Goal: Contribute content: Contribute content

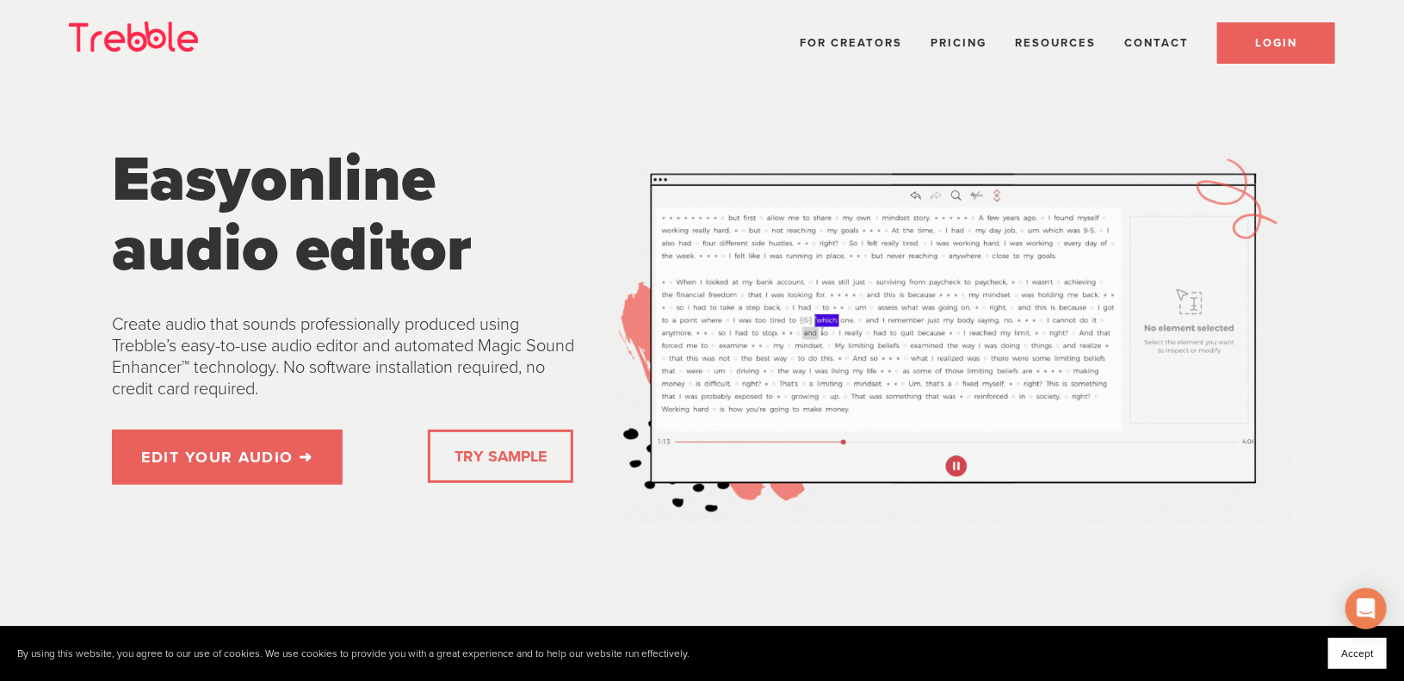
click at [1254, 46] on link "LOGIN" at bounding box center [1276, 42] width 118 height 41
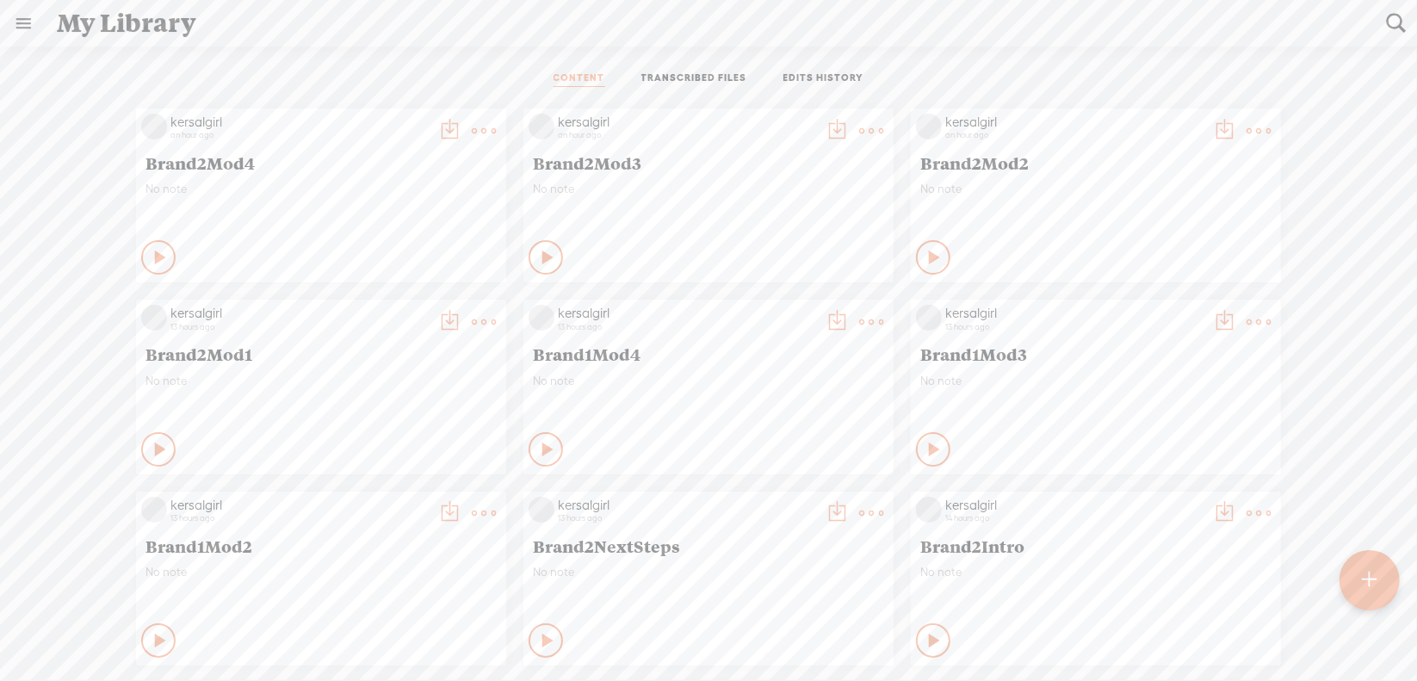
click at [1381, 589] on div at bounding box center [1370, 580] width 60 height 60
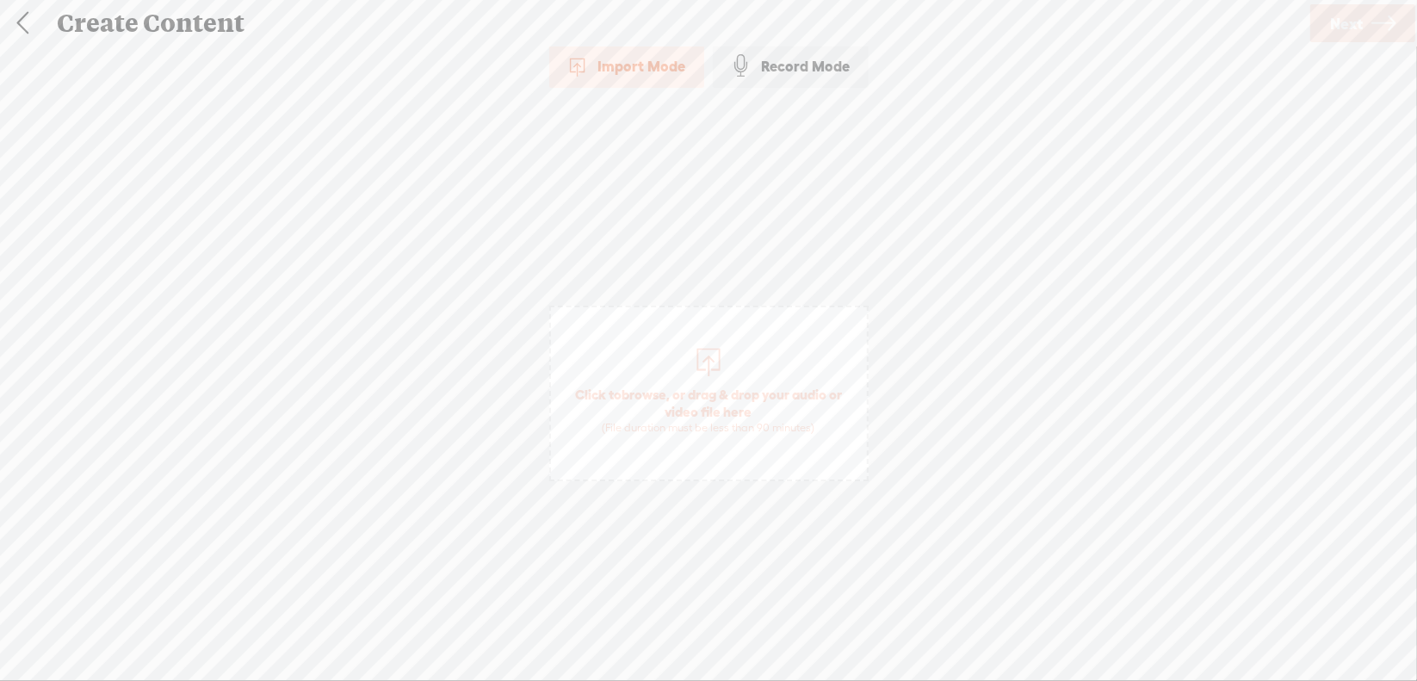
click at [648, 393] on span "browse" at bounding box center [644, 394] width 45 height 15
click at [1326, 16] on link "Next" at bounding box center [1362, 23] width 105 height 38
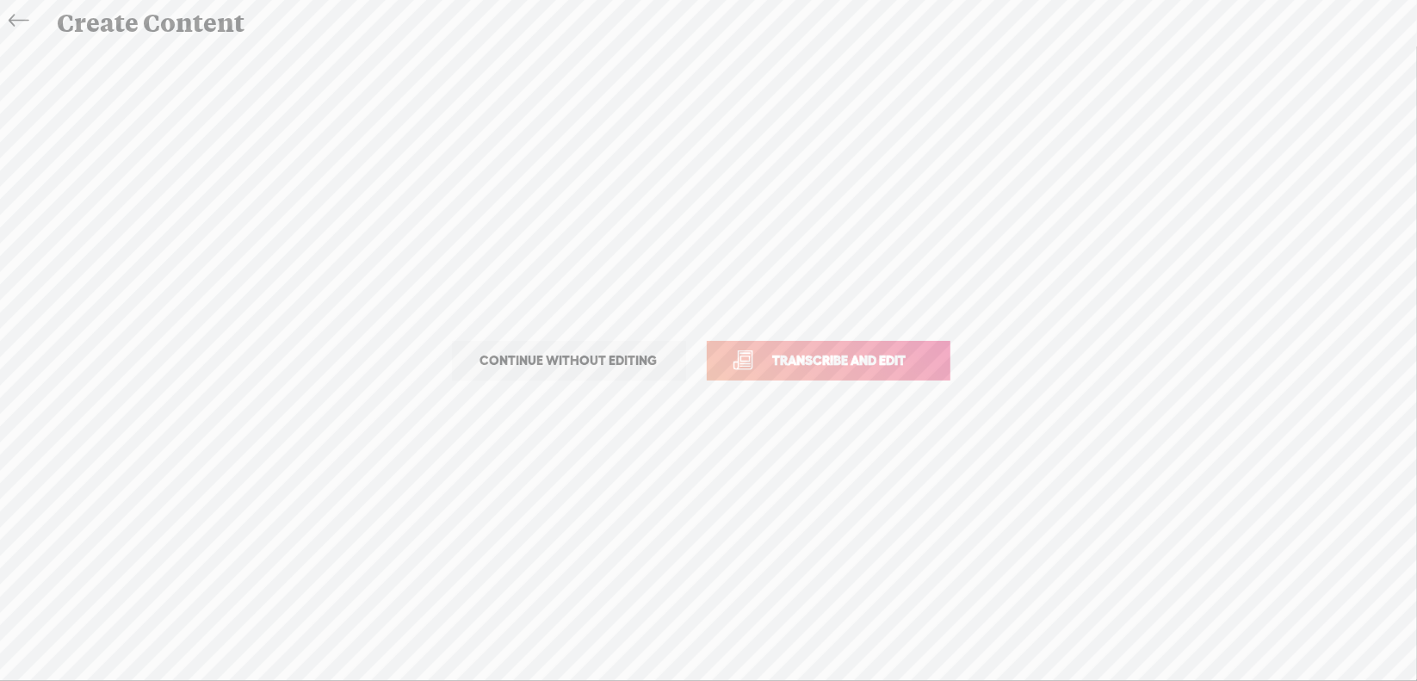
click at [844, 362] on span "Transcribe and edit" at bounding box center [840, 360] width 170 height 20
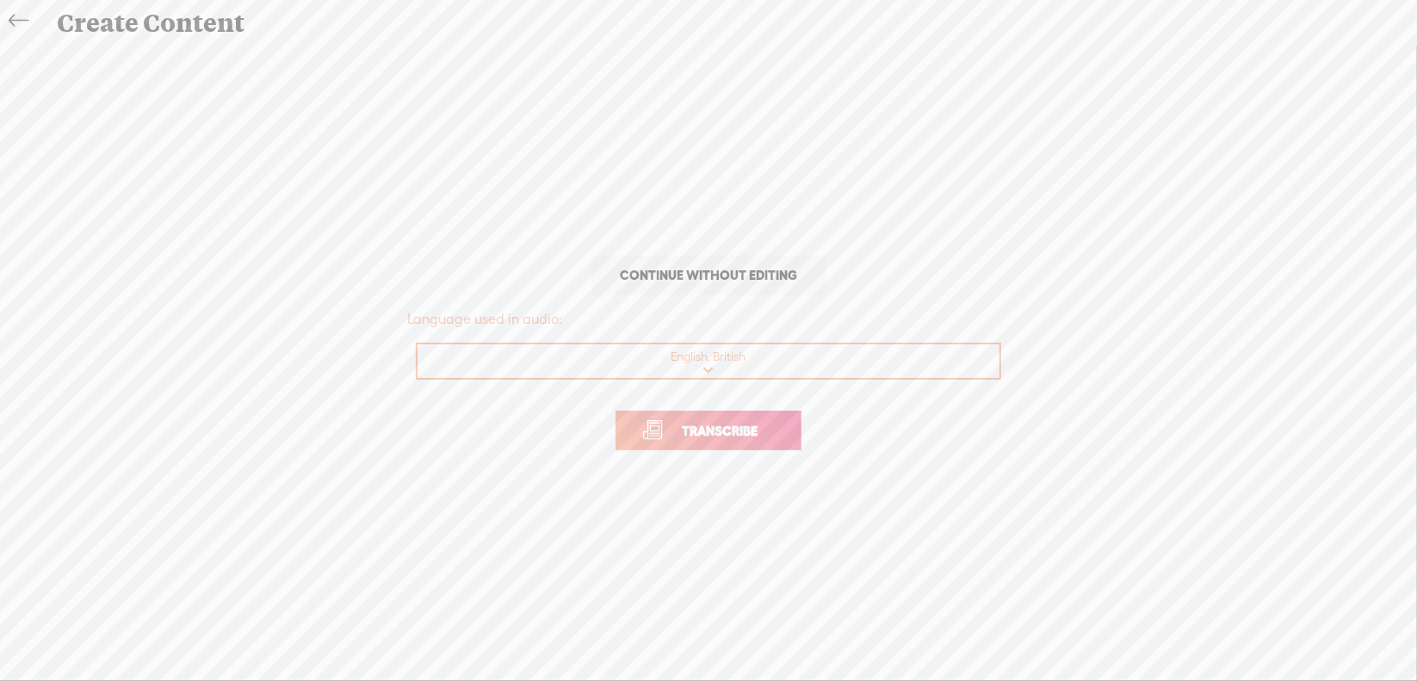
click at [696, 422] on span "Transcribe" at bounding box center [720, 431] width 112 height 20
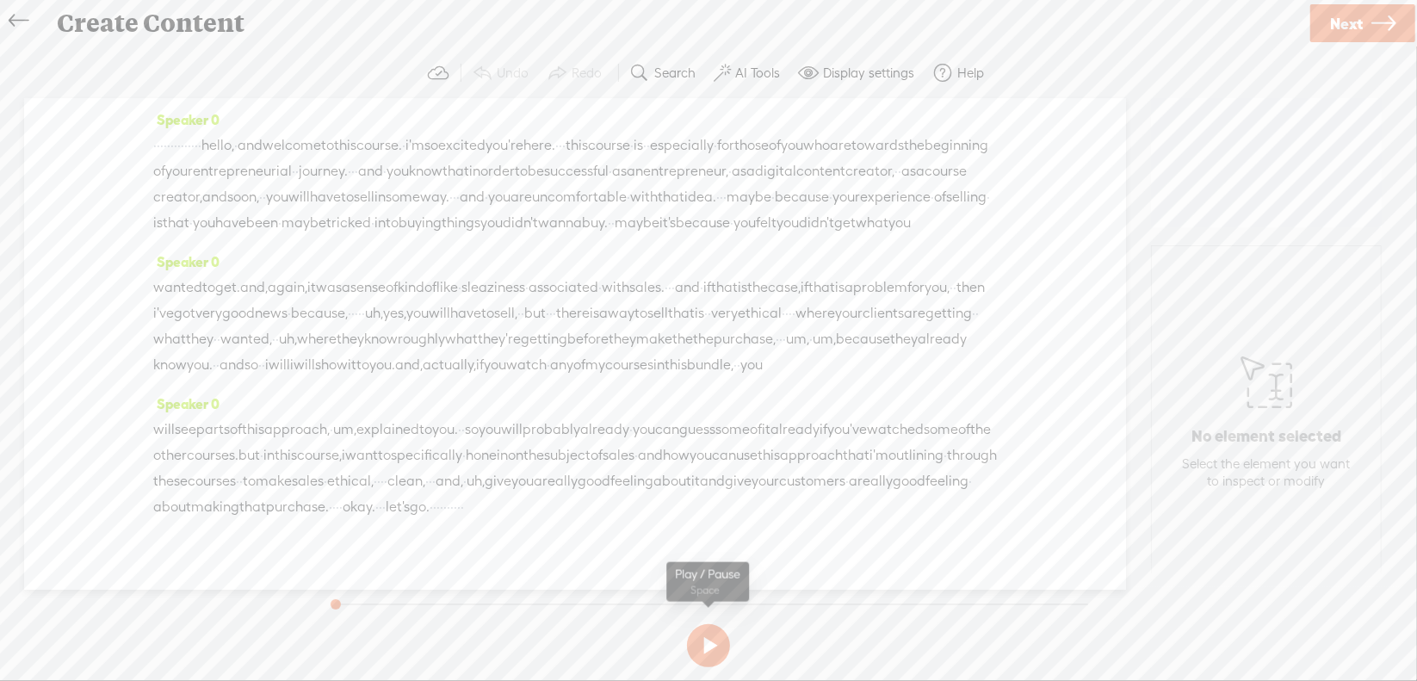
click at [709, 640] on button at bounding box center [708, 645] width 43 height 43
click at [709, 640] on section at bounding box center [708, 645] width 771 height 57
click at [0, 0] on button at bounding box center [0, 0] width 0 height 0
click at [708, 641] on section at bounding box center [708, 645] width 771 height 57
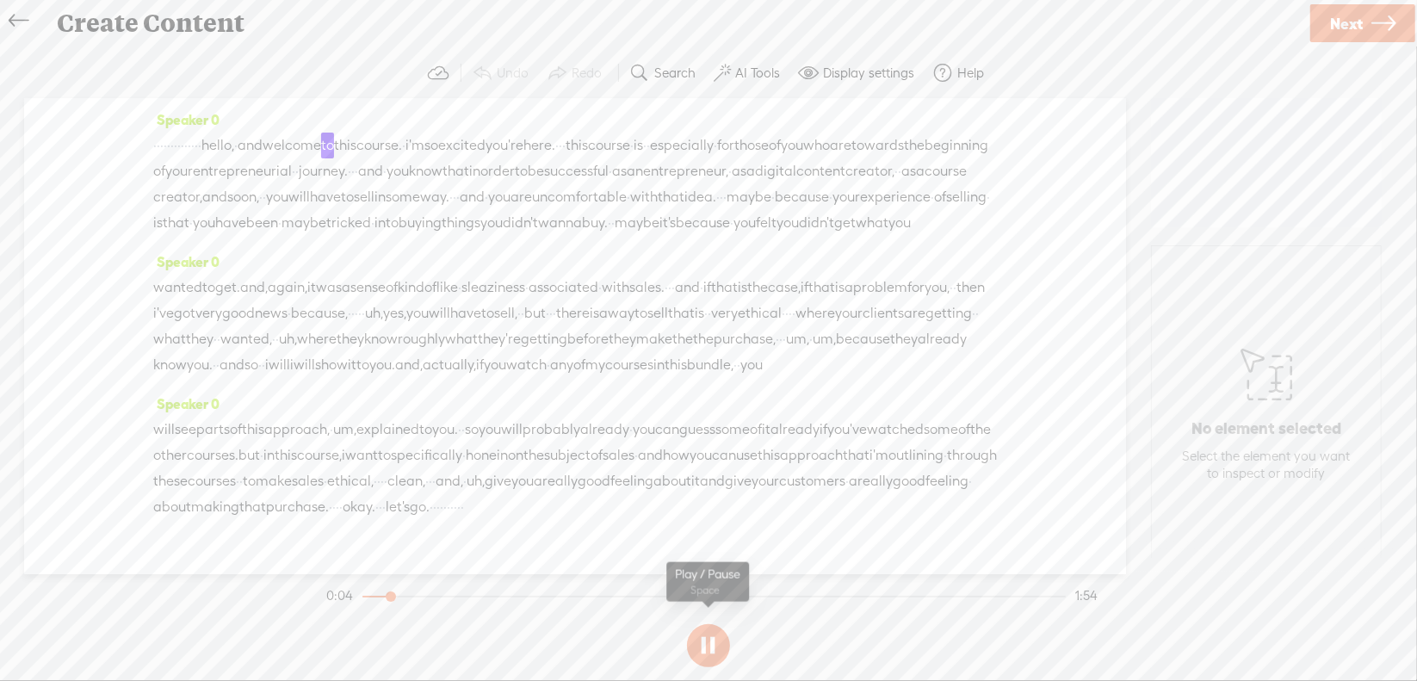
click at [703, 639] on button at bounding box center [708, 645] width 43 height 43
drag, startPoint x: 155, startPoint y: 141, endPoint x: 288, endPoint y: 147, distance: 132.7
click at [288, 147] on div "· · · · · · · · · · · · · · hello, · and welcome to this course. · i'm so excit…" at bounding box center [575, 184] width 844 height 103
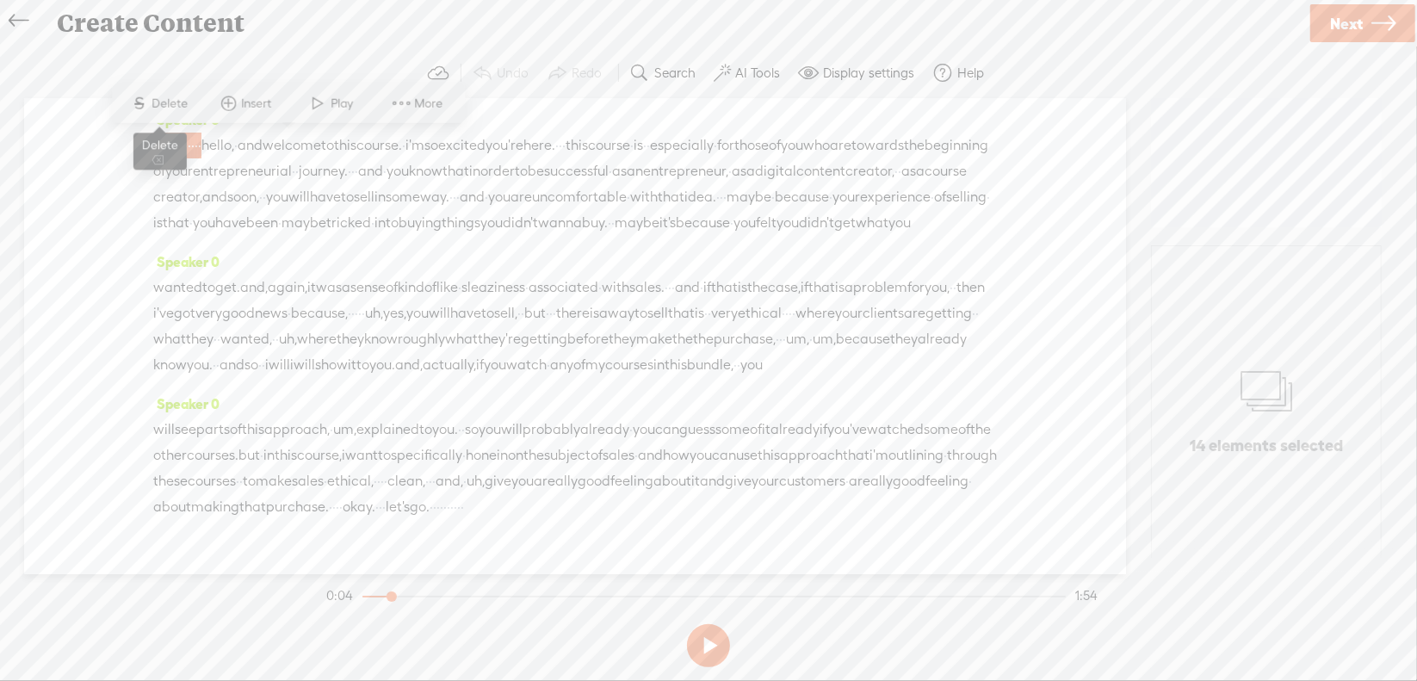
click at [168, 99] on span "Delete" at bounding box center [172, 103] width 40 height 17
click at [531, 142] on span "·" at bounding box center [529, 146] width 3 height 26
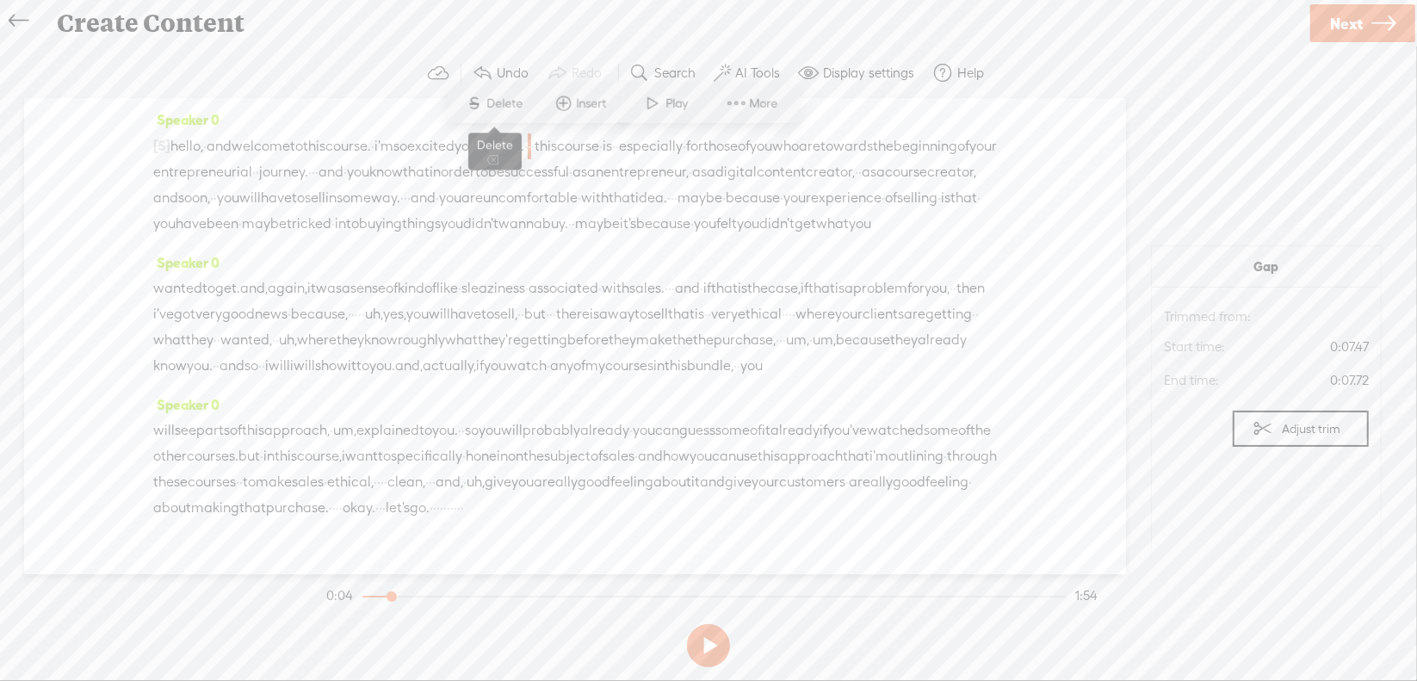
click at [526, 101] on span "Delete" at bounding box center [507, 103] width 40 height 17
click at [343, 164] on span "·" at bounding box center [340, 172] width 3 height 26
click at [481, 122] on span "Delete" at bounding box center [498, 129] width 40 height 17
click at [453, 212] on span "·" at bounding box center [454, 199] width 3 height 26
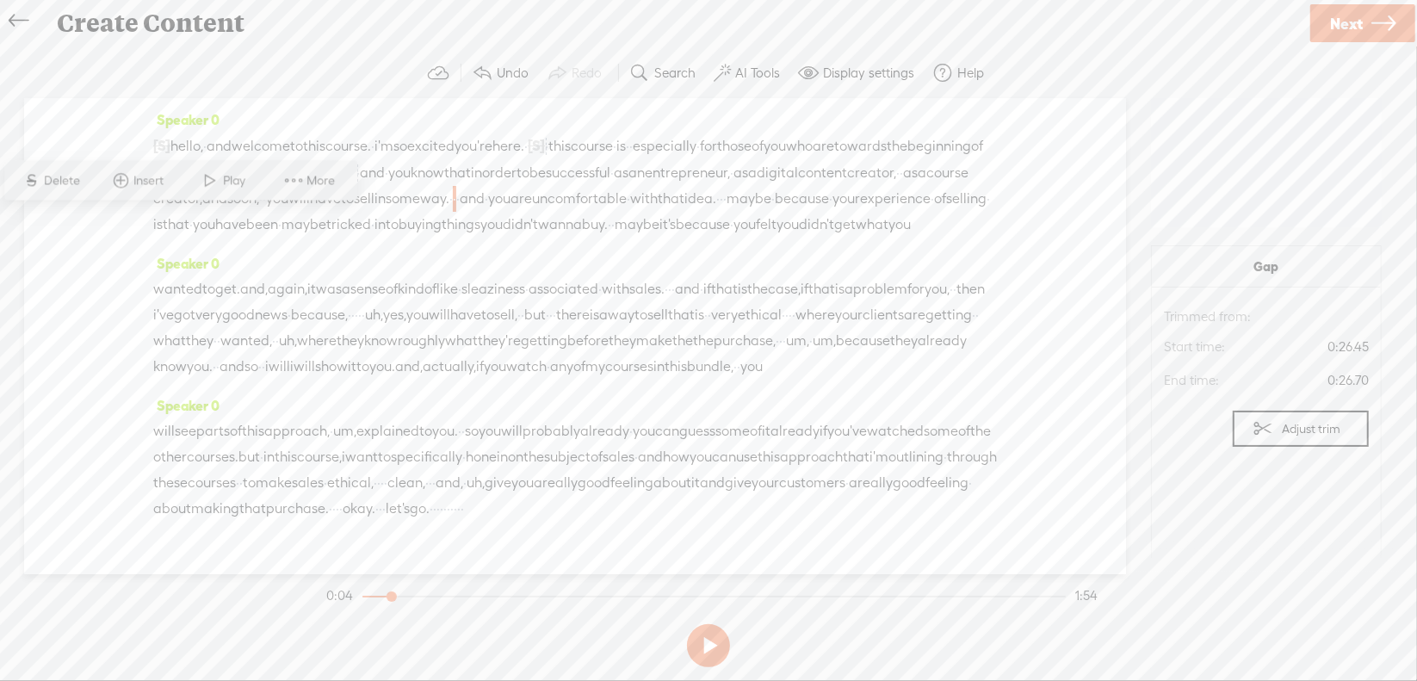
click at [71, 168] on span "S Delete" at bounding box center [52, 180] width 86 height 31
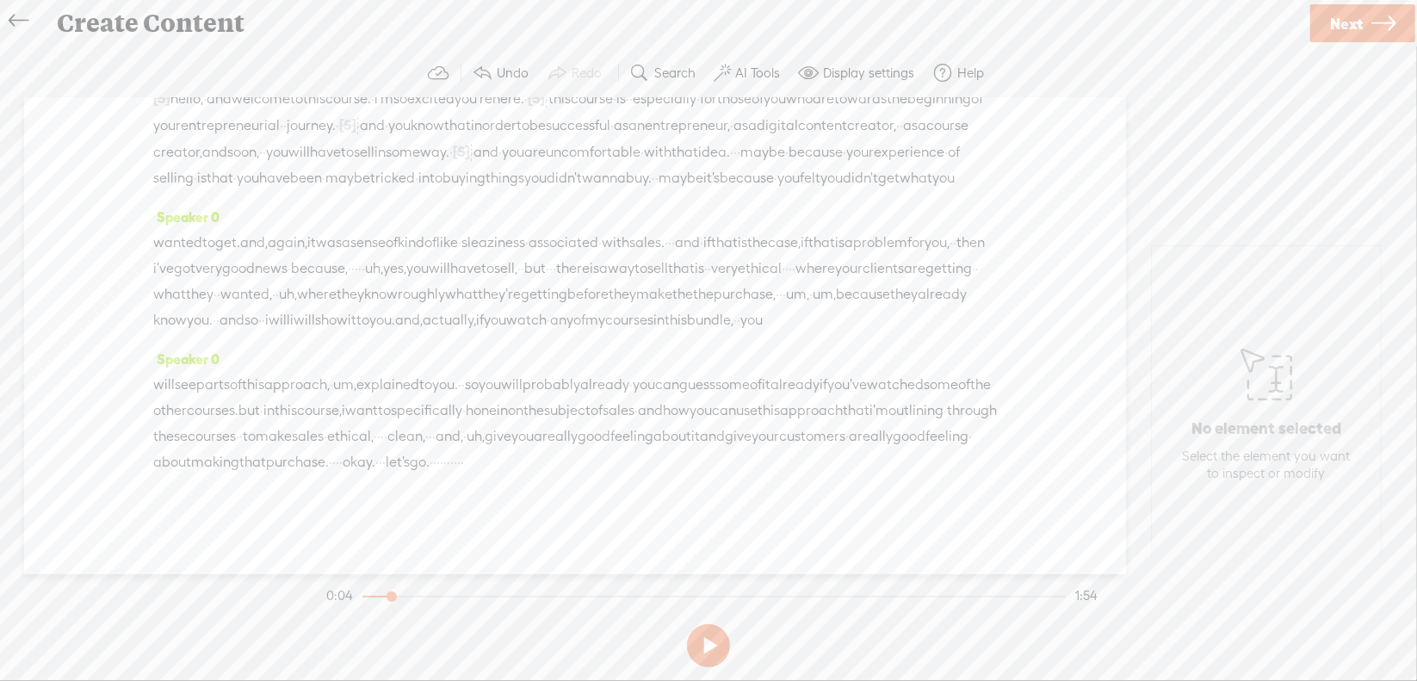
scroll to position [172, 0]
drag, startPoint x: 474, startPoint y: 165, endPoint x: 538, endPoint y: 175, distance: 64.4
click at [538, 230] on div "wanted to get. and, again, it was a sense of kind of like · sleaziness · associ…" at bounding box center [575, 281] width 844 height 103
click at [397, 127] on span "Delete" at bounding box center [409, 124] width 40 height 17
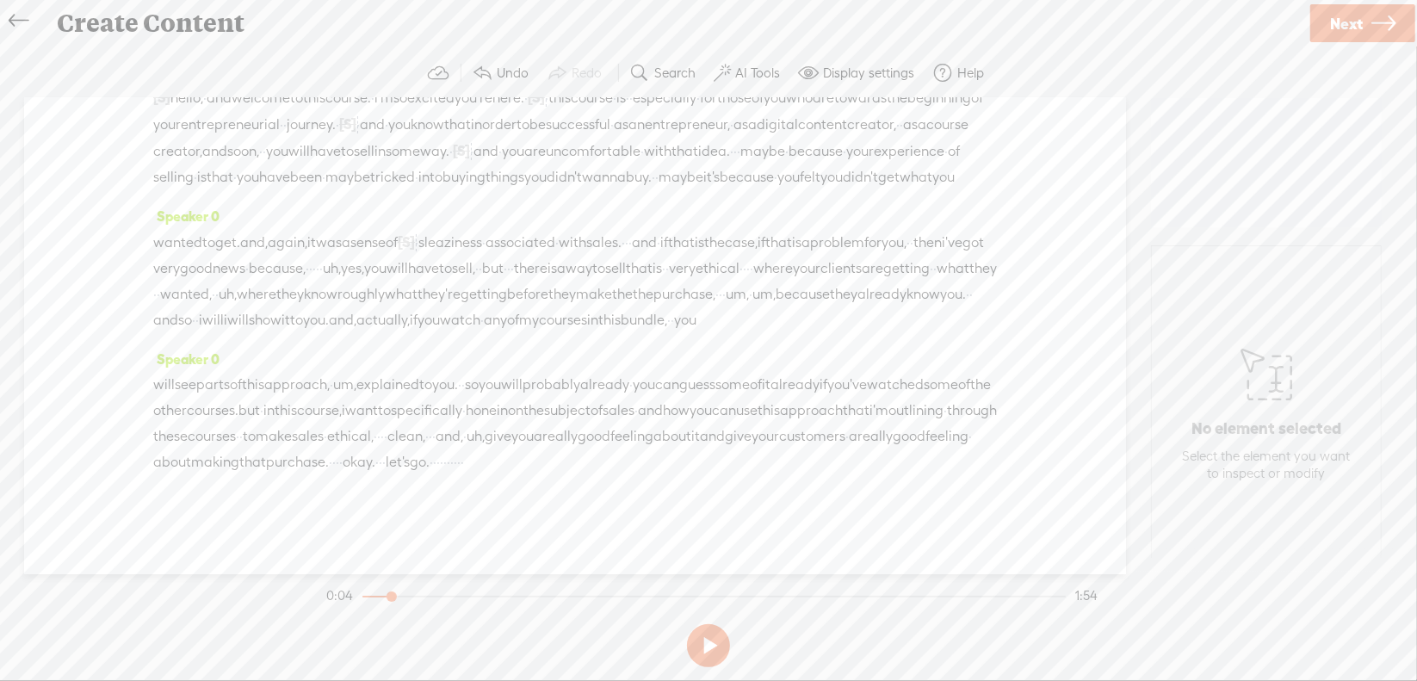
click at [629, 230] on span "·" at bounding box center [626, 243] width 3 height 26
click at [637, 150] on span "Delete" at bounding box center [630, 147] width 40 height 17
drag, startPoint x: 666, startPoint y: 215, endPoint x: 697, endPoint y: 220, distance: 30.6
click at [697, 229] on div "wanted to get. and, again, it was a sense of [S] kind of like · sleaziness · as…" at bounding box center [575, 281] width 844 height 104
click at [585, 177] on span "Delete" at bounding box center [572, 174] width 40 height 17
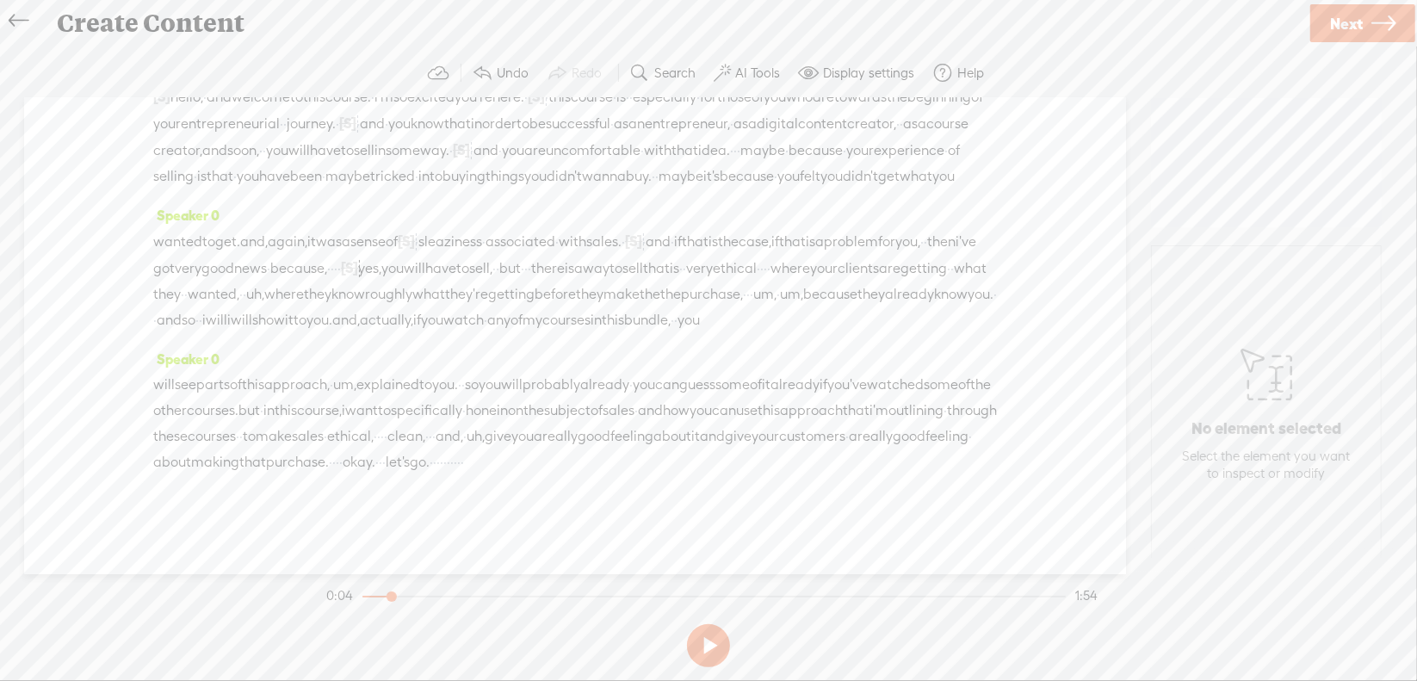
click at [528, 256] on span "·" at bounding box center [525, 269] width 3 height 26
click at [814, 178] on span "Delete" at bounding box center [809, 174] width 40 height 17
click at [777, 256] on span "·" at bounding box center [778, 269] width 3 height 26
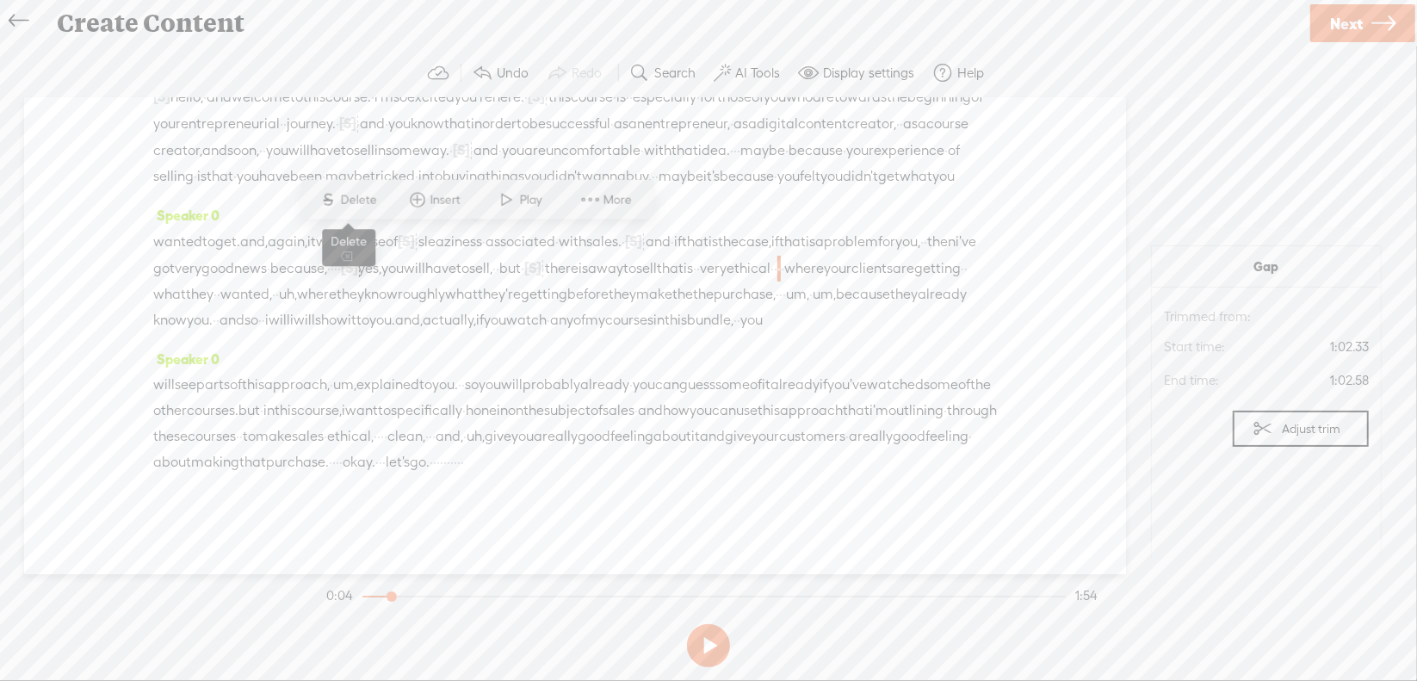
click at [357, 195] on span "Delete" at bounding box center [361, 199] width 40 height 17
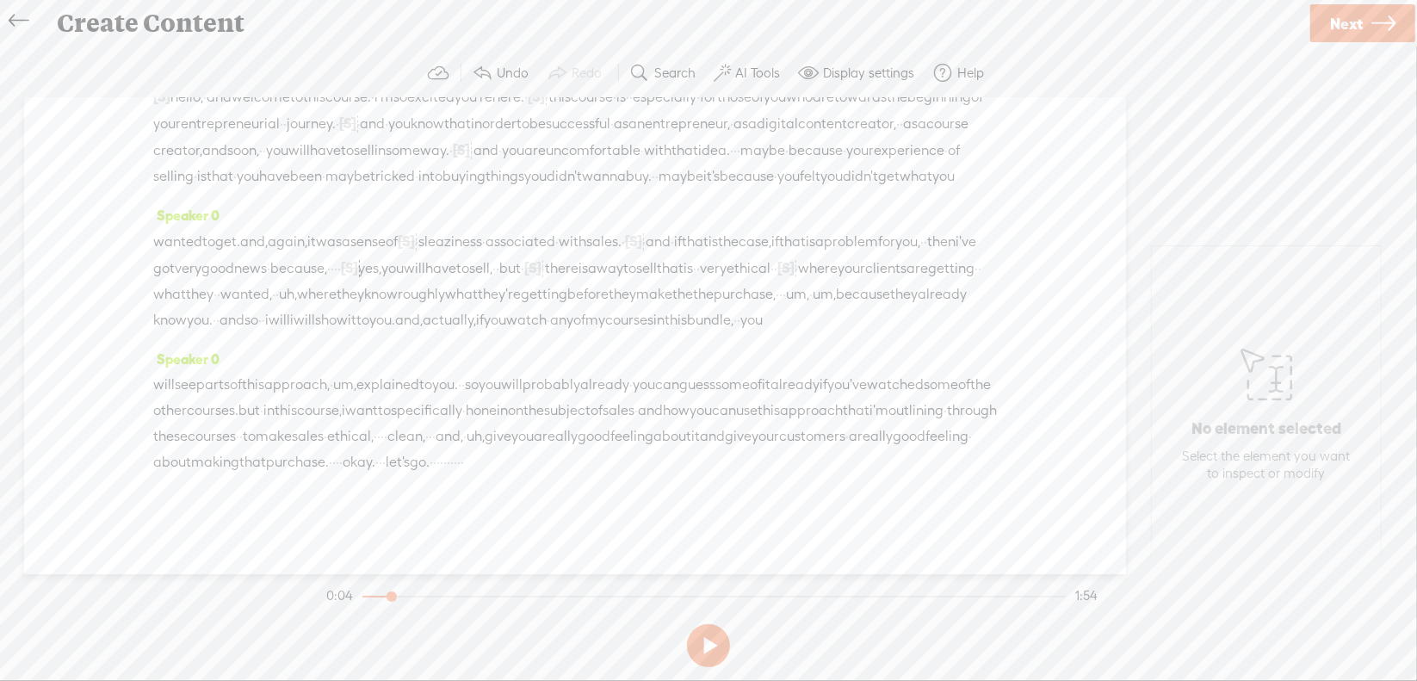
click at [297, 282] on span "uh," at bounding box center [288, 295] width 18 height 26
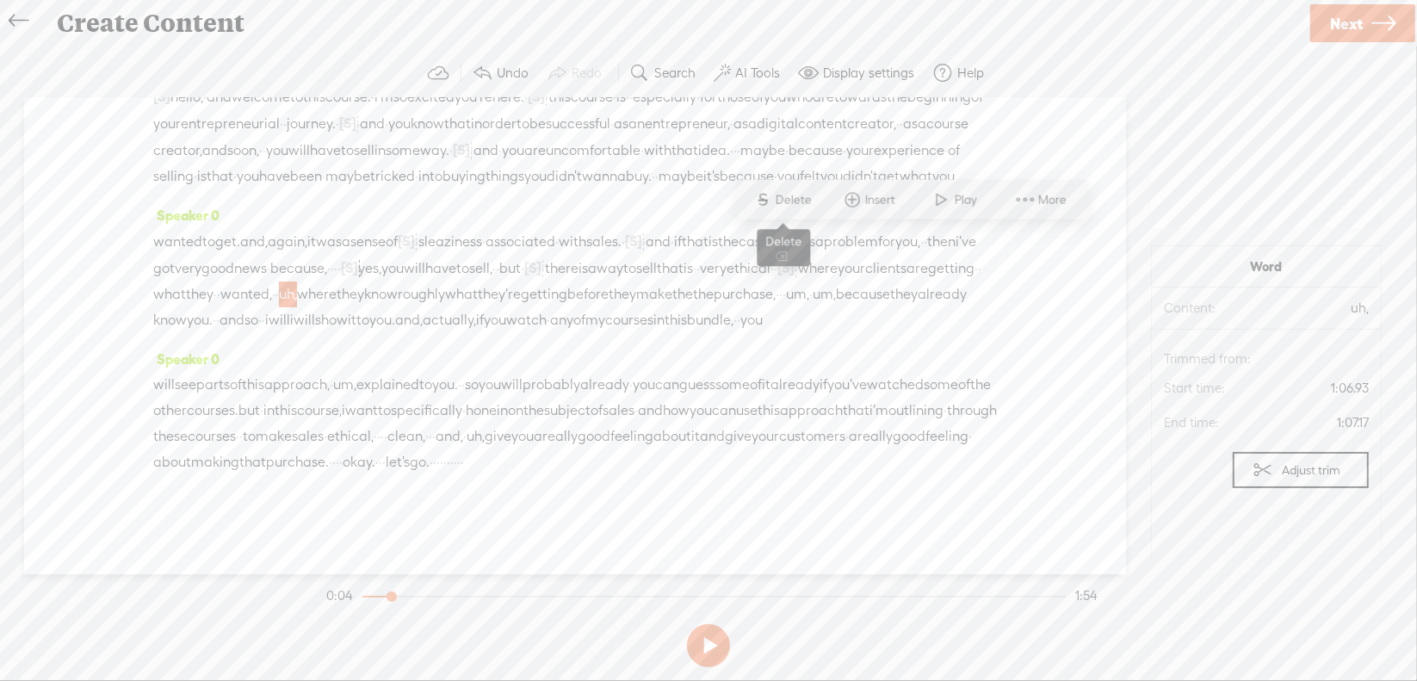
click at [794, 201] on span "Delete" at bounding box center [796, 199] width 40 height 17
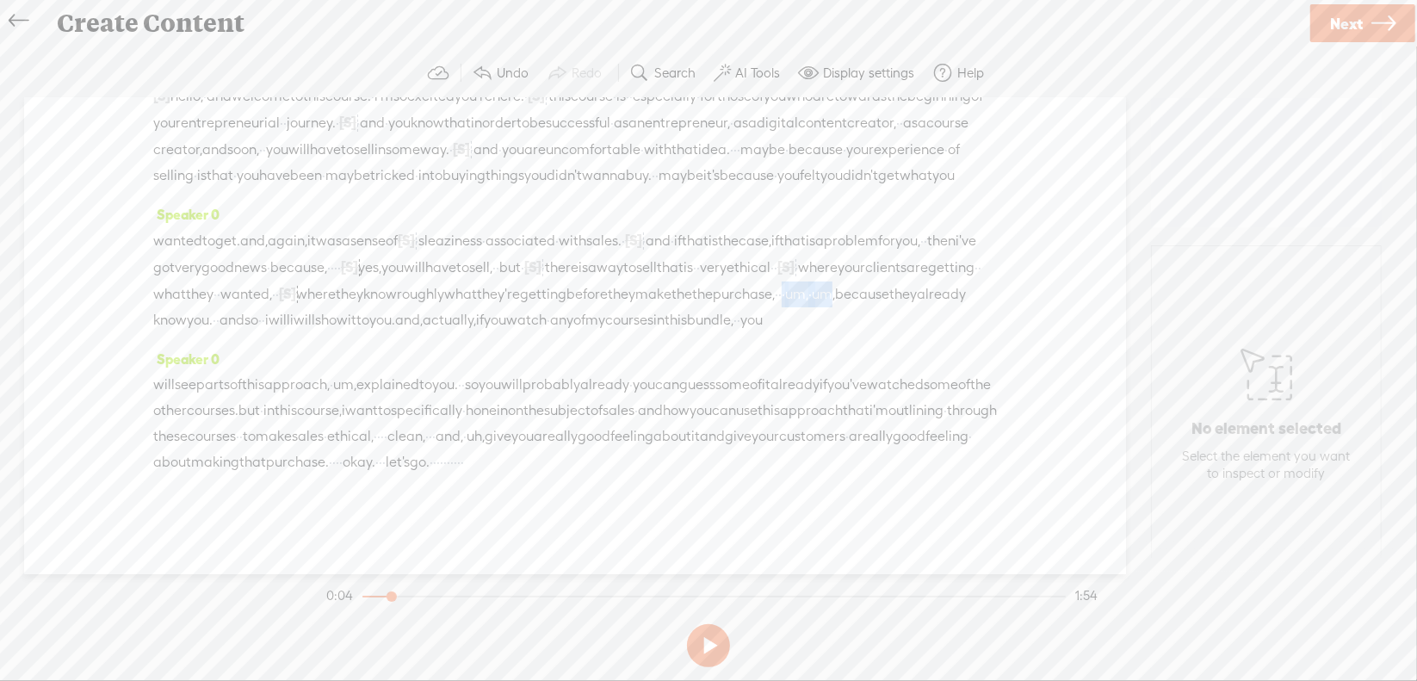
drag, startPoint x: 685, startPoint y: 264, endPoint x: 746, endPoint y: 267, distance: 60.3
click at [746, 267] on div "wanted to get. and, again, it was a sense of [S] kind of like · sleaziness · as…" at bounding box center [575, 280] width 844 height 106
click at [629, 225] on span "Delete" at bounding box center [633, 226] width 40 height 17
drag, startPoint x: 195, startPoint y: 294, endPoint x: 226, endPoint y: 293, distance: 31.9
click at [226, 293] on div "wanted to get. and, again, it was a sense of [S] kind of like · sleaziness · as…" at bounding box center [575, 280] width 844 height 106
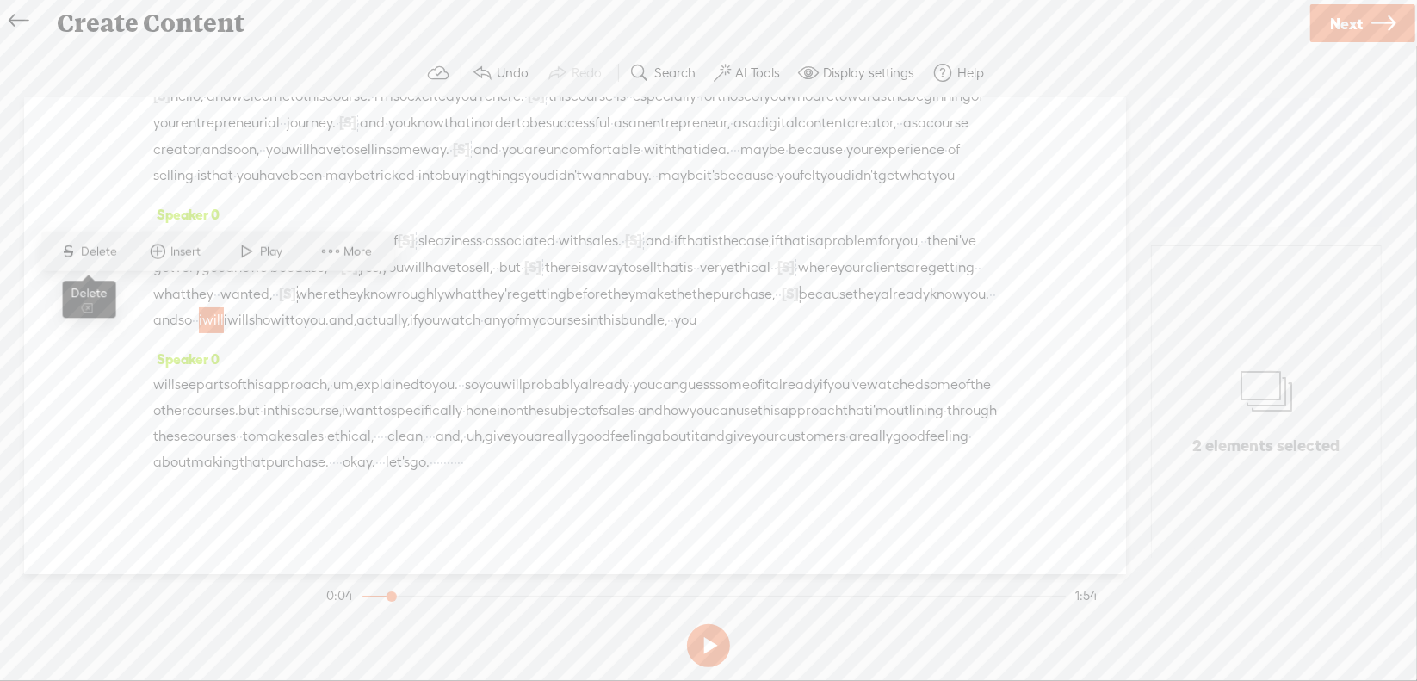
click at [108, 257] on span "Delete" at bounding box center [102, 251] width 40 height 17
click at [356, 372] on span "um," at bounding box center [344, 385] width 23 height 26
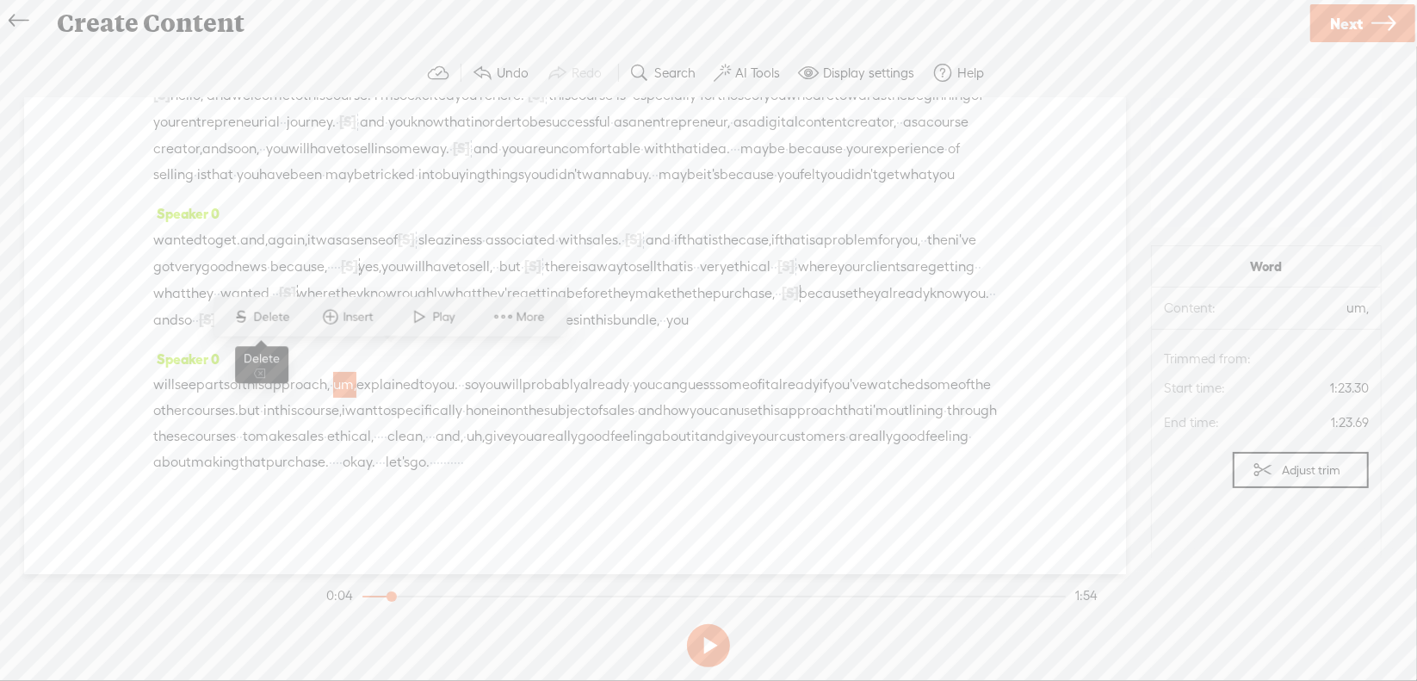
click at [282, 308] on span "Delete" at bounding box center [274, 316] width 40 height 17
drag, startPoint x: 562, startPoint y: 356, endPoint x: 718, endPoint y: 369, distance: 156.4
click at [718, 371] on div "will see parts of this approach, · [S] um, explained to you. · · so you will pr…" at bounding box center [575, 423] width 844 height 104
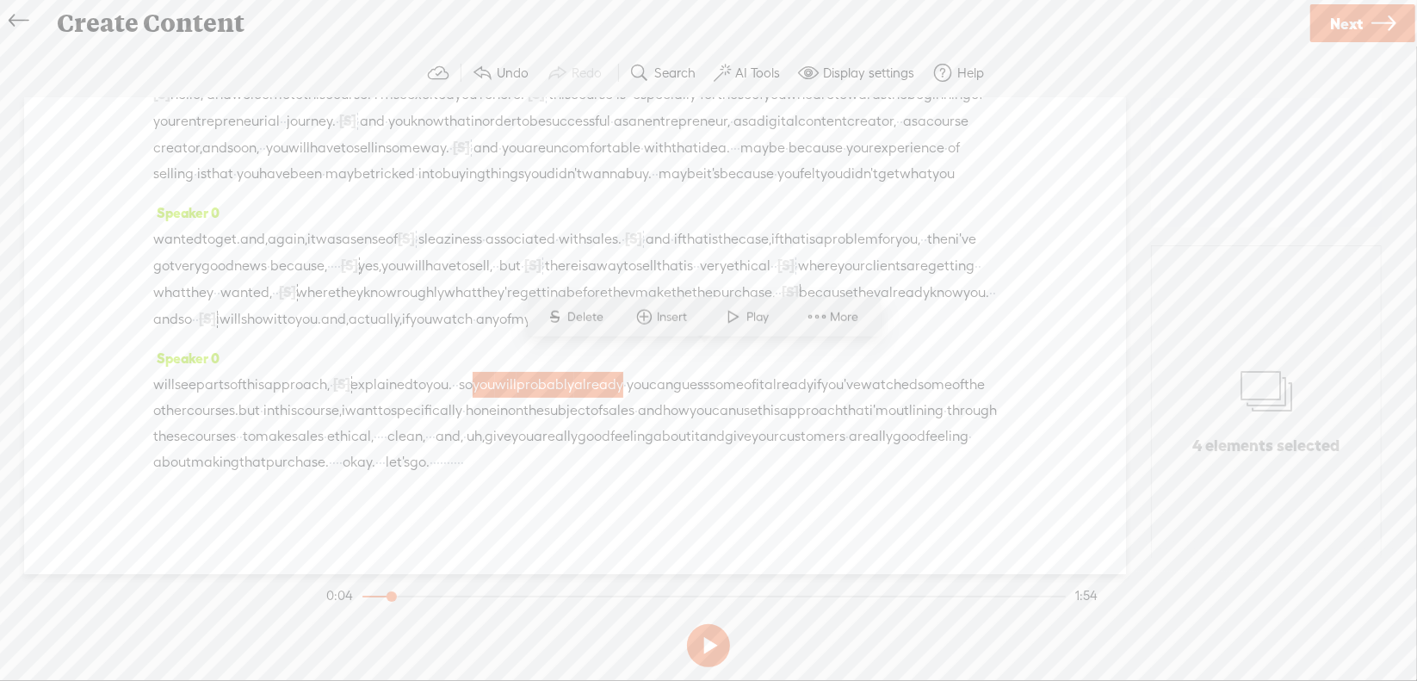
click at [577, 319] on span "Delete" at bounding box center [588, 316] width 40 height 17
drag, startPoint x: 762, startPoint y: 408, endPoint x: 828, endPoint y: 405, distance: 66.4
click at [828, 405] on div "will see parts of this approach, · [S] um, explained to you. · · so [S] you wil…" at bounding box center [575, 423] width 844 height 104
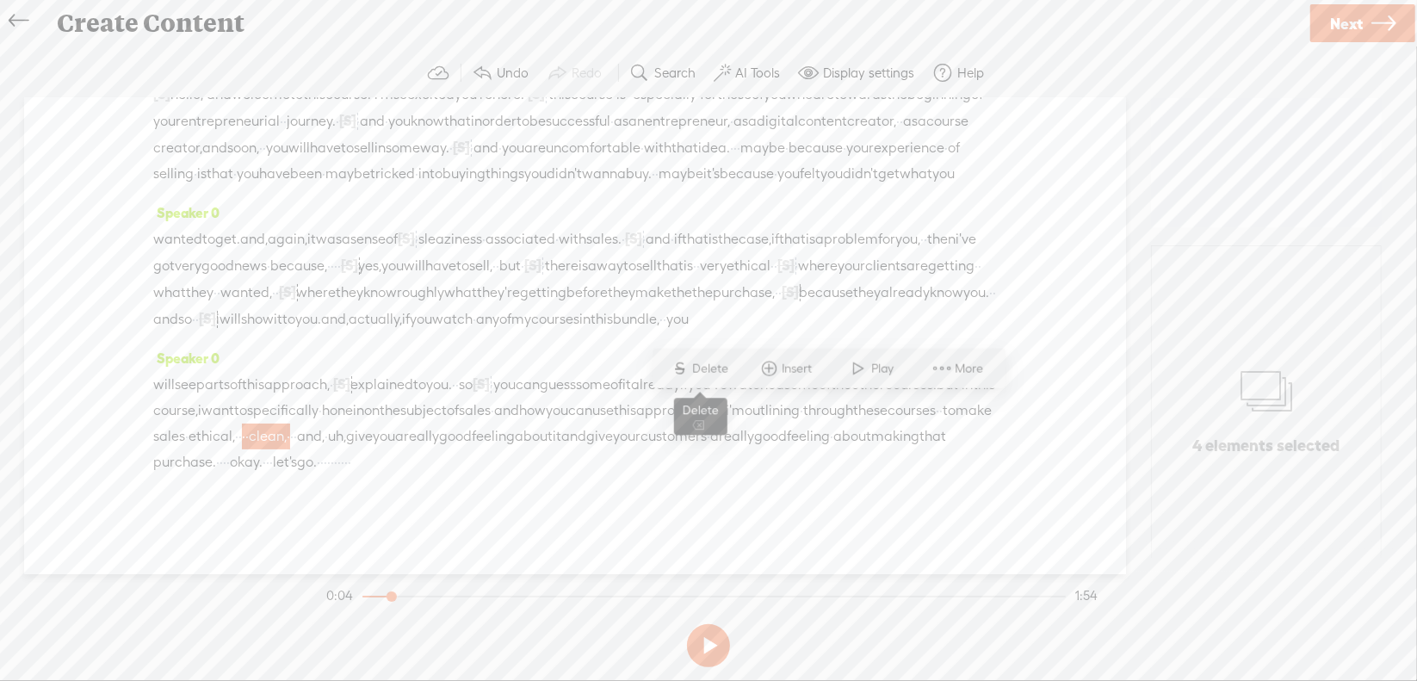
click at [711, 364] on span "Delete" at bounding box center [713, 368] width 40 height 17
click at [315, 424] on span "uh," at bounding box center [306, 437] width 18 height 26
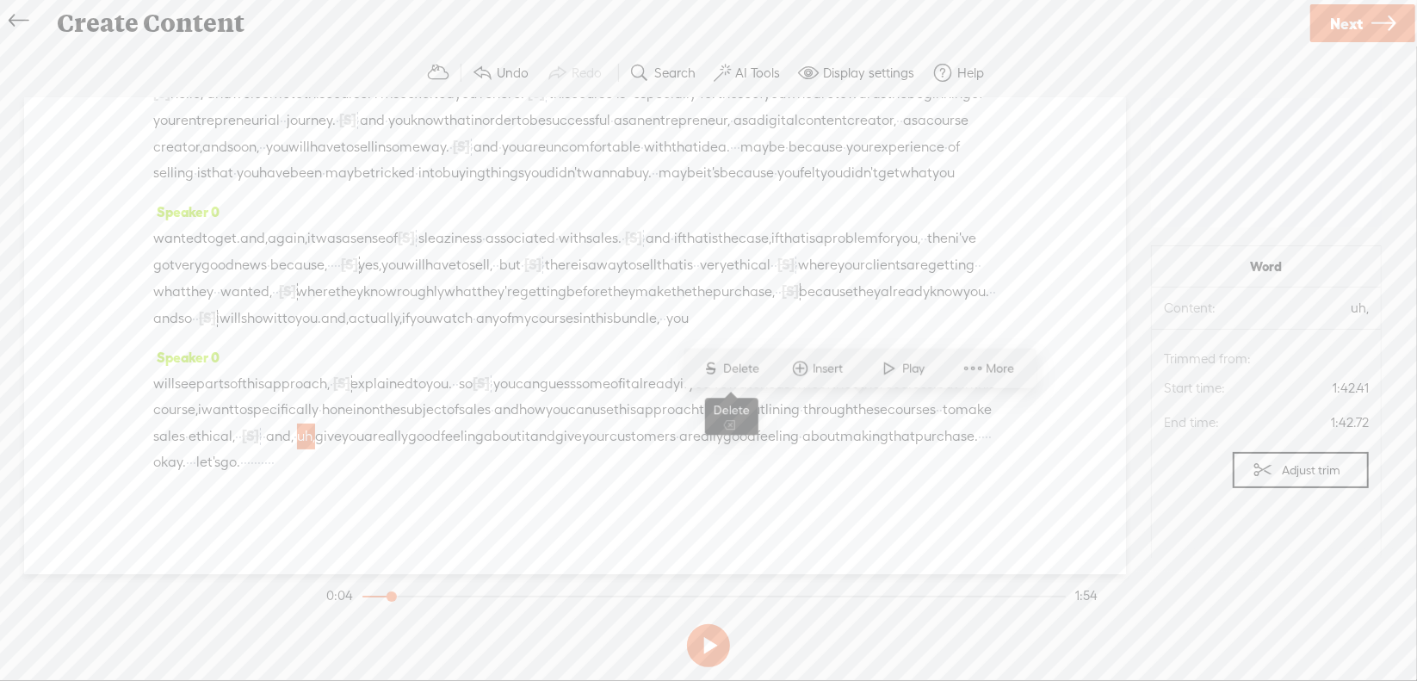
click at [745, 371] on span "Delete" at bounding box center [744, 368] width 40 height 17
drag, startPoint x: 890, startPoint y: 442, endPoint x: 904, endPoint y: 442, distance: 13.8
click at [904, 442] on div "will see parts of this approach, · [S] um, explained to you. · · so [S] you wil…" at bounding box center [575, 422] width 844 height 105
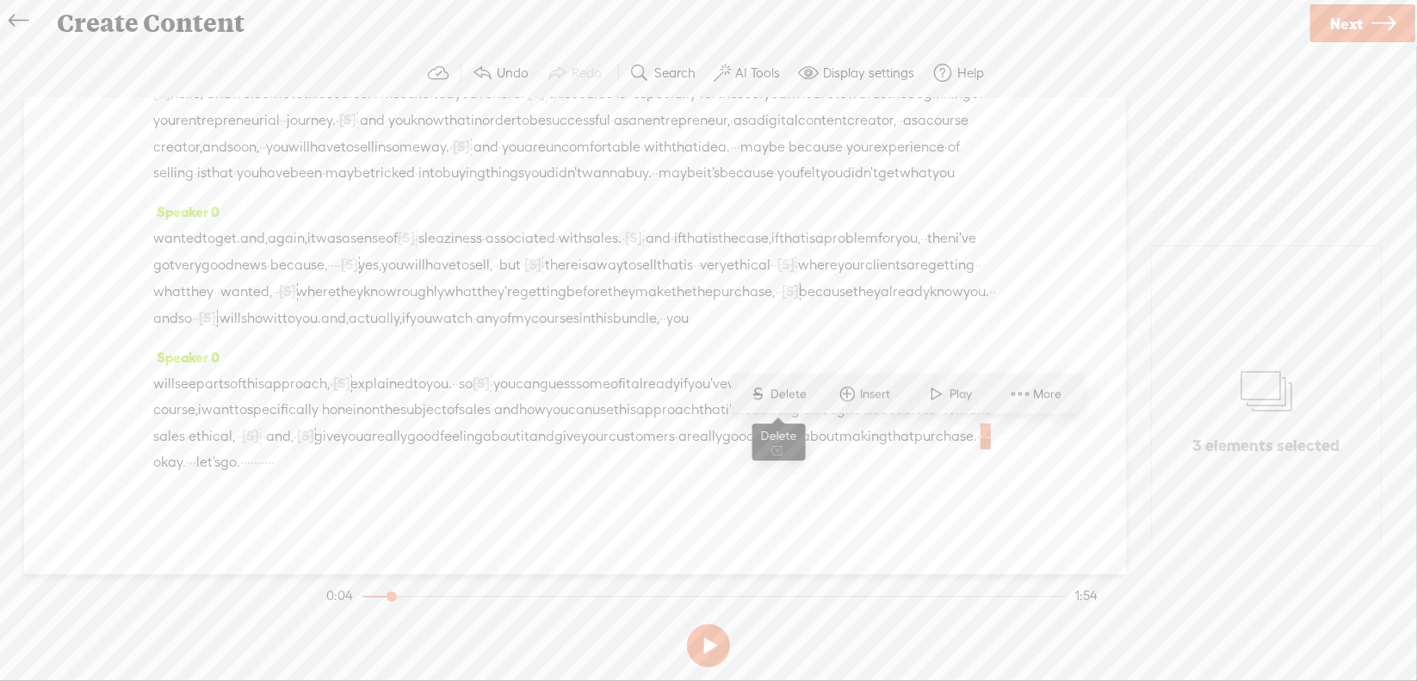
click at [810, 398] on span "Delete" at bounding box center [791, 394] width 40 height 17
click at [210, 449] on span "·" at bounding box center [208, 462] width 3 height 26
click at [827, 394] on span "Delete" at bounding box center [843, 394] width 40 height 17
drag, startPoint x: 245, startPoint y: 460, endPoint x: 319, endPoint y: 465, distance: 73.4
click at [323, 464] on div "will see parts of this approach, · [S] um, explained to you. · · so [S] you wil…" at bounding box center [575, 422] width 844 height 106
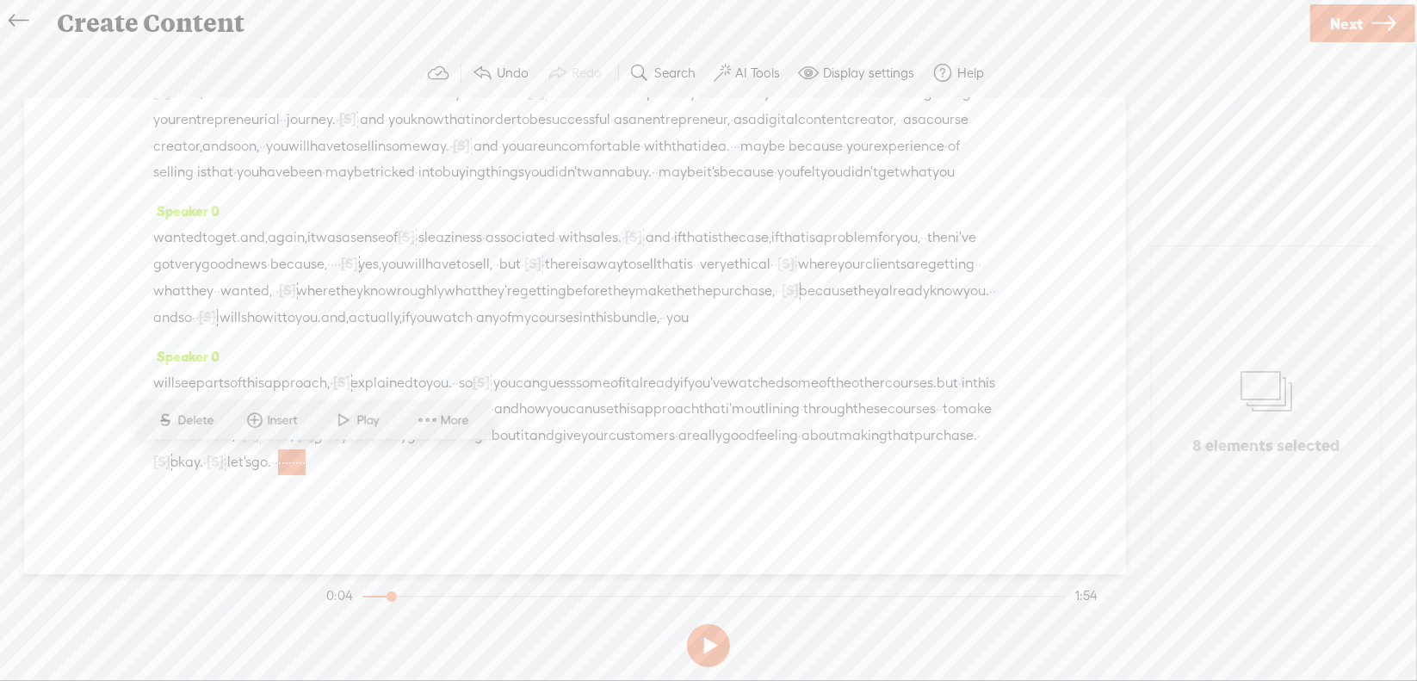
drag, startPoint x: 196, startPoint y: 419, endPoint x: 224, endPoint y: 413, distance: 28.2
click at [197, 419] on span "Delete" at bounding box center [198, 420] width 40 height 17
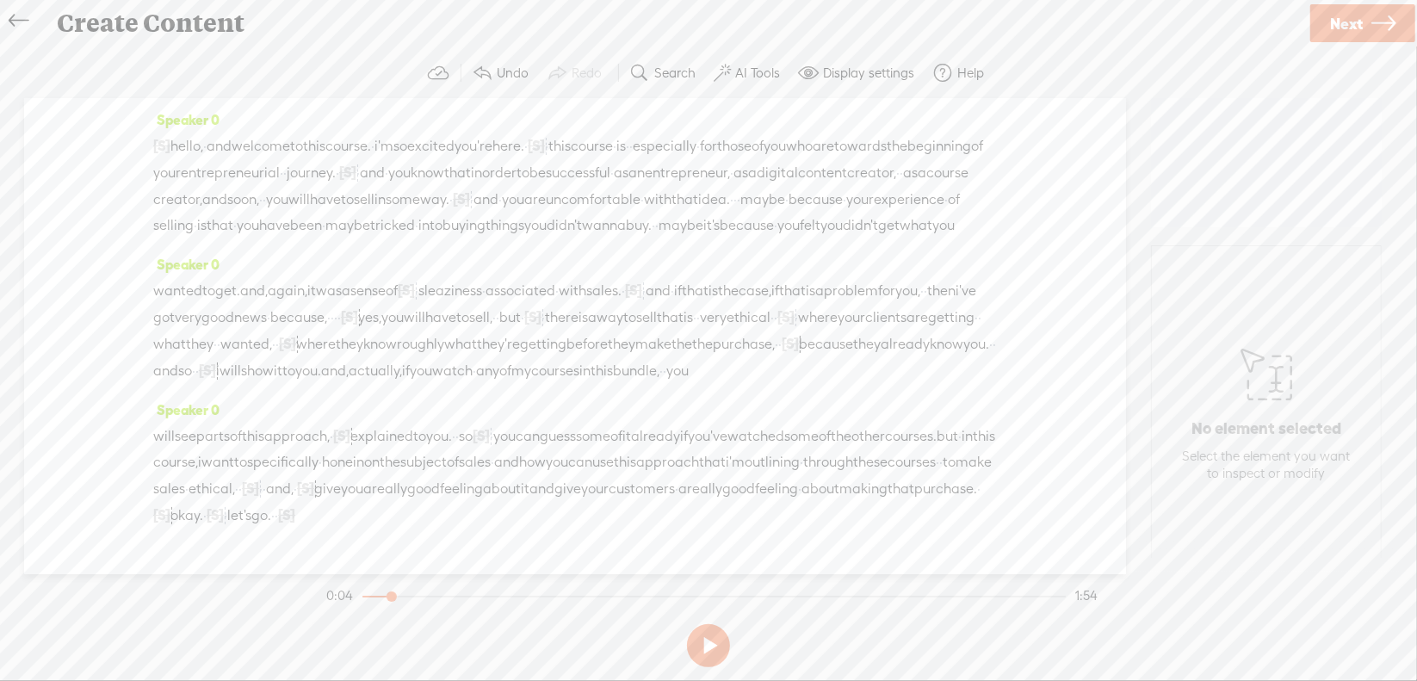
click at [193, 148] on span "hello," at bounding box center [186, 146] width 33 height 26
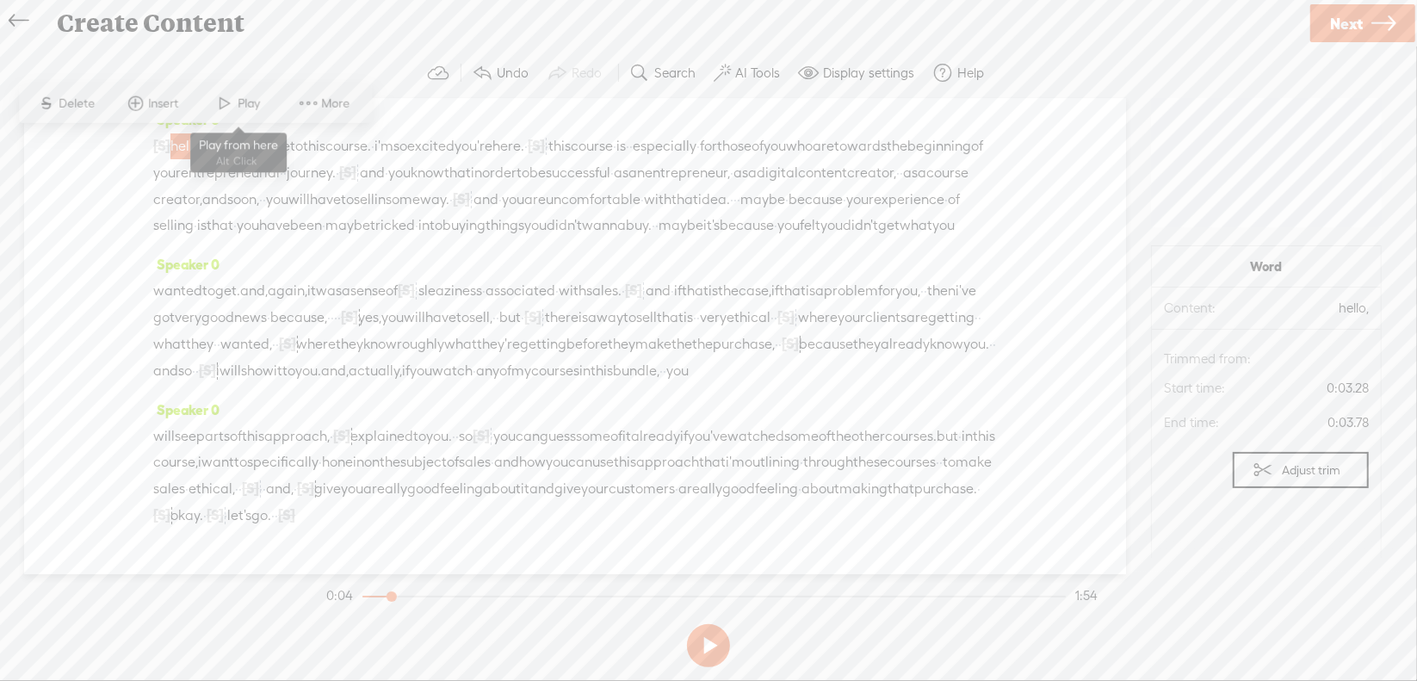
click at [235, 106] on span at bounding box center [226, 103] width 26 height 31
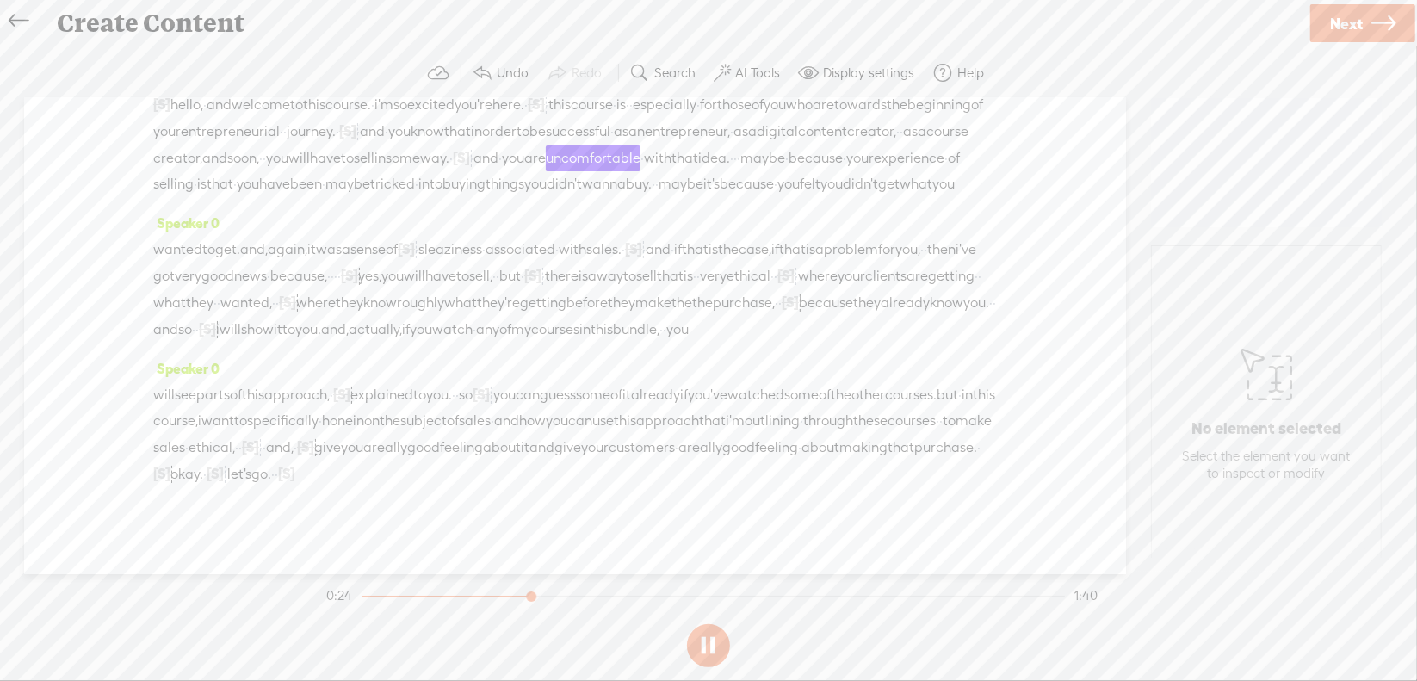
scroll to position [86, 0]
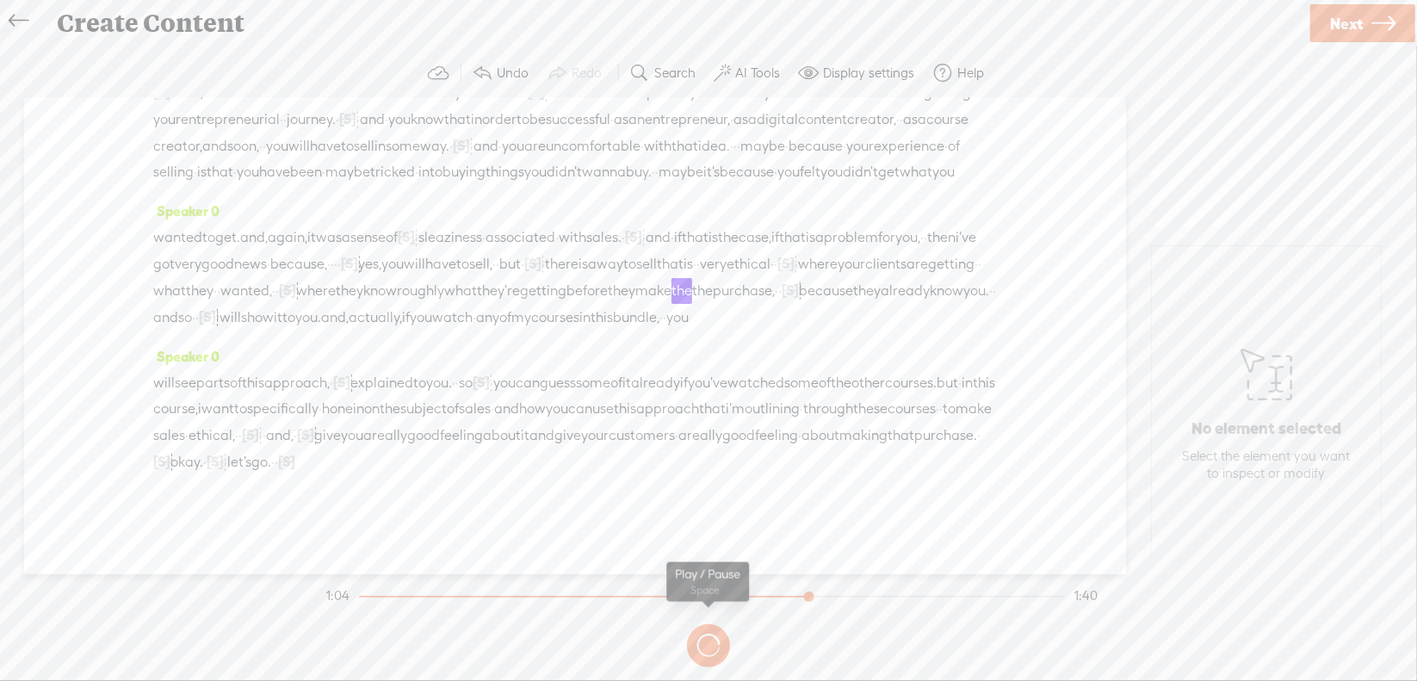
click at [0, 0] on button at bounding box center [0, 0] width 0 height 0
click at [296, 298] on span "[S]" at bounding box center [287, 289] width 17 height 15
click at [899, 270] on span at bounding box center [889, 262] width 39 height 35
click at [214, 298] on span "they" at bounding box center [200, 291] width 28 height 26
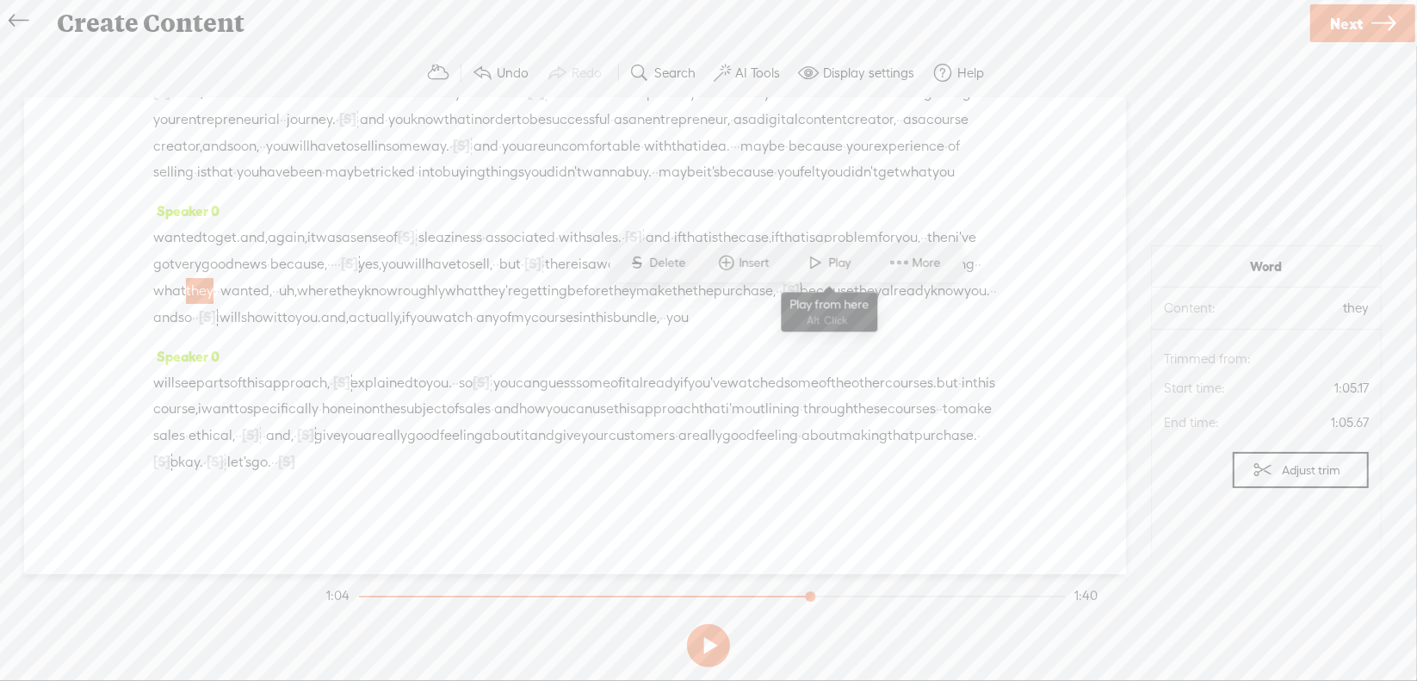
click at [818, 265] on span at bounding box center [816, 262] width 26 height 31
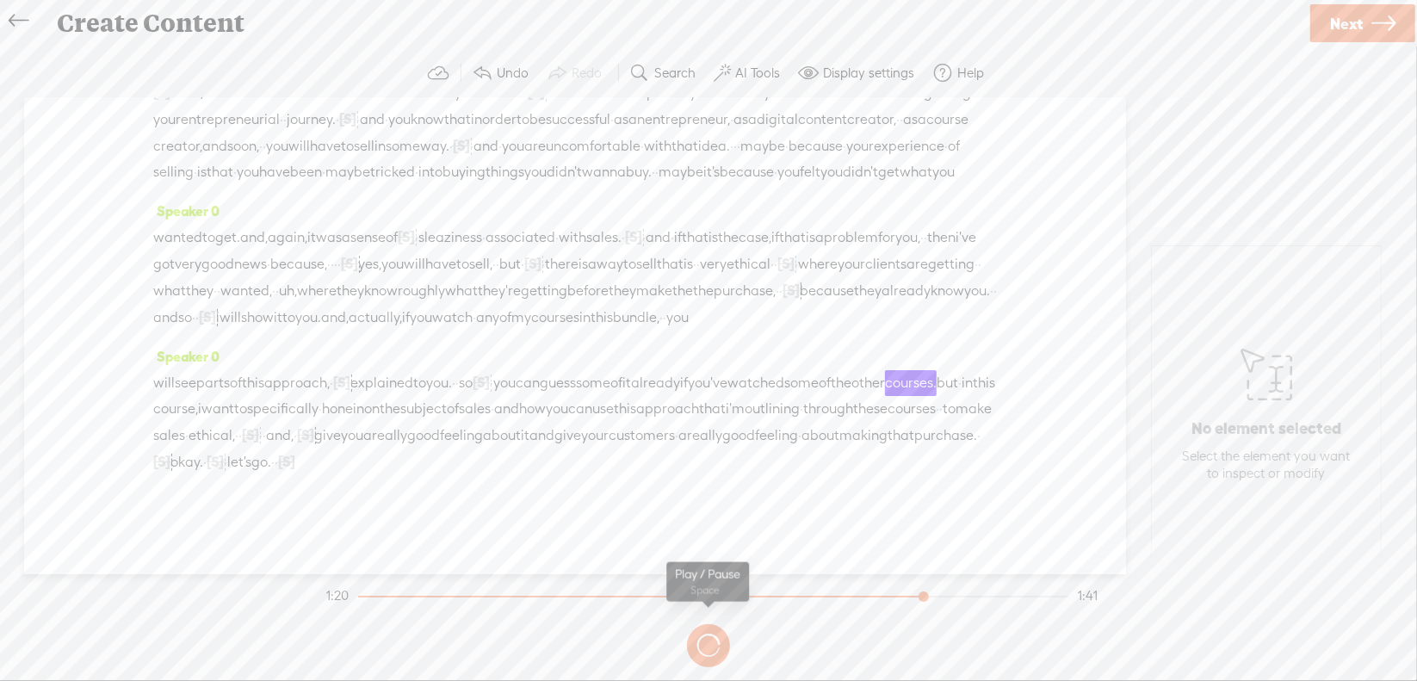
click at [0, 0] on button at bounding box center [0, 0] width 0 height 0
click at [490, 390] on span "[S]" at bounding box center [481, 382] width 17 height 15
click at [572, 363] on div "Restore" at bounding box center [570, 380] width 95 height 40
click at [585, 391] on span "Restore" at bounding box center [571, 379] width 86 height 31
click at [473, 396] on span "so" at bounding box center [466, 383] width 14 height 26
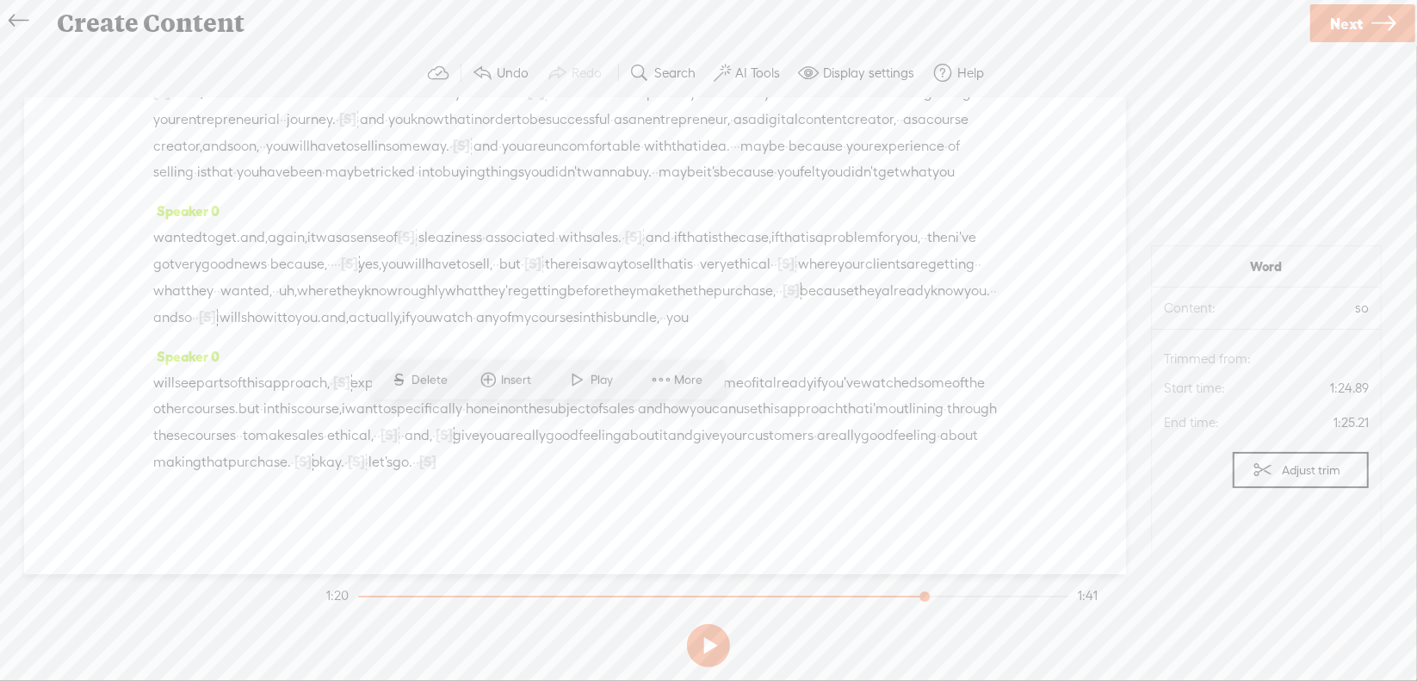
click at [582, 387] on span at bounding box center [579, 379] width 26 height 31
click at [0, 0] on button at bounding box center [0, 0] width 0 height 0
click at [436, 443] on span "[S]" at bounding box center [444, 434] width 17 height 15
click at [164, 466] on span "Restore" at bounding box center [165, 457] width 86 height 31
click at [324, 449] on span "sales" at bounding box center [308, 436] width 32 height 26
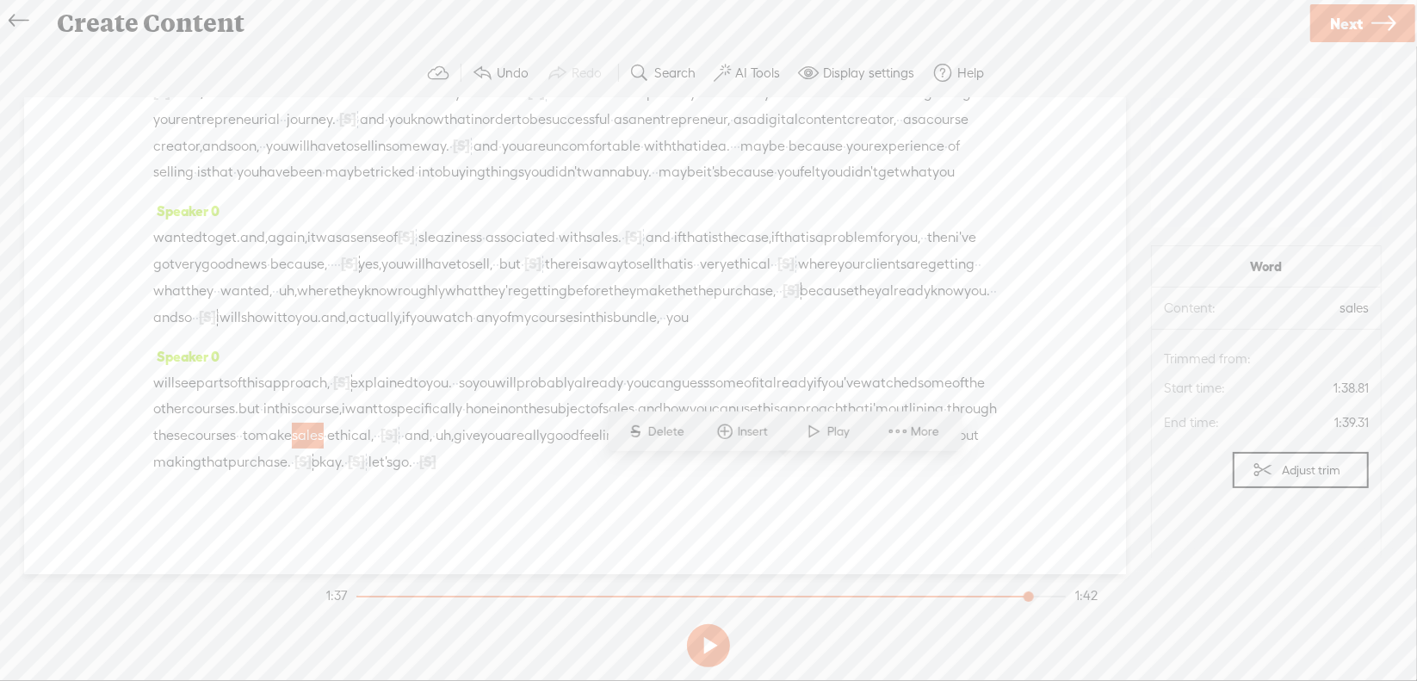
click at [802, 435] on span at bounding box center [815, 431] width 26 height 31
click at [416, 475] on span "·" at bounding box center [417, 462] width 3 height 26
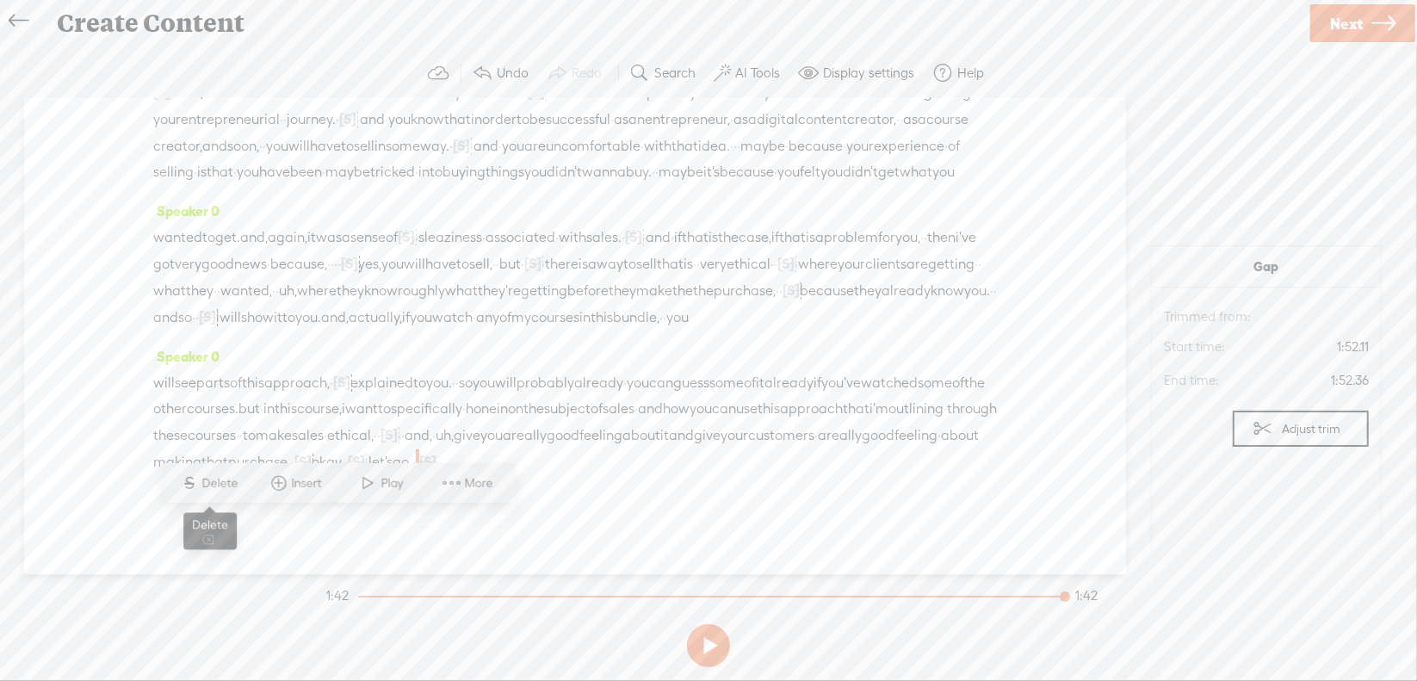
click at [228, 480] on span "Delete" at bounding box center [222, 482] width 40 height 17
click at [312, 475] on span "okay." at bounding box center [328, 462] width 33 height 26
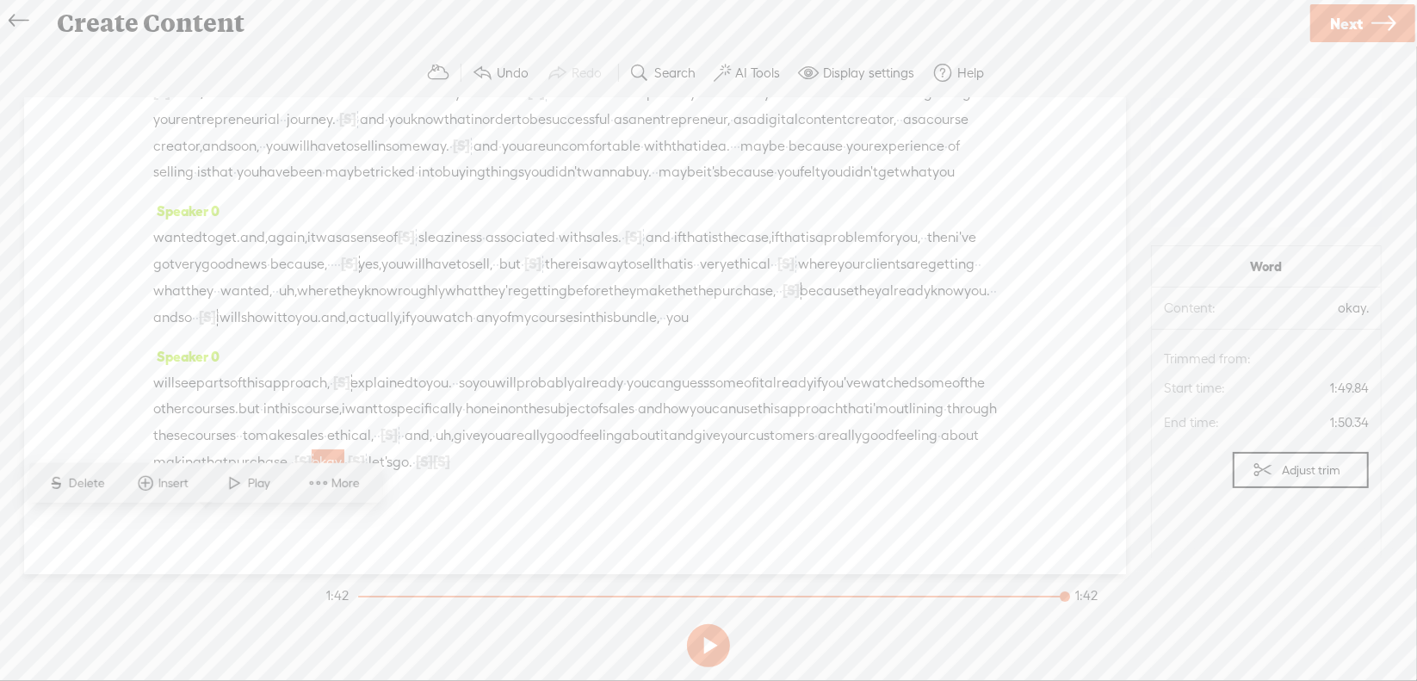
click at [234, 482] on span at bounding box center [235, 483] width 26 height 31
click at [412, 475] on span "·" at bounding box center [413, 462] width 3 height 26
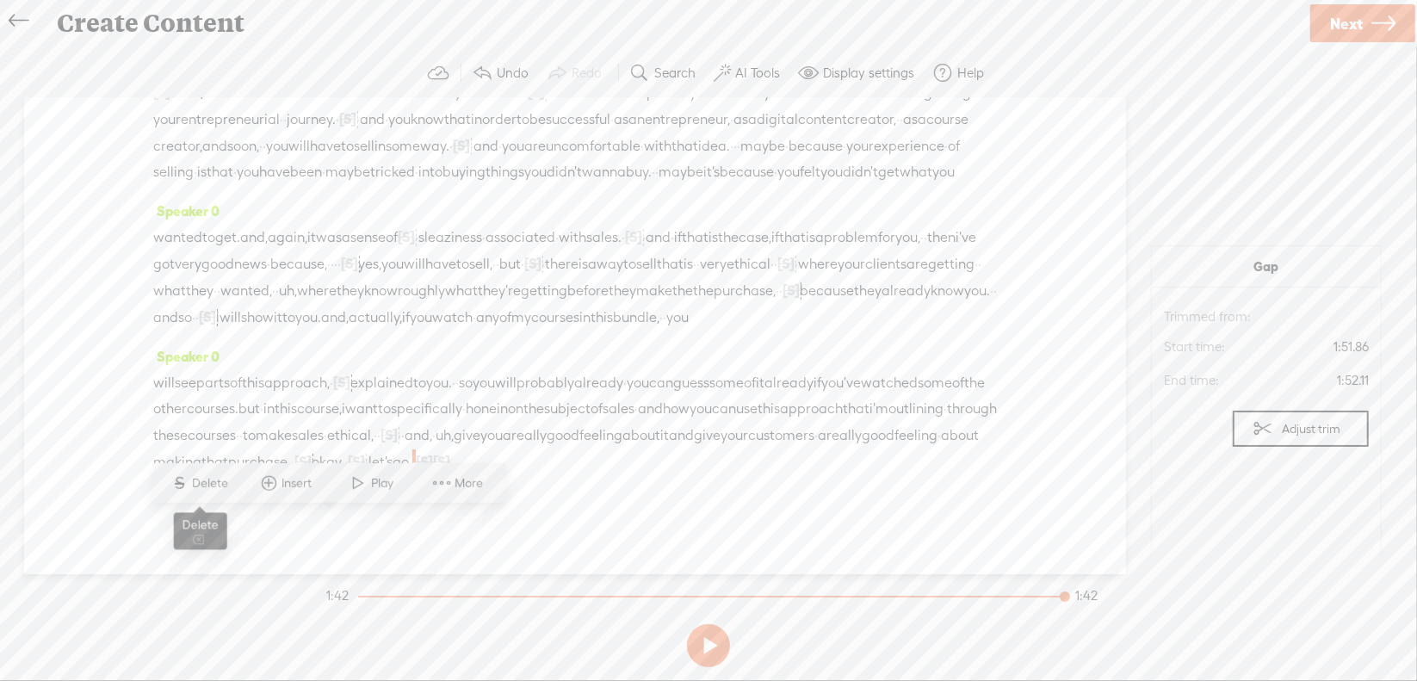
click at [221, 486] on span "Delete" at bounding box center [213, 482] width 40 height 17
click at [312, 475] on span "okay." at bounding box center [328, 462] width 33 height 26
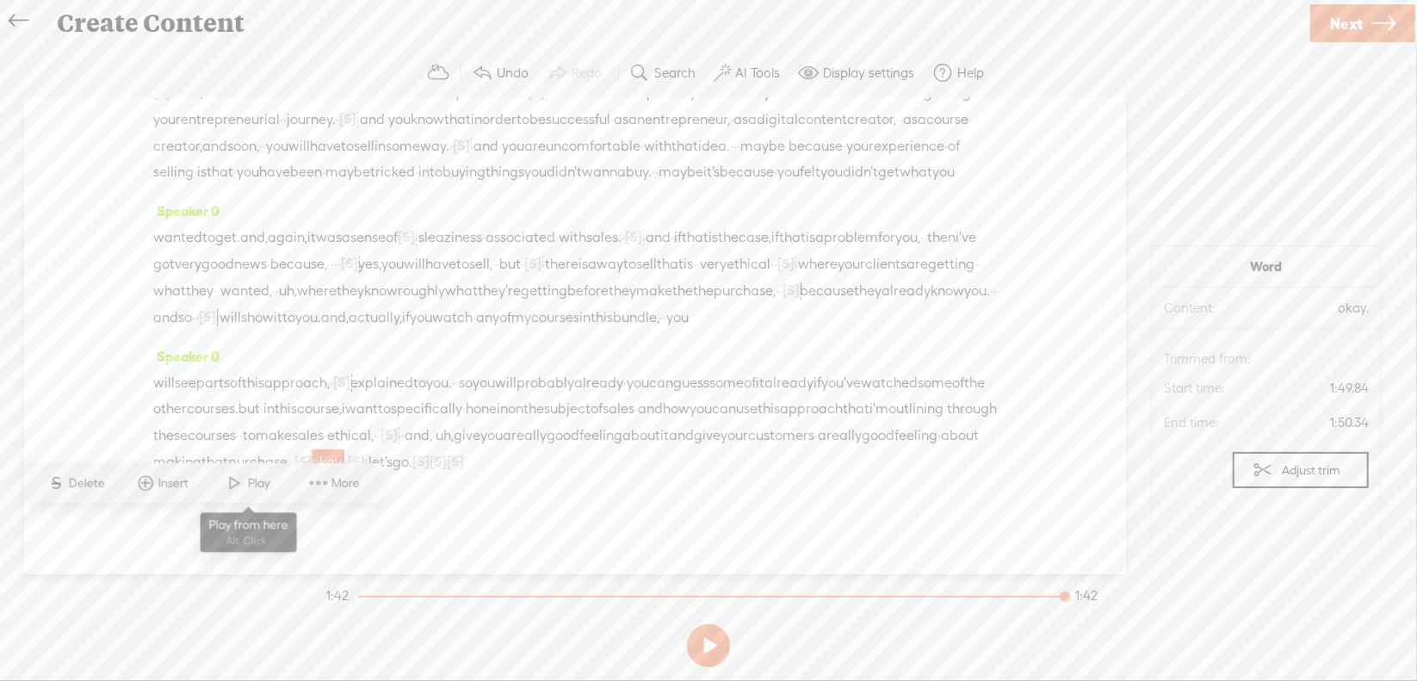
click at [245, 481] on span at bounding box center [235, 483] width 26 height 31
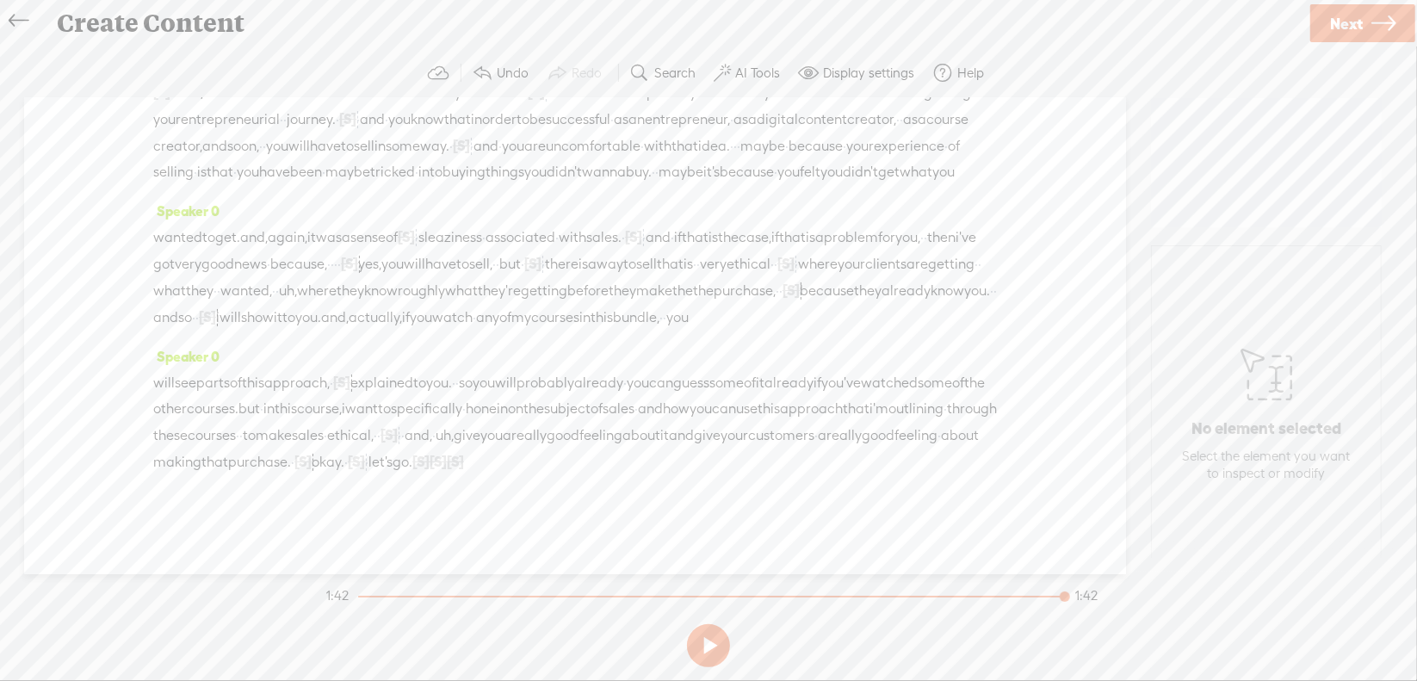
click at [818, 449] on span "a" at bounding box center [822, 436] width 9 height 26
click at [660, 463] on span at bounding box center [660, 457] width 26 height 31
click at [294, 469] on span "[S]" at bounding box center [302, 461] width 17 height 15
click at [172, 485] on span "Restore" at bounding box center [188, 482] width 46 height 17
click at [941, 449] on span "about" at bounding box center [960, 436] width 38 height 26
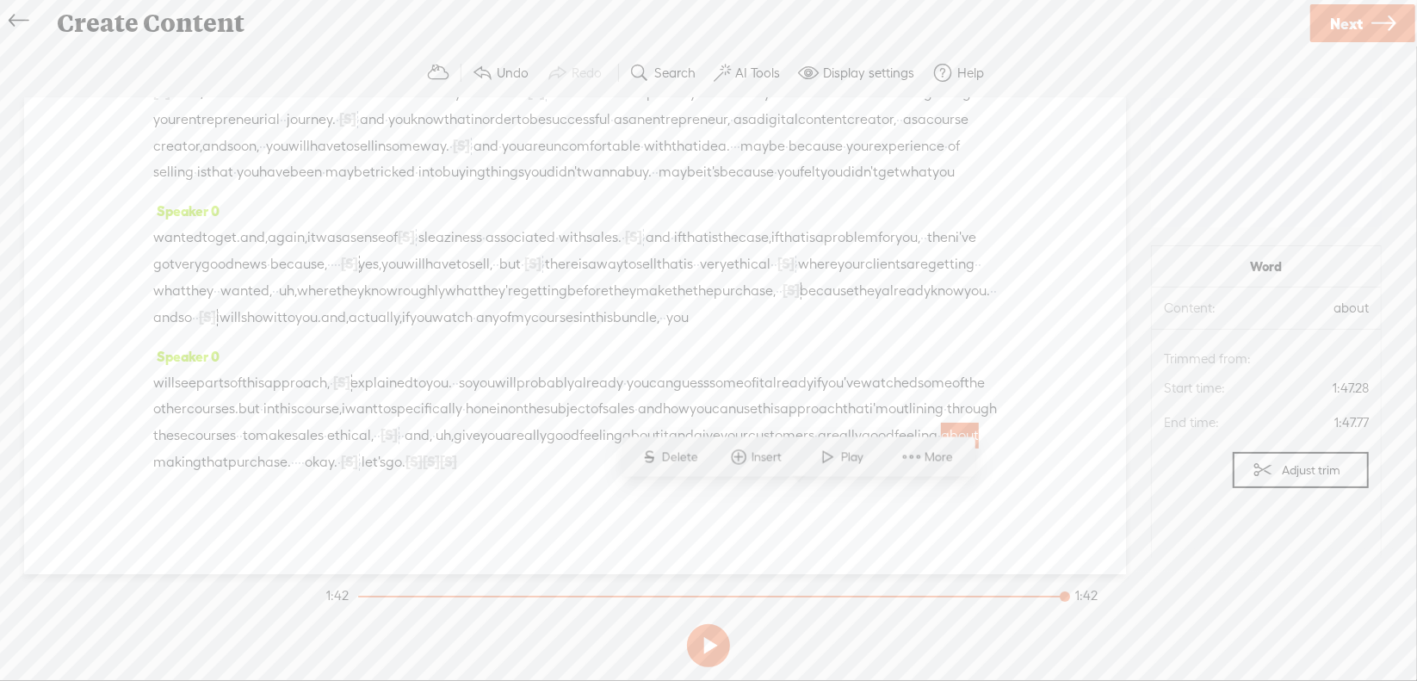
click at [831, 455] on span at bounding box center [828, 457] width 26 height 31
click at [341, 469] on span "[S]" at bounding box center [349, 461] width 17 height 15
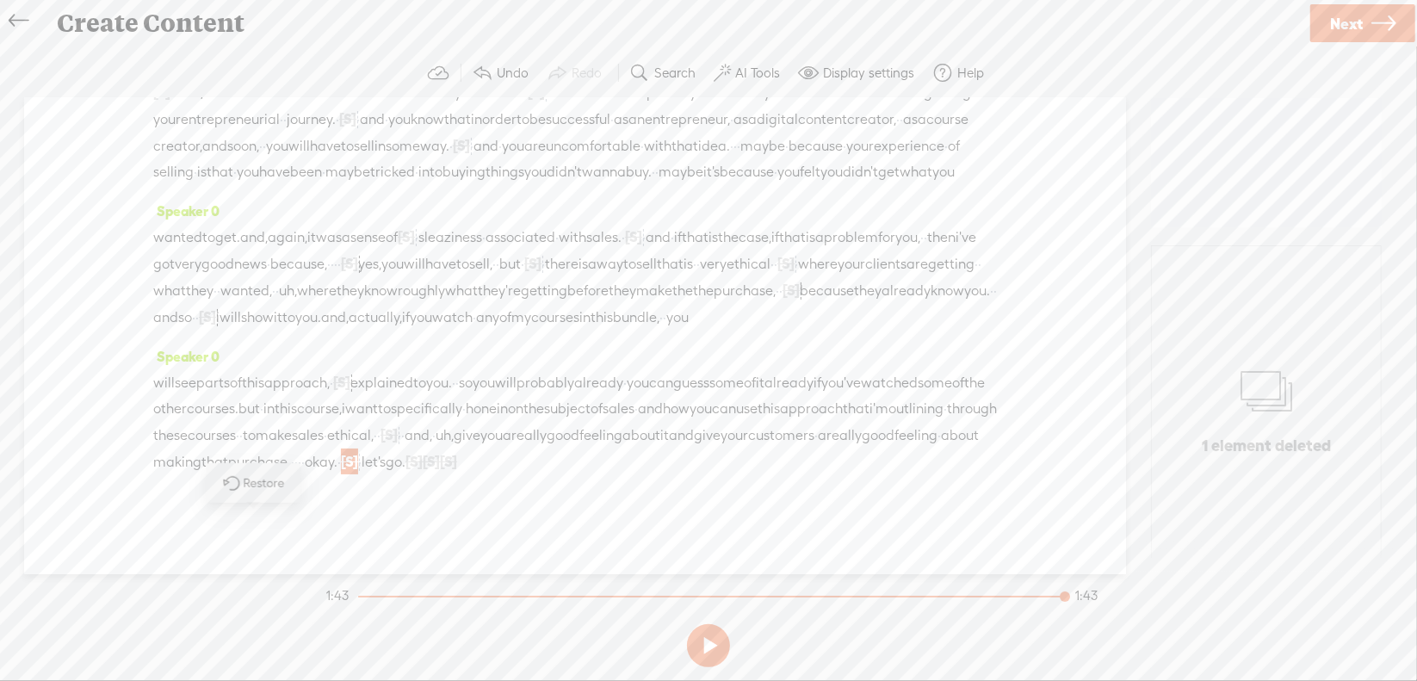
click at [270, 480] on span "Restore" at bounding box center [267, 482] width 46 height 17
click at [941, 449] on span "about" at bounding box center [960, 436] width 38 height 26
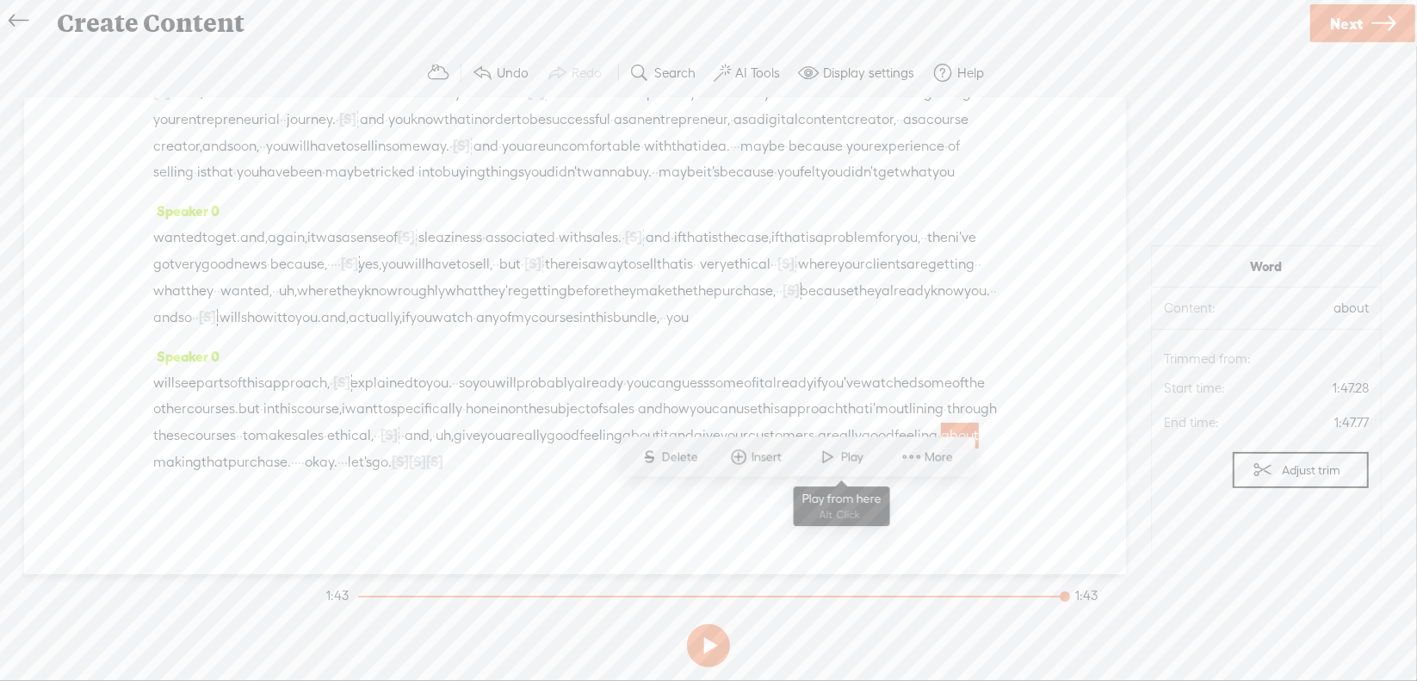
click at [849, 455] on span "Play" at bounding box center [854, 457] width 27 height 17
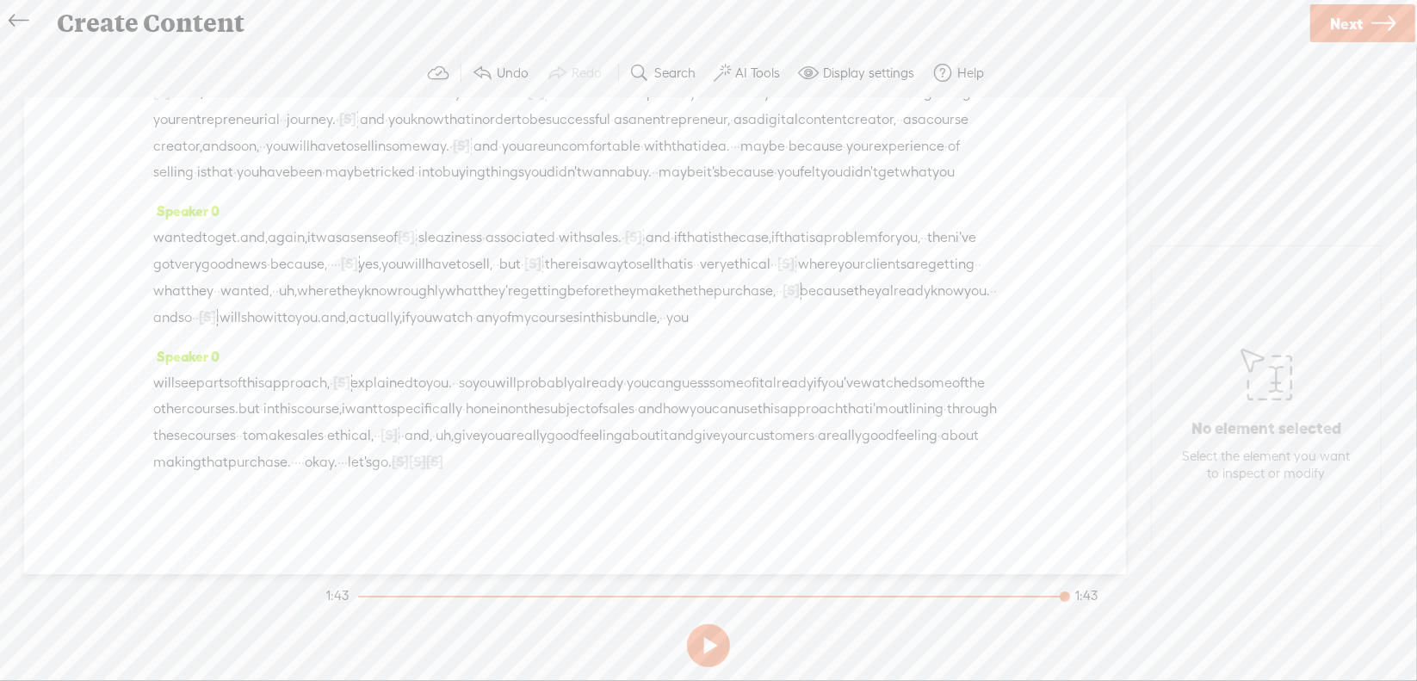
click at [341, 475] on span "·" at bounding box center [342, 462] width 3 height 26
click at [139, 492] on span "Delete" at bounding box center [130, 482] width 40 height 17
click at [291, 475] on span "·" at bounding box center [292, 462] width 3 height 26
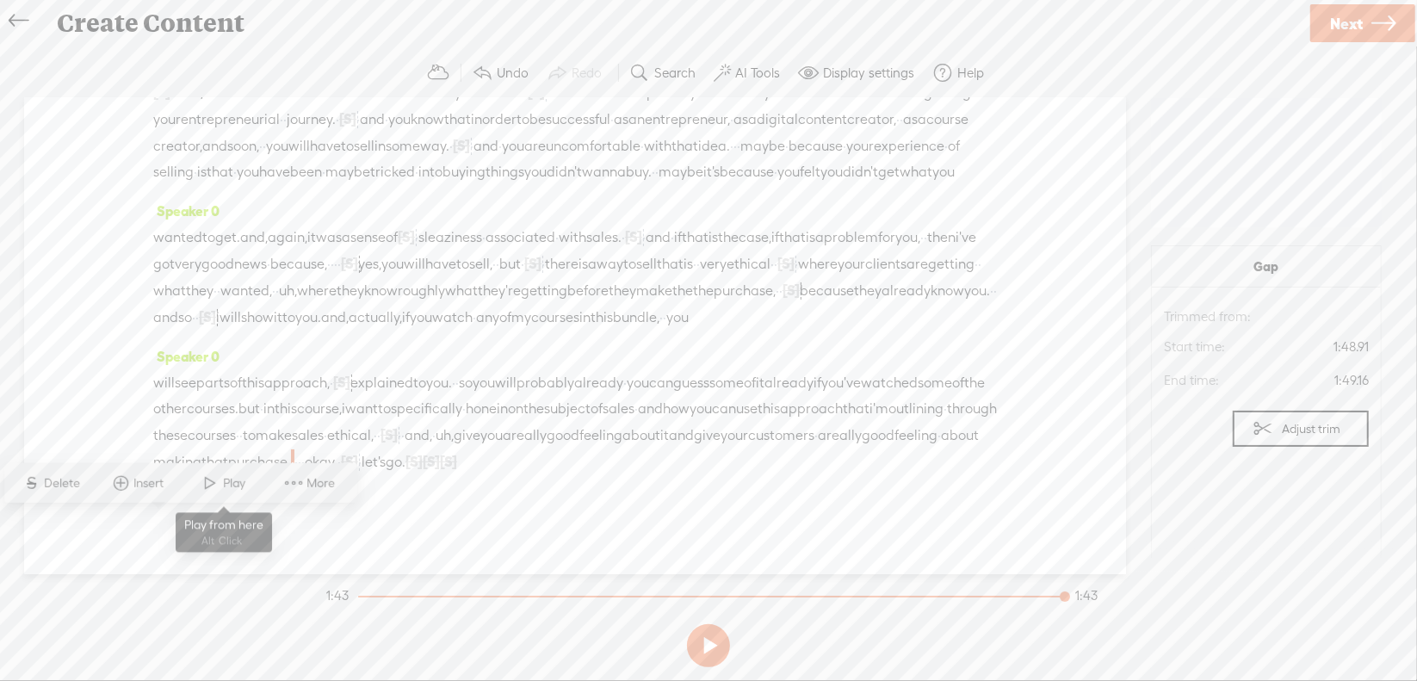
click at [204, 480] on span at bounding box center [211, 483] width 26 height 31
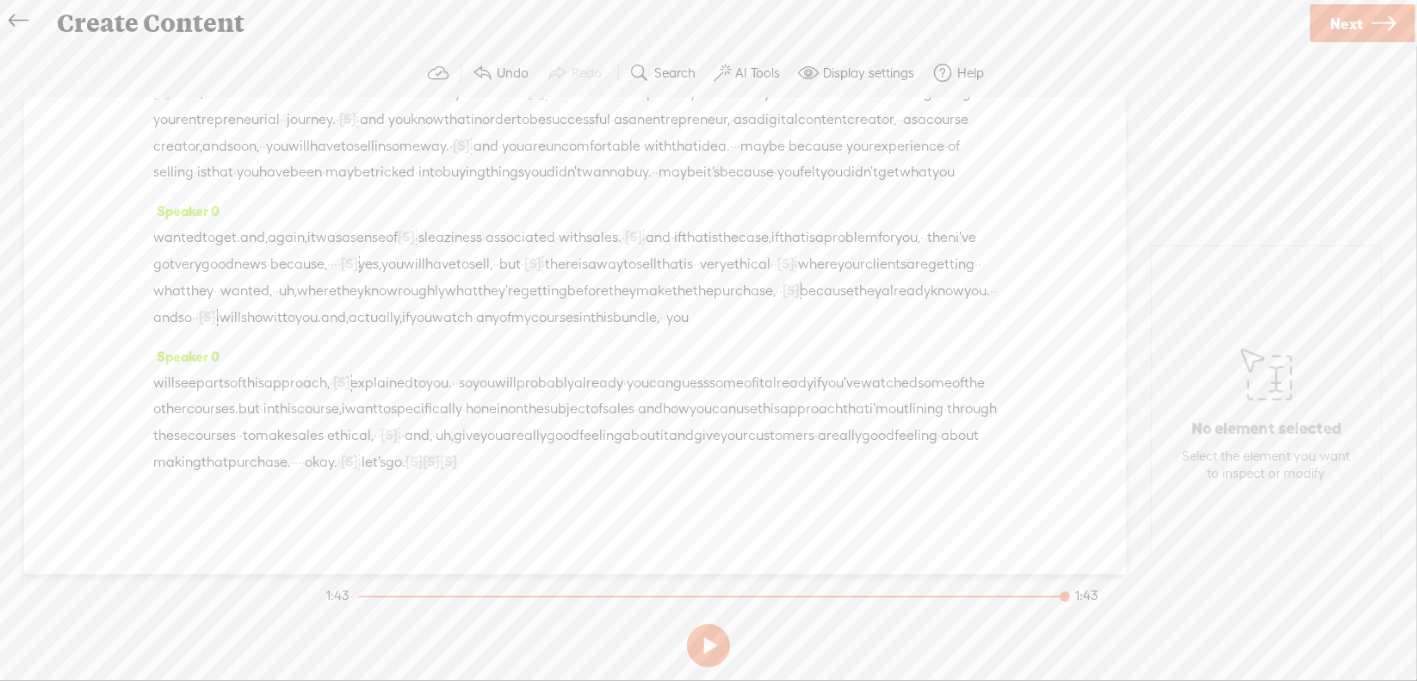
click at [1355, 30] on span "Next" at bounding box center [1346, 24] width 33 height 44
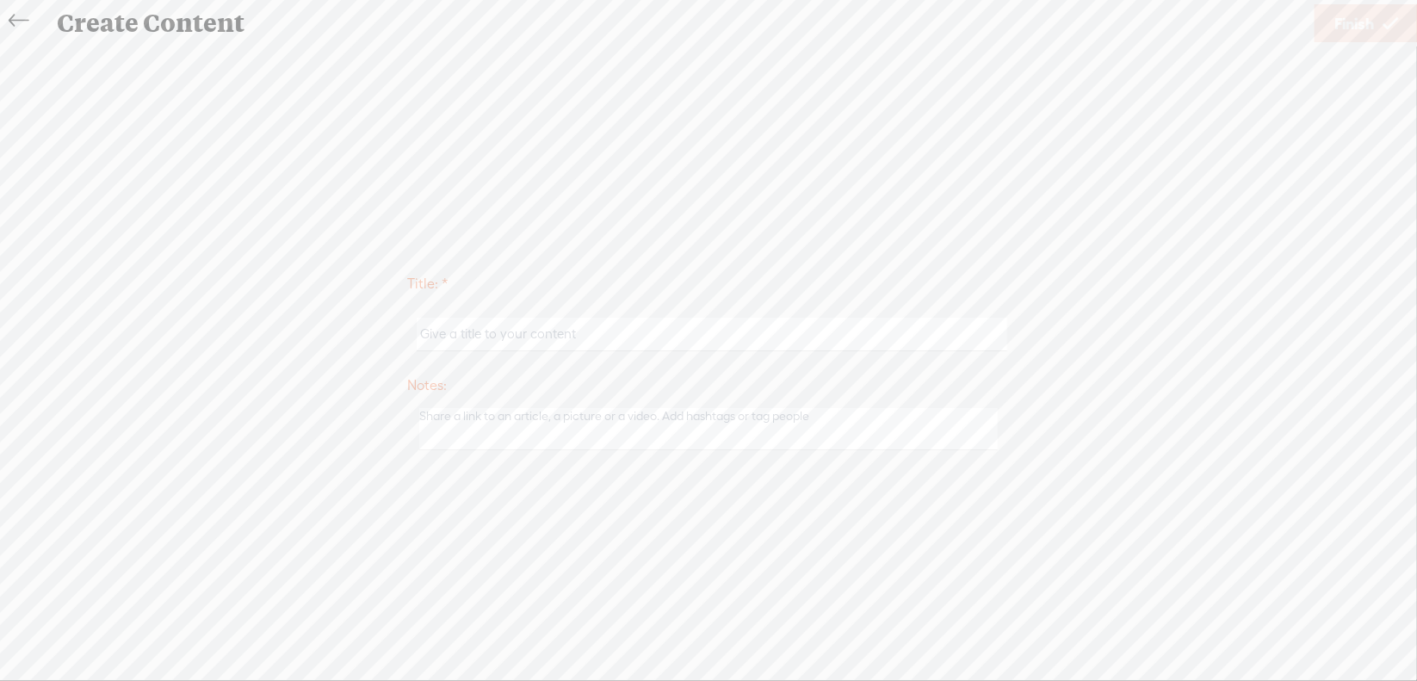
click at [604, 320] on input "text" at bounding box center [712, 335] width 590 height 34
type input "Sales1Intro"
click at [1351, 19] on span "Finish" at bounding box center [1355, 24] width 40 height 44
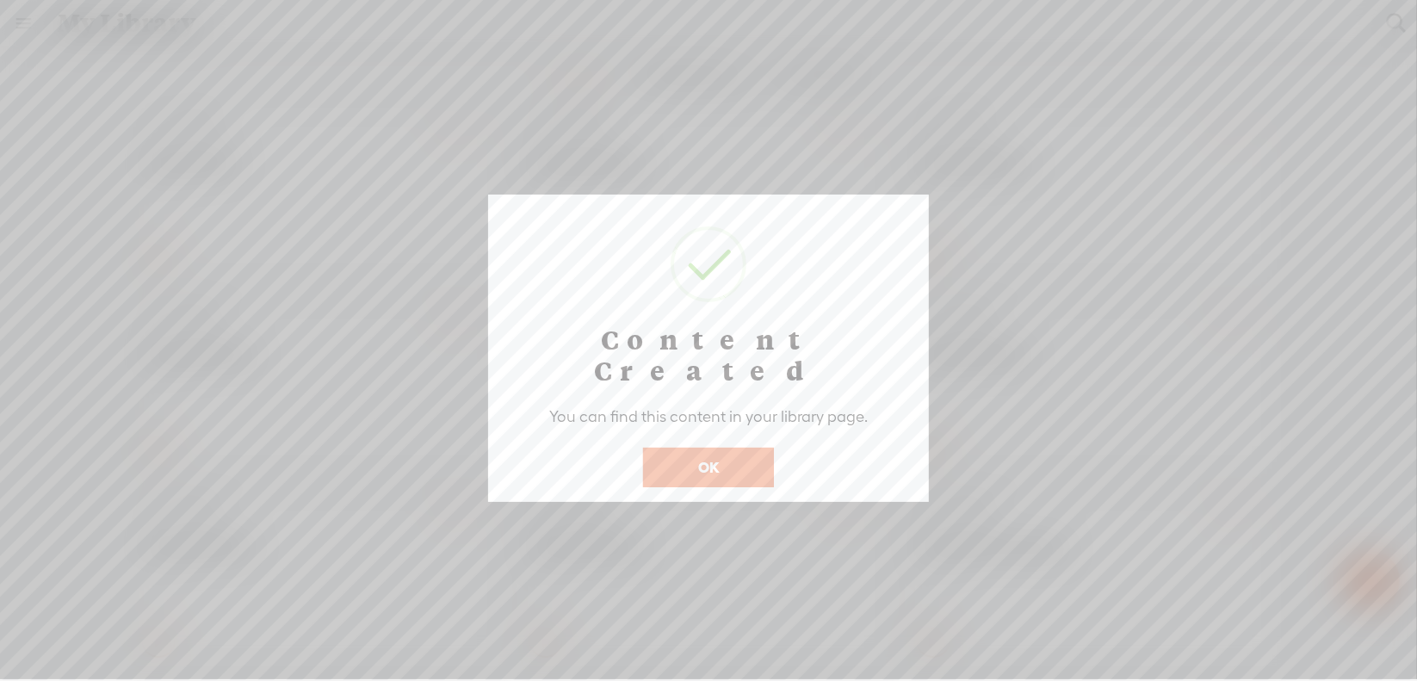
click at [703, 448] on button "OK" at bounding box center [708, 468] width 131 height 40
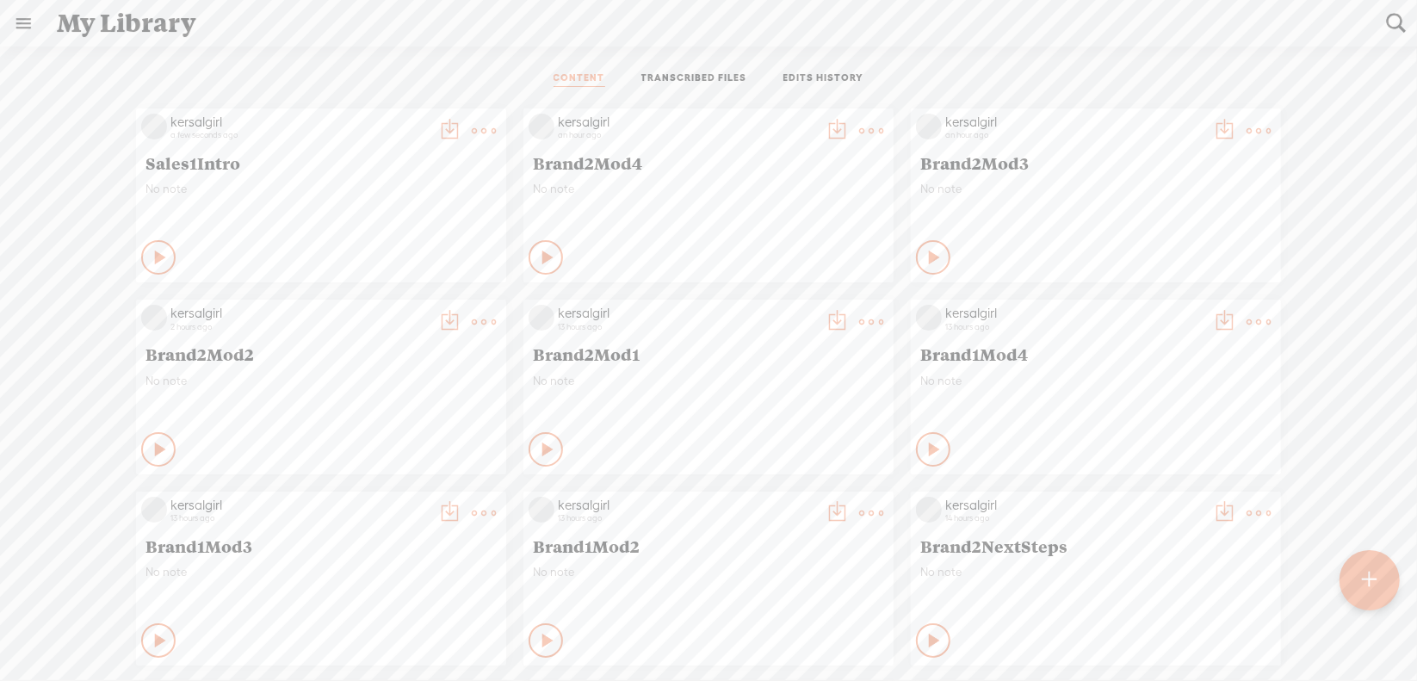
click at [1375, 584] on t at bounding box center [1369, 580] width 15 height 39
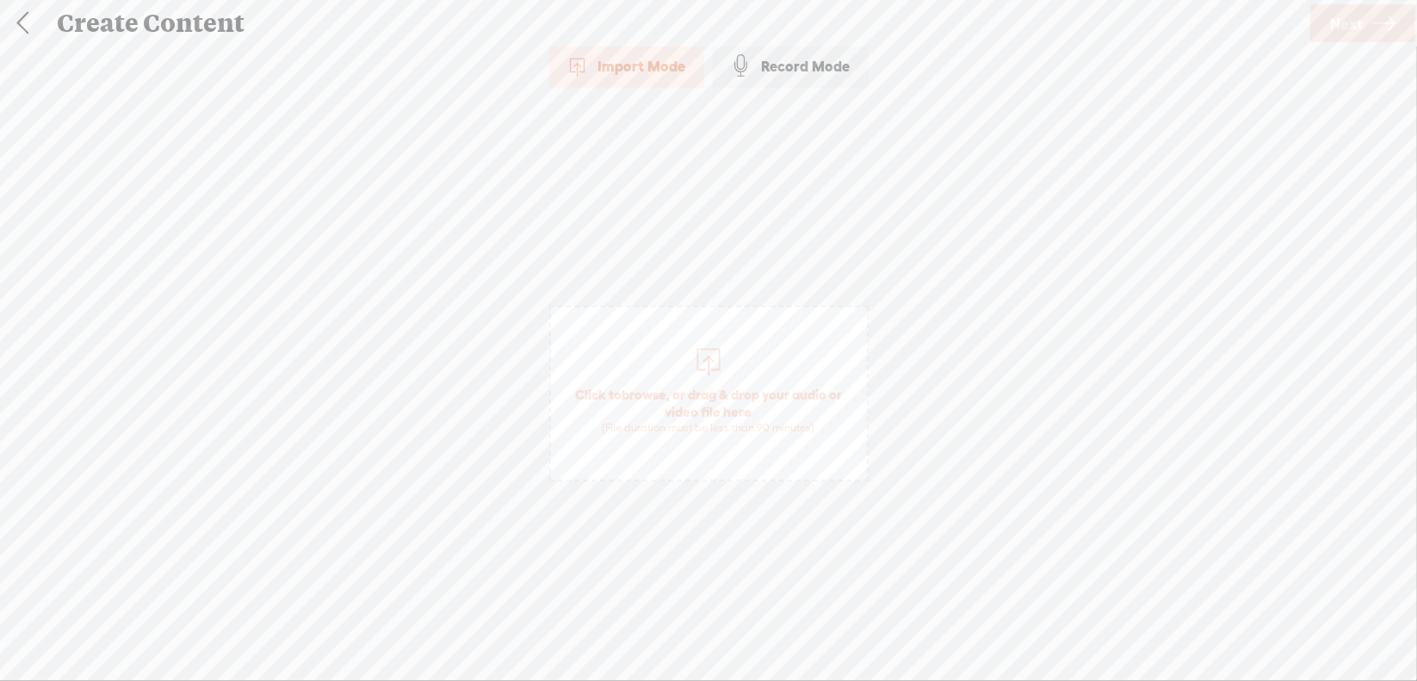
click at [646, 390] on span "browse" at bounding box center [644, 394] width 45 height 15
click at [1347, 28] on span "Next" at bounding box center [1346, 24] width 33 height 44
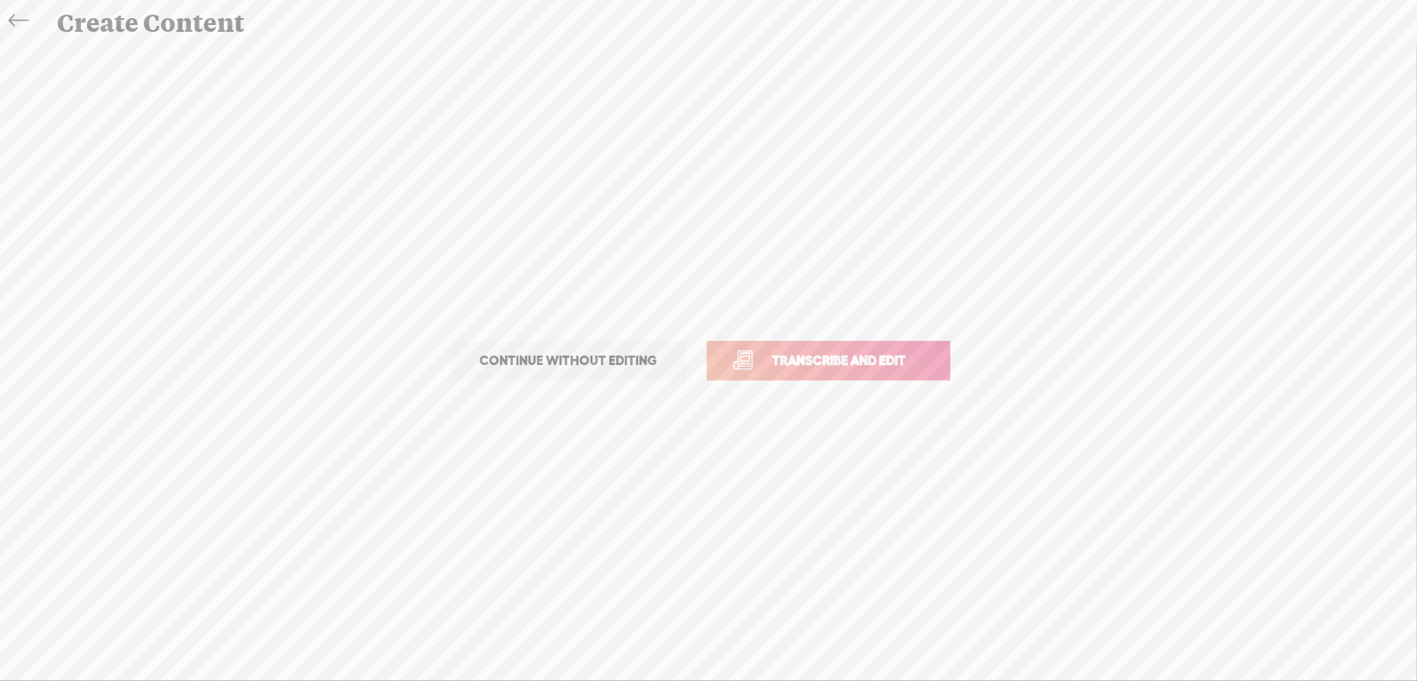
click at [864, 359] on span "Transcribe and edit" at bounding box center [840, 360] width 170 height 20
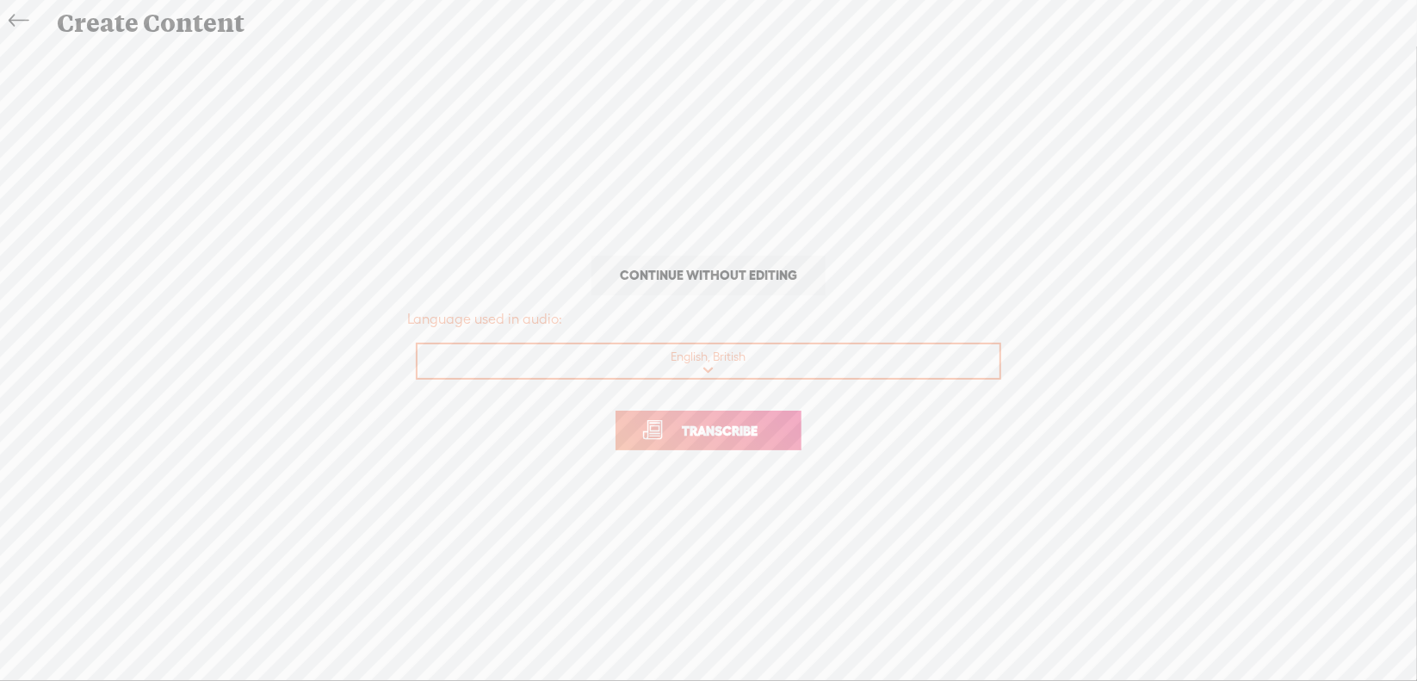
click at [717, 431] on span "Transcribe" at bounding box center [720, 431] width 112 height 20
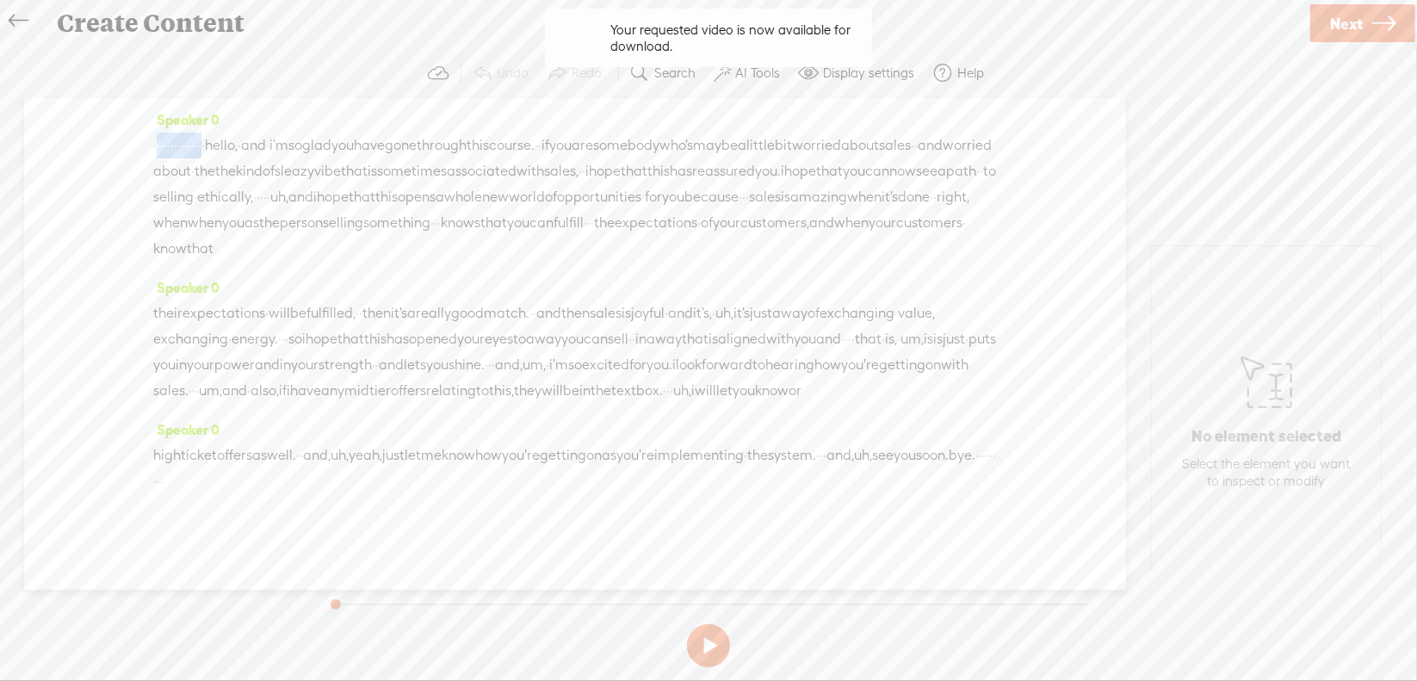
drag, startPoint x: 156, startPoint y: 137, endPoint x: 287, endPoint y: 149, distance: 131.4
click at [287, 149] on div "· · · · · · · · · · · · · · · hello, · and · i'm so glad you have gone through …" at bounding box center [575, 197] width 844 height 129
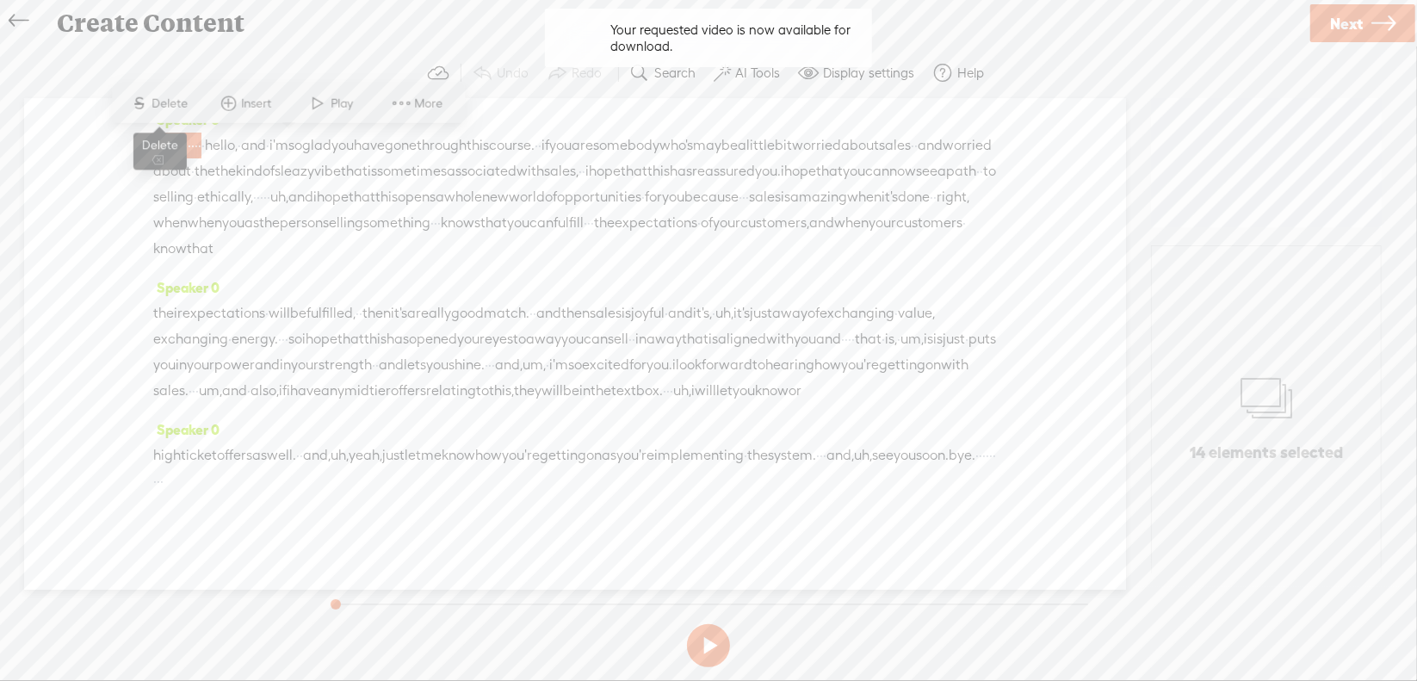
click at [183, 112] on span "Delete" at bounding box center [172, 103] width 40 height 17
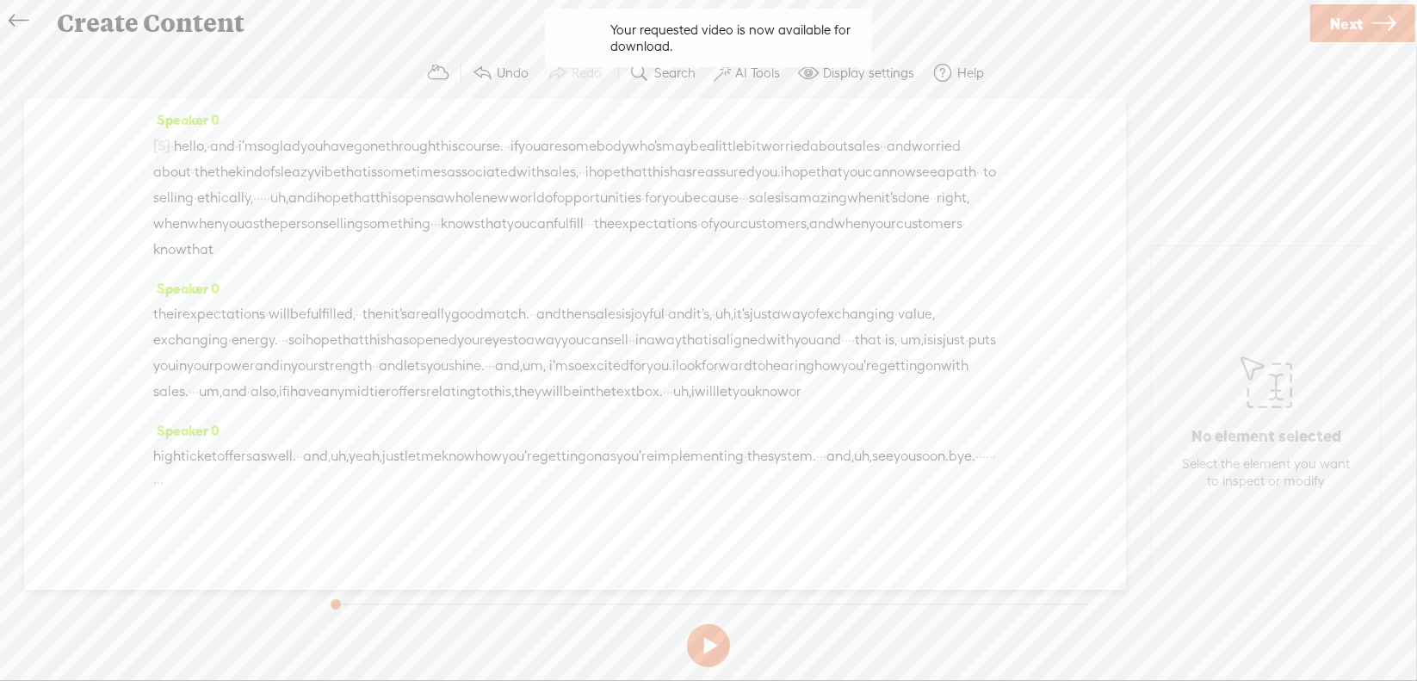
click at [174, 143] on span "·" at bounding box center [171, 146] width 3 height 26
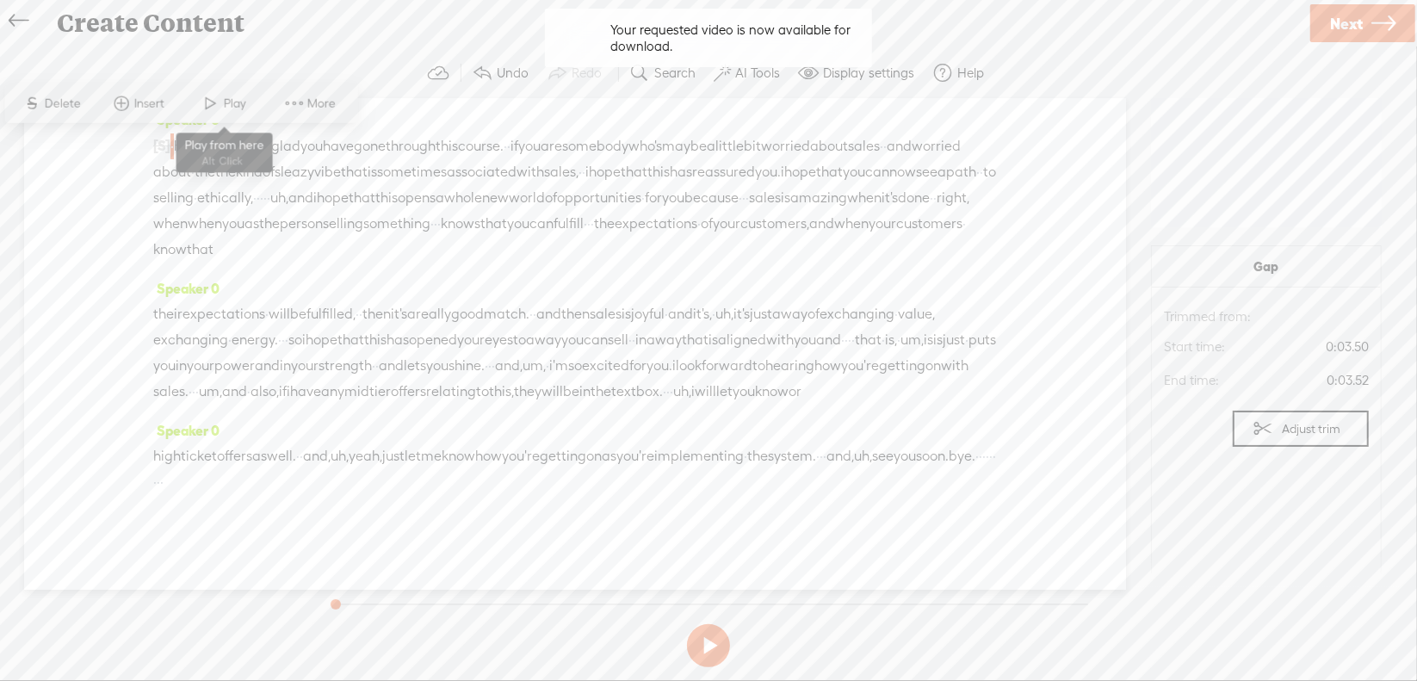
click at [214, 102] on span at bounding box center [211, 103] width 26 height 31
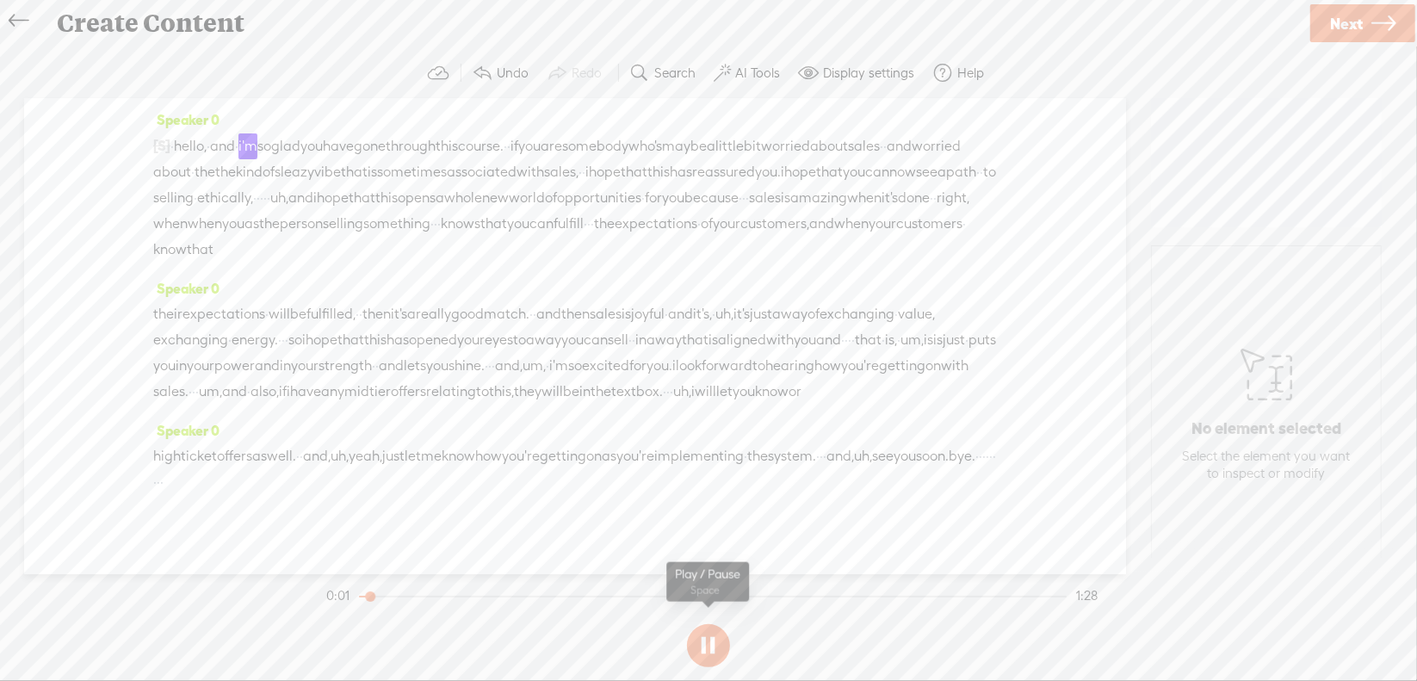
click at [708, 647] on button at bounding box center [708, 645] width 43 height 43
drag, startPoint x: 724, startPoint y: 198, endPoint x: 754, endPoint y: 197, distance: 30.1
click at [754, 197] on div "[S] · · · · · · · · · · · · · · · hello, · and · i'm so glad you have gone thro…" at bounding box center [575, 198] width 844 height 130
click at [654, 152] on span "Delete" at bounding box center [640, 154] width 40 height 17
click at [399, 238] on span "·" at bounding box center [400, 225] width 3 height 26
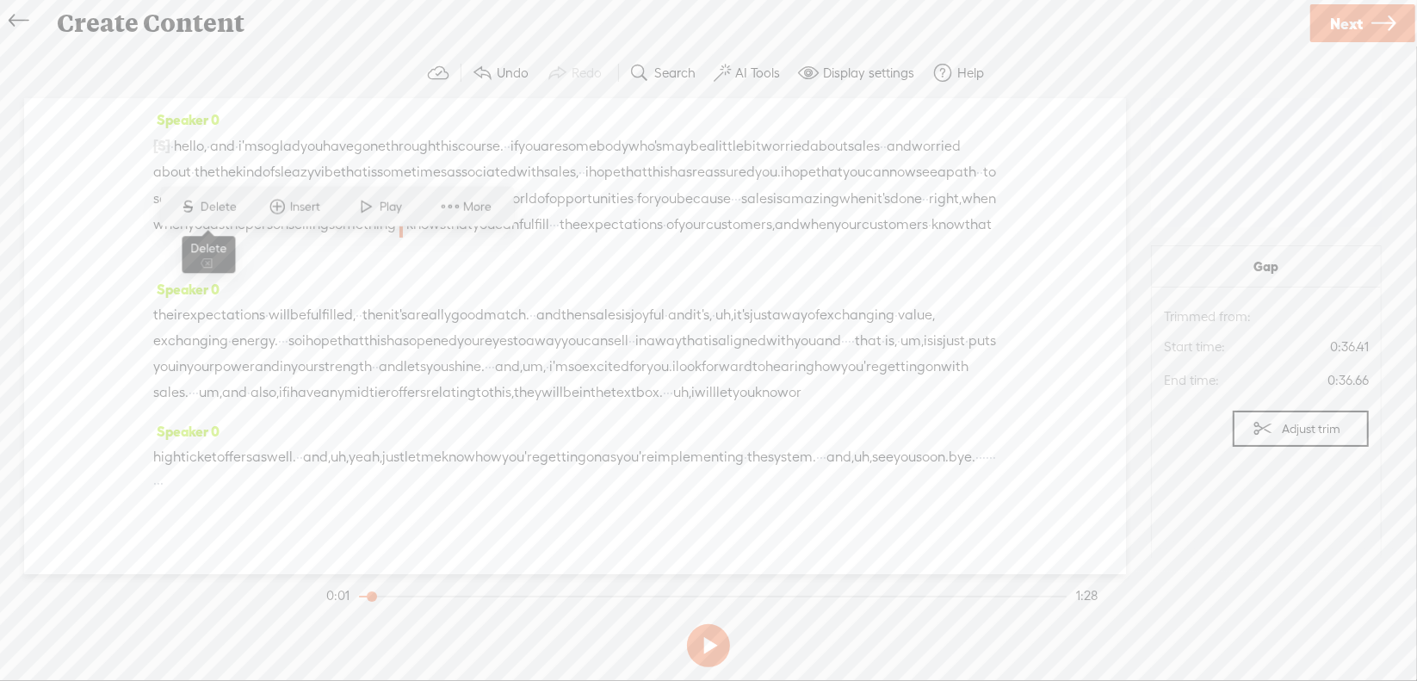
click at [222, 201] on span "Delete" at bounding box center [221, 206] width 40 height 17
click at [567, 238] on span "·" at bounding box center [568, 226] width 3 height 26
click at [442, 215] on span "S Delete" at bounding box center [427, 206] width 86 height 31
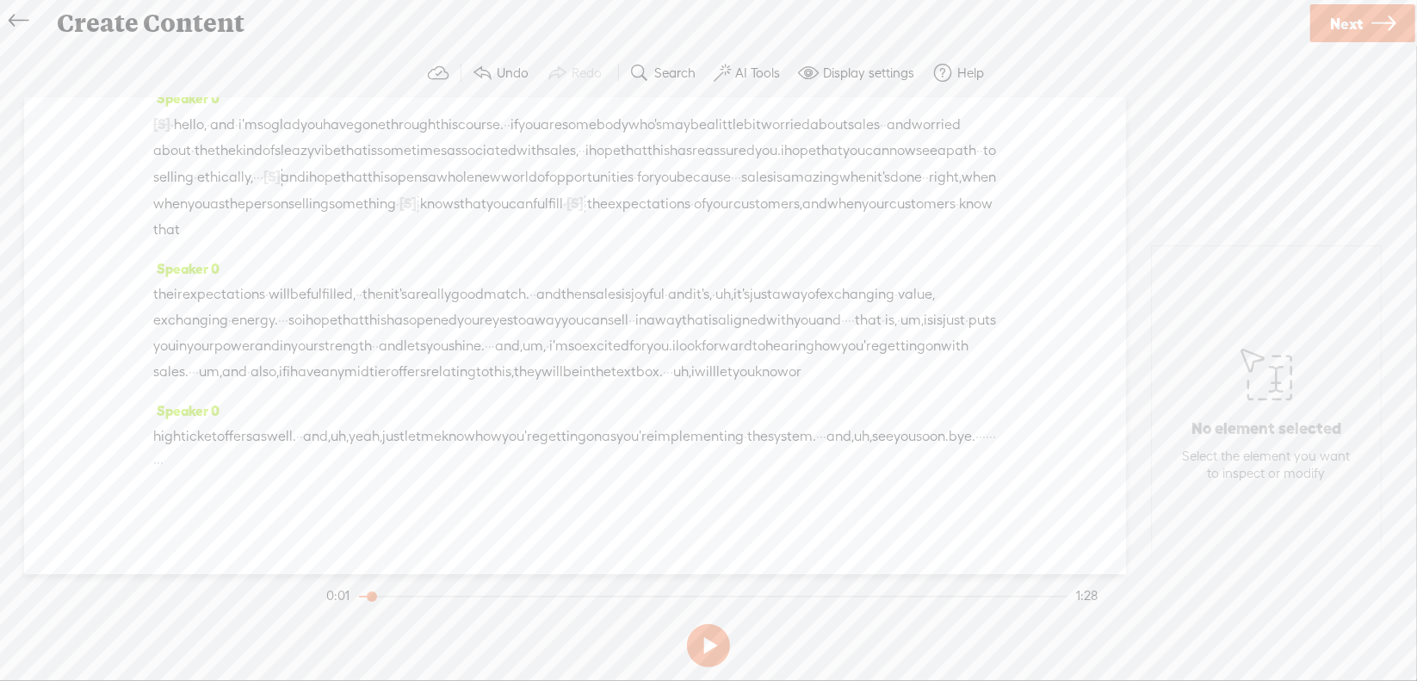
scroll to position [71, 0]
drag, startPoint x: 849, startPoint y: 267, endPoint x: 887, endPoint y: 273, distance: 38.4
click at [887, 282] on div "their expectations · will be fulfilled, · · then it's a really good match. · · …" at bounding box center [575, 333] width 844 height 103
click at [778, 232] on span "Delete" at bounding box center [767, 226] width 40 height 17
click at [207, 307] on span "·" at bounding box center [204, 320] width 3 height 26
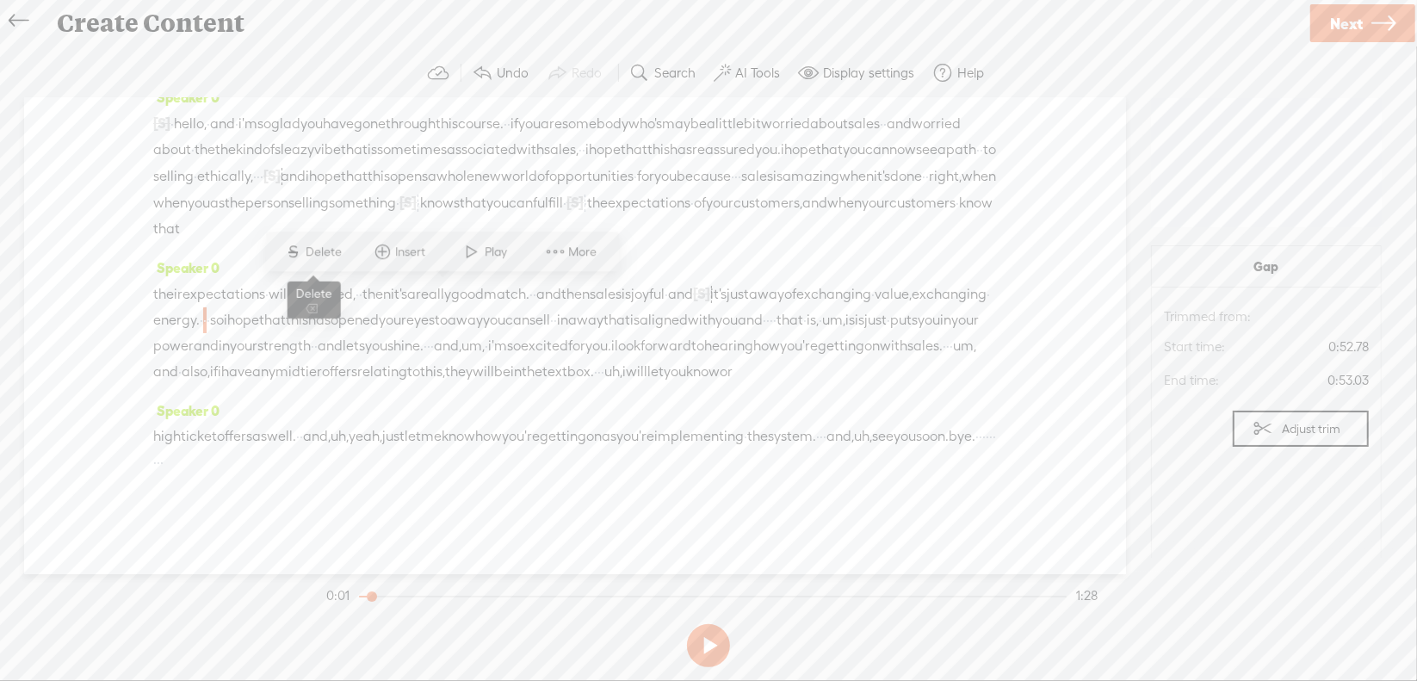
click at [332, 253] on span "Delete" at bounding box center [327, 252] width 40 height 17
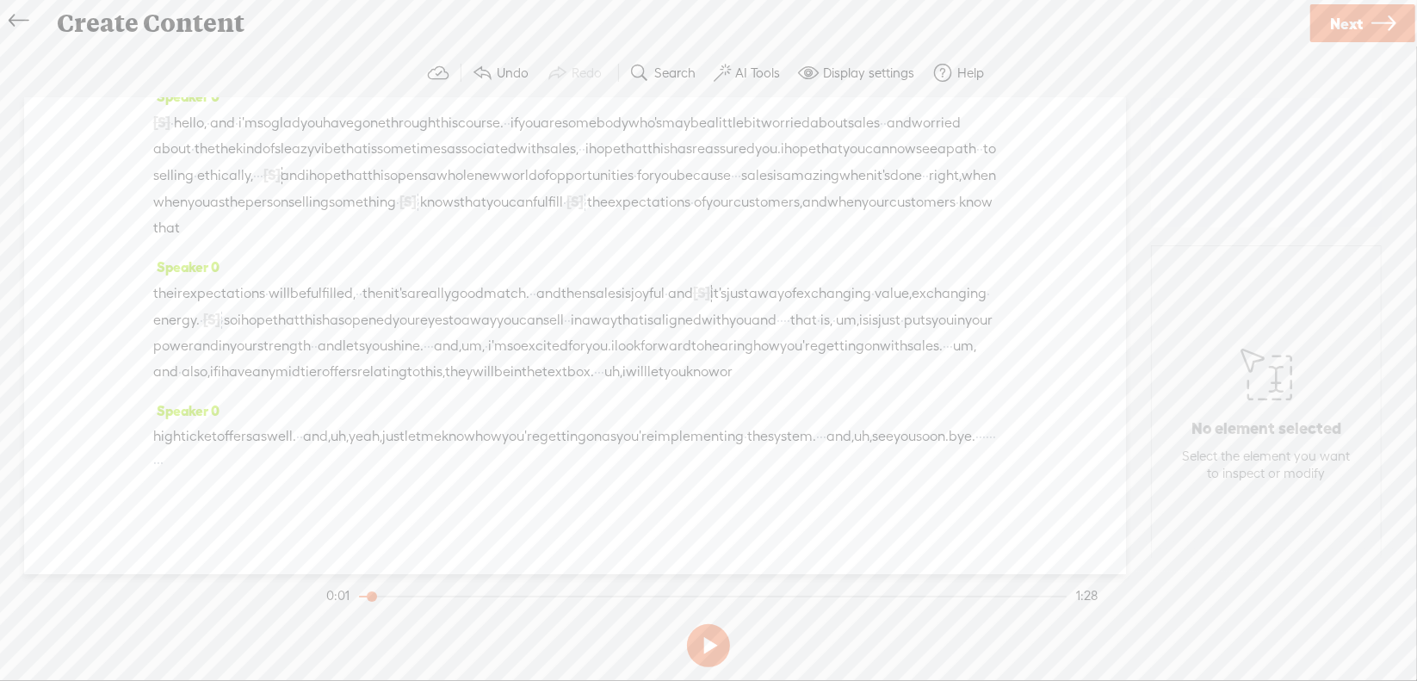
click at [780, 318] on span "·" at bounding box center [781, 320] width 3 height 26
click at [288, 278] on span "Delete" at bounding box center [281, 277] width 40 height 17
drag, startPoint x: 479, startPoint y: 315, endPoint x: 595, endPoint y: 323, distance: 116.5
click at [595, 323] on div "their expectations · will be fulfilled, · · then it's a really good match. · · …" at bounding box center [575, 332] width 844 height 105
click at [463, 276] on span "Delete" at bounding box center [467, 277] width 40 height 17
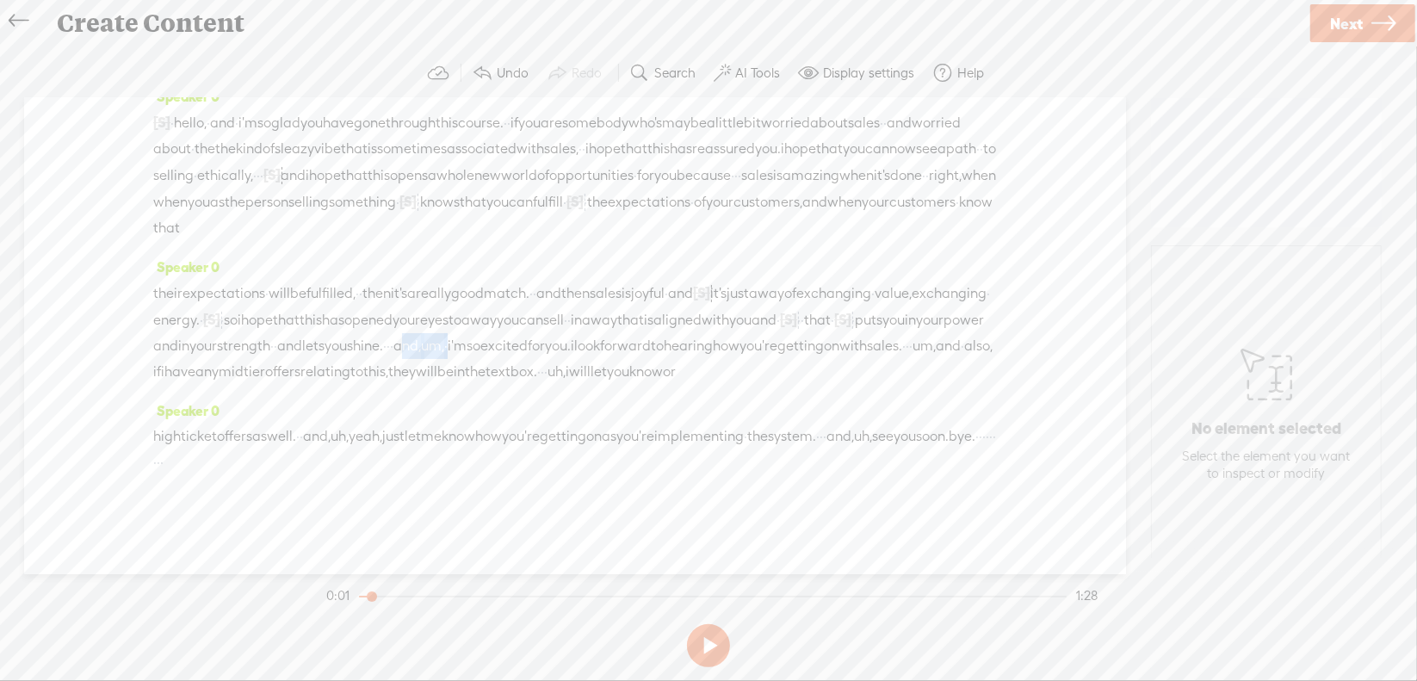
drag, startPoint x: 177, startPoint y: 344, endPoint x: 240, endPoint y: 344, distance: 62.9
click at [240, 344] on div "their expectations · will be fulfilled, · · then it's a really good match. · · …" at bounding box center [575, 332] width 844 height 105
click at [112, 301] on span "Delete" at bounding box center [126, 303] width 40 height 17
click at [876, 349] on span "um," at bounding box center [887, 346] width 23 height 26
click at [681, 299] on span "Delete" at bounding box center [678, 303] width 40 height 17
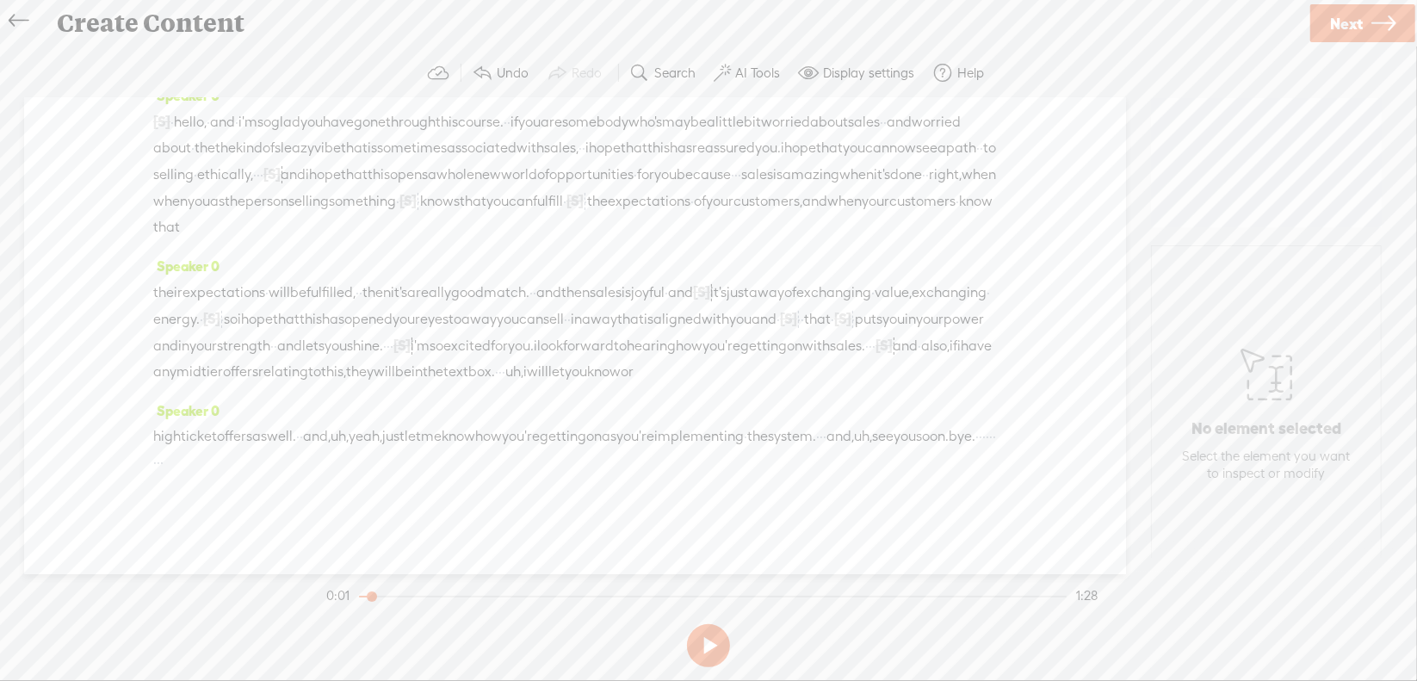
click at [523, 370] on span "uh," at bounding box center [514, 372] width 18 height 26
click at [484, 334] on span "Delete" at bounding box center [475, 329] width 40 height 17
drag, startPoint x: 731, startPoint y: 375, endPoint x: 472, endPoint y: 435, distance: 265.9
click at [472, 435] on div "Speaker 0 [S] · · · · · · · · · · · · · · · hello, · and · i'm so glad you have…" at bounding box center [575, 336] width 1102 height 476
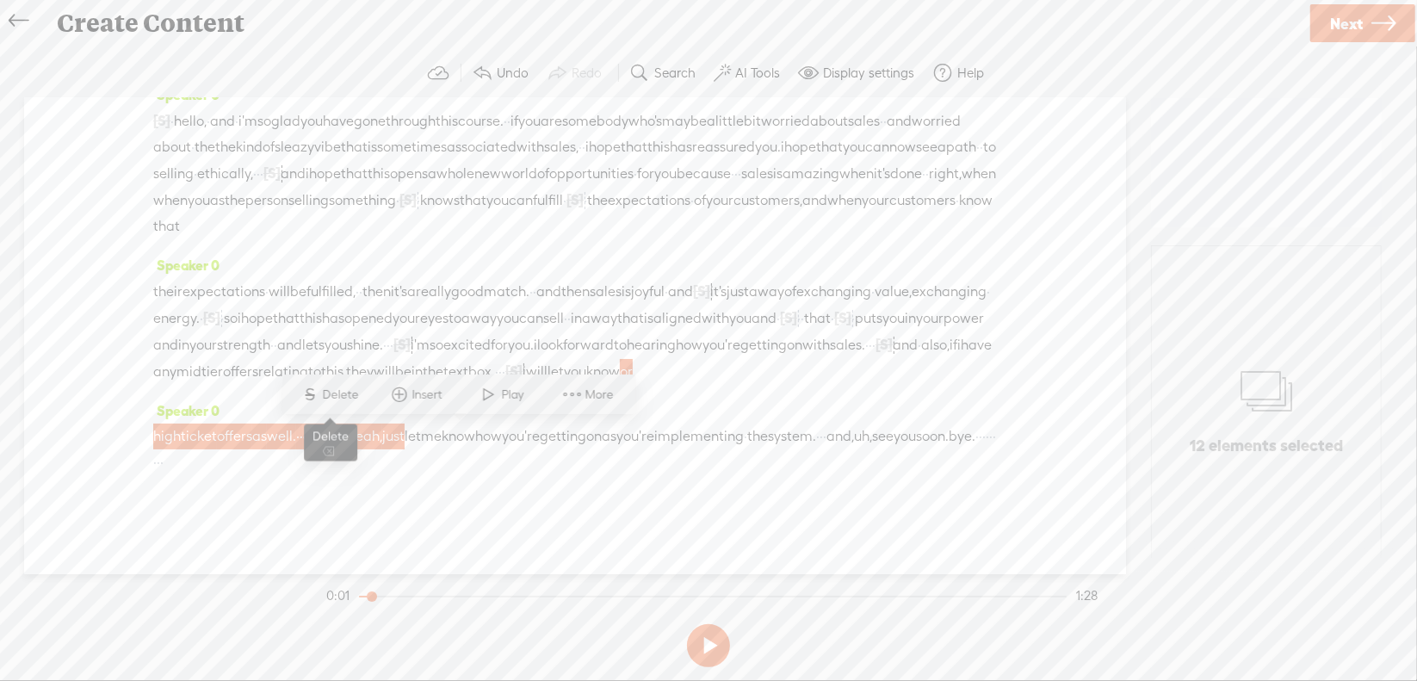
click at [341, 401] on span "Delete" at bounding box center [343, 395] width 40 height 17
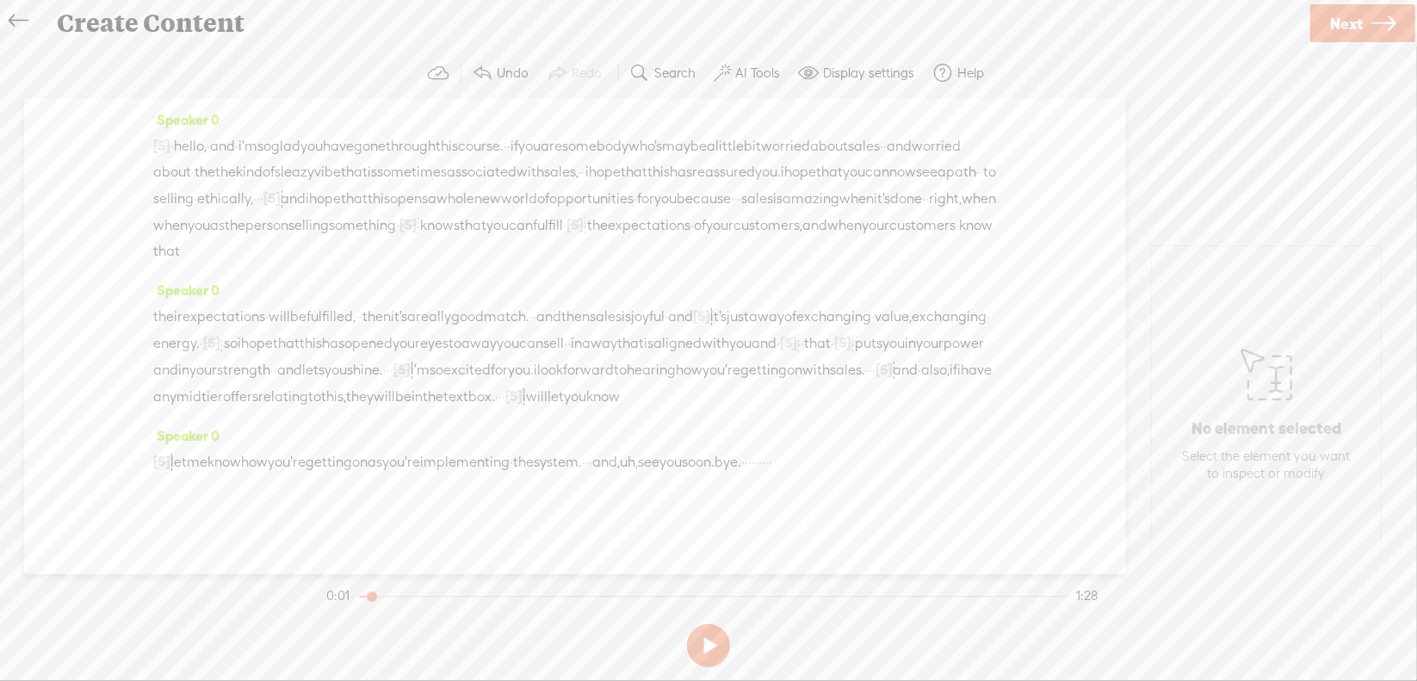
click at [589, 449] on span "·" at bounding box center [586, 462] width 3 height 26
click at [574, 402] on span "Delete" at bounding box center [565, 395] width 40 height 17
click at [652, 449] on span "uh," at bounding box center [643, 462] width 18 height 26
click at [656, 393] on span "Delete" at bounding box center [640, 395] width 40 height 17
drag, startPoint x: 920, startPoint y: 439, endPoint x: 996, endPoint y: 426, distance: 77.7
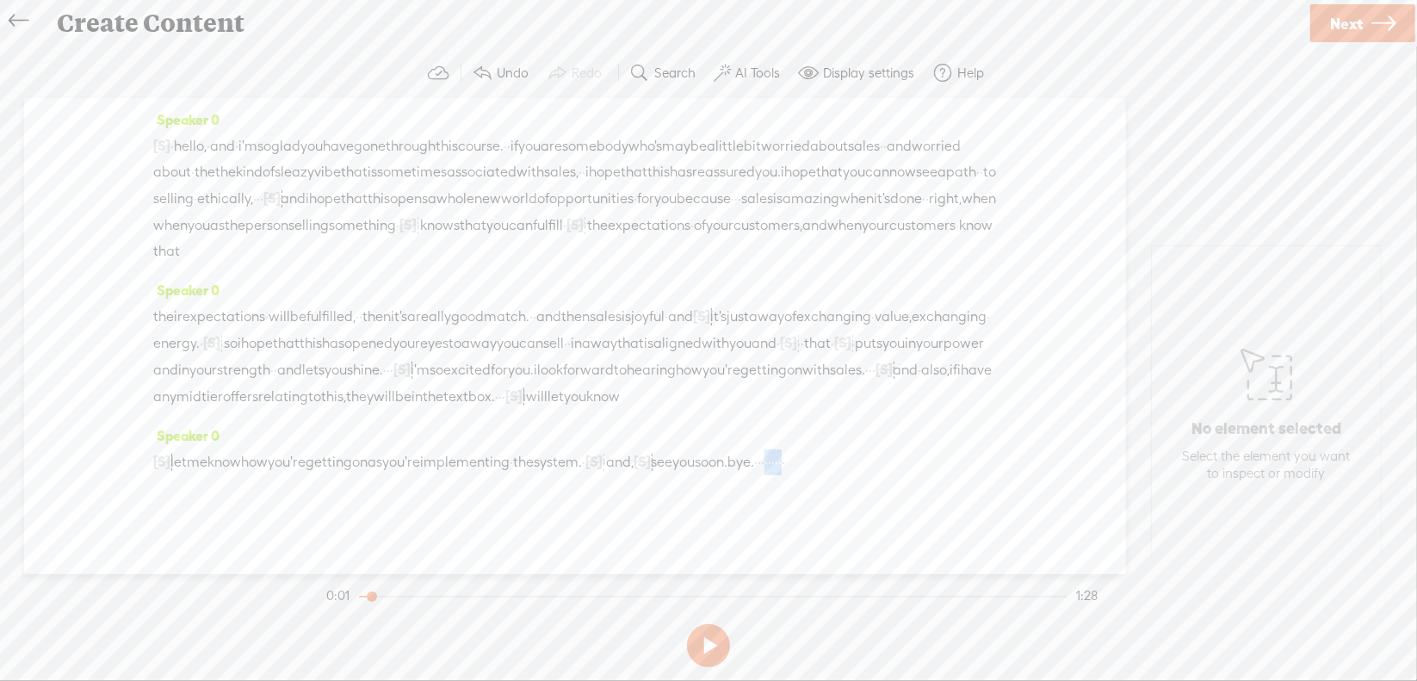
click at [996, 426] on div "Speaker 0 [S] · · · · · · · · · · · · · · · hello, · and · i'm so glad you have…" at bounding box center [575, 336] width 1102 height 476
click at [838, 396] on span "Delete" at bounding box center [856, 395] width 40 height 17
click at [174, 139] on span "·" at bounding box center [171, 146] width 3 height 26
click at [235, 102] on span "Play" at bounding box center [237, 103] width 27 height 17
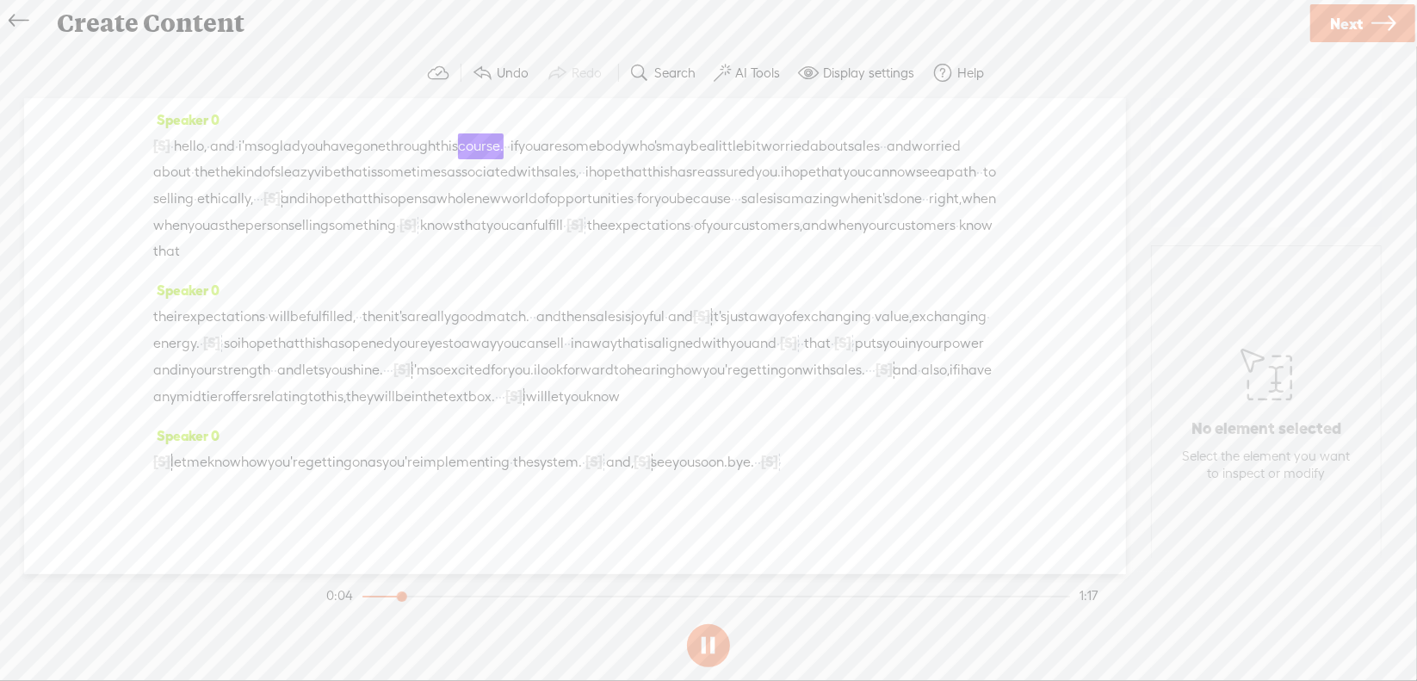
click at [710, 652] on section at bounding box center [708, 645] width 771 height 57
click at [705, 641] on button at bounding box center [708, 645] width 43 height 43
click at [235, 152] on span "and" at bounding box center [222, 146] width 25 height 26
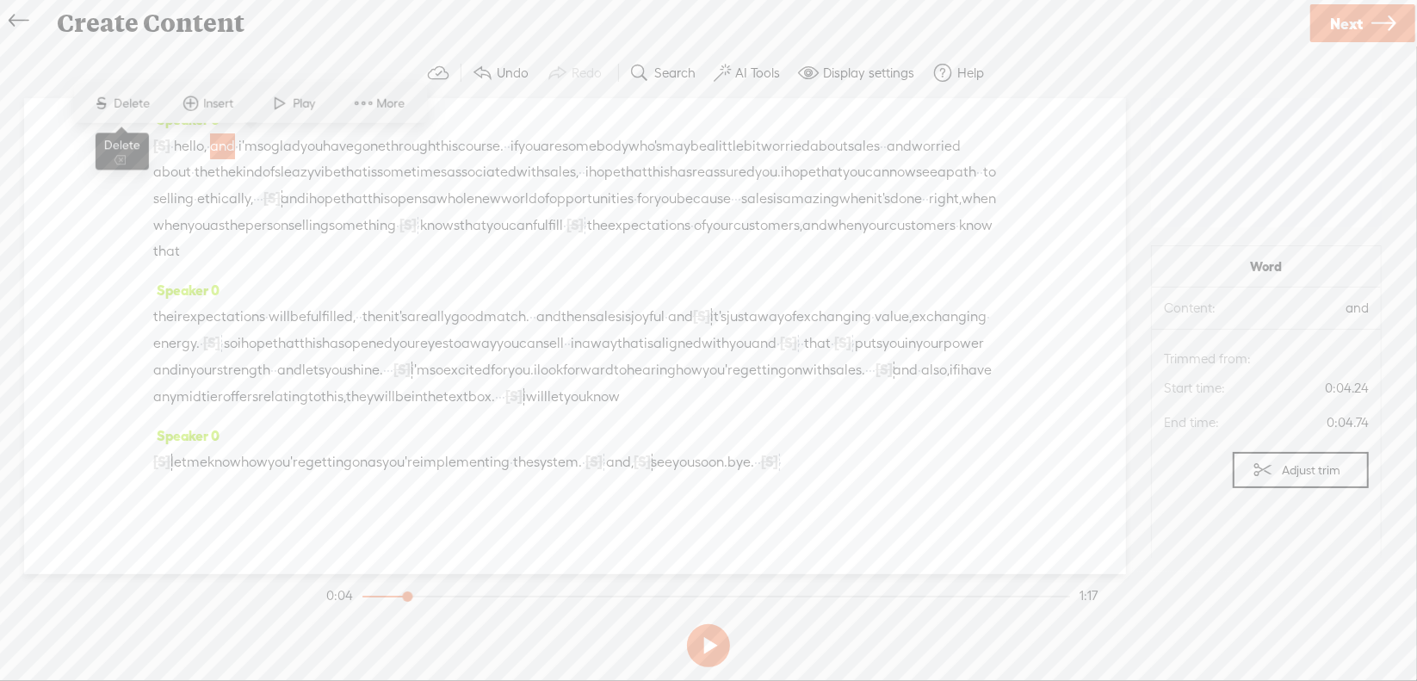
click at [139, 102] on span "Delete" at bounding box center [135, 103] width 40 height 17
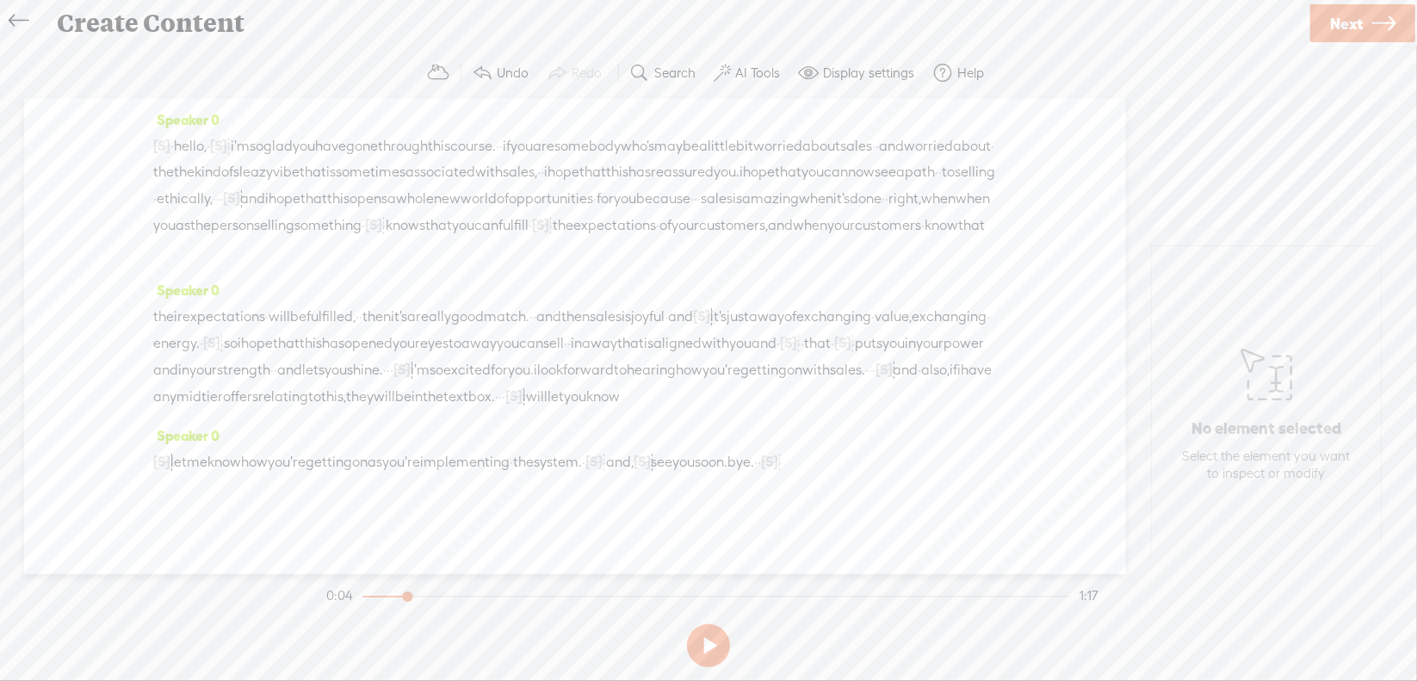
click at [174, 138] on span "·" at bounding box center [171, 146] width 3 height 26
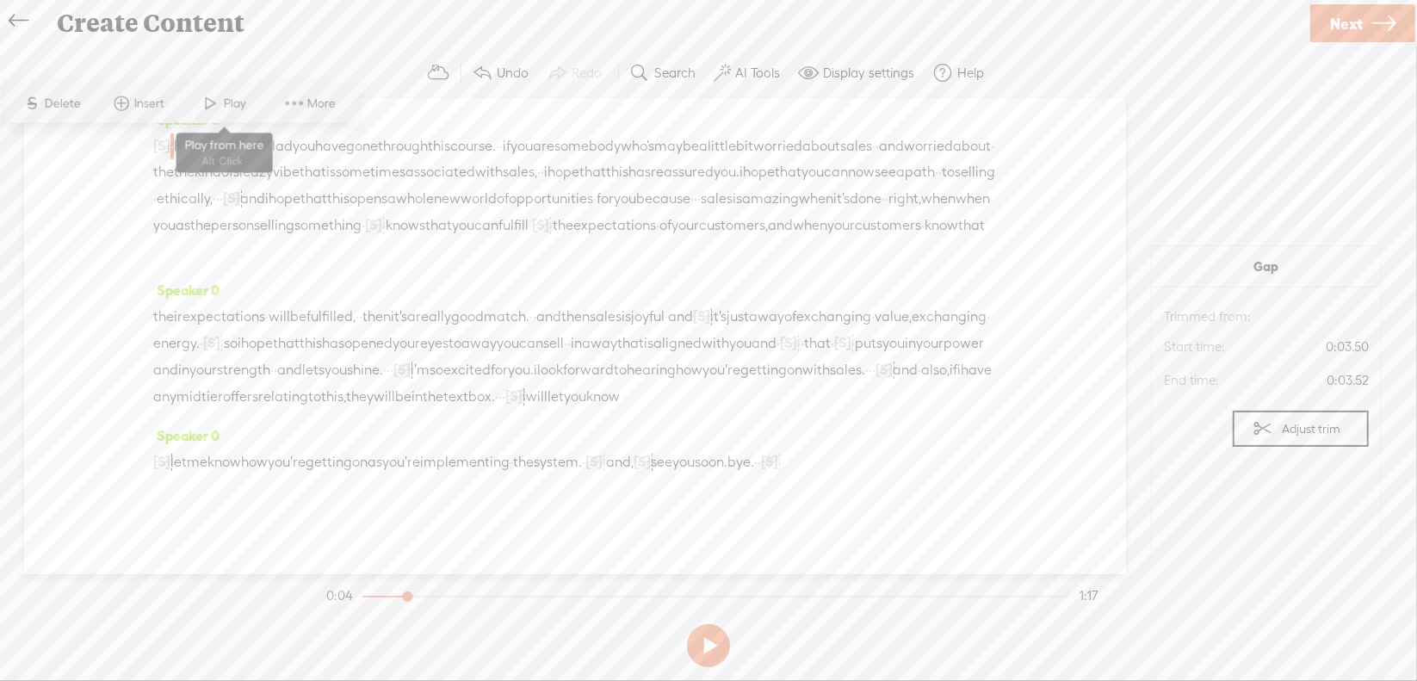
click at [199, 108] on span at bounding box center [211, 103] width 26 height 31
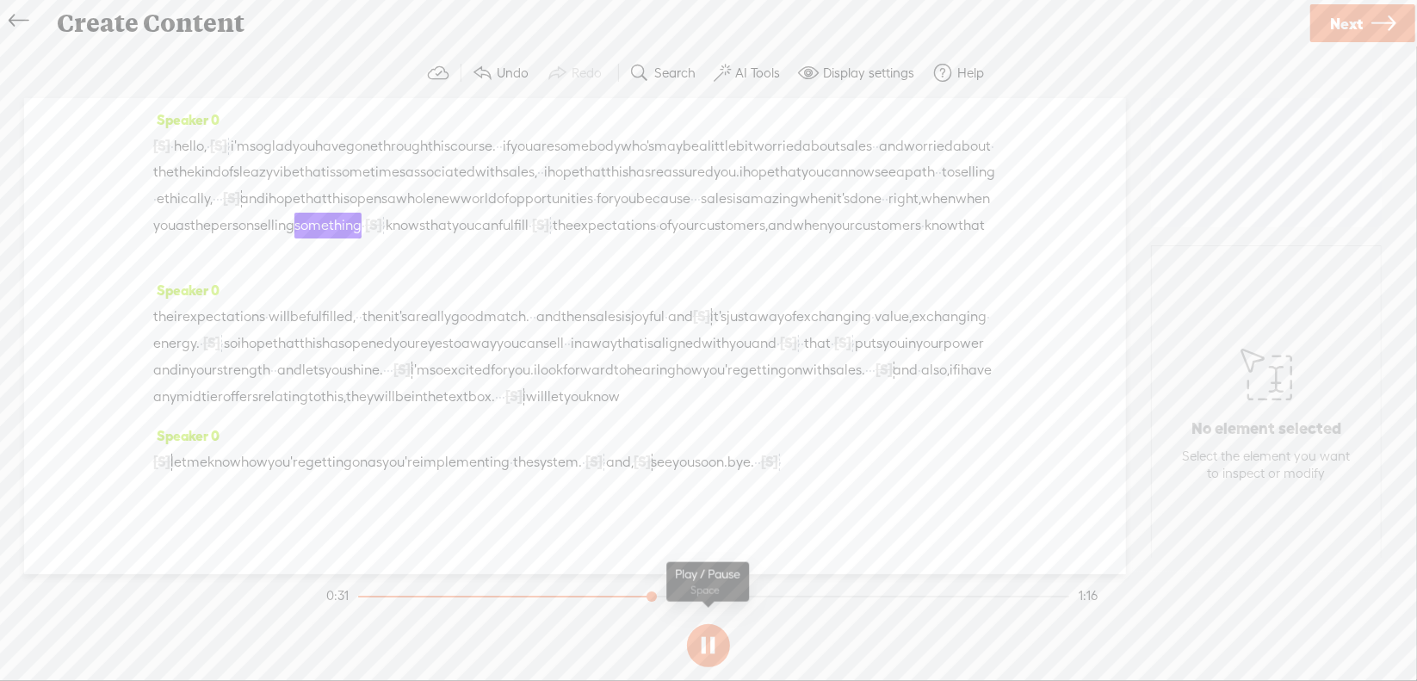
click at [709, 640] on section at bounding box center [708, 645] width 771 height 57
click at [709, 640] on button at bounding box center [708, 645] width 43 height 43
click at [921, 212] on span "when" at bounding box center [938, 199] width 34 height 26
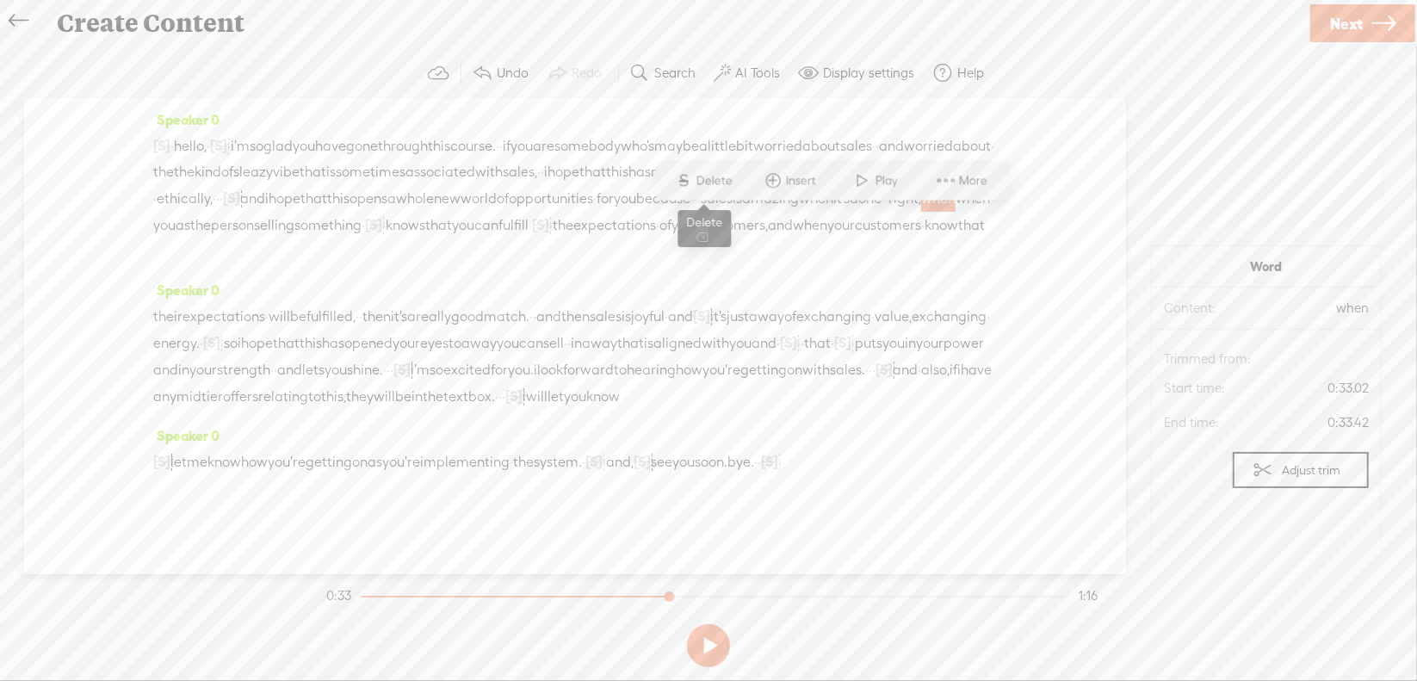
click at [712, 183] on span "Delete" at bounding box center [717, 180] width 40 height 17
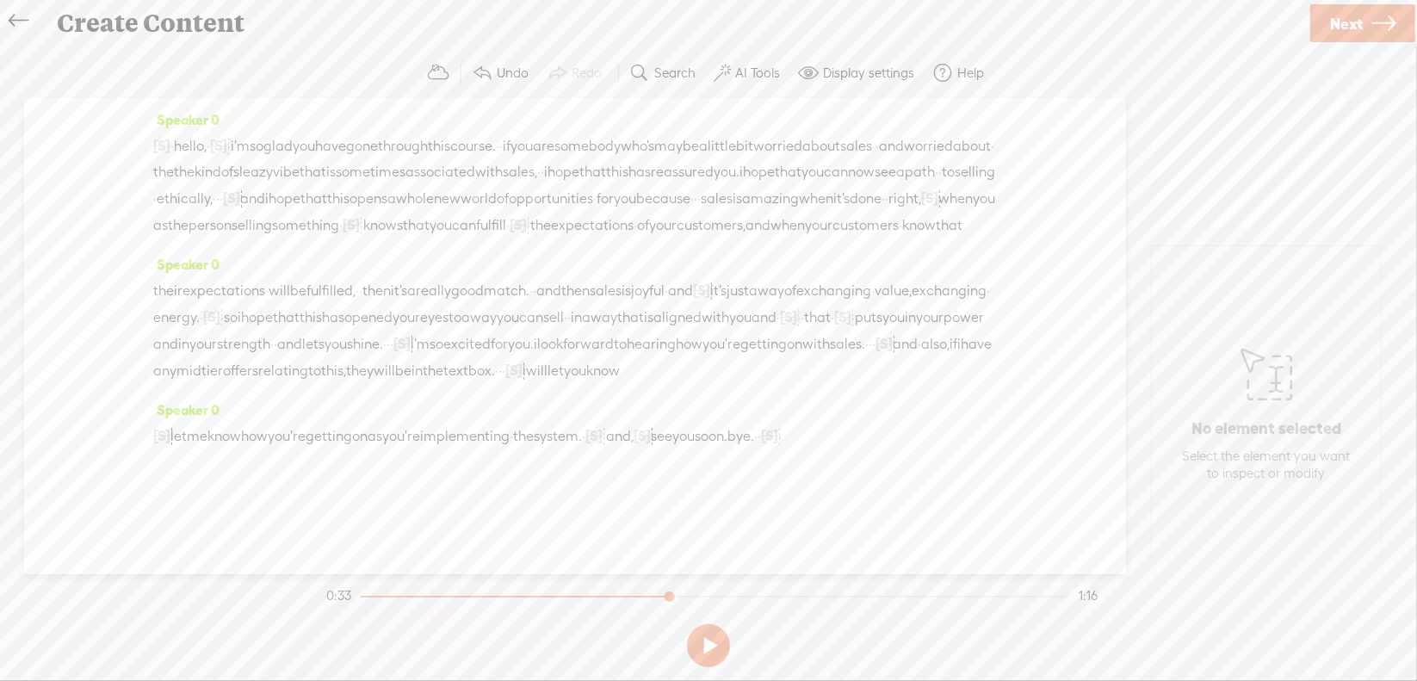
click at [694, 212] on span "·" at bounding box center [695, 199] width 3 height 26
click at [420, 181] on span "Delete" at bounding box center [403, 180] width 40 height 17
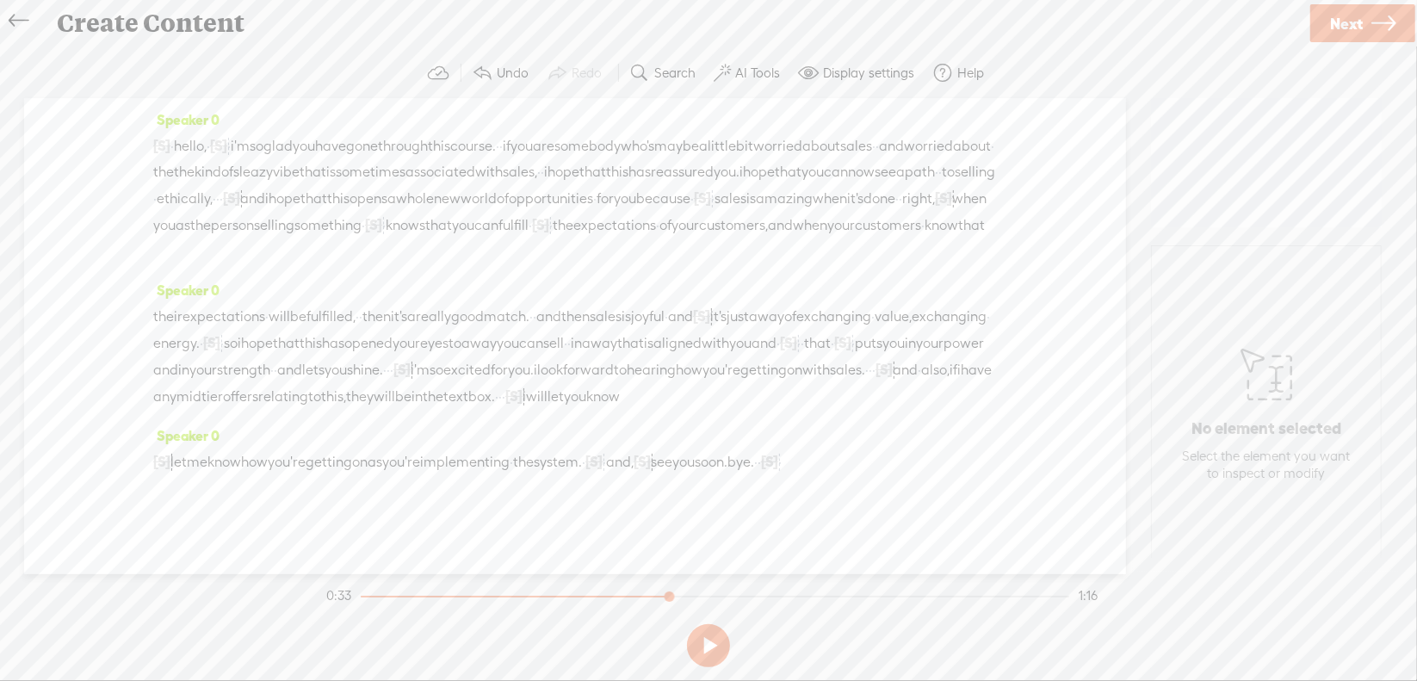
click at [461, 212] on span "world" at bounding box center [479, 199] width 36 height 26
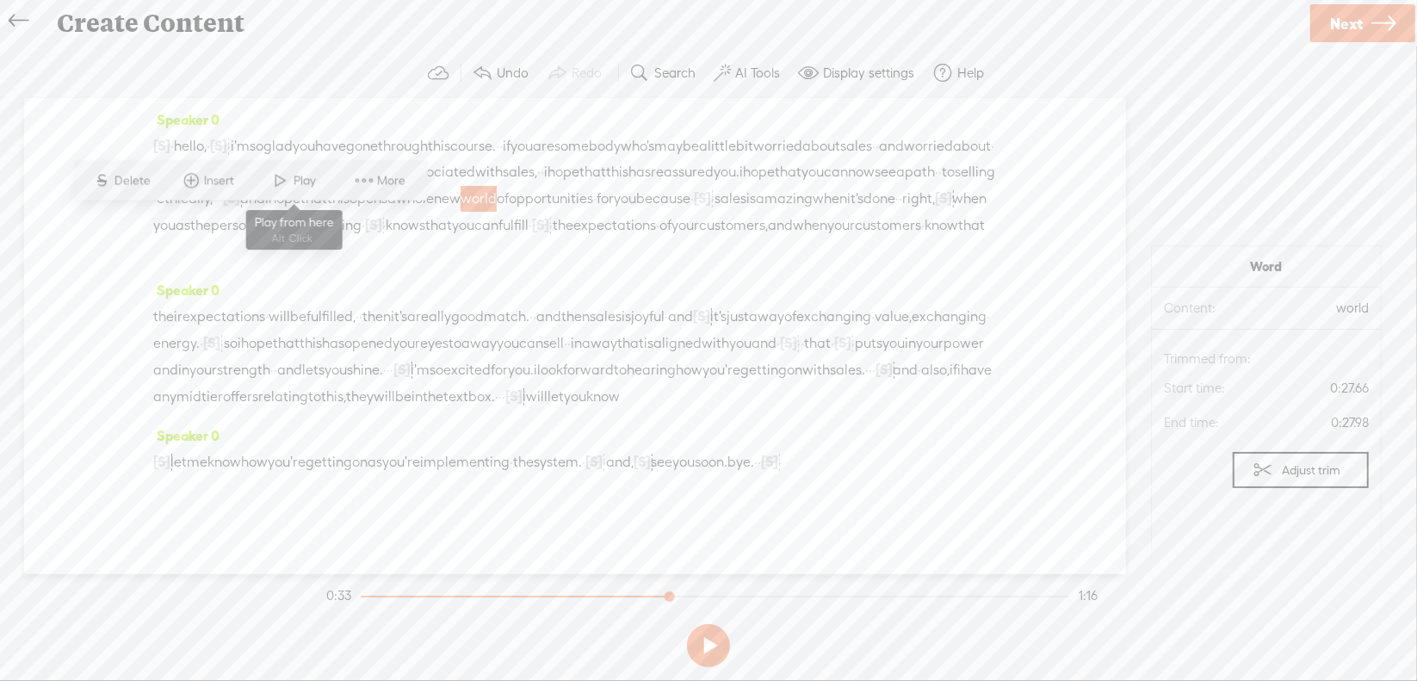
click at [309, 182] on span "Play" at bounding box center [307, 180] width 27 height 17
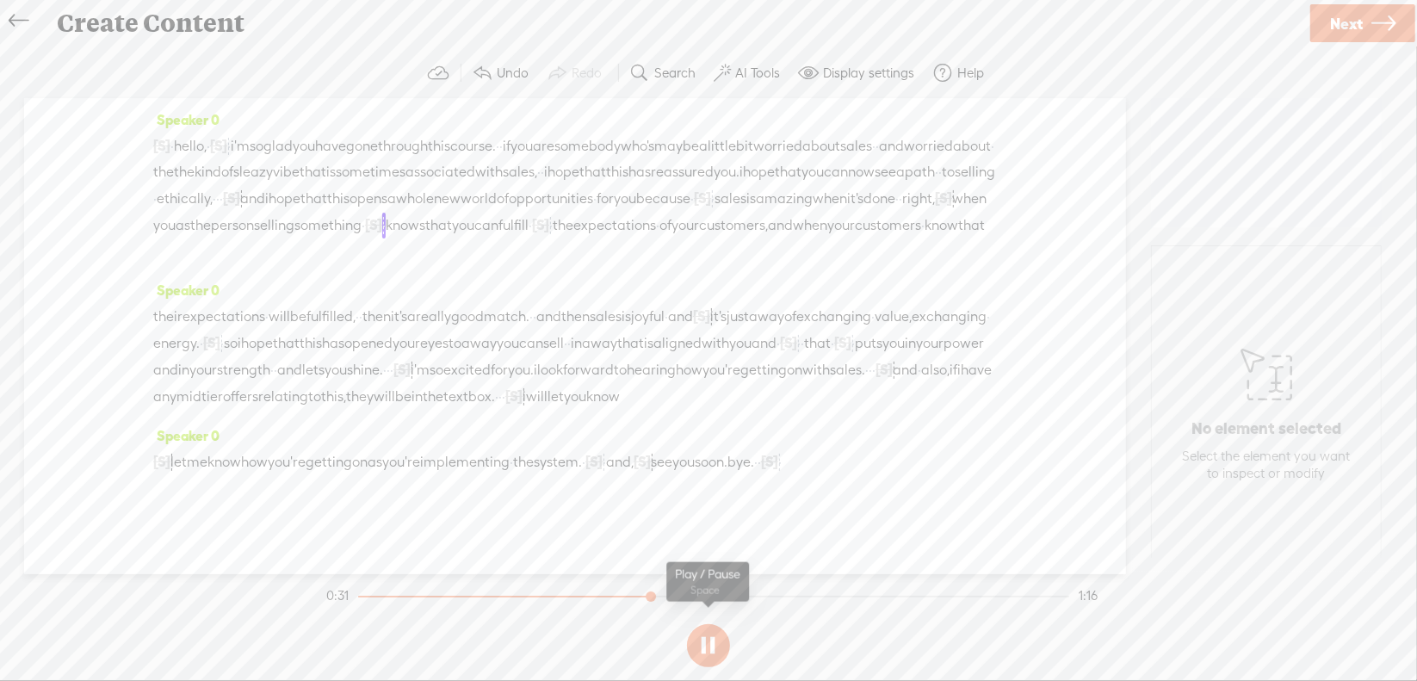
click at [712, 639] on section at bounding box center [708, 645] width 771 height 57
click at [709, 640] on button at bounding box center [708, 645] width 43 height 43
click at [935, 211] on div at bounding box center [943, 198] width 17 height 26
click at [825, 177] on span at bounding box center [814, 180] width 39 height 35
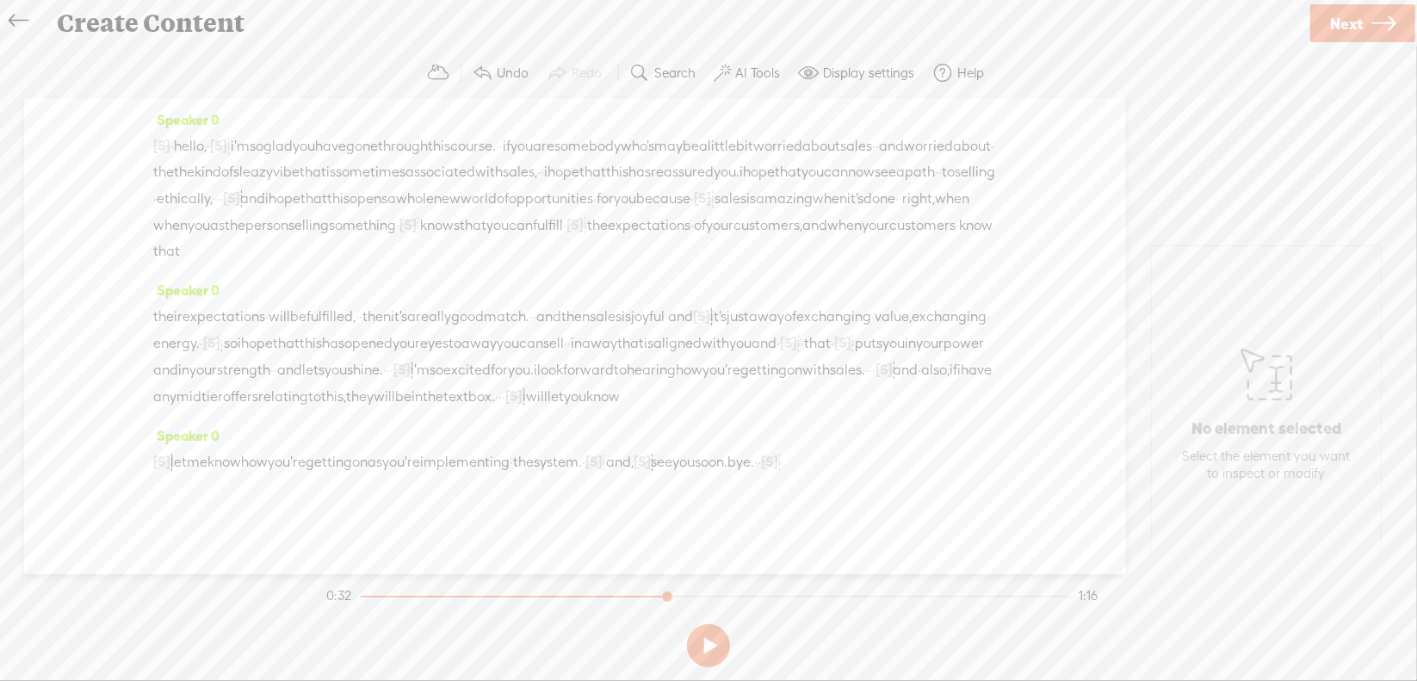
click at [756, 212] on span "amazing" at bounding box center [784, 199] width 57 height 26
click at [677, 177] on span "Play" at bounding box center [689, 180] width 27 height 17
click at [700, 642] on button at bounding box center [708, 645] width 43 height 43
drag, startPoint x: 823, startPoint y: 418, endPoint x: 864, endPoint y: 407, distance: 42.0
click at [864, 407] on div "their expectations · will be fulfilled, · · then it's a really good match. · · …" at bounding box center [575, 356] width 844 height 107
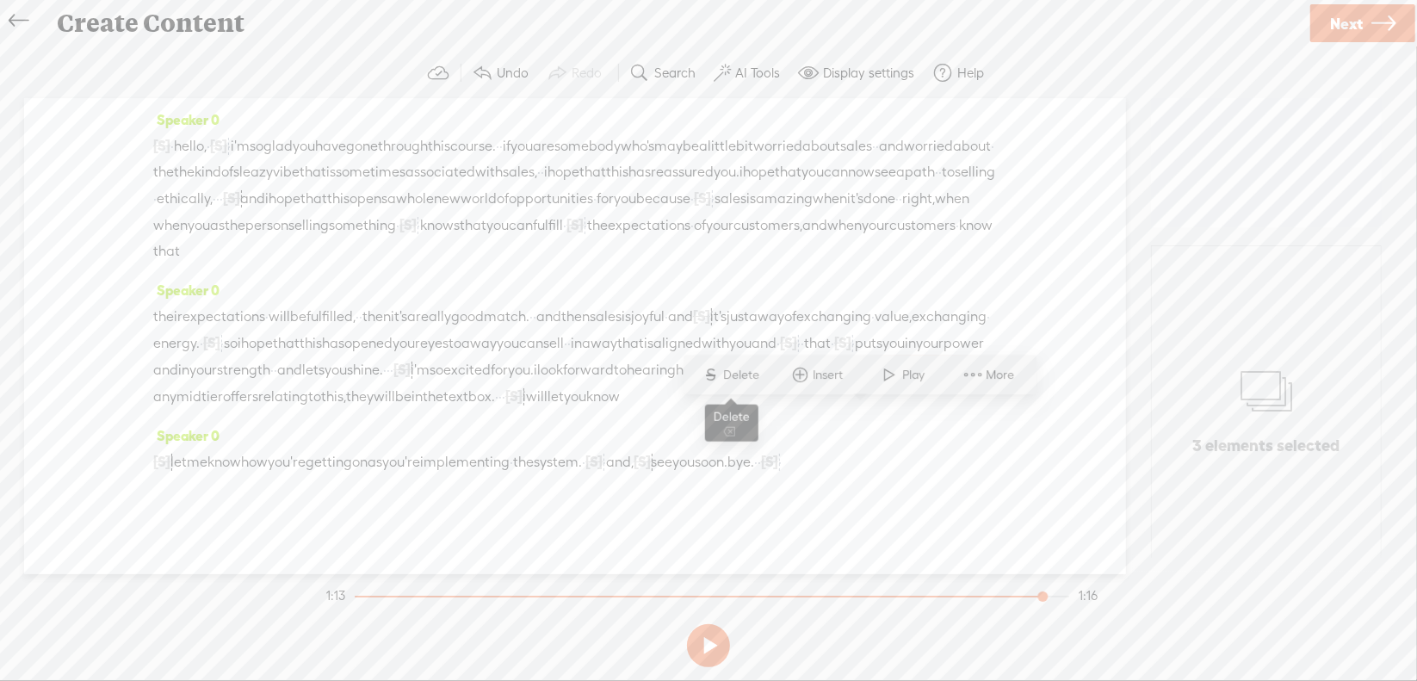
click at [758, 375] on span "Delete" at bounding box center [744, 375] width 40 height 17
click at [676, 383] on span "how" at bounding box center [689, 370] width 27 height 26
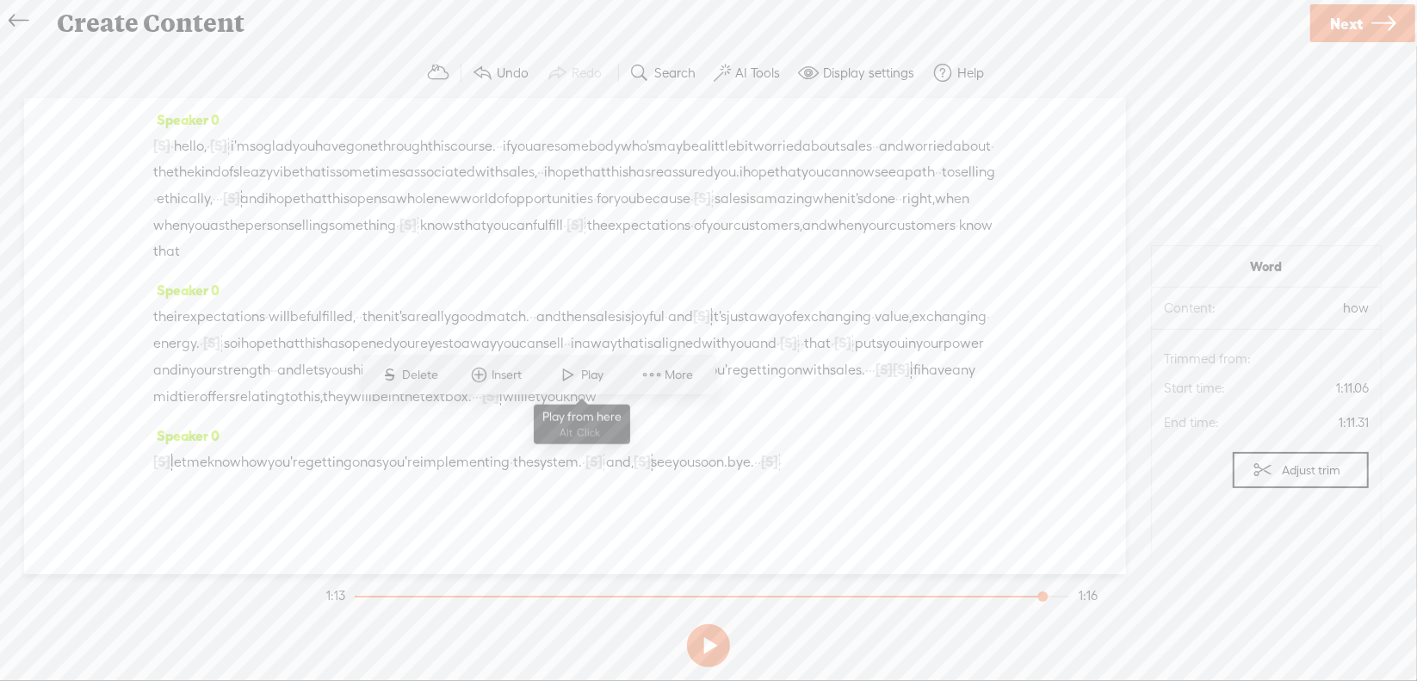
click at [565, 383] on span at bounding box center [569, 375] width 26 height 31
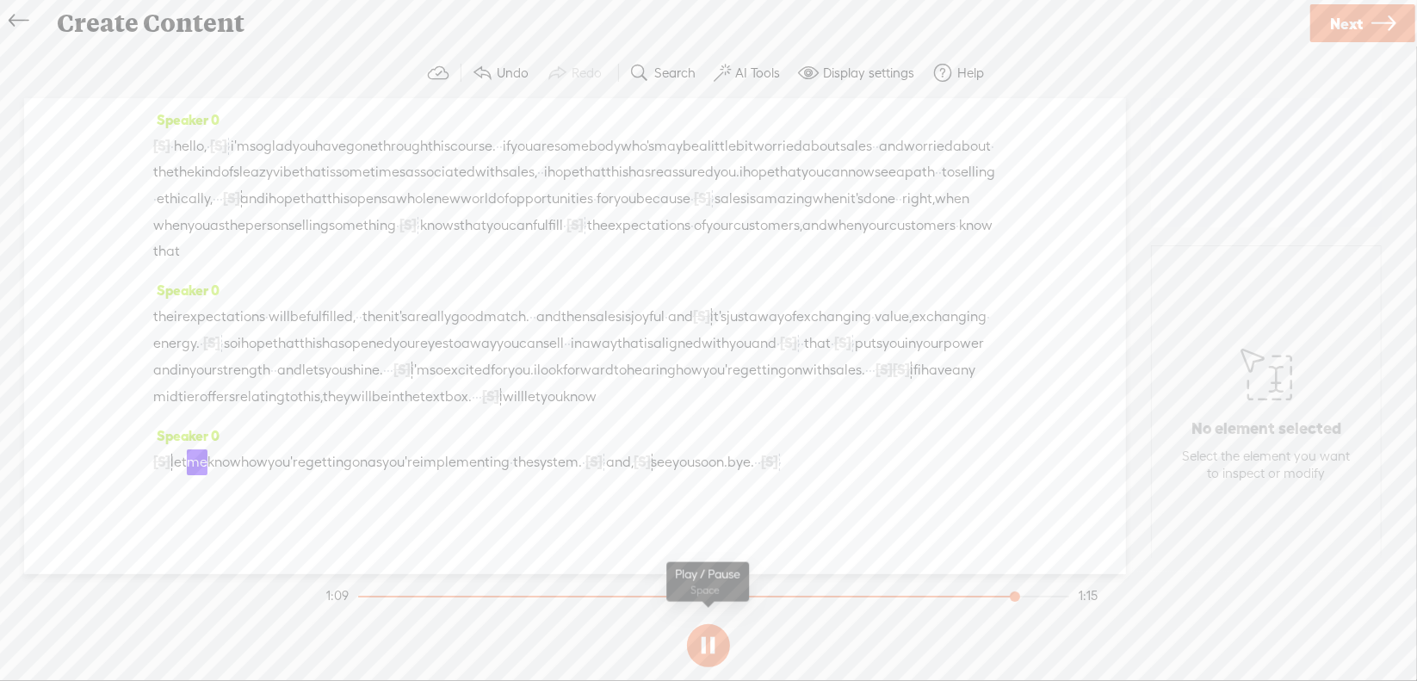
click at [711, 639] on button at bounding box center [708, 645] width 43 height 43
drag, startPoint x: 549, startPoint y: 443, endPoint x: 666, endPoint y: 442, distance: 116.2
click at [666, 410] on div "their expectations · will be fulfilled, · · then it's a really good match. · · …" at bounding box center [575, 356] width 844 height 107
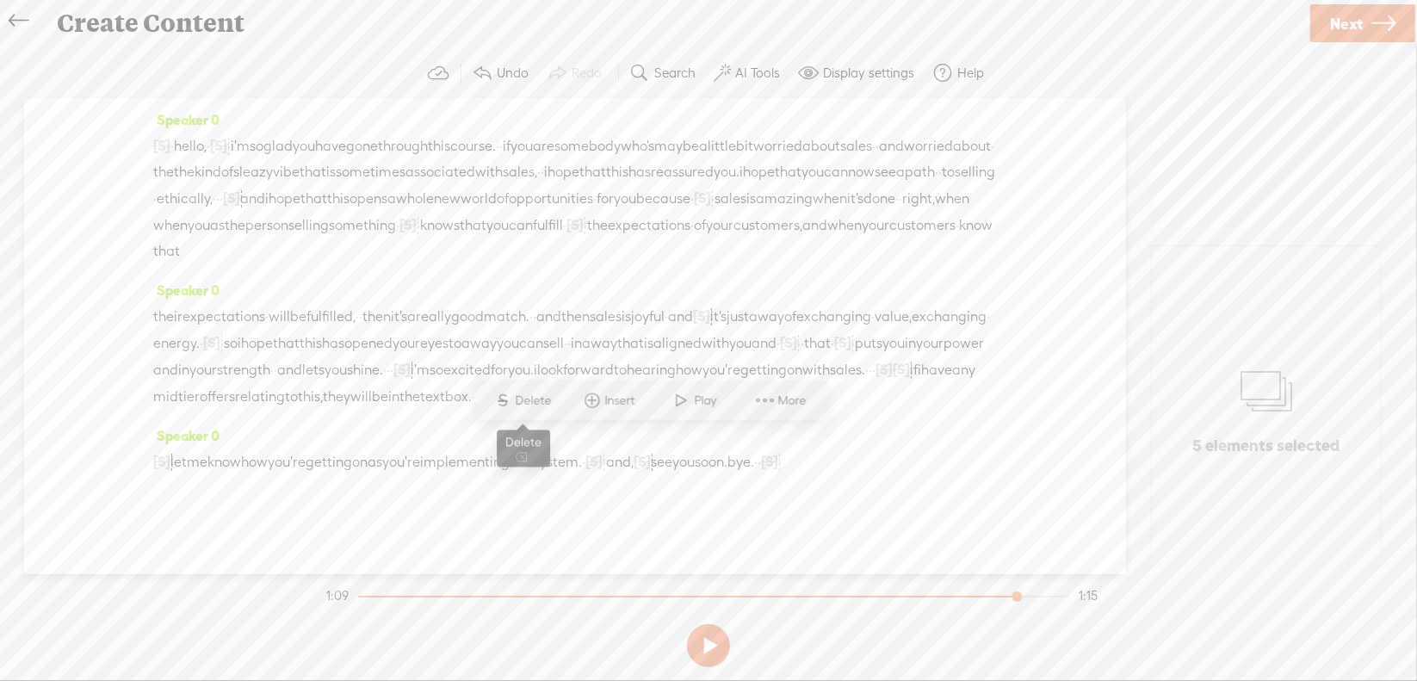
click at [537, 402] on span "Delete" at bounding box center [536, 400] width 40 height 17
click at [323, 410] on span "they" at bounding box center [337, 397] width 28 height 26
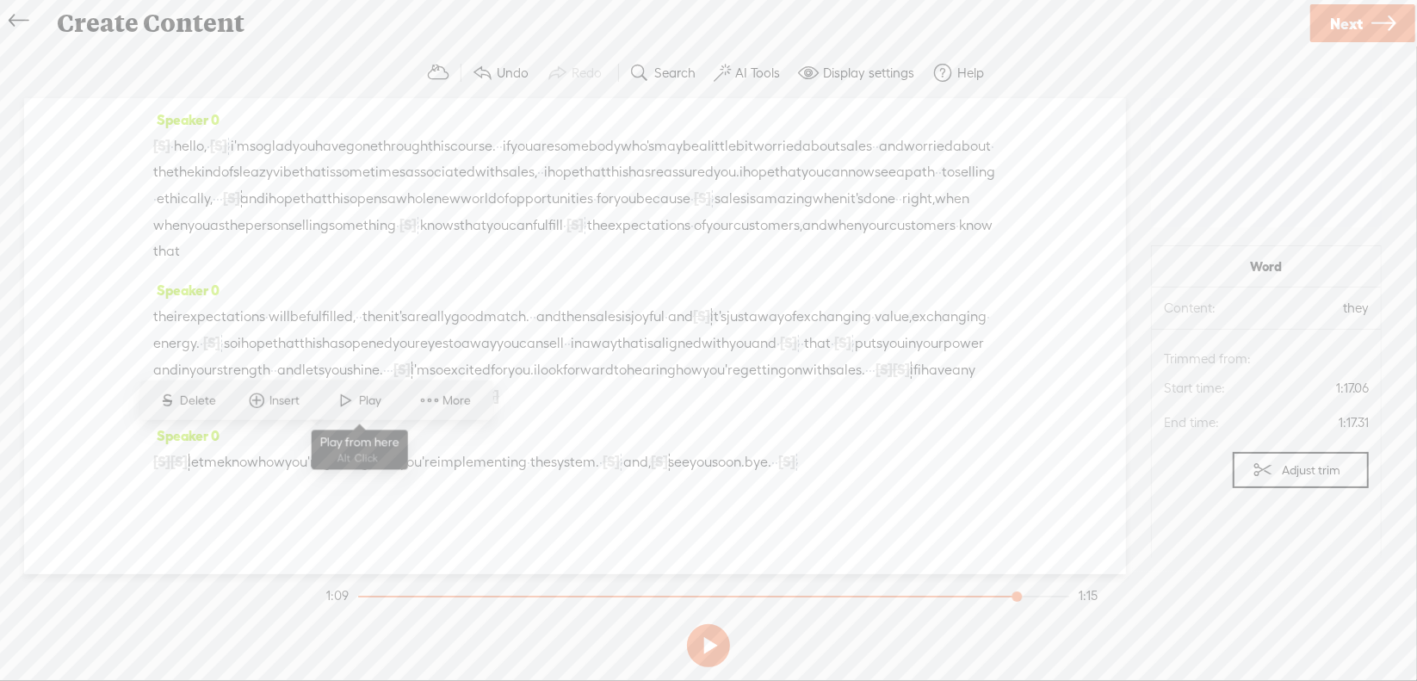
drag, startPoint x: 341, startPoint y: 405, endPoint x: 349, endPoint y: 400, distance: 8.9
click at [341, 405] on span at bounding box center [346, 400] width 26 height 31
click at [778, 475] on span "·" at bounding box center [776, 462] width 3 height 26
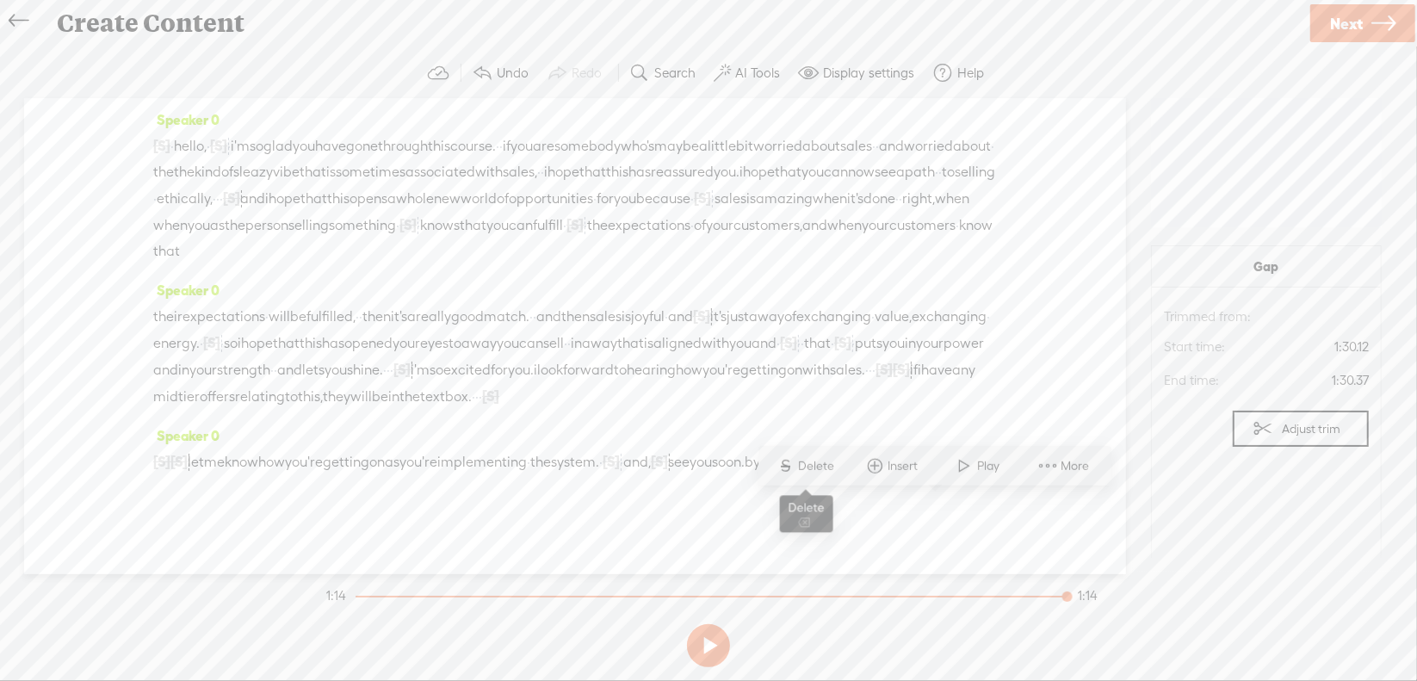
click at [822, 474] on span "S Delete" at bounding box center [806, 465] width 86 height 31
click at [775, 475] on span "·" at bounding box center [772, 462] width 3 height 26
click at [819, 468] on span "Delete" at bounding box center [809, 465] width 40 height 17
click at [690, 475] on span "see" at bounding box center [679, 462] width 22 height 26
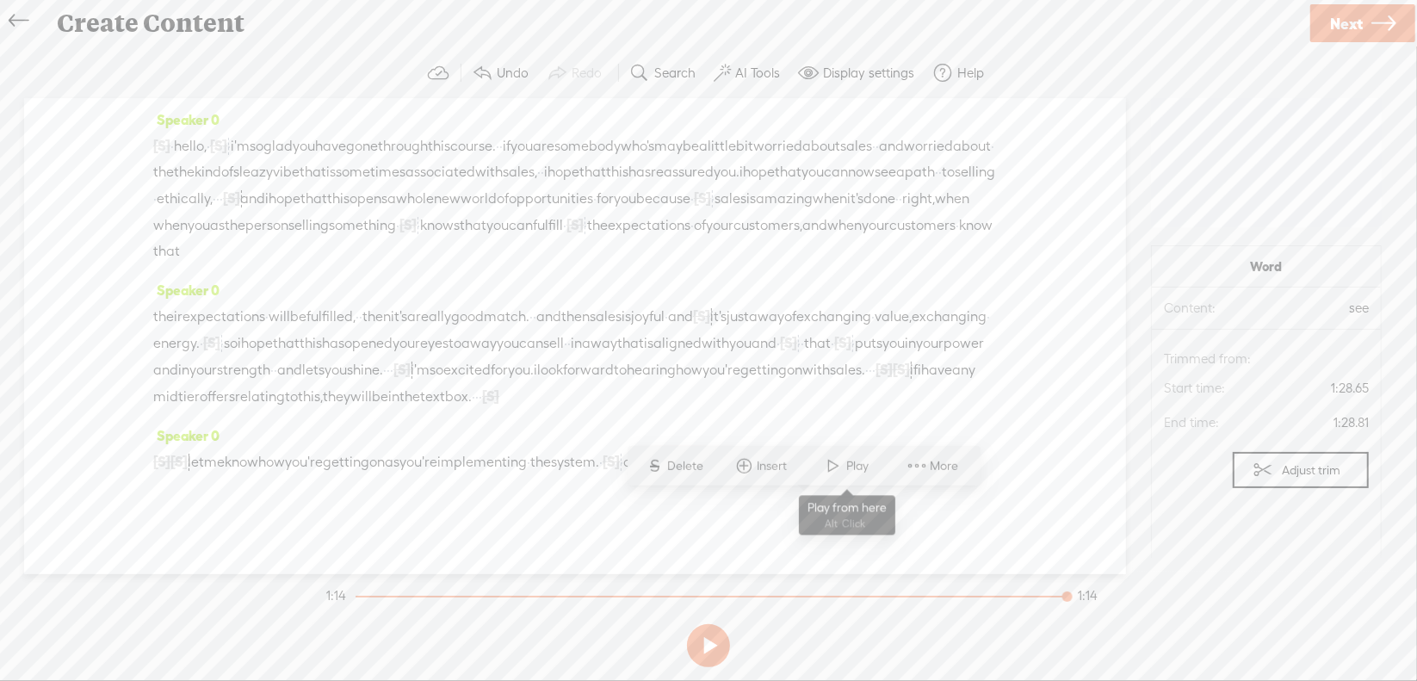
click at [854, 467] on span "Play" at bounding box center [860, 465] width 27 height 17
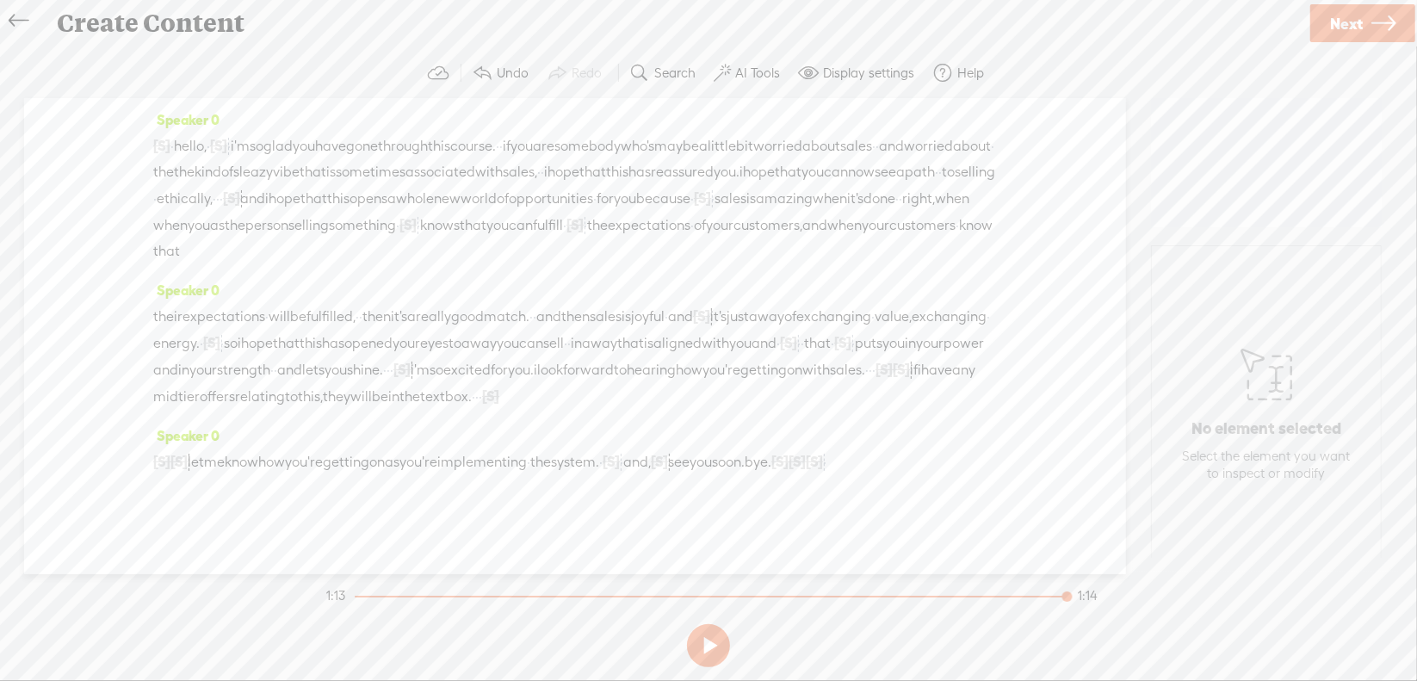
click at [823, 475] on span "·" at bounding box center [824, 462] width 3 height 26
click at [66, 494] on span "Delete" at bounding box center [65, 491] width 40 height 17
click at [690, 475] on span "see" at bounding box center [679, 462] width 22 height 26
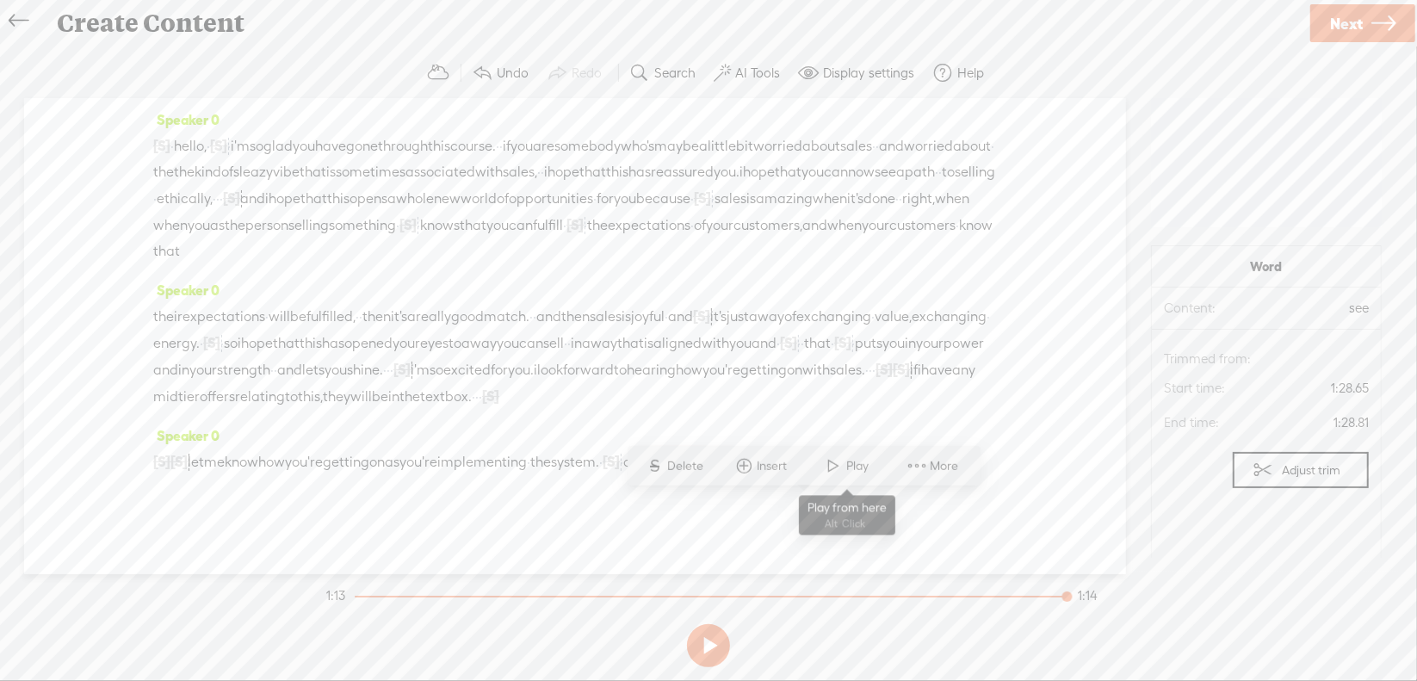
drag, startPoint x: 854, startPoint y: 458, endPoint x: 863, endPoint y: 442, distance: 18.5
click at [854, 459] on span "Play" at bounding box center [860, 465] width 27 height 17
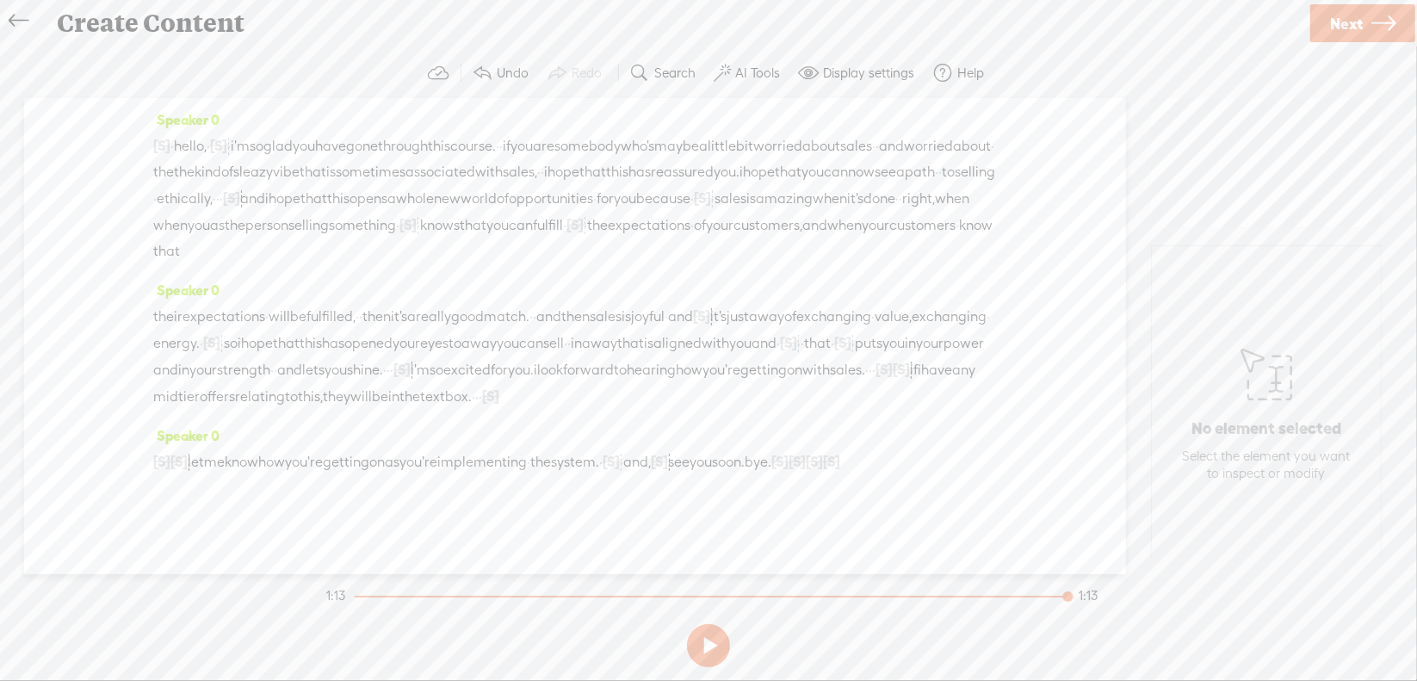
click at [789, 469] on span "[S]" at bounding box center [779, 461] width 17 height 15
click at [918, 467] on span at bounding box center [908, 466] width 39 height 35
click at [690, 475] on span "see" at bounding box center [679, 462] width 22 height 26
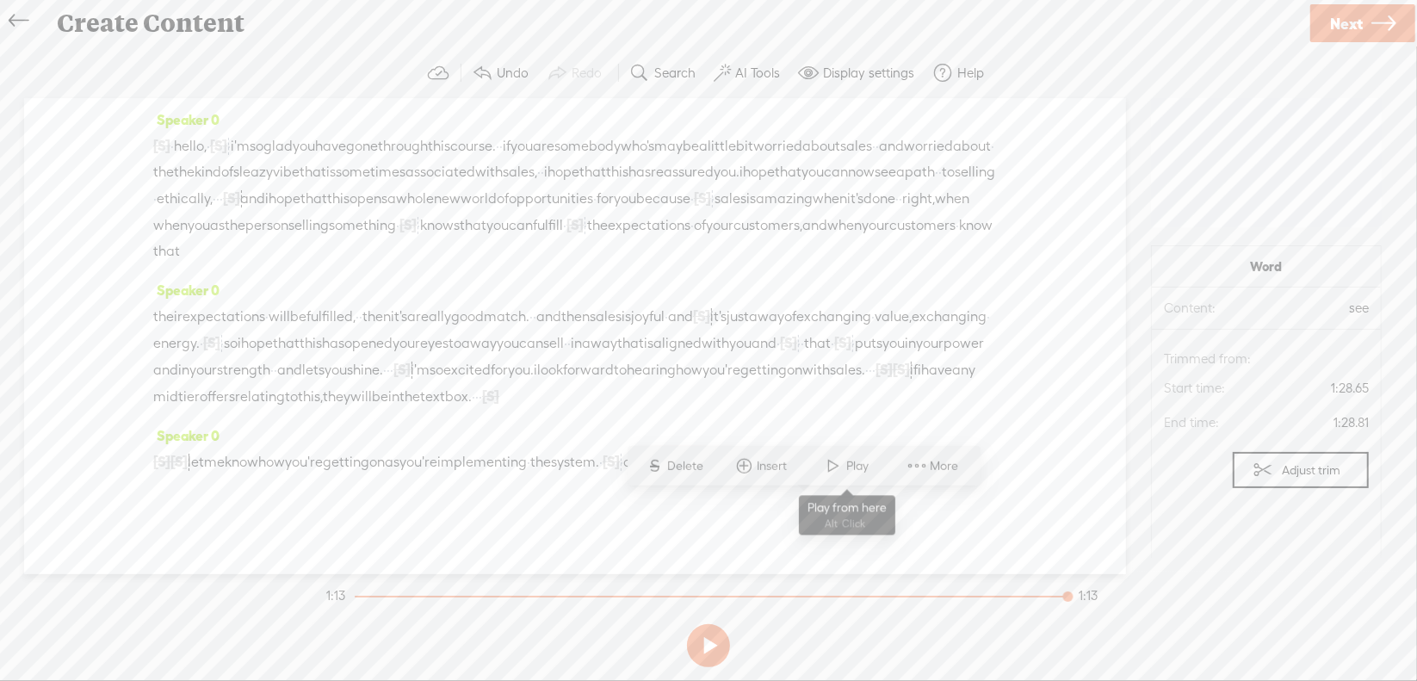
click at [821, 468] on span at bounding box center [834, 465] width 26 height 31
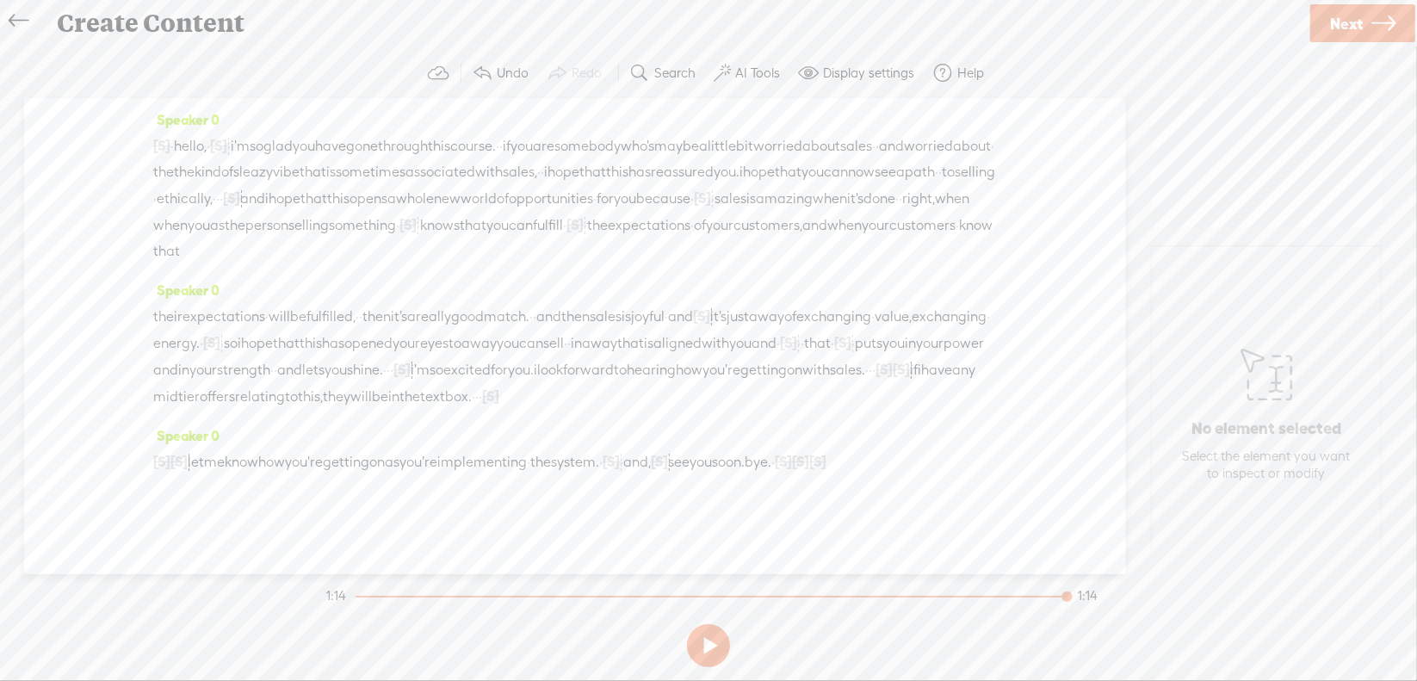
click at [775, 475] on span "·" at bounding box center [772, 462] width 3 height 26
click at [814, 468] on span "Delete" at bounding box center [809, 465] width 40 height 17
click at [690, 475] on span "see" at bounding box center [679, 462] width 22 height 26
click at [831, 471] on span at bounding box center [834, 465] width 26 height 31
click at [1358, 22] on span "Next" at bounding box center [1346, 24] width 33 height 44
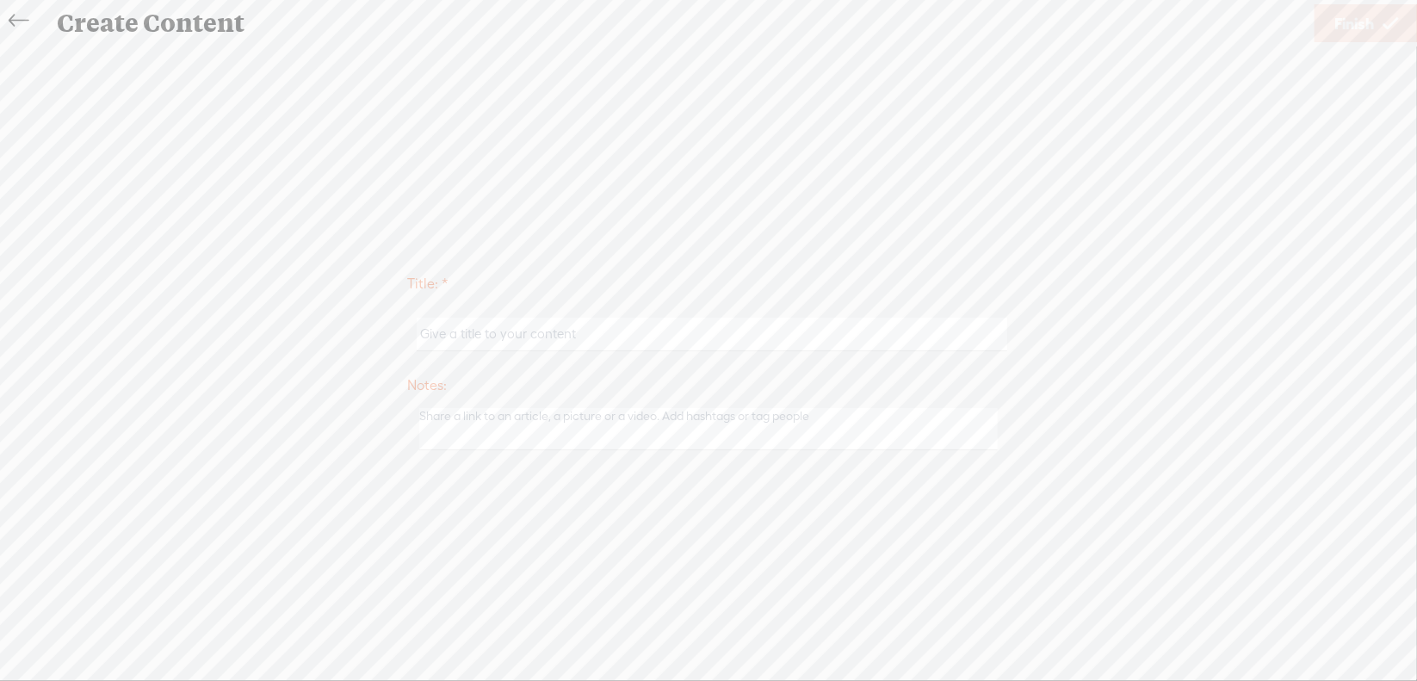
click at [685, 322] on input "text" at bounding box center [712, 335] width 590 height 34
type input "Sales1NextSteps"
click at [1338, 19] on span "Finish" at bounding box center [1355, 24] width 40 height 44
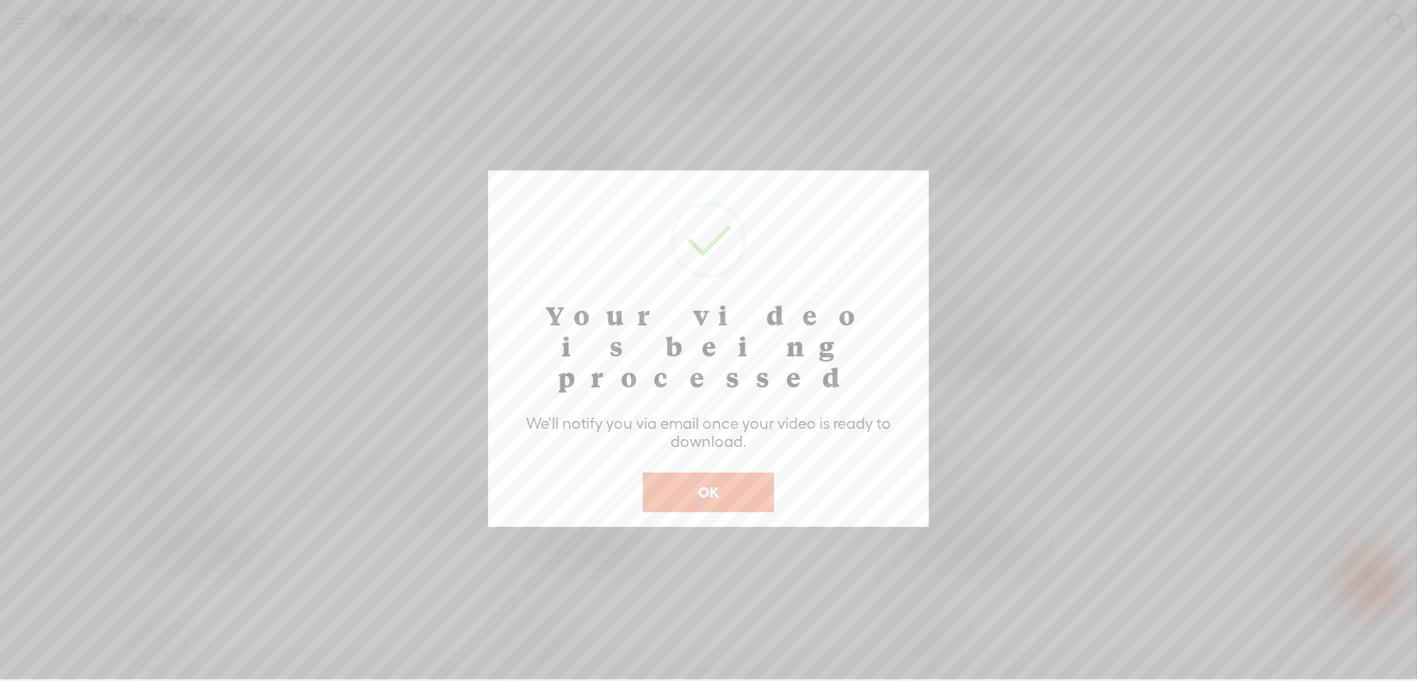
click at [717, 473] on button "OK" at bounding box center [708, 493] width 131 height 40
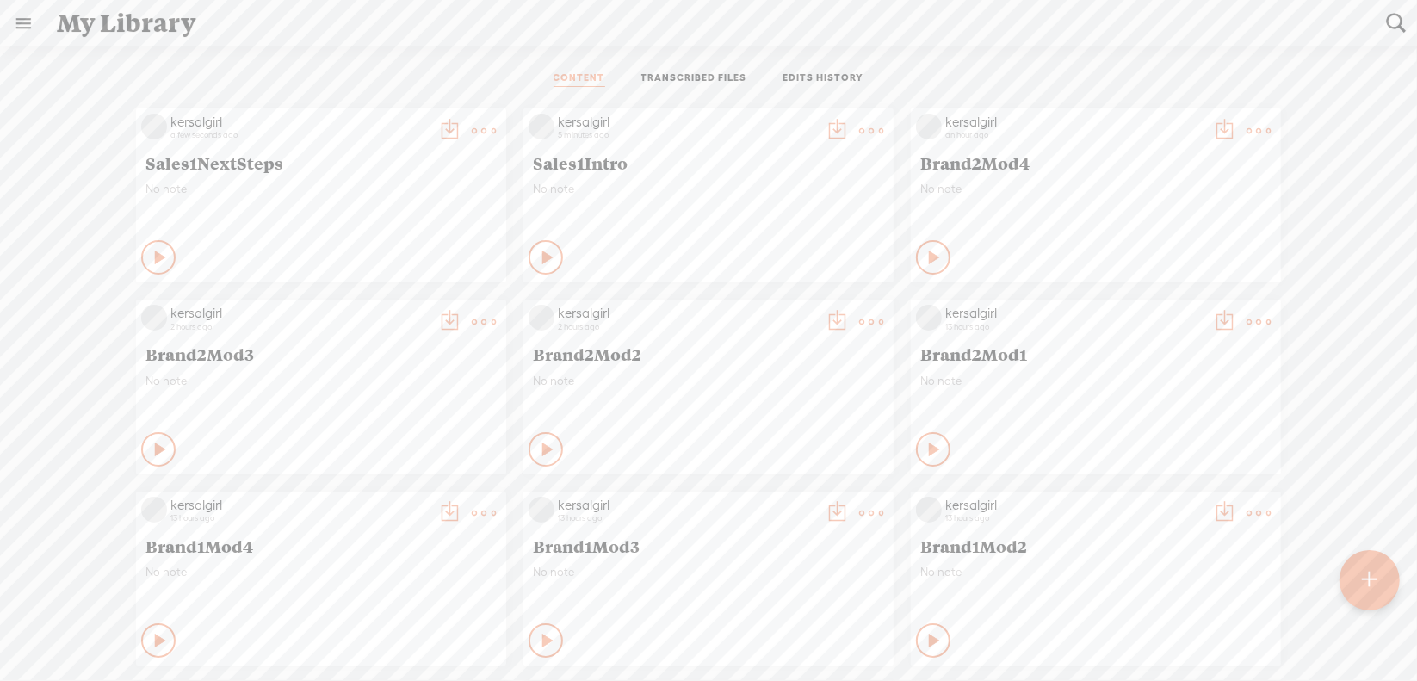
click at [496, 131] on t at bounding box center [484, 131] width 24 height 24
click at [783, 306] on link "Download as..." at bounding box center [777, 307] width 172 height 40
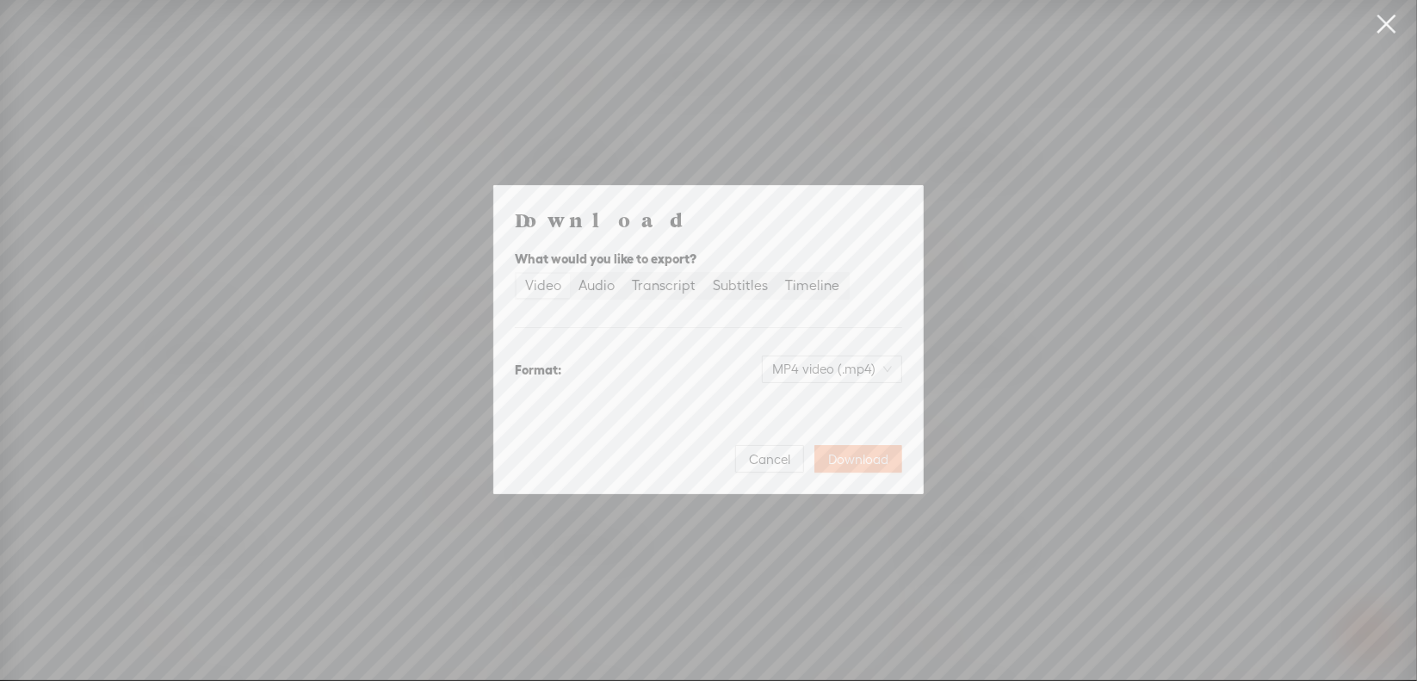
click at [854, 456] on span "Download" at bounding box center [858, 459] width 60 height 17
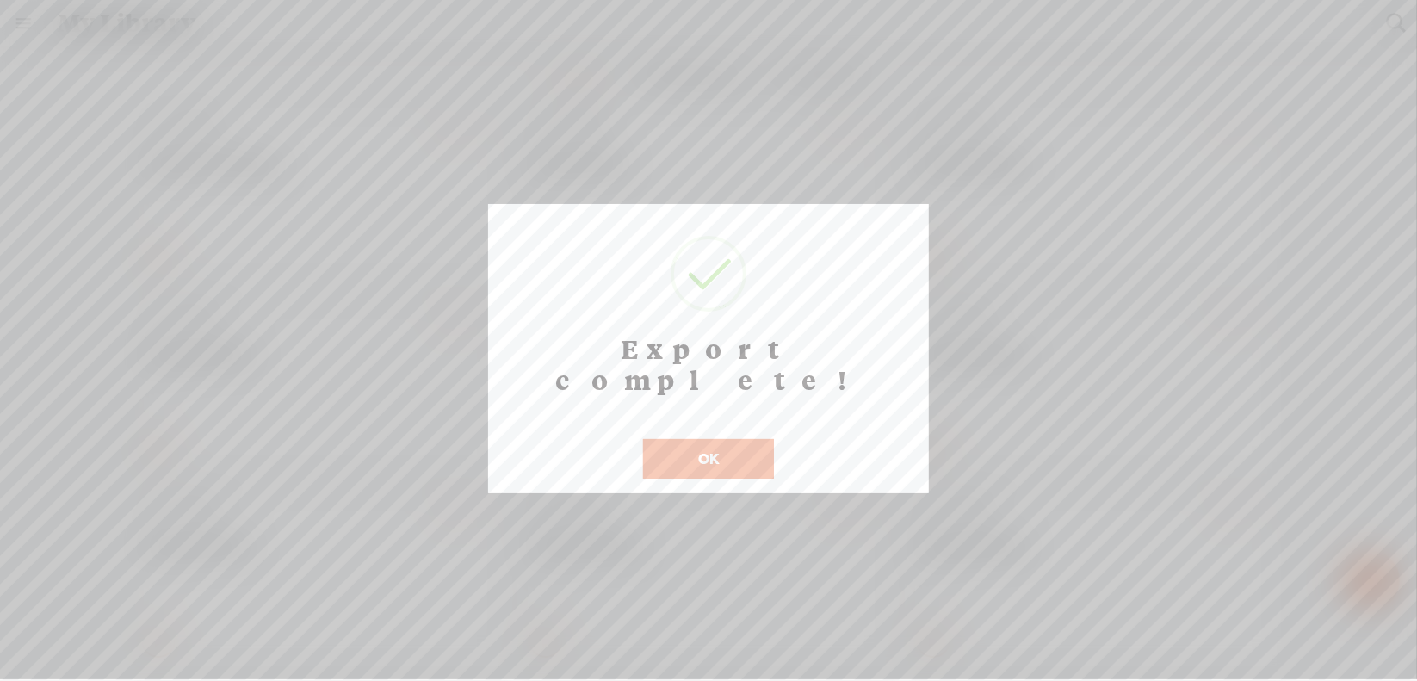
click at [676, 439] on button "OK" at bounding box center [708, 459] width 131 height 40
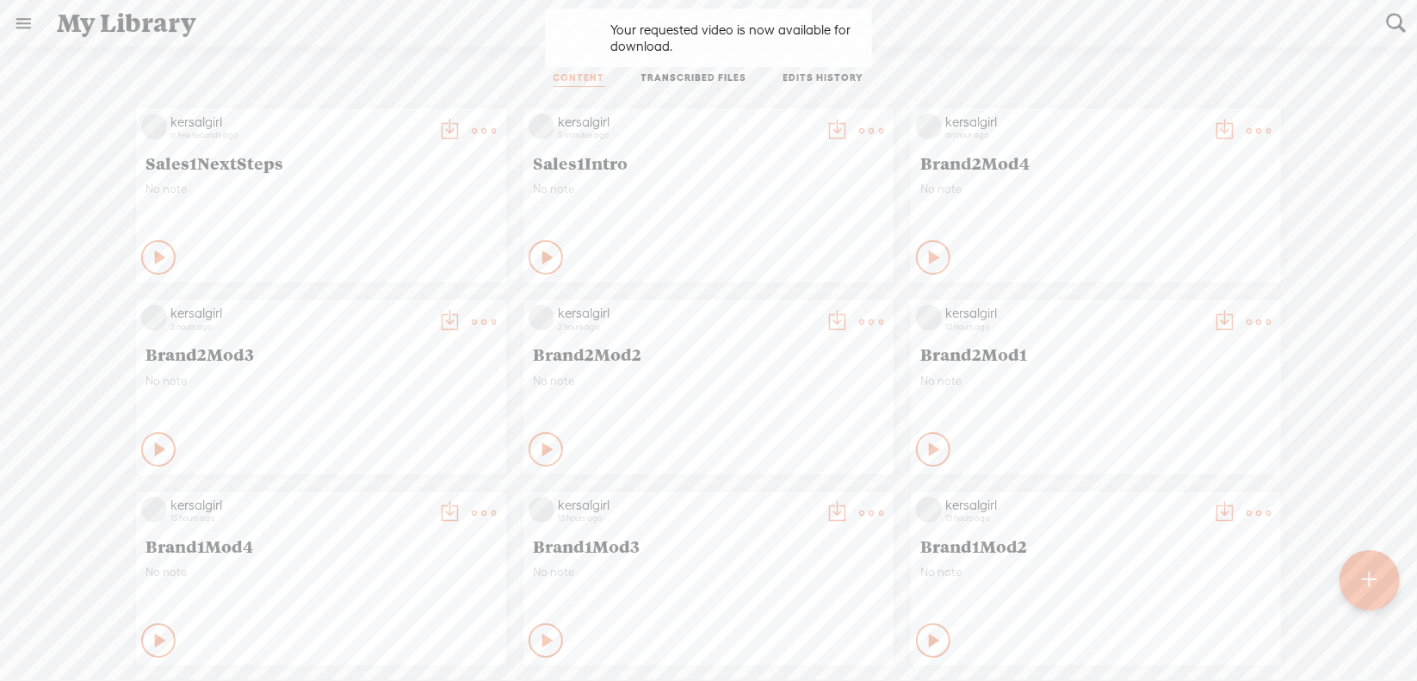
click at [1381, 579] on div at bounding box center [1370, 580] width 60 height 60
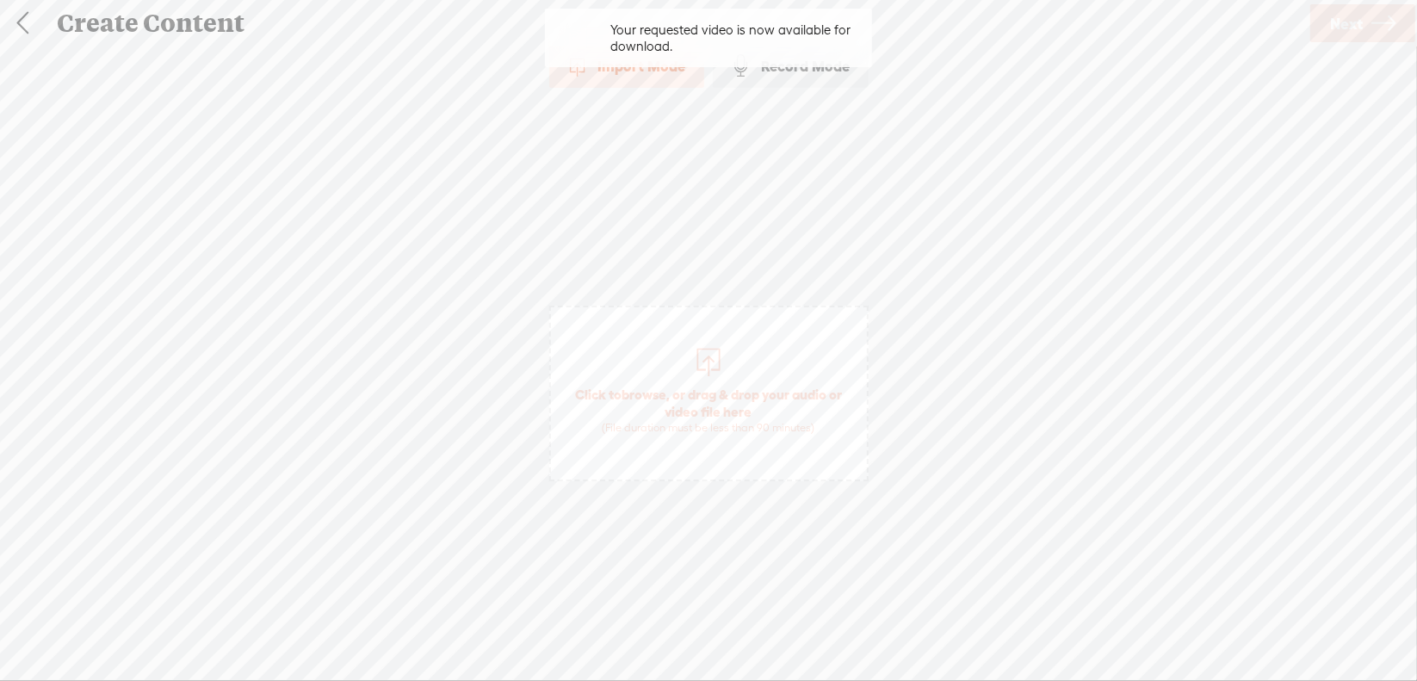
click at [649, 390] on span "browse" at bounding box center [644, 394] width 45 height 15
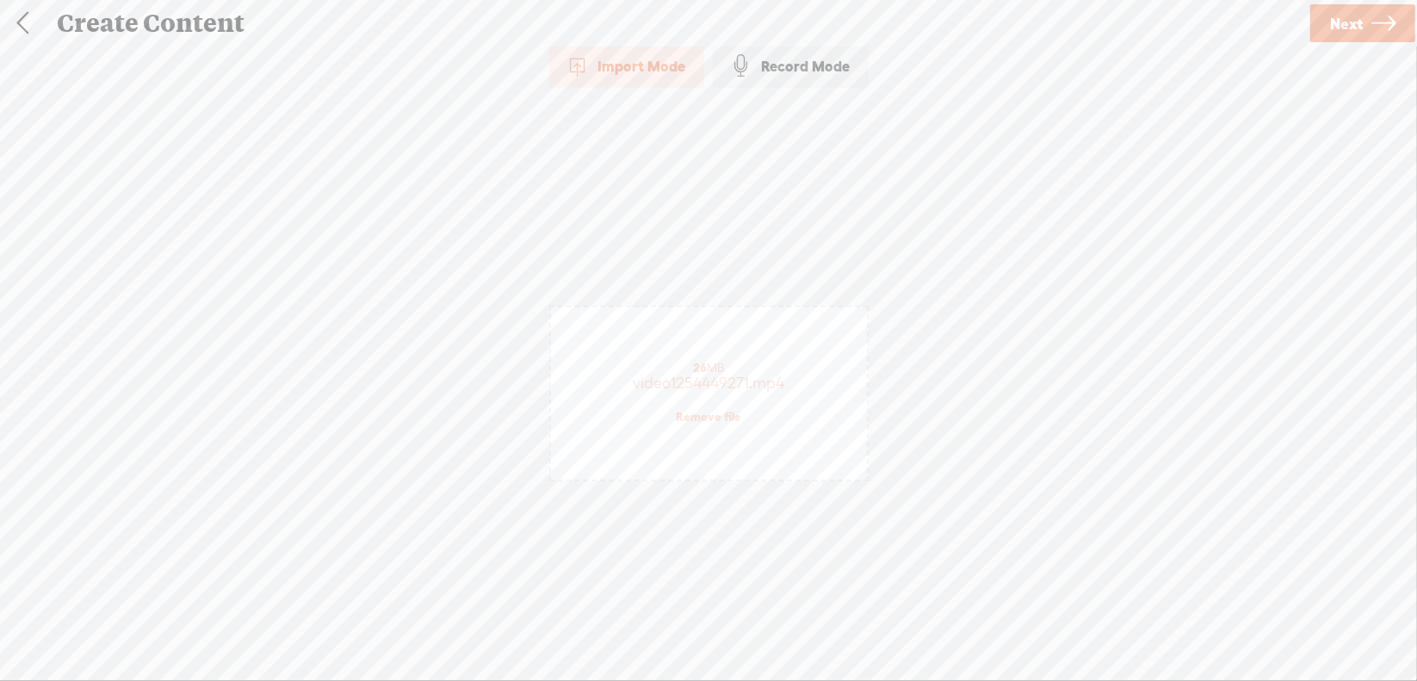
click at [1332, 28] on span "Next" at bounding box center [1346, 24] width 33 height 44
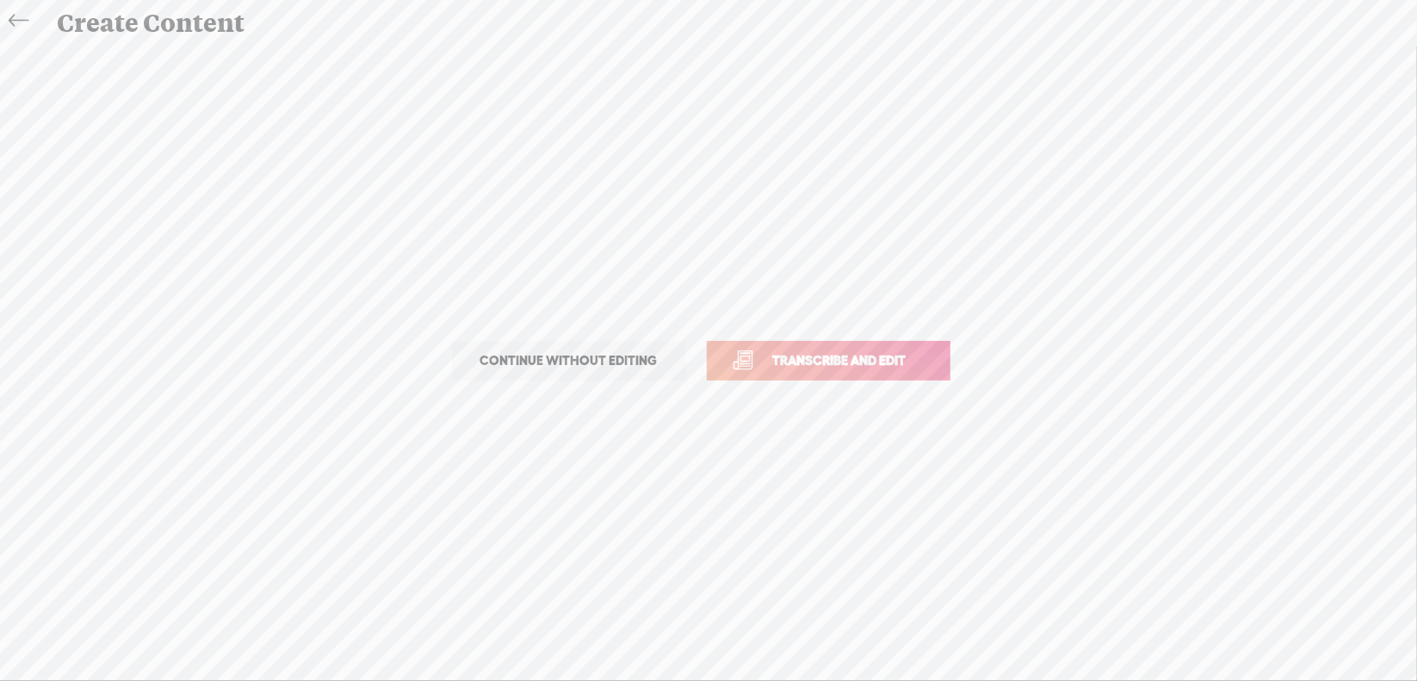
click at [835, 364] on span "Transcribe and edit" at bounding box center [840, 360] width 170 height 20
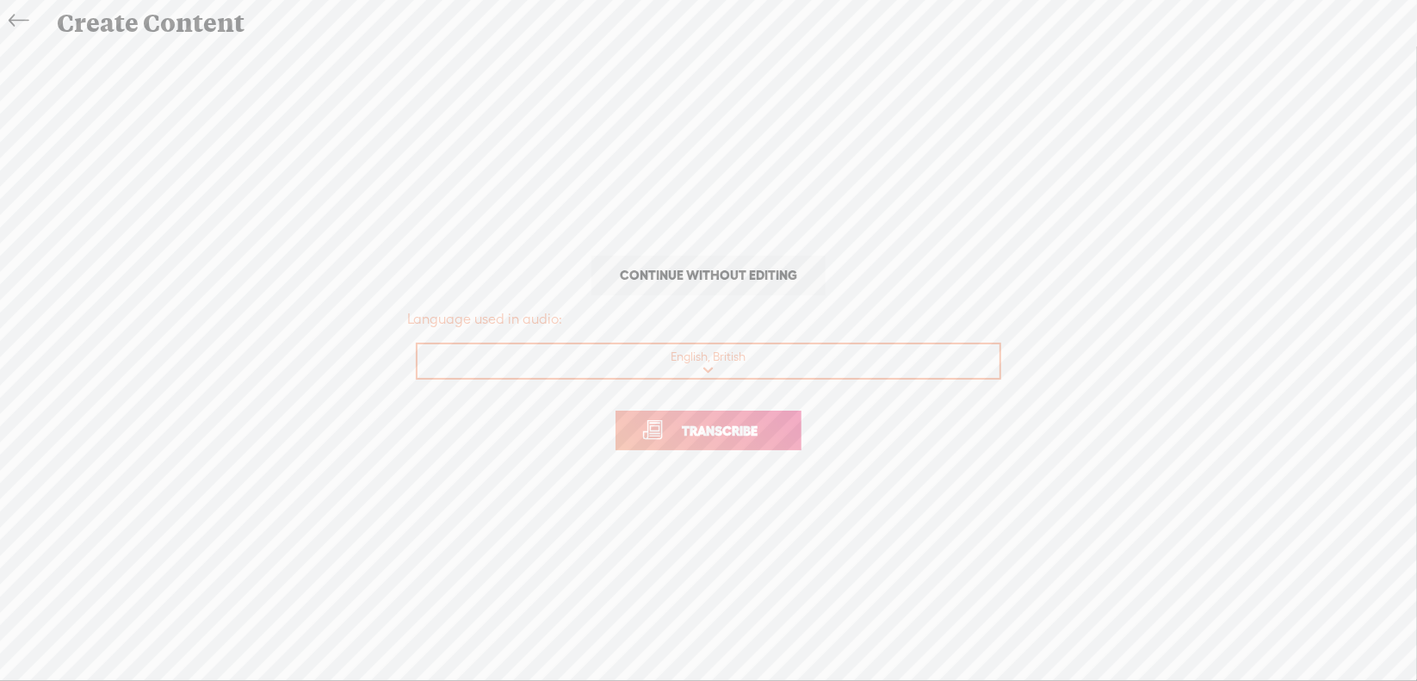
click at [707, 429] on span "Transcribe" at bounding box center [720, 431] width 112 height 20
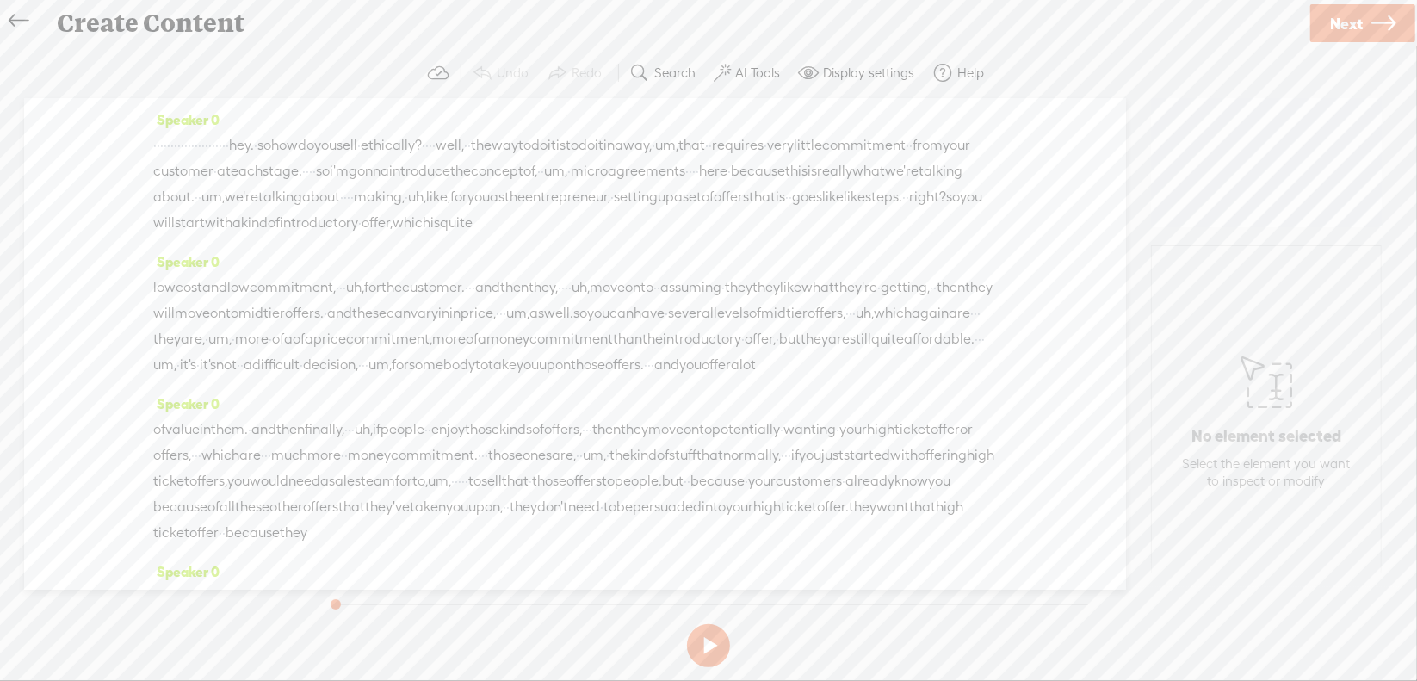
drag, startPoint x: 152, startPoint y: 140, endPoint x: 402, endPoint y: 145, distance: 249.7
click at [402, 145] on div "· · · · · · · · · · · · · · · · · · · · · · hey. · so how do you sell · ethical…" at bounding box center [575, 184] width 844 height 103
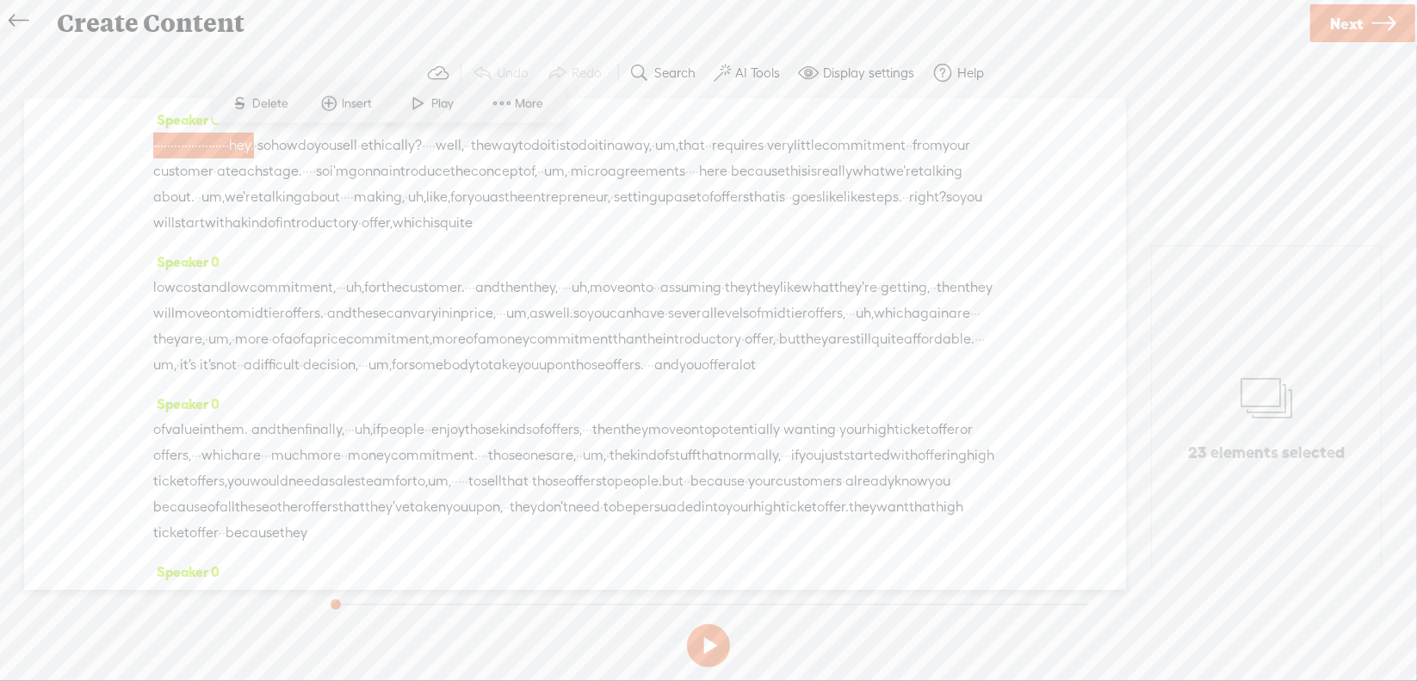
click at [251, 105] on span "S" at bounding box center [239, 103] width 26 height 31
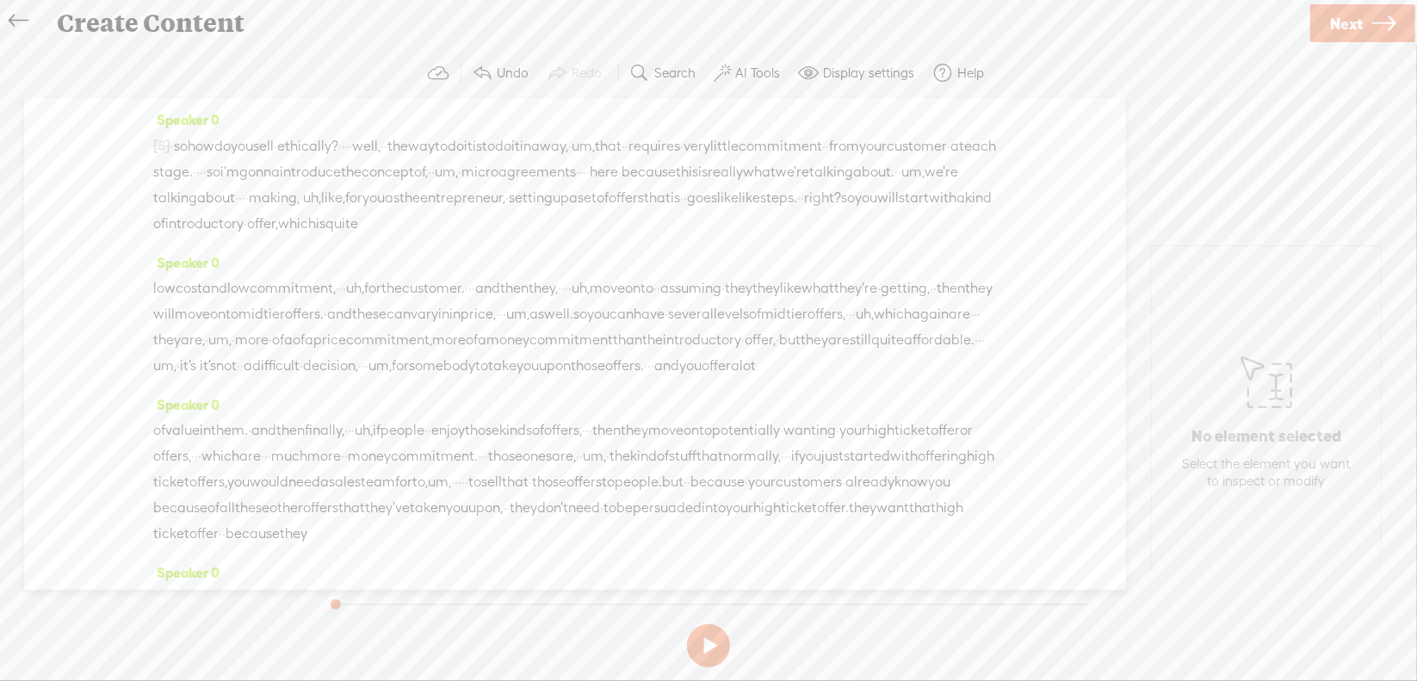
click at [174, 145] on span "·" at bounding box center [171, 146] width 3 height 26
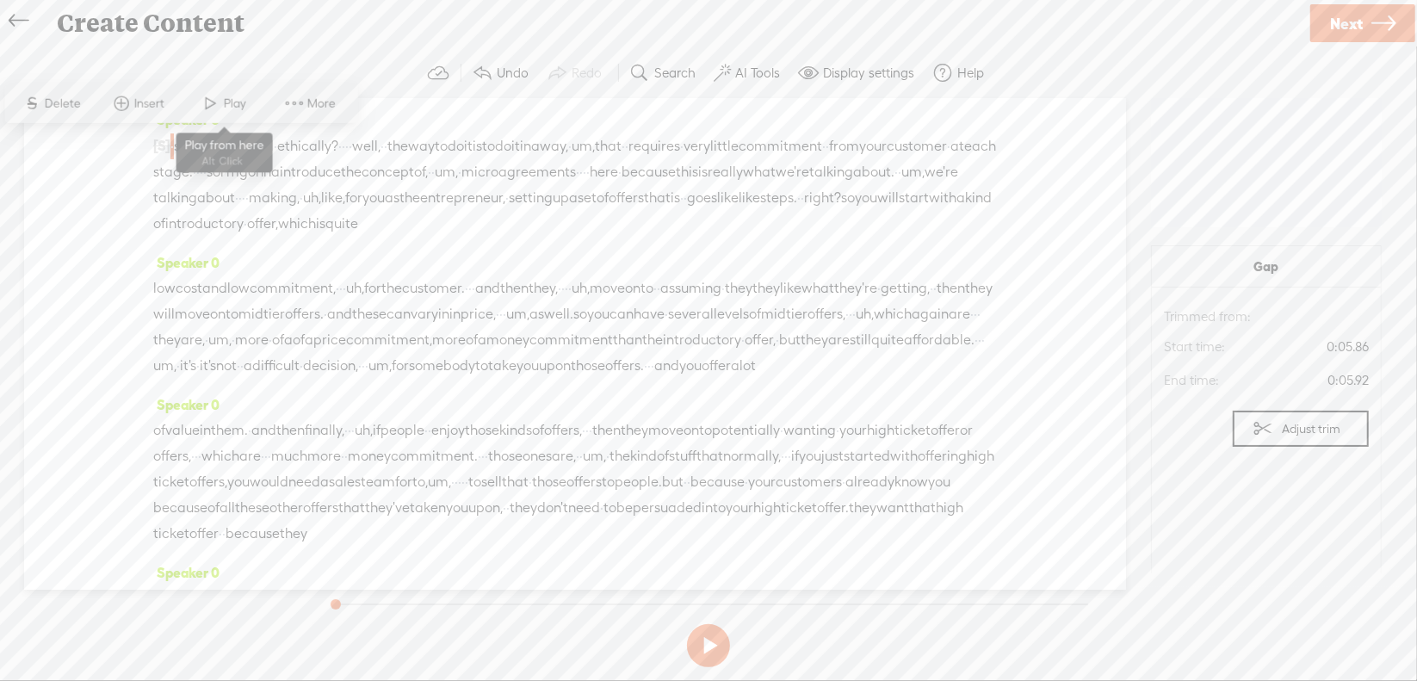
click at [220, 109] on span at bounding box center [211, 103] width 26 height 31
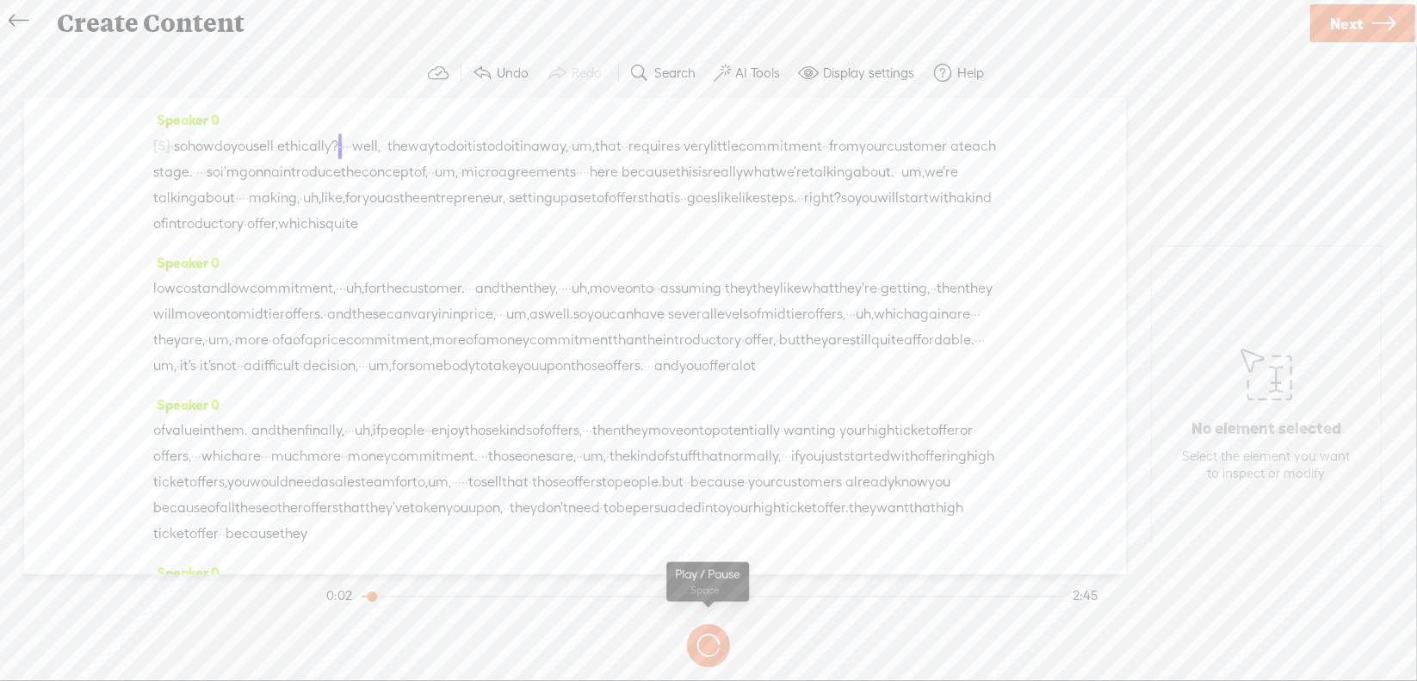
click at [709, 639] on section at bounding box center [708, 645] width 771 height 57
click at [705, 636] on section at bounding box center [708, 645] width 771 height 57
click at [707, 638] on section at bounding box center [708, 645] width 771 height 57
click at [709, 640] on button at bounding box center [708, 645] width 43 height 43
click at [595, 147] on span "um," at bounding box center [583, 146] width 23 height 26
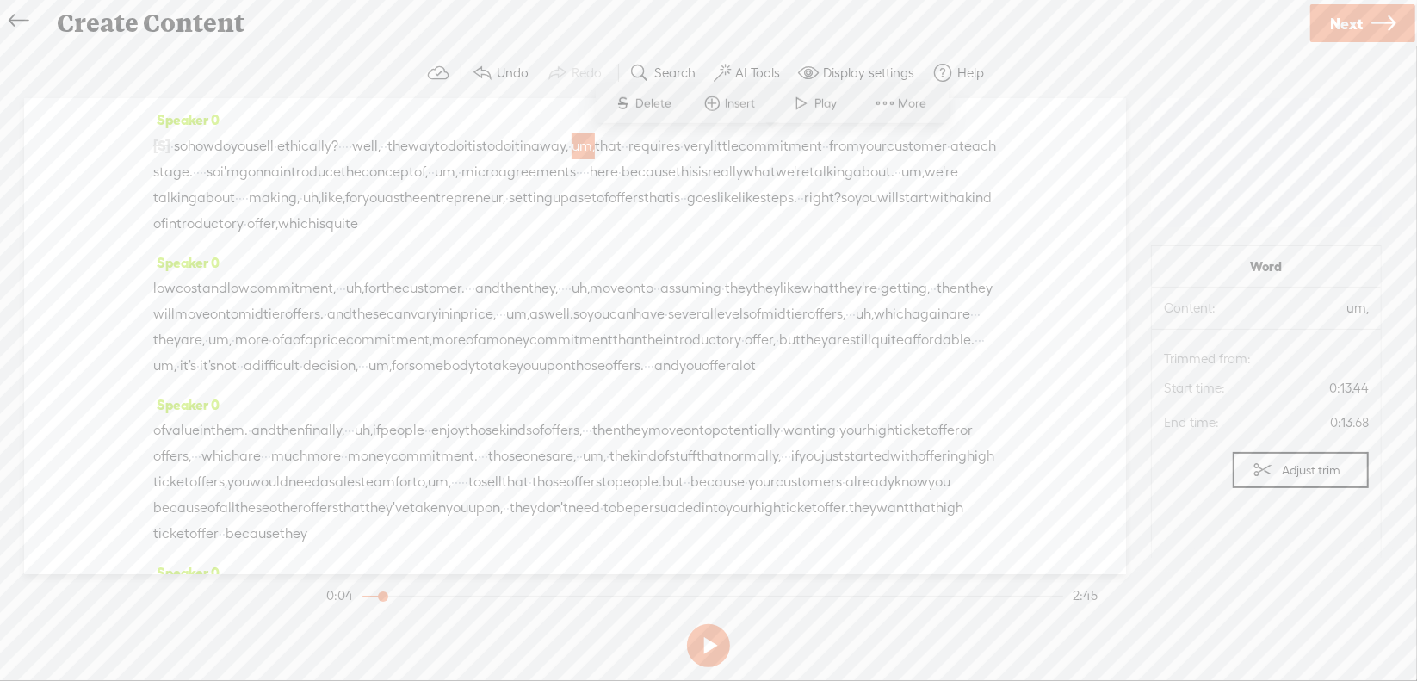
click at [664, 96] on span "Delete" at bounding box center [656, 103] width 40 height 17
click at [200, 168] on span "·" at bounding box center [197, 172] width 3 height 26
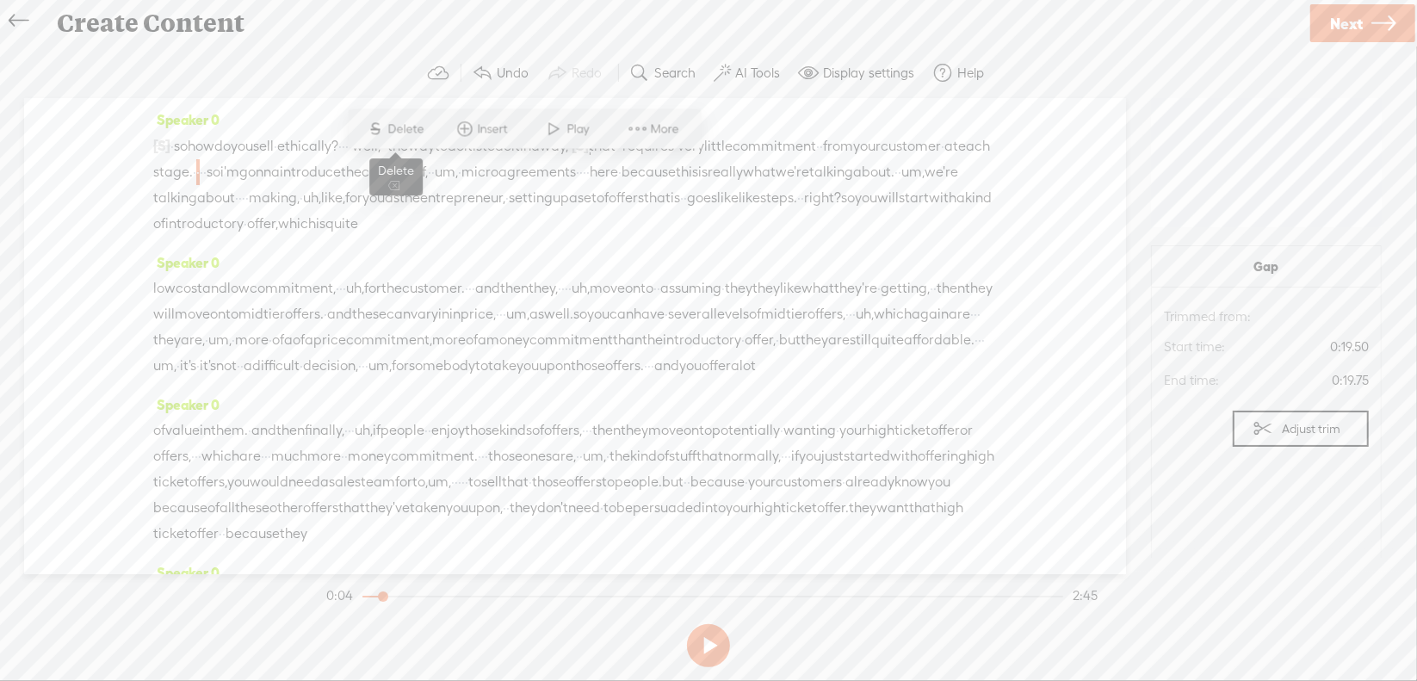
click at [420, 133] on span "Delete" at bounding box center [408, 129] width 40 height 17
click at [472, 169] on span "um," at bounding box center [460, 173] width 23 height 26
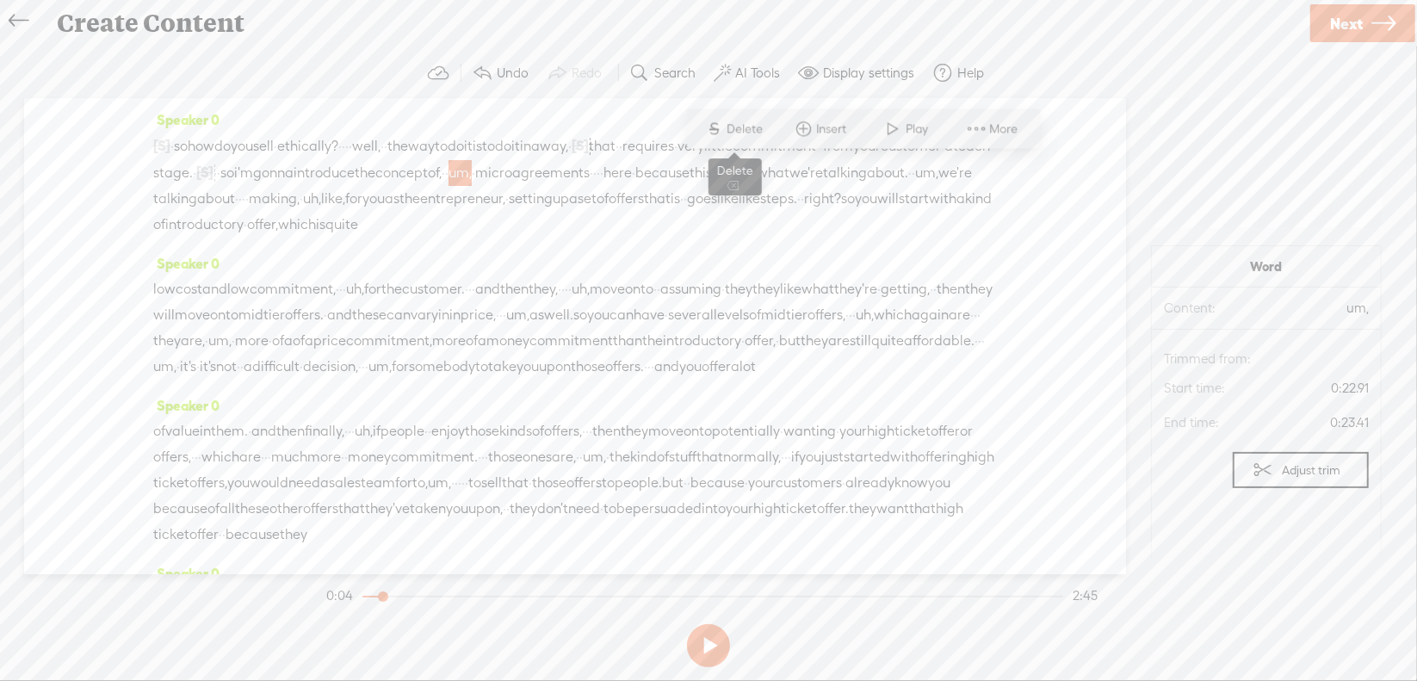
click at [735, 139] on span "S Delete" at bounding box center [734, 129] width 86 height 31
click at [591, 186] on span "·" at bounding box center [592, 173] width 3 height 26
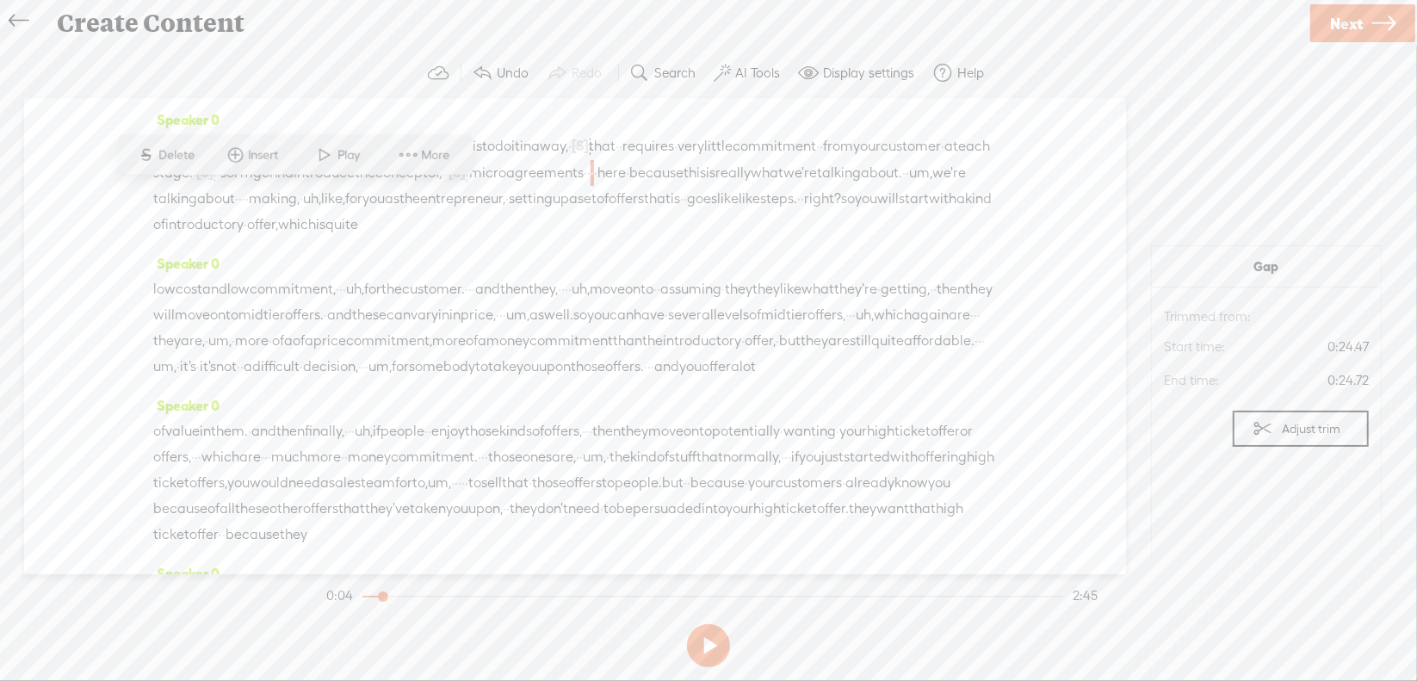
click at [187, 157] on span "Delete" at bounding box center [179, 154] width 40 height 17
click at [923, 186] on span "um," at bounding box center [934, 173] width 23 height 26
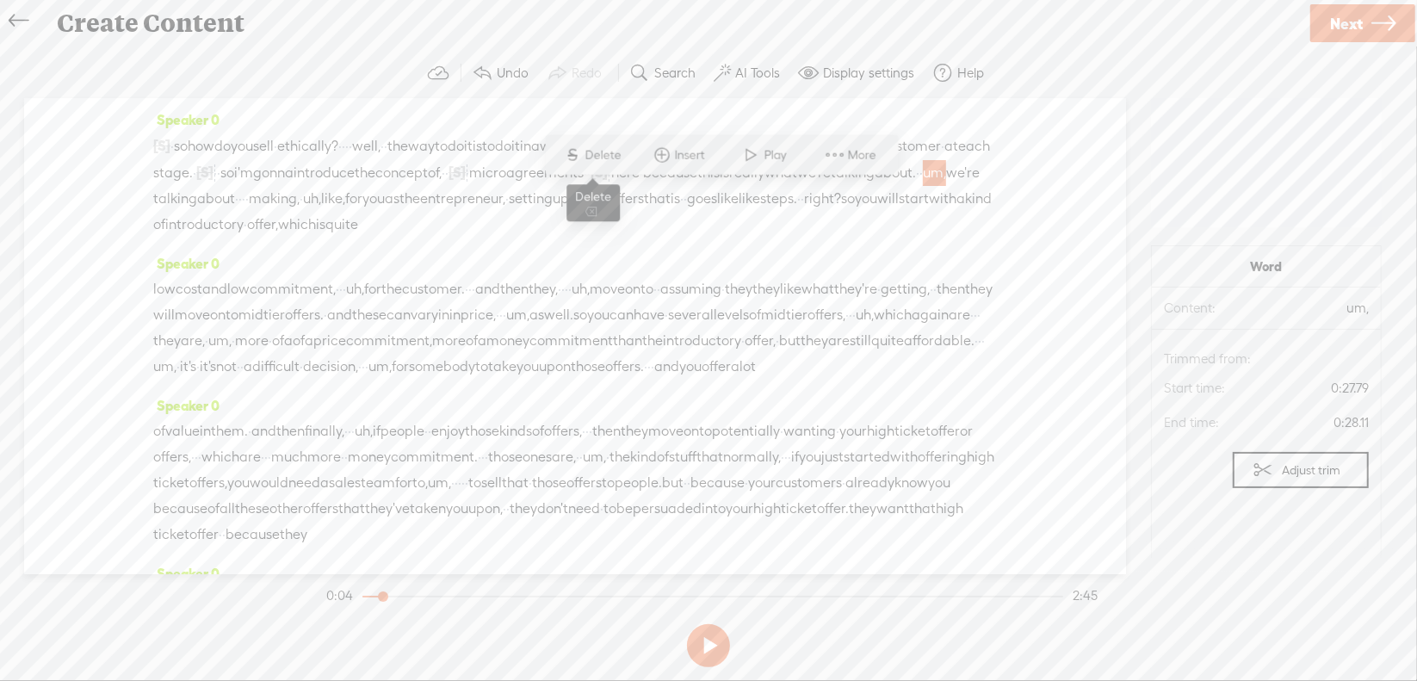
click at [613, 156] on span "Delete" at bounding box center [605, 154] width 40 height 17
click at [242, 196] on span "·" at bounding box center [239, 199] width 3 height 26
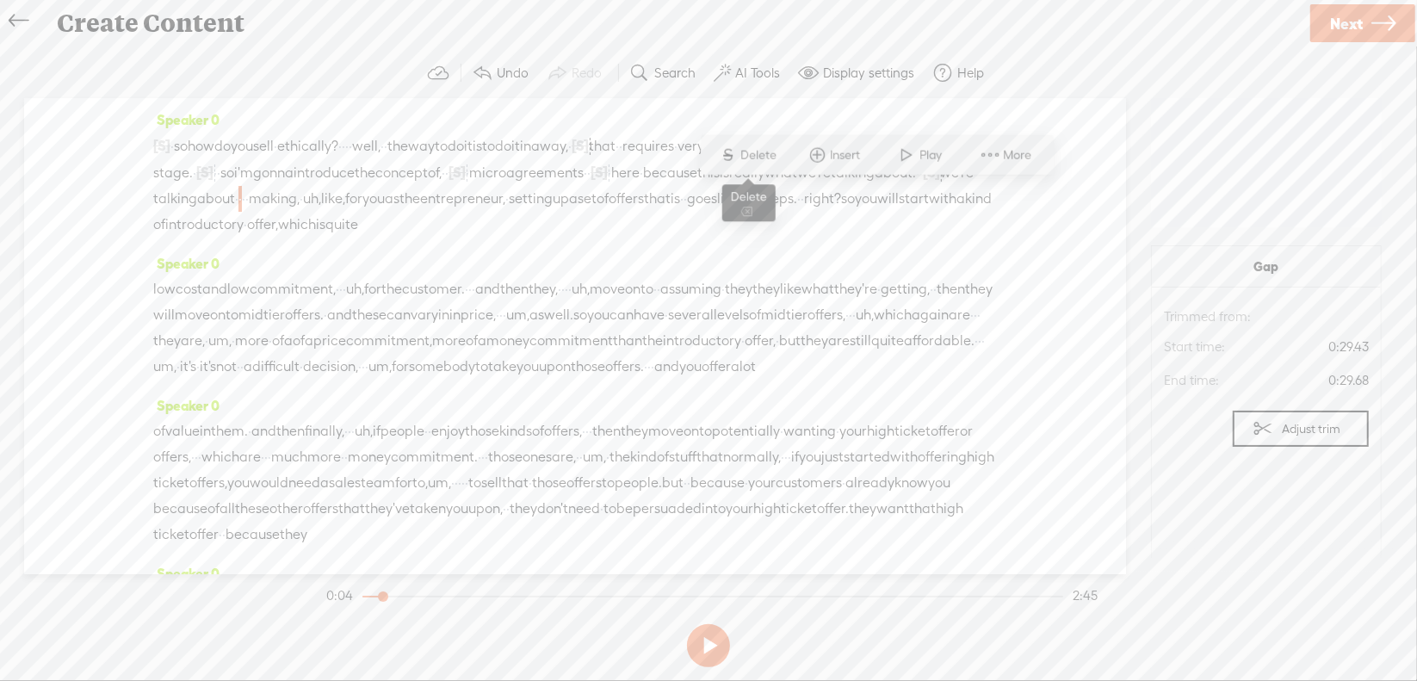
click at [772, 161] on span "Delete" at bounding box center [761, 154] width 40 height 17
drag, startPoint x: 923, startPoint y: 195, endPoint x: 397, endPoint y: 216, distance: 526.5
click at [397, 216] on div "[S] · · · · · · · · · · · · · · · · · · · · · · hey. · so how do you sell · eth…" at bounding box center [575, 186] width 844 height 106
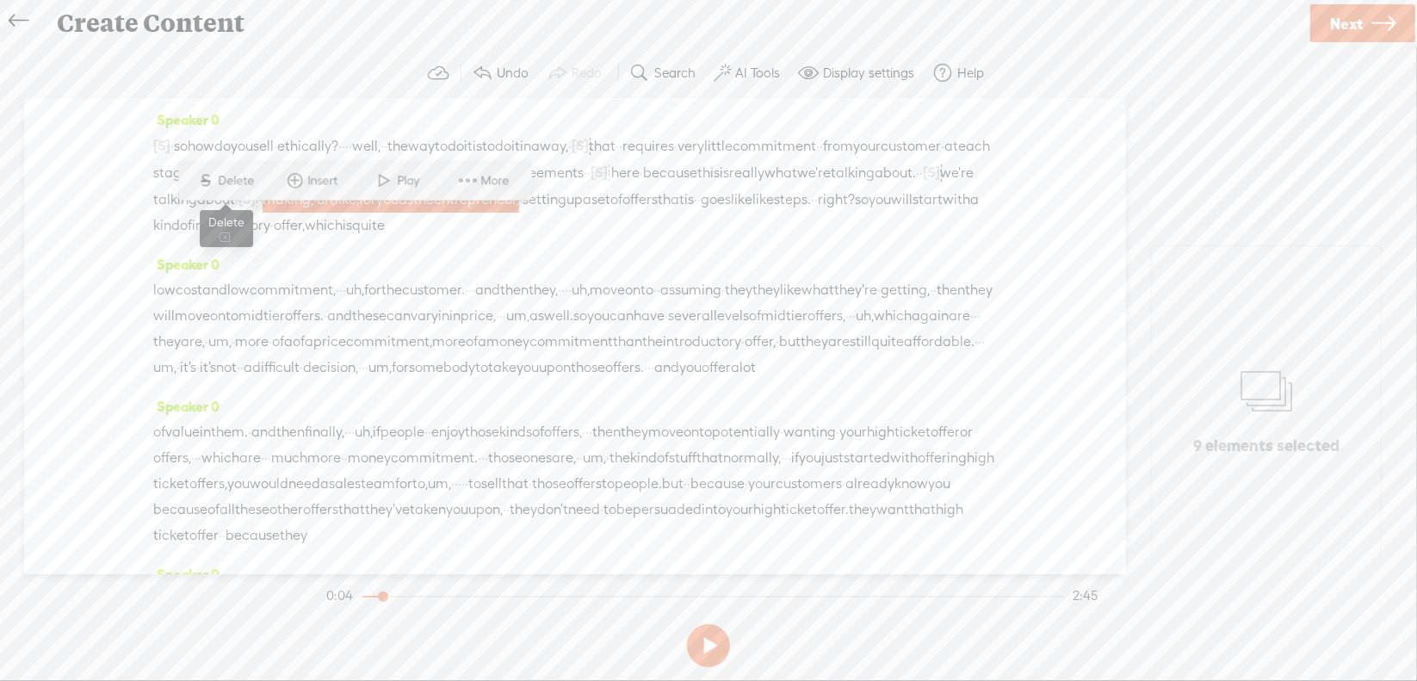
click at [231, 178] on span "Delete" at bounding box center [239, 180] width 40 height 17
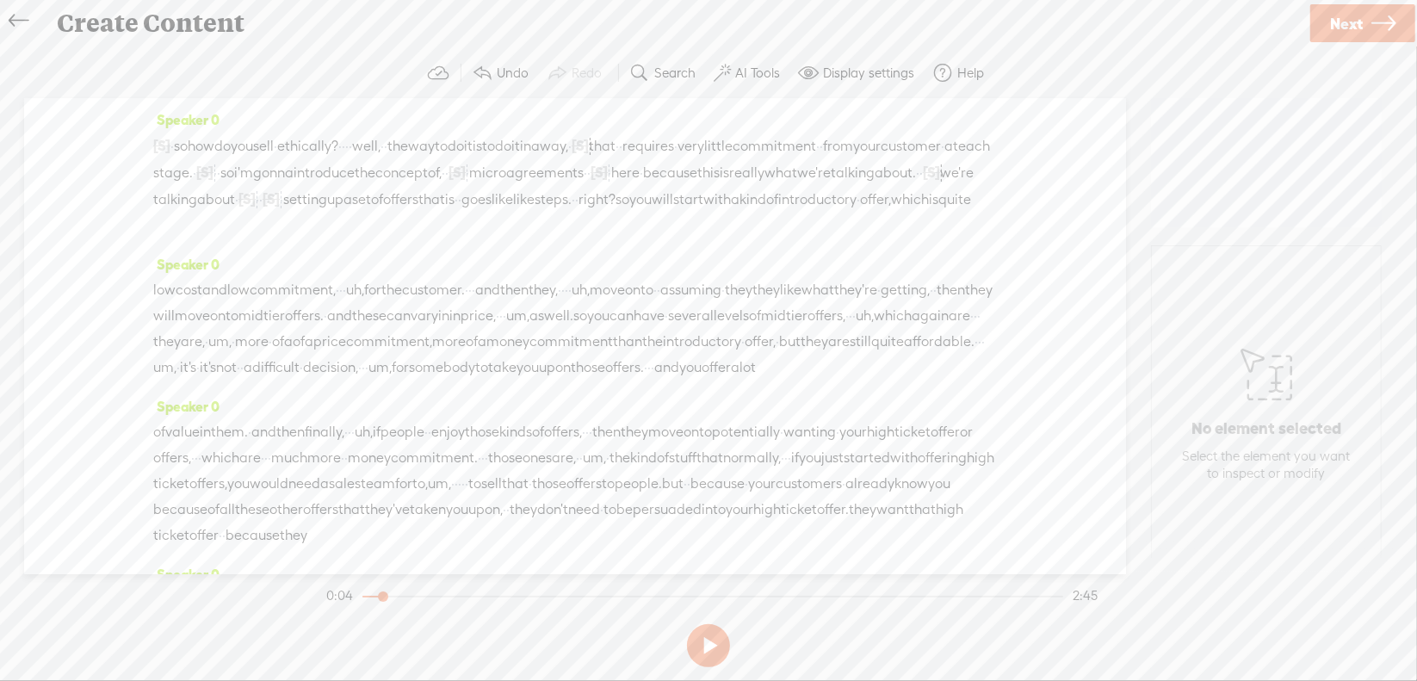
click at [445, 213] on span "is" at bounding box center [449, 200] width 9 height 26
click at [238, 183] on span "Delete" at bounding box center [251, 180] width 40 height 17
click at [586, 213] on span "right?" at bounding box center [604, 200] width 37 height 26
click at [448, 172] on span "Delete" at bounding box center [461, 180] width 40 height 17
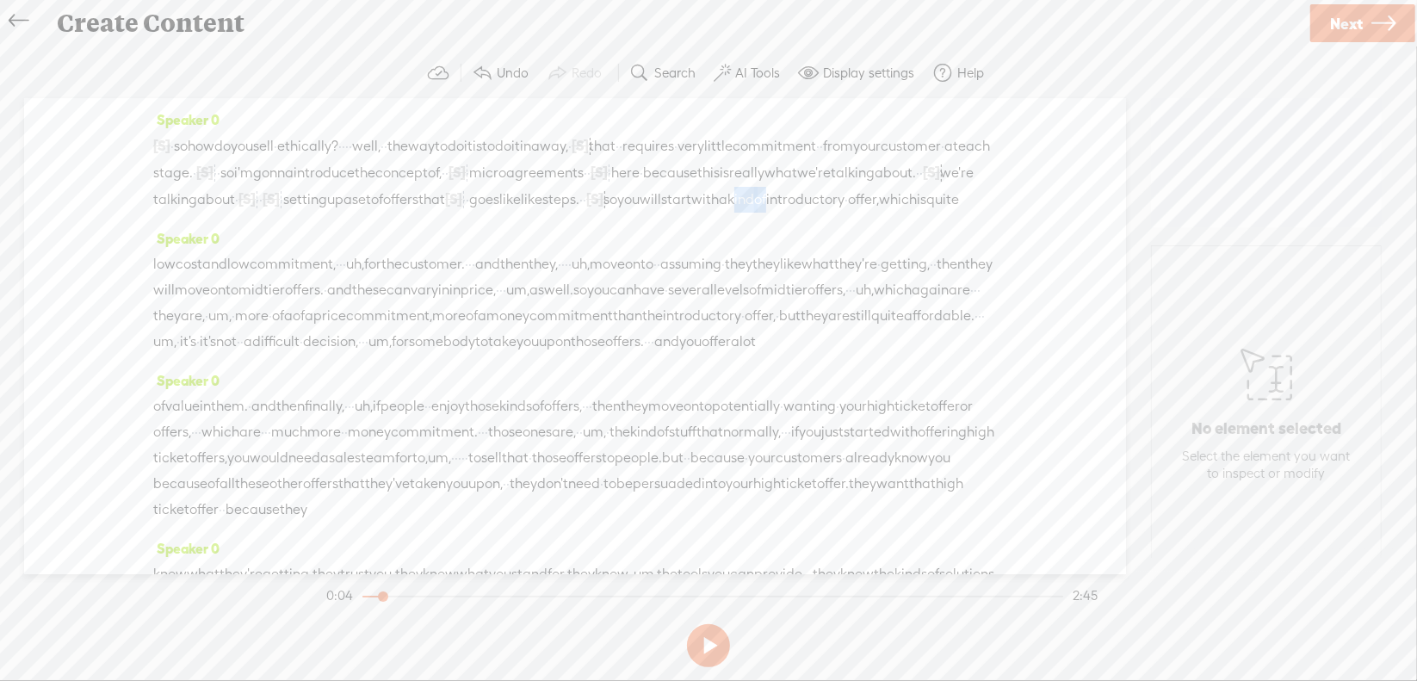
drag, startPoint x: 742, startPoint y: 222, endPoint x: 782, endPoint y: 225, distance: 39.7
click at [782, 213] on div "[S] · · · · · · · · · · · · · · · · · · · · · · hey. · so how do you sell · eth…" at bounding box center [575, 173] width 844 height 80
click at [673, 183] on span "Delete" at bounding box center [667, 180] width 40 height 17
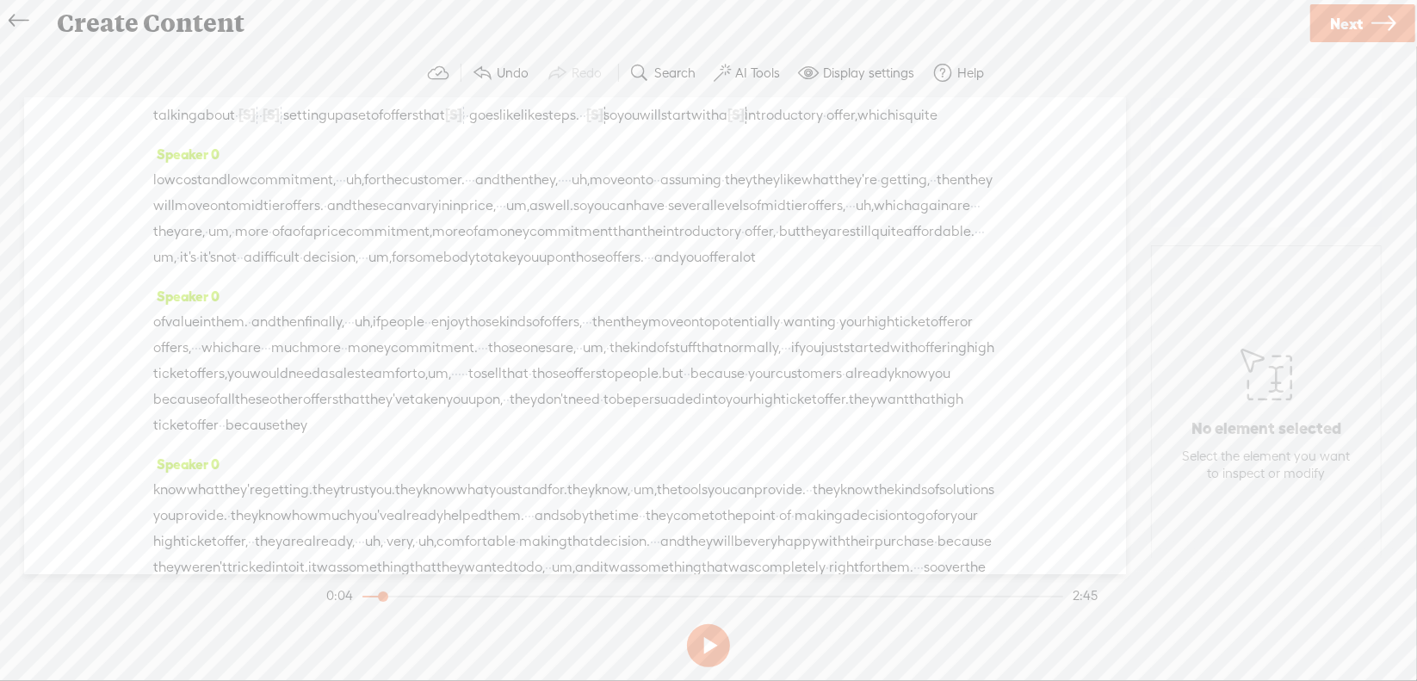
scroll to position [86, 0]
drag, startPoint x: 392, startPoint y: 233, endPoint x: 417, endPoint y: 228, distance: 25.5
click at [416, 227] on div "low cost and low commitment, · · · uh, for the customer. · · · · and then they,…" at bounding box center [575, 216] width 844 height 103
click at [291, 177] on span "Delete" at bounding box center [291, 185] width 40 height 17
click at [468, 192] on span "·" at bounding box center [465, 179] width 3 height 26
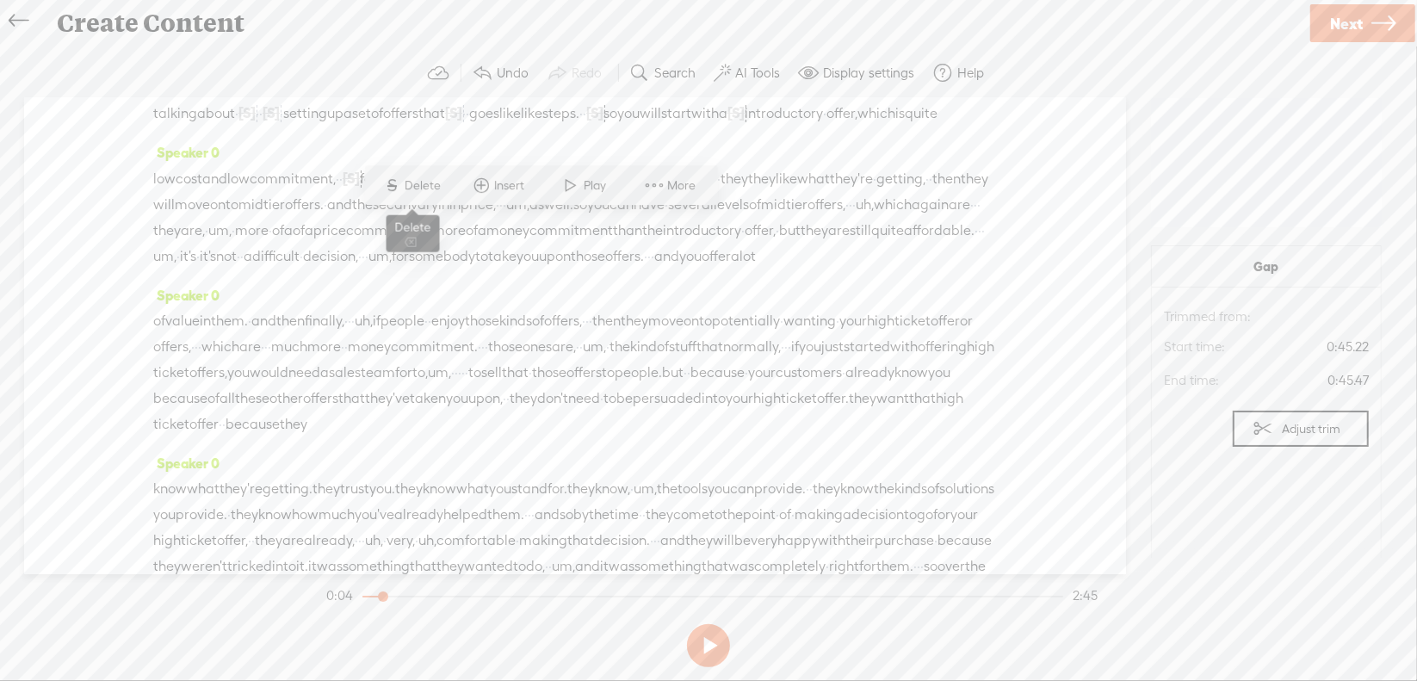
click at [430, 189] on span "Delete" at bounding box center [426, 185] width 40 height 17
click at [581, 192] on span "·" at bounding box center [579, 179] width 3 height 26
click at [599, 192] on span "uh," at bounding box center [590, 179] width 18 height 26
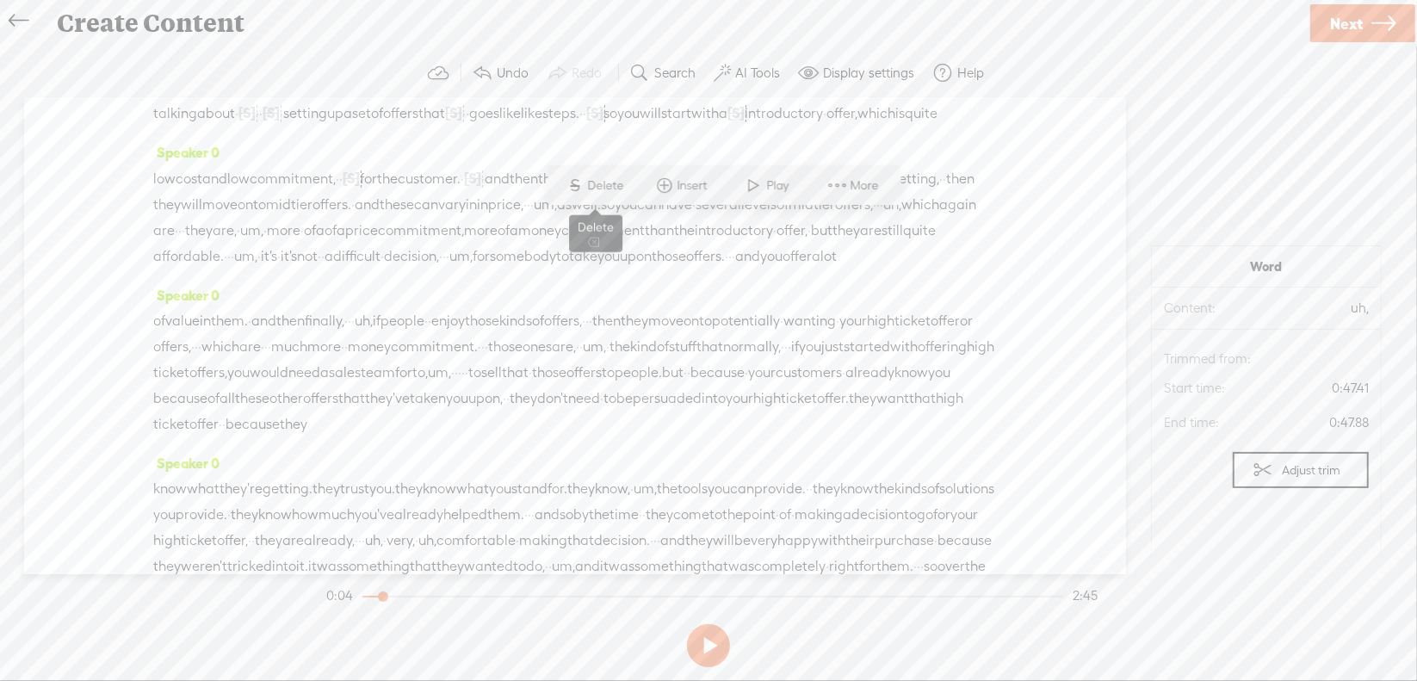
click at [622, 193] on span "Delete" at bounding box center [608, 185] width 40 height 17
drag, startPoint x: 649, startPoint y: 226, endPoint x: 814, endPoint y: 232, distance: 165.4
click at [815, 231] on div "low cost and low commitment, · · [S] · uh, for the customer. · [S] · · · and th…" at bounding box center [575, 217] width 844 height 104
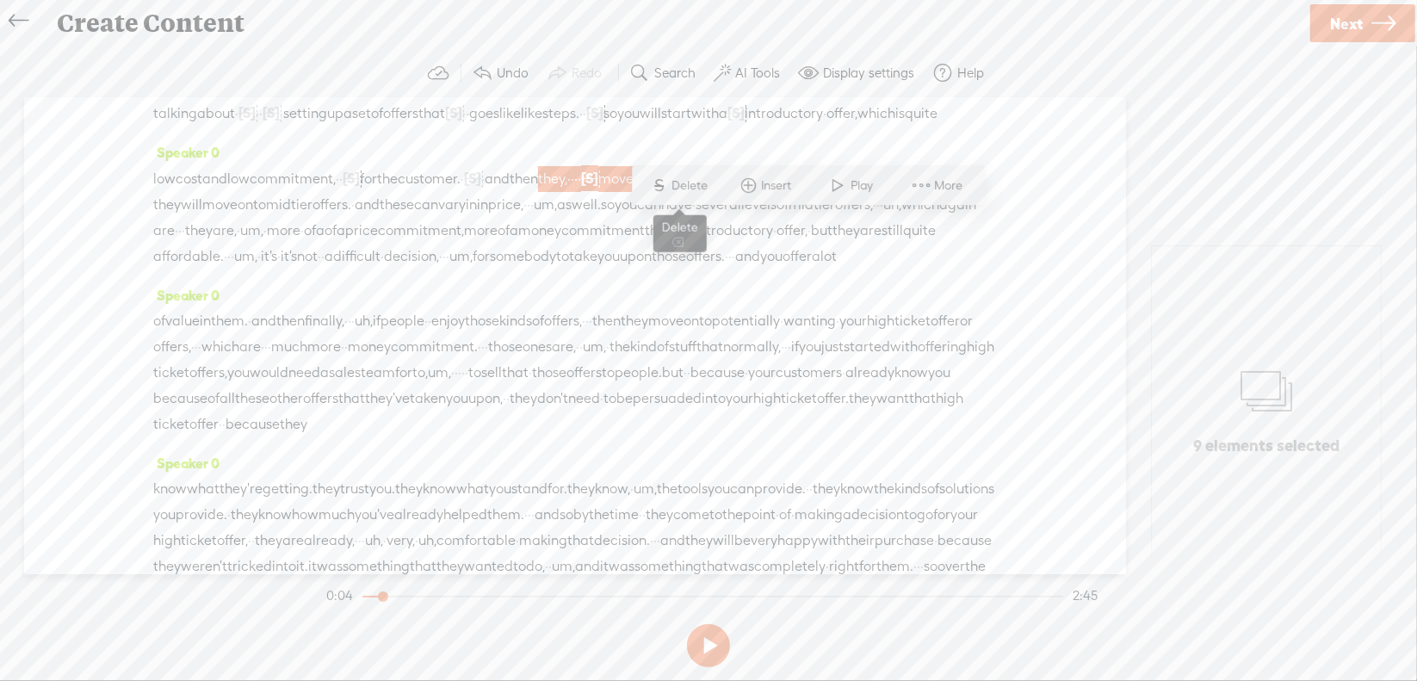
click at [693, 191] on span "Delete" at bounding box center [692, 185] width 40 height 17
click at [654, 192] on span "they" at bounding box center [641, 179] width 28 height 26
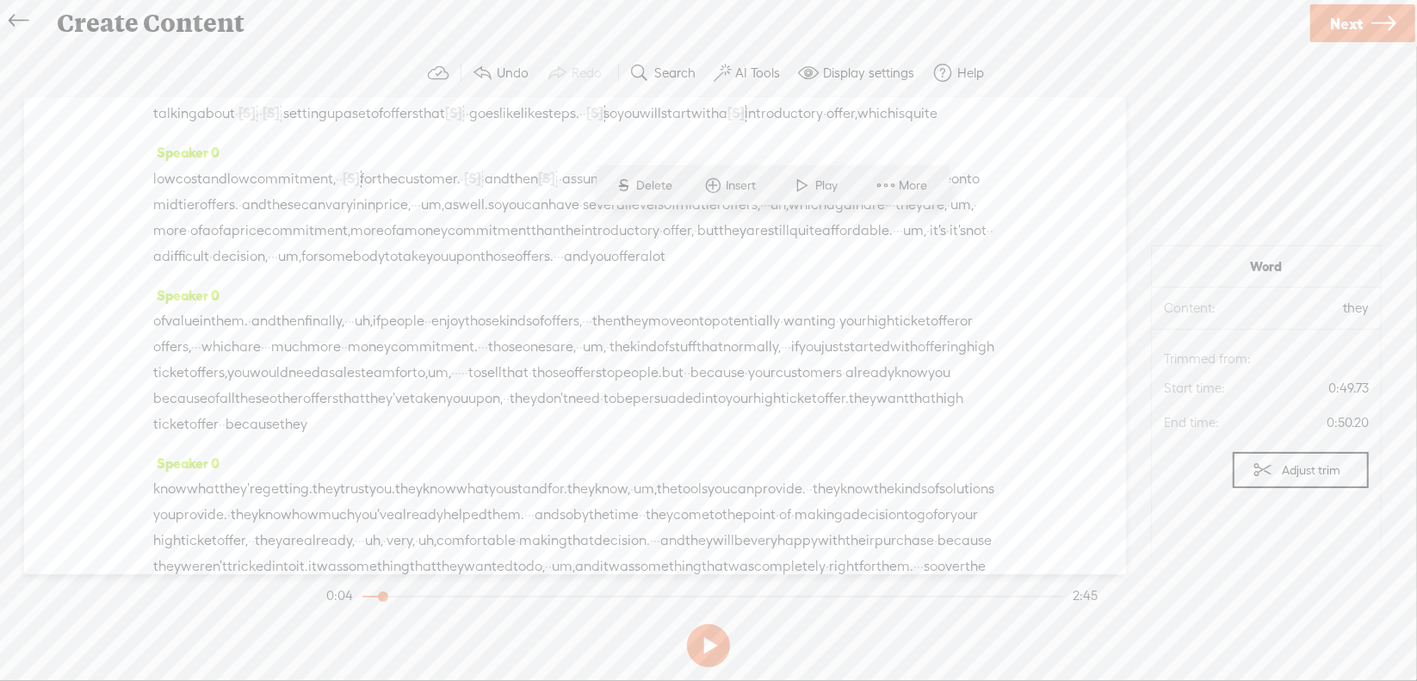
click at [673, 194] on span "Delete" at bounding box center [657, 185] width 40 height 17
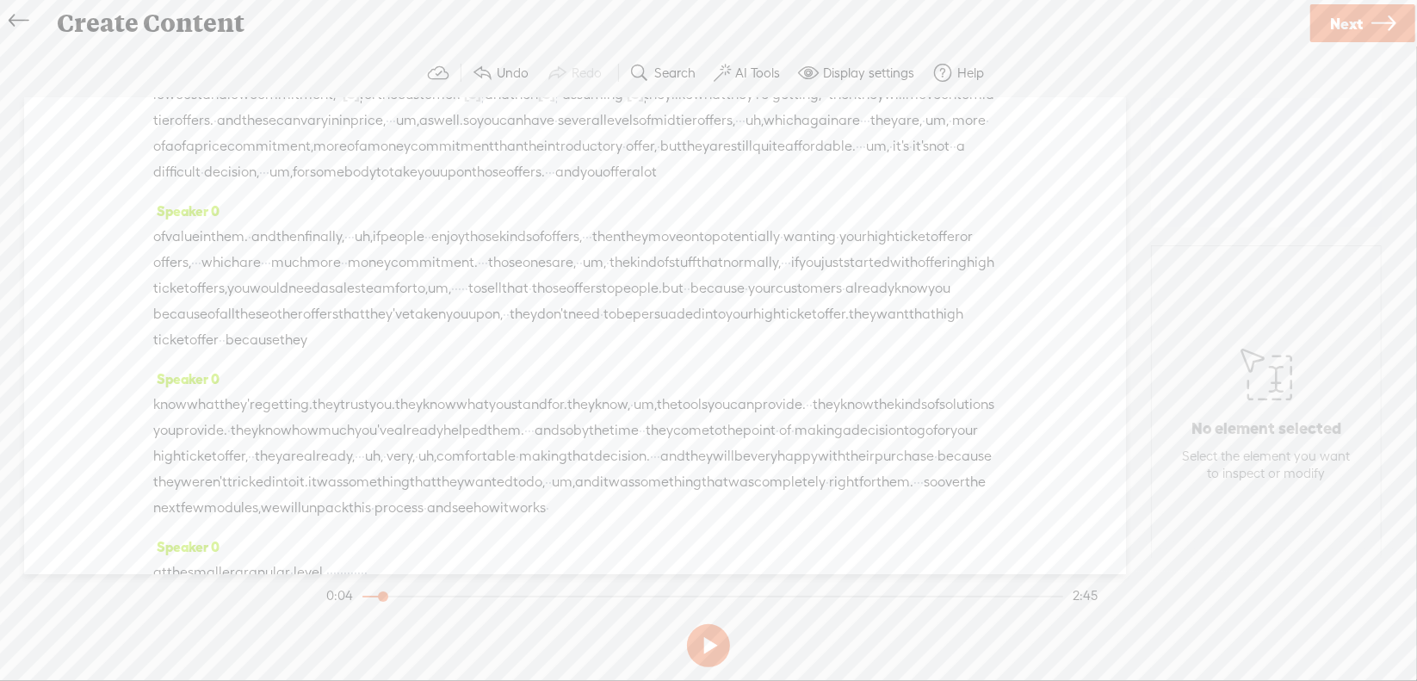
scroll to position [172, 0]
click at [419, 132] on span "um," at bounding box center [407, 119] width 23 height 26
click at [669, 132] on span "Delete" at bounding box center [661, 124] width 40 height 17
click at [740, 133] on span "uh," at bounding box center [749, 120] width 18 height 26
click at [279, 157] on span "Delete" at bounding box center [292, 151] width 40 height 17
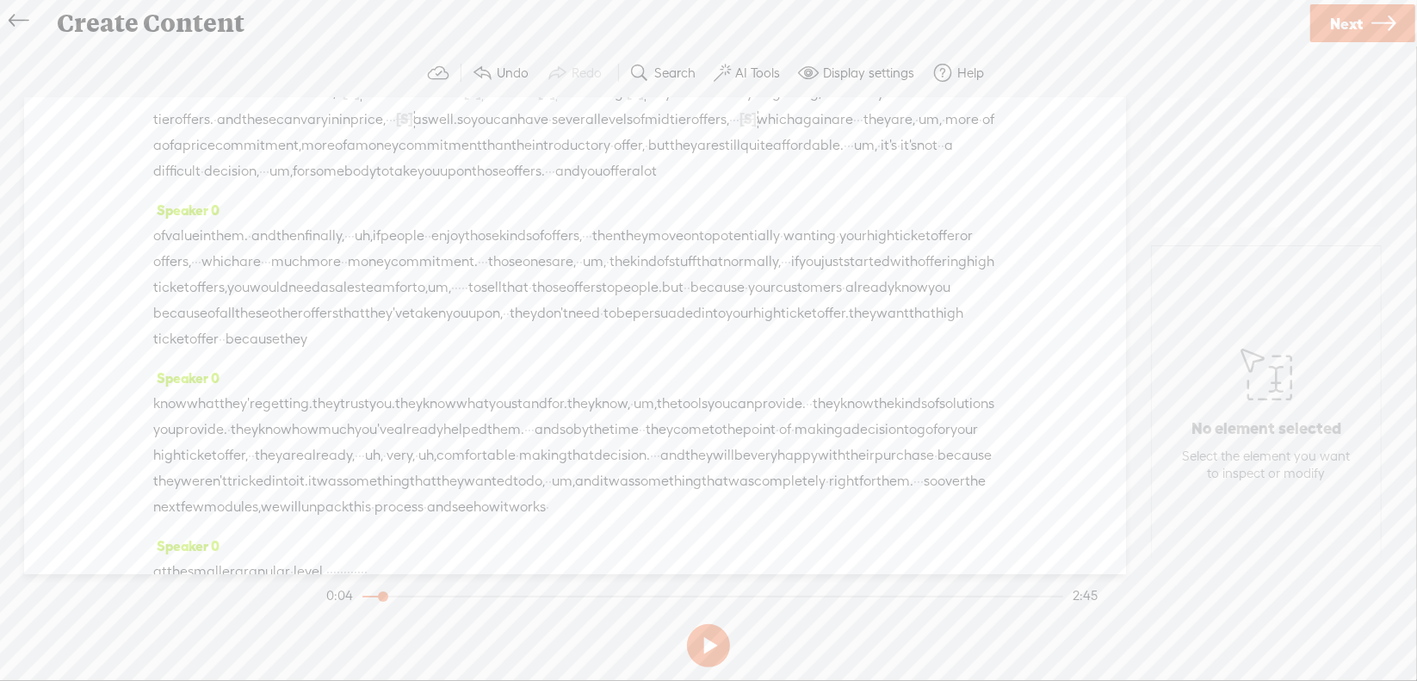
drag, startPoint x: 550, startPoint y: 199, endPoint x: 654, endPoint y: 195, distance: 104.3
click at [654, 184] on div "low cost and low commitment, · · [S] · uh, for the customer. · [S] · · · and th…" at bounding box center [575, 131] width 844 height 105
click at [528, 146] on span "Delete" at bounding box center [534, 151] width 40 height 17
drag, startPoint x: 639, startPoint y: 190, endPoint x: 656, endPoint y: 195, distance: 17.7
click at [660, 184] on div "low cost and low commitment, · · [S] · uh, for the customer. · [S] · · · and th…" at bounding box center [575, 131] width 844 height 105
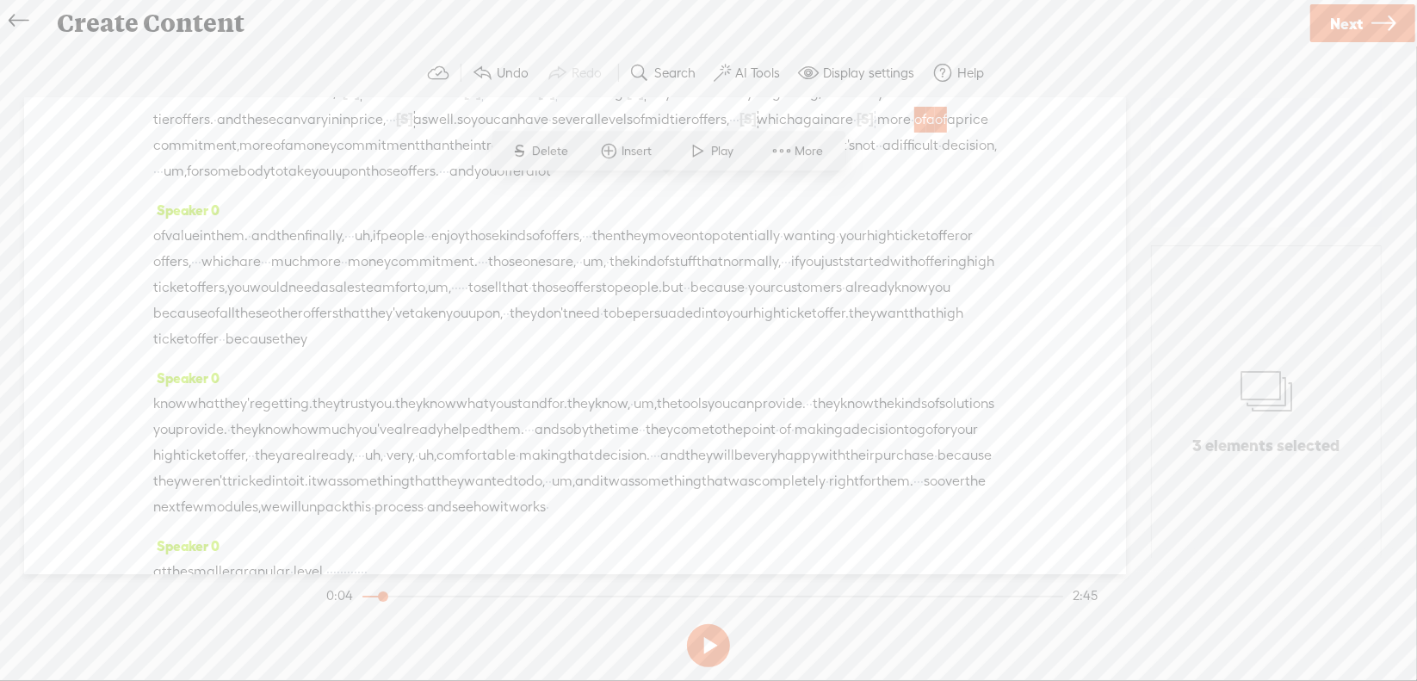
click at [926, 133] on span "a" at bounding box center [930, 120] width 9 height 26
click at [914, 133] on span "of" at bounding box center [920, 120] width 12 height 26
drag, startPoint x: 641, startPoint y: 192, endPoint x: 653, endPoint y: 195, distance: 12.3
click at [653, 184] on div "low cost and low commitment, · · [S] · uh, for the customer. · [S] · · · and th…" at bounding box center [575, 131] width 844 height 105
click at [538, 146] on span "Delete" at bounding box center [536, 151] width 40 height 17
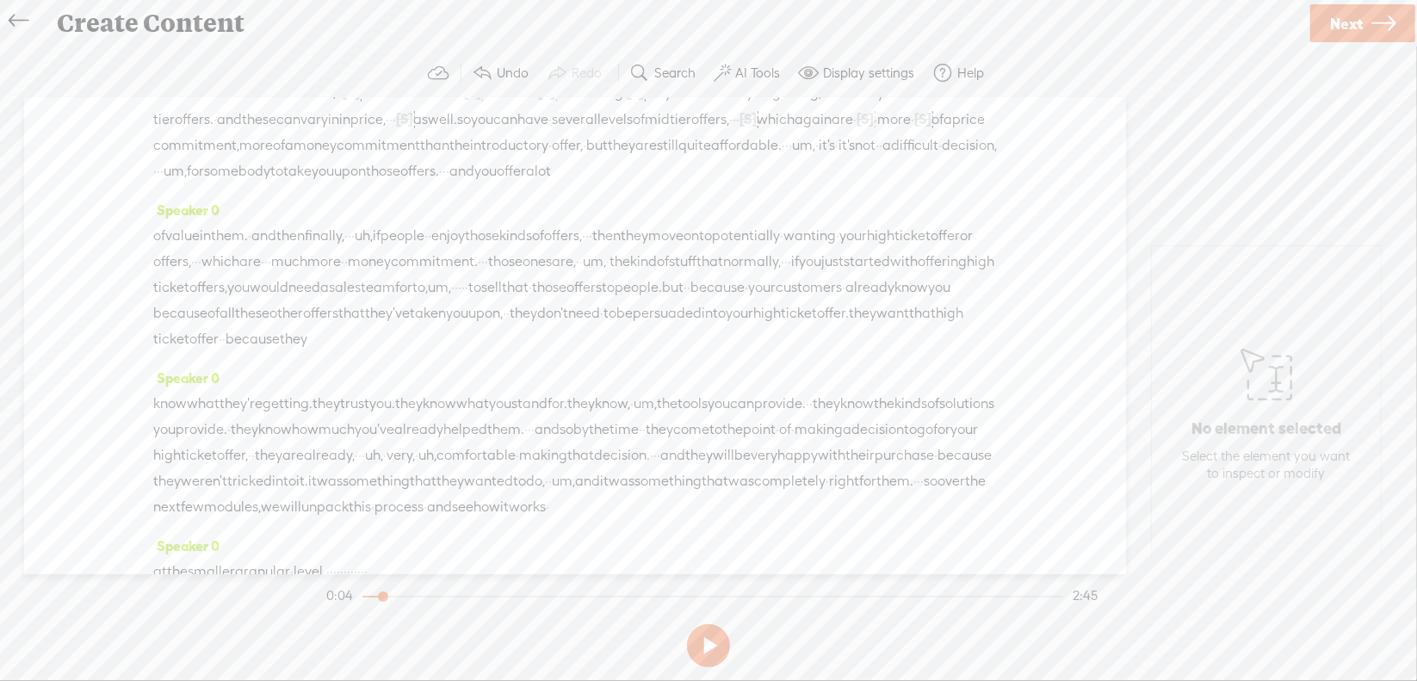
drag, startPoint x: 700, startPoint y: 220, endPoint x: 718, endPoint y: 221, distance: 18.2
click at [718, 184] on div "low cost and low commitment, · · [S] · uh, for the customer. · [S] · · · and th…" at bounding box center [575, 131] width 844 height 105
click at [610, 166] on span "S Delete" at bounding box center [588, 176] width 86 height 31
click at [809, 159] on span "it's" at bounding box center [817, 146] width 16 height 26
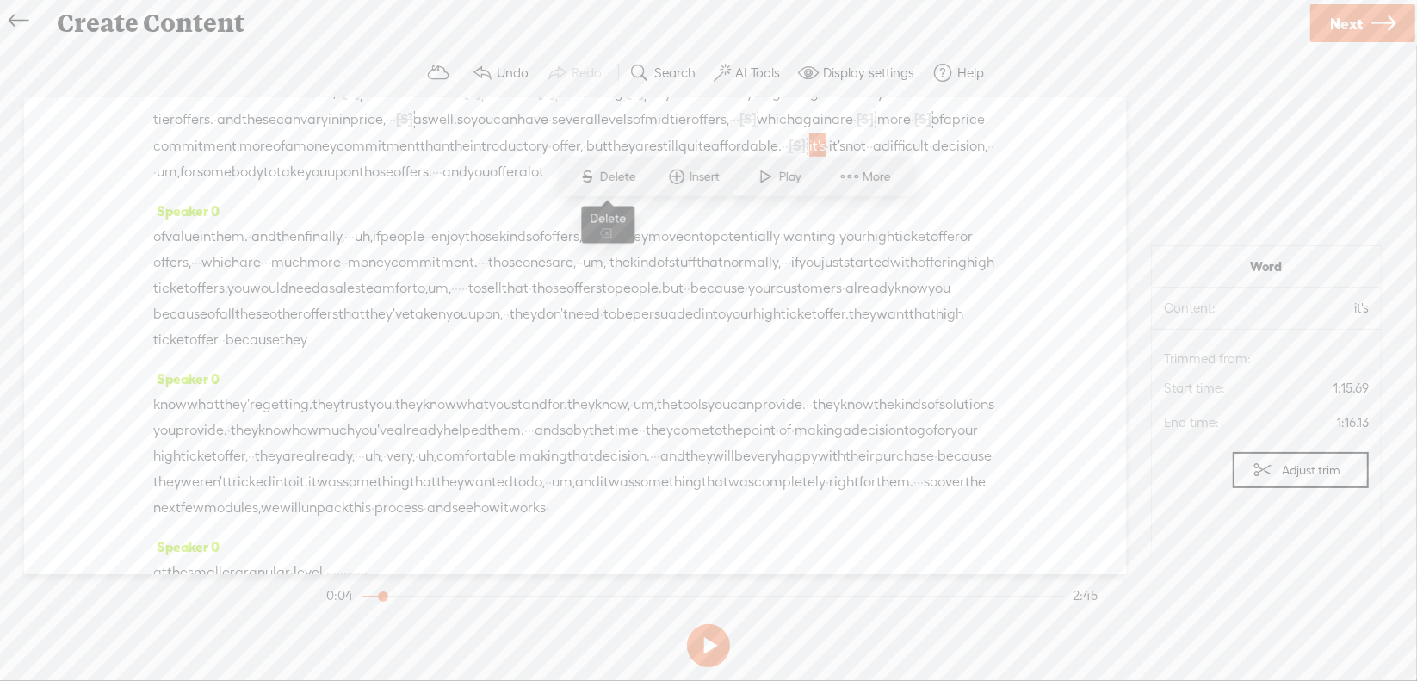
click at [620, 168] on span "Delete" at bounding box center [620, 176] width 40 height 17
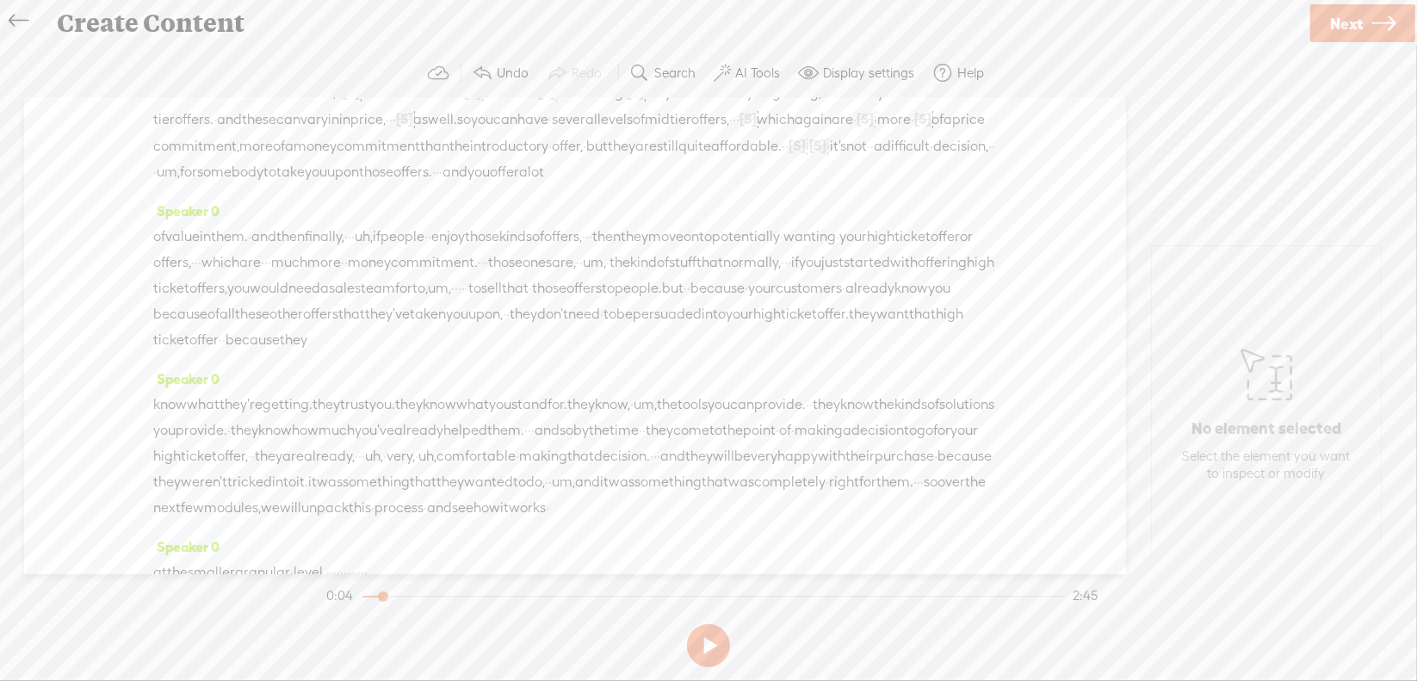
click at [180, 185] on span "um," at bounding box center [168, 172] width 23 height 26
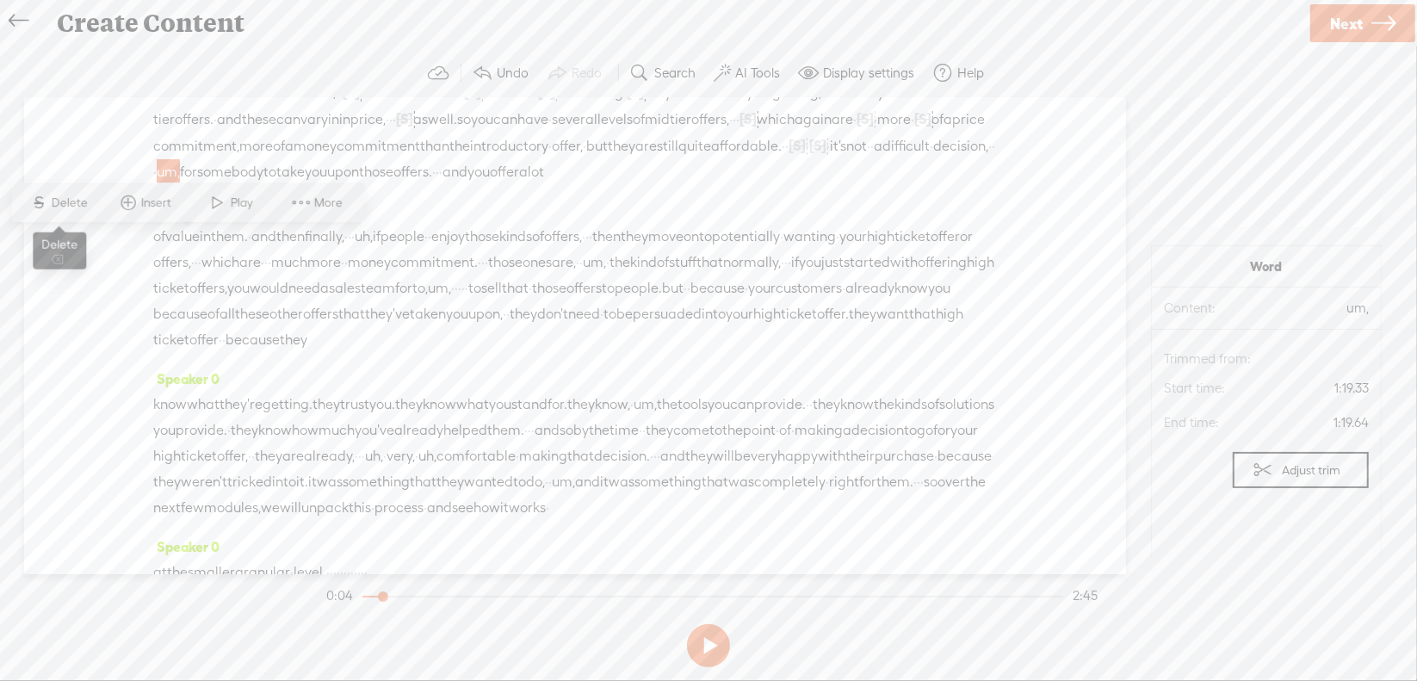
click at [80, 203] on span "Delete" at bounding box center [72, 203] width 40 height 17
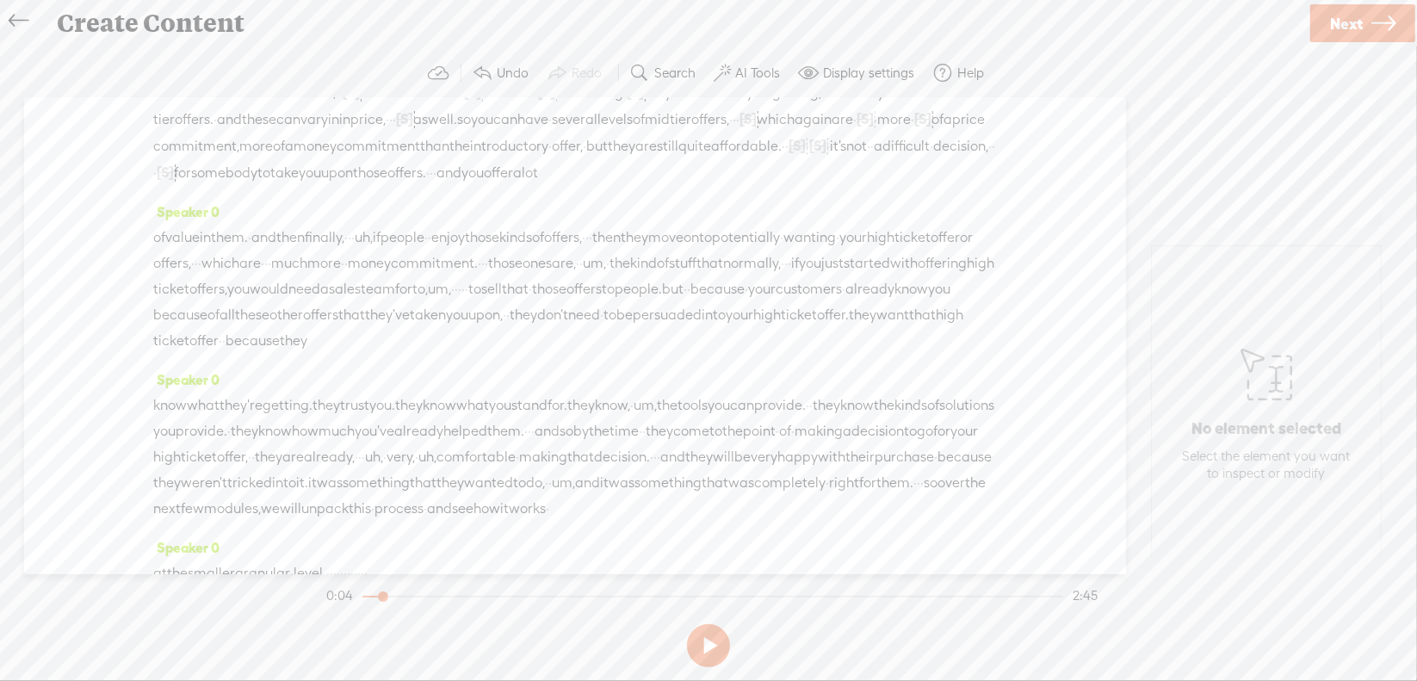
click at [373, 251] on span "uh," at bounding box center [364, 238] width 18 height 26
click at [311, 266] on span "Delete" at bounding box center [322, 267] width 40 height 17
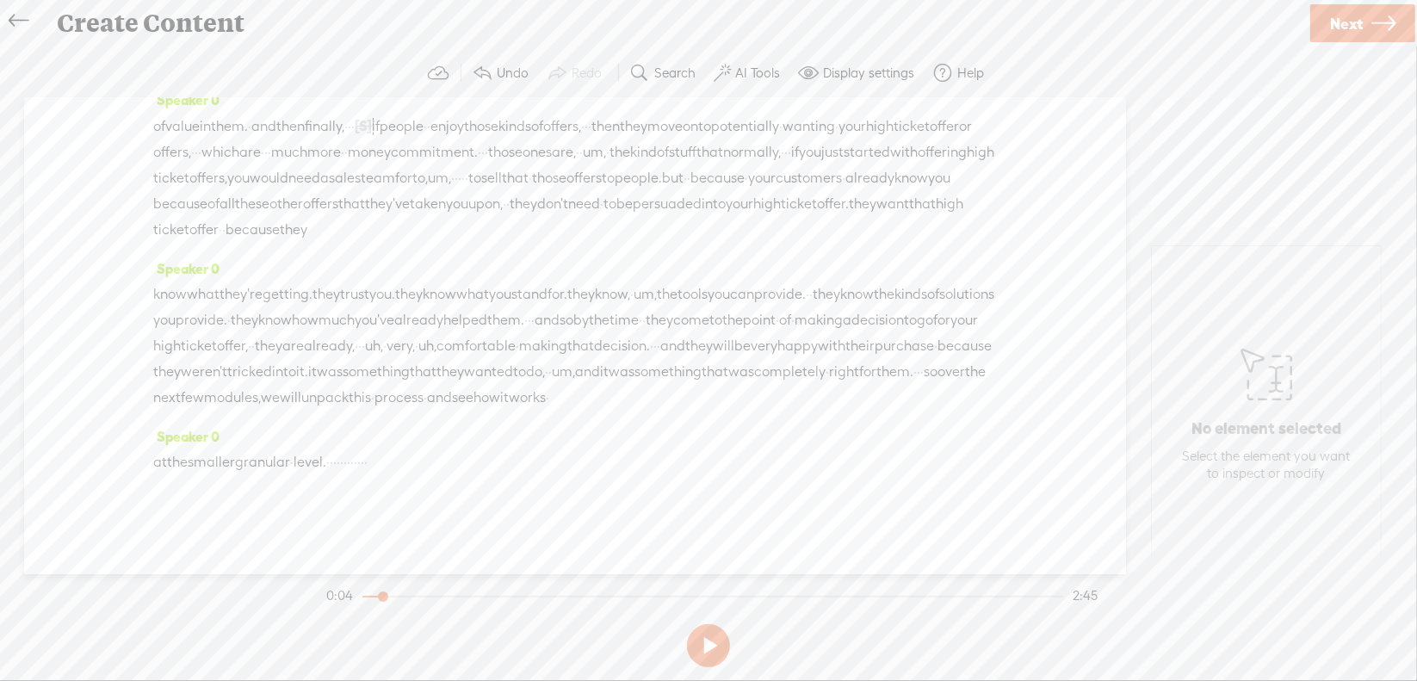
scroll to position [344, 0]
click at [268, 165] on span "·" at bounding box center [265, 152] width 3 height 26
click at [435, 126] on span "Delete" at bounding box center [429, 121] width 40 height 17
click at [597, 165] on span "um," at bounding box center [608, 152] width 23 height 26
click at [75, 155] on span "Delete" at bounding box center [65, 147] width 40 height 17
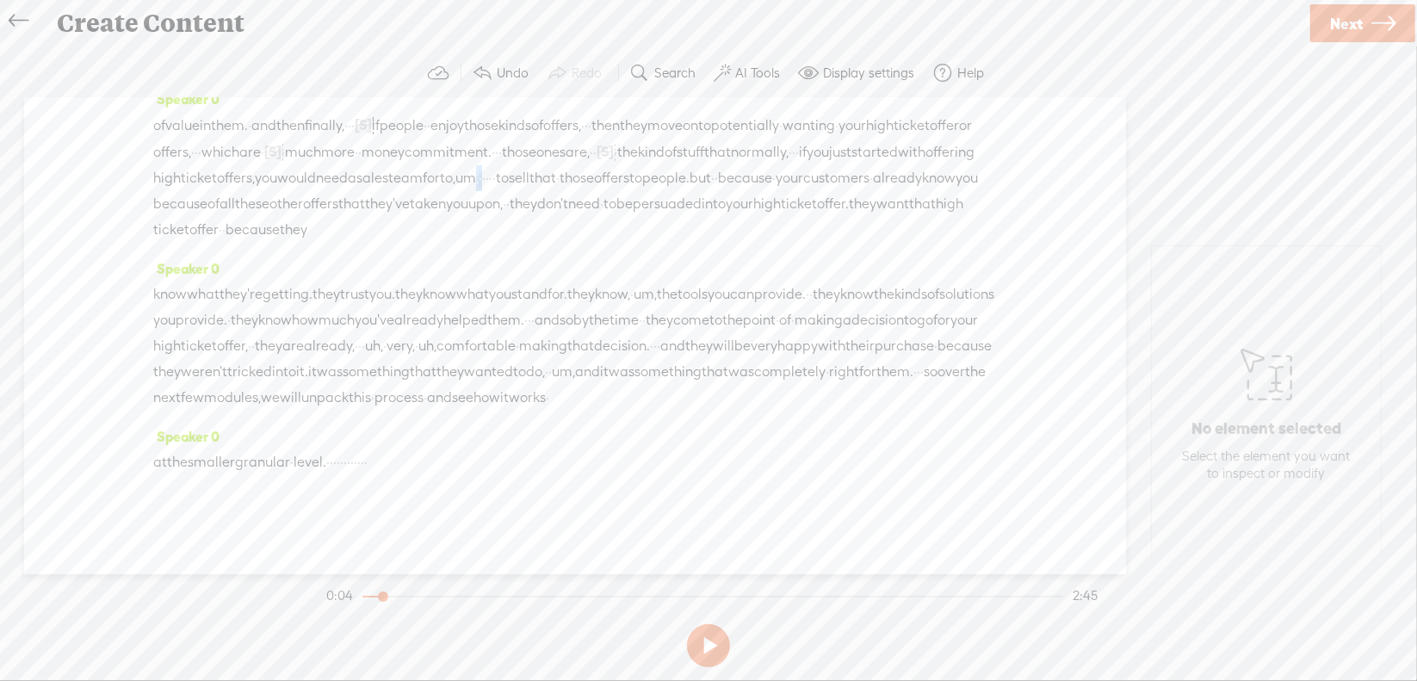
drag, startPoint x: 214, startPoint y: 213, endPoint x: 231, endPoint y: 211, distance: 17.3
click at [231, 211] on div "of value in them. · and then finally, · · · [S] uh, if people · · enjoy those k…" at bounding box center [575, 177] width 844 height 131
click at [117, 180] on span "Delete" at bounding box center [117, 172] width 40 height 17
click at [520, 191] on span "that" at bounding box center [533, 178] width 27 height 26
click at [202, 168] on span "Delete" at bounding box center [208, 172] width 40 height 17
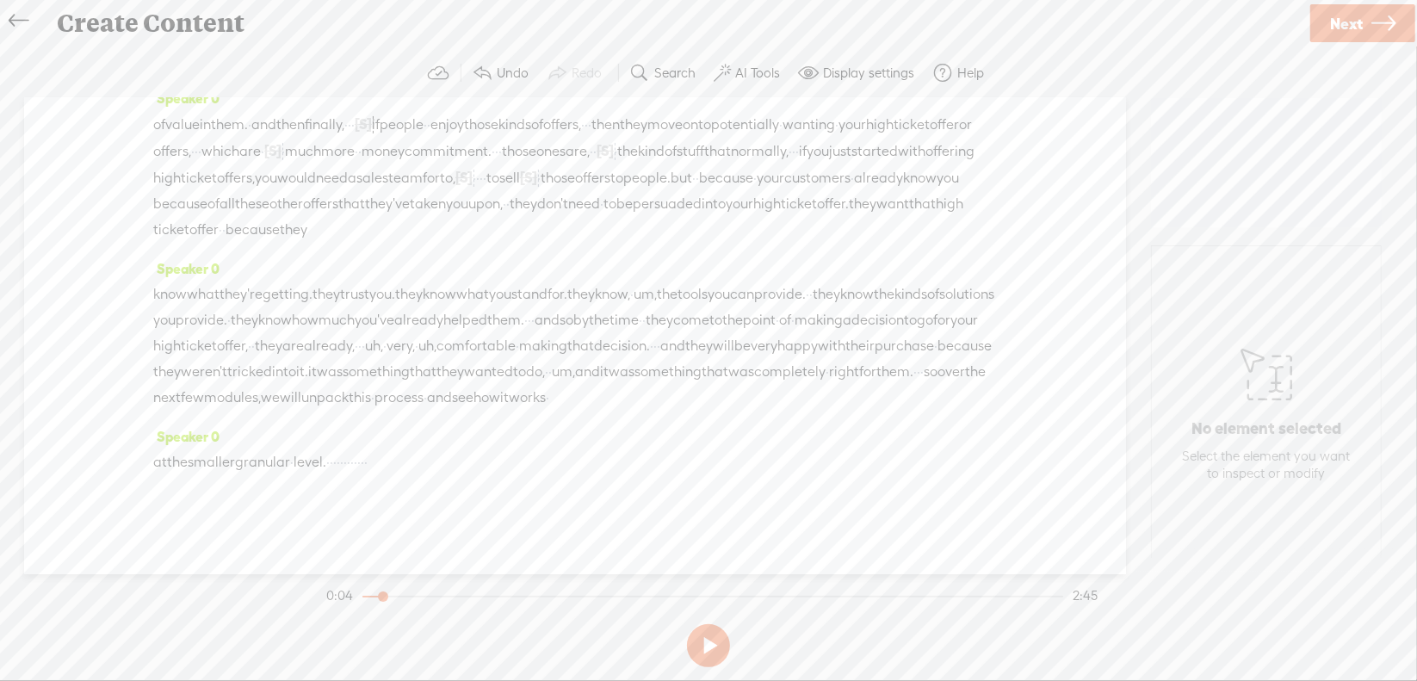
scroll to position [408, 0]
click at [657, 282] on span "um," at bounding box center [645, 295] width 23 height 26
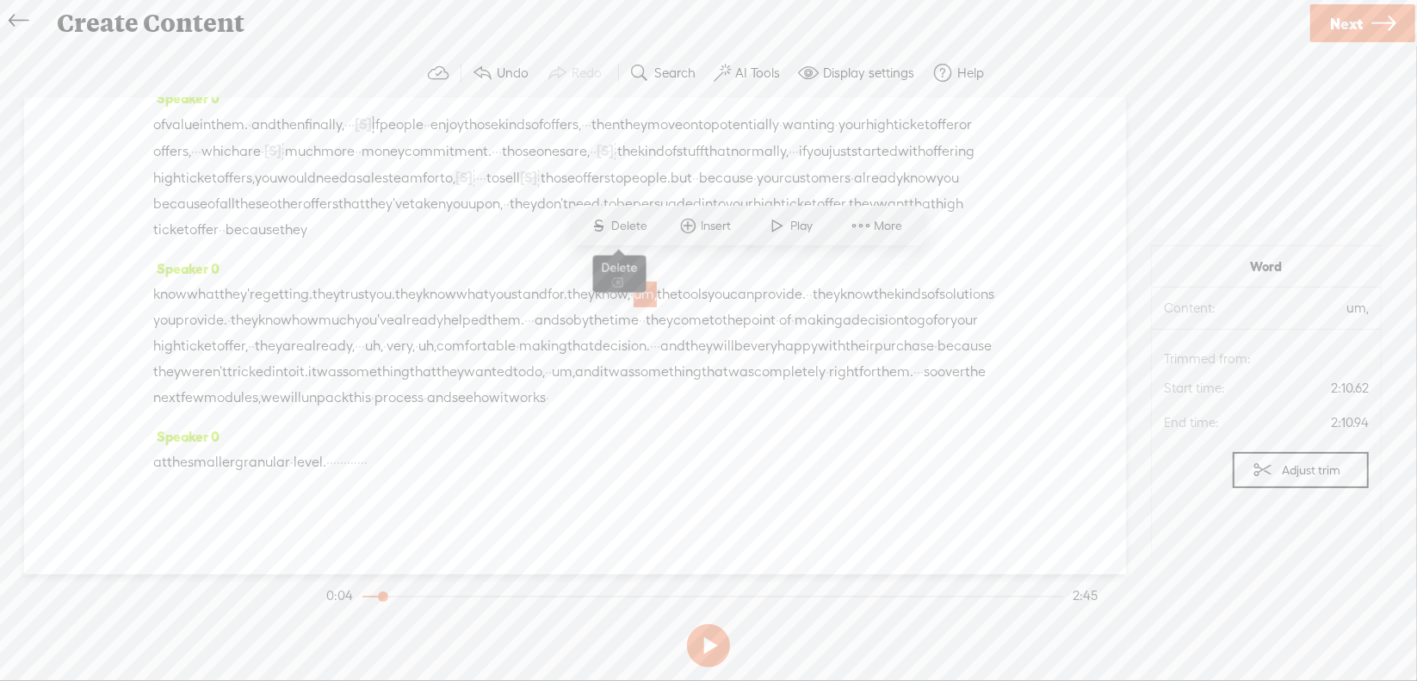
click at [625, 218] on span "Delete" at bounding box center [632, 226] width 40 height 17
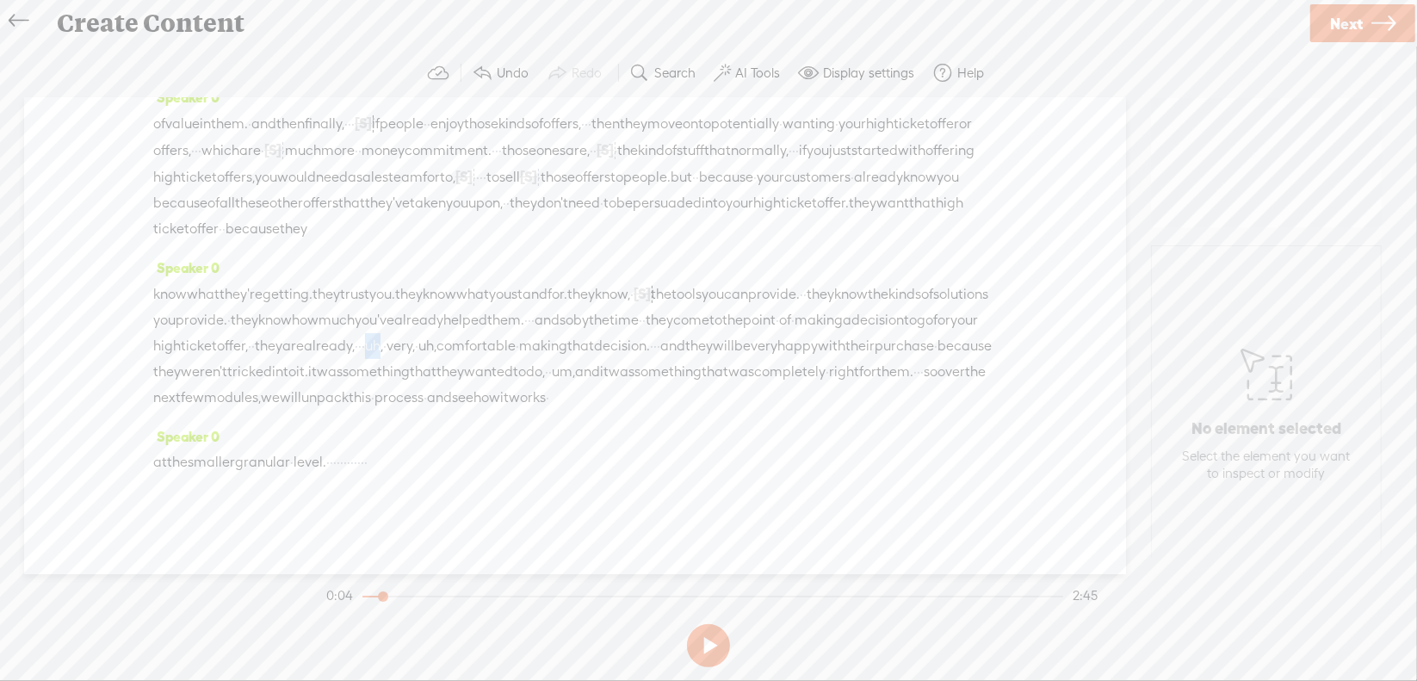
drag, startPoint x: 873, startPoint y: 319, endPoint x: 892, endPoint y: 319, distance: 19.0
click at [892, 319] on div "know what they're getting. they trust you. they know what you stand for. they k…" at bounding box center [575, 346] width 844 height 130
click at [783, 281] on span "Delete" at bounding box center [777, 277] width 40 height 17
click at [432, 333] on span "uh," at bounding box center [423, 346] width 18 height 26
click at [846, 276] on span "Delete" at bounding box center [844, 277] width 40 height 17
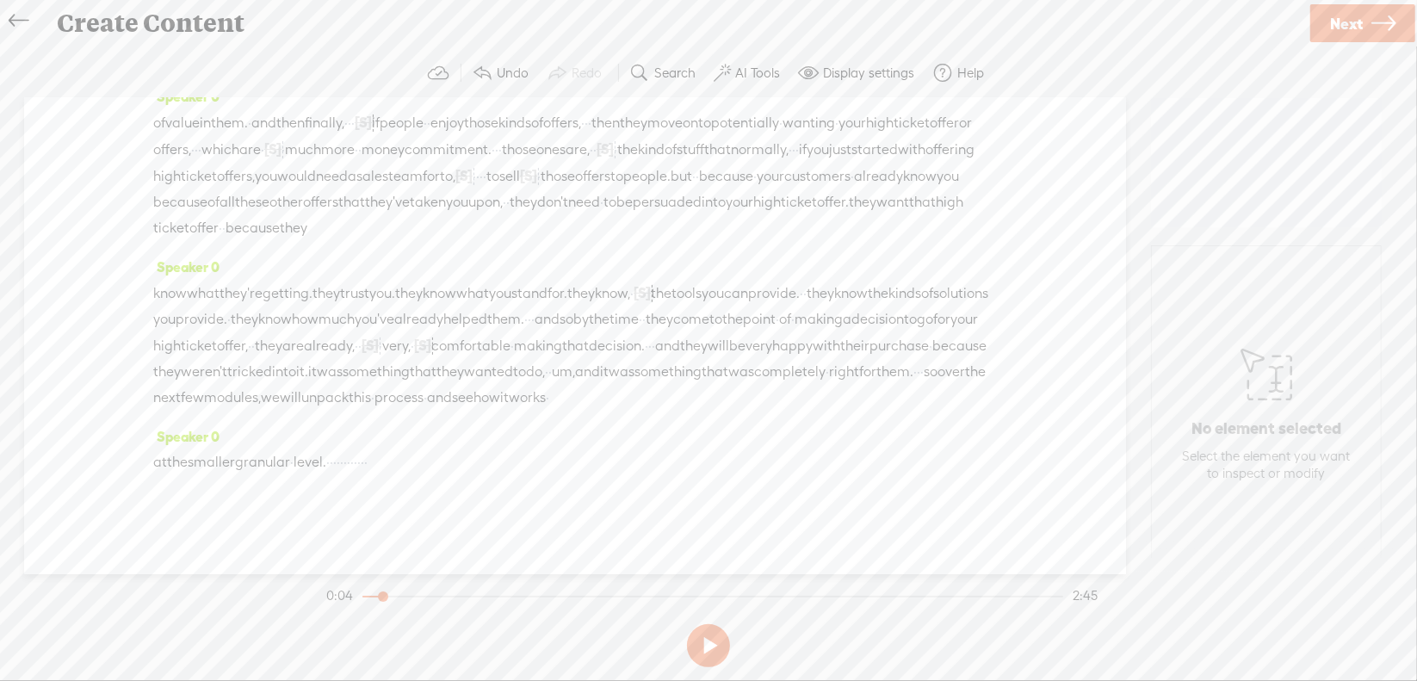
click at [648, 348] on span "·" at bounding box center [649, 346] width 3 height 26
click at [291, 299] on span "Delete" at bounding box center [293, 302] width 40 height 17
click at [606, 370] on span "um," at bounding box center [617, 372] width 23 height 26
click at [410, 327] on span "Delete" at bounding box center [405, 329] width 40 height 17
click at [965, 364] on span "·" at bounding box center [966, 372] width 3 height 26
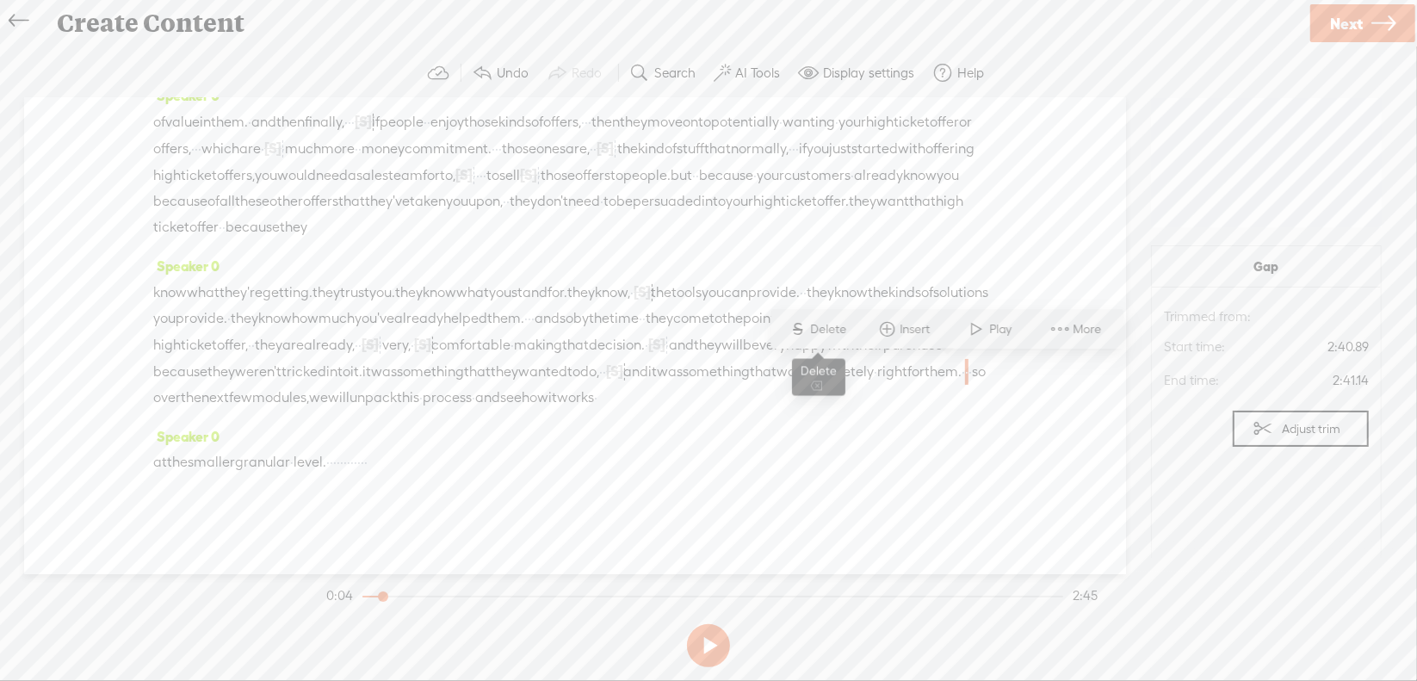
click at [842, 337] on span "Delete" at bounding box center [831, 329] width 40 height 17
drag, startPoint x: 375, startPoint y: 464, endPoint x: 496, endPoint y: 466, distance: 120.5
click at [496, 466] on div "at the smaller granular · level. · · · · · · · · · · · ·" at bounding box center [575, 462] width 844 height 26
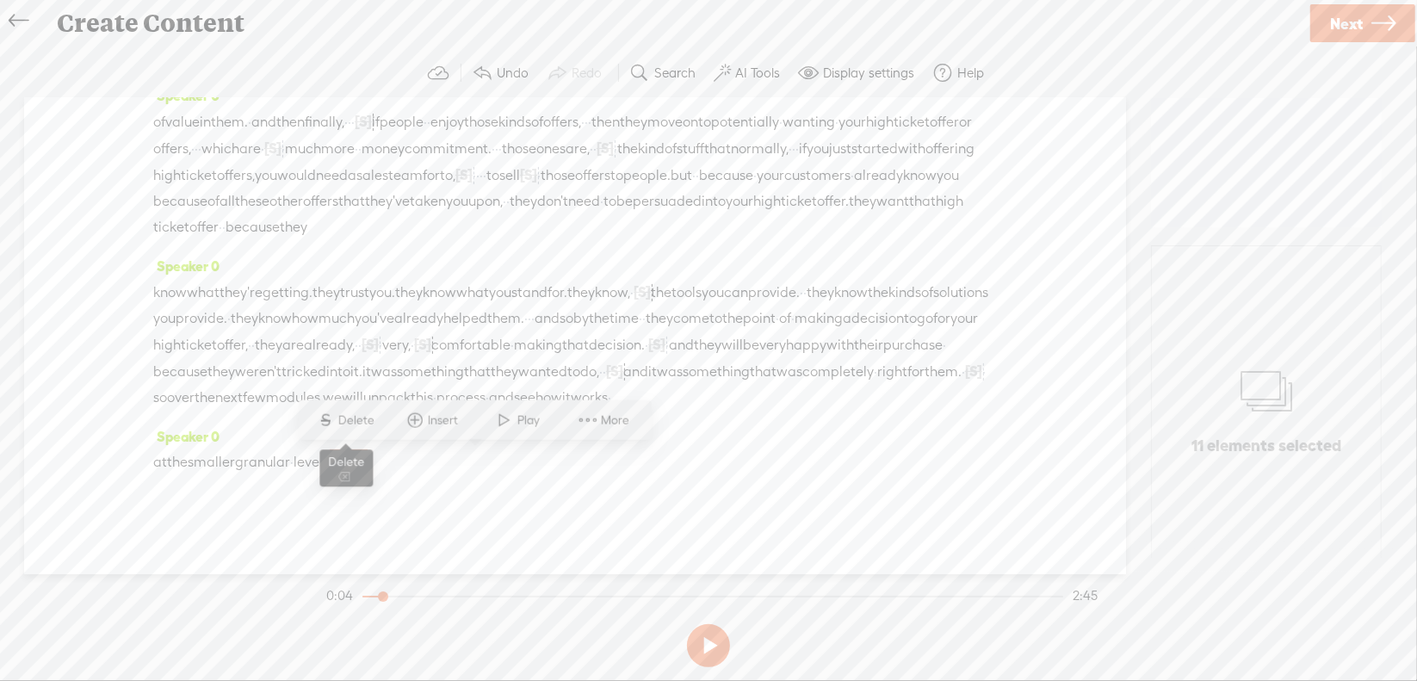
drag, startPoint x: 341, startPoint y: 419, endPoint x: 357, endPoint y: 412, distance: 17.7
click at [341, 418] on span "Delete" at bounding box center [358, 420] width 40 height 17
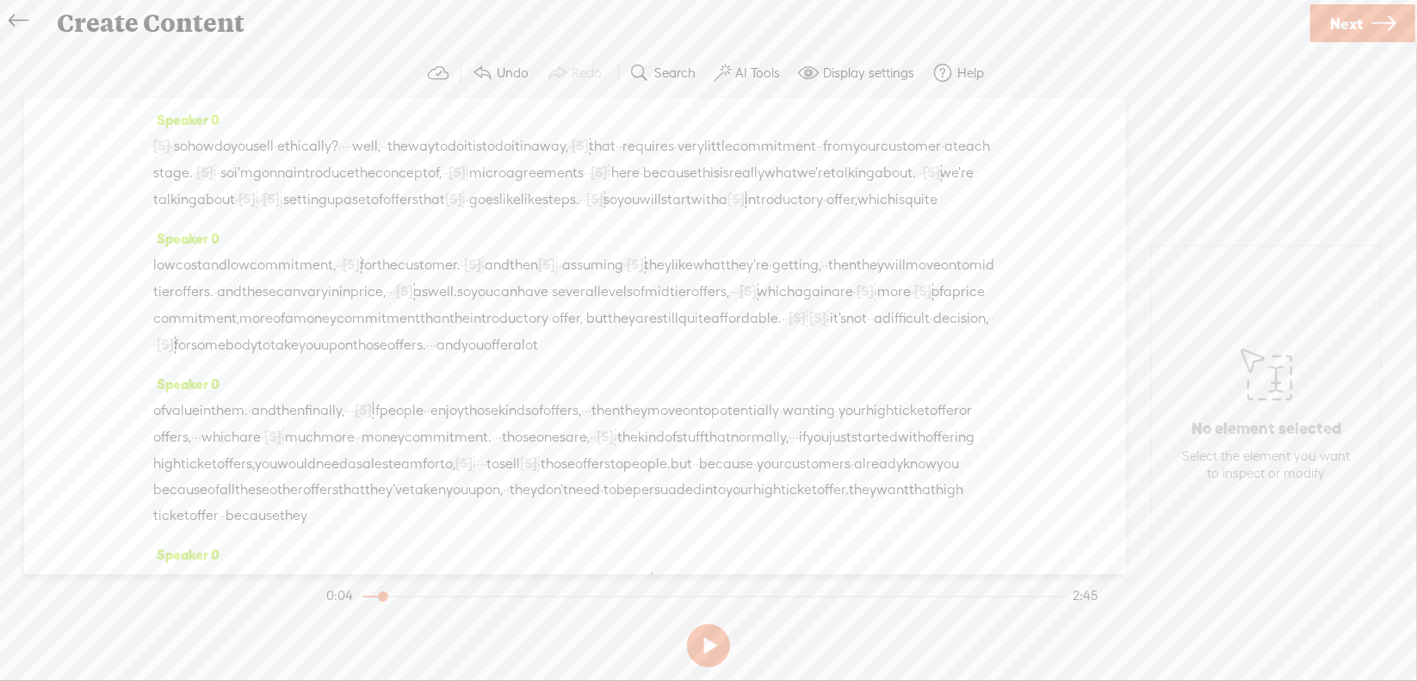
click at [174, 140] on span "·" at bounding box center [171, 146] width 3 height 26
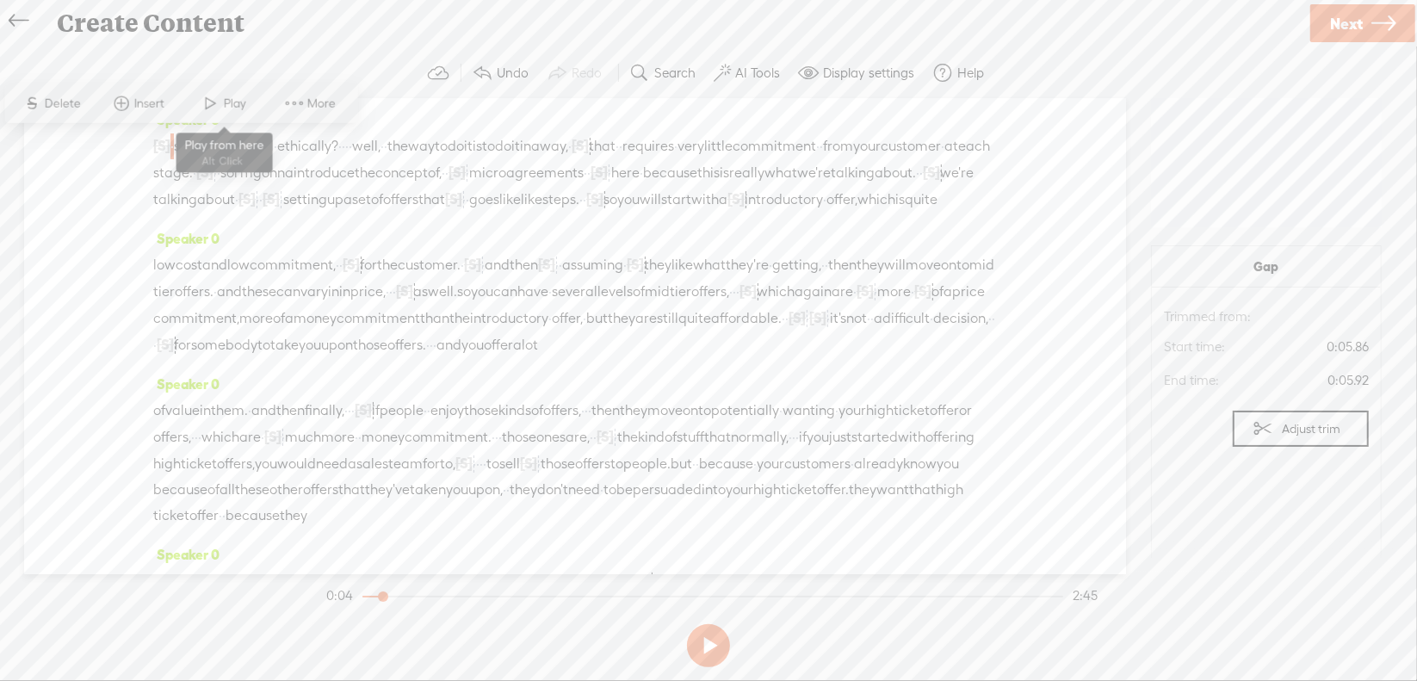
click at [207, 109] on span at bounding box center [211, 103] width 26 height 31
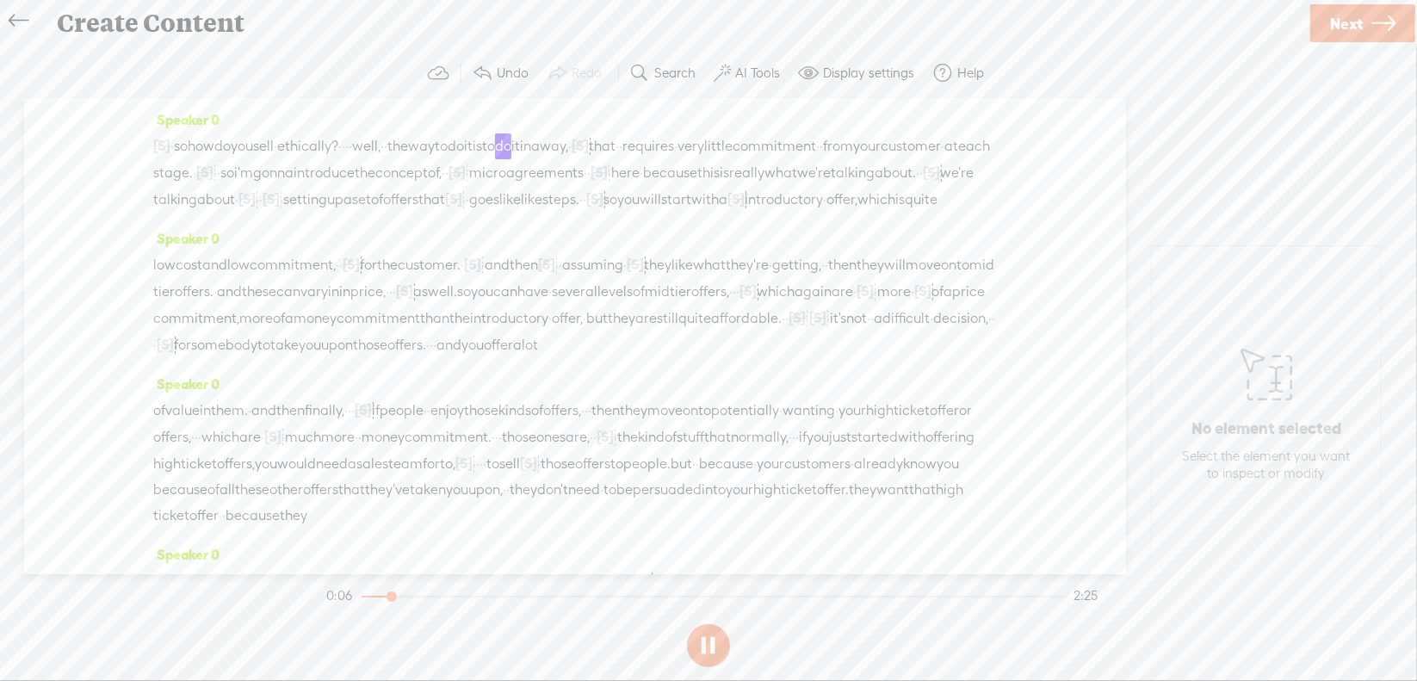
click at [709, 638] on button at bounding box center [708, 645] width 43 height 43
click at [349, 147] on span "·" at bounding box center [346, 146] width 3 height 26
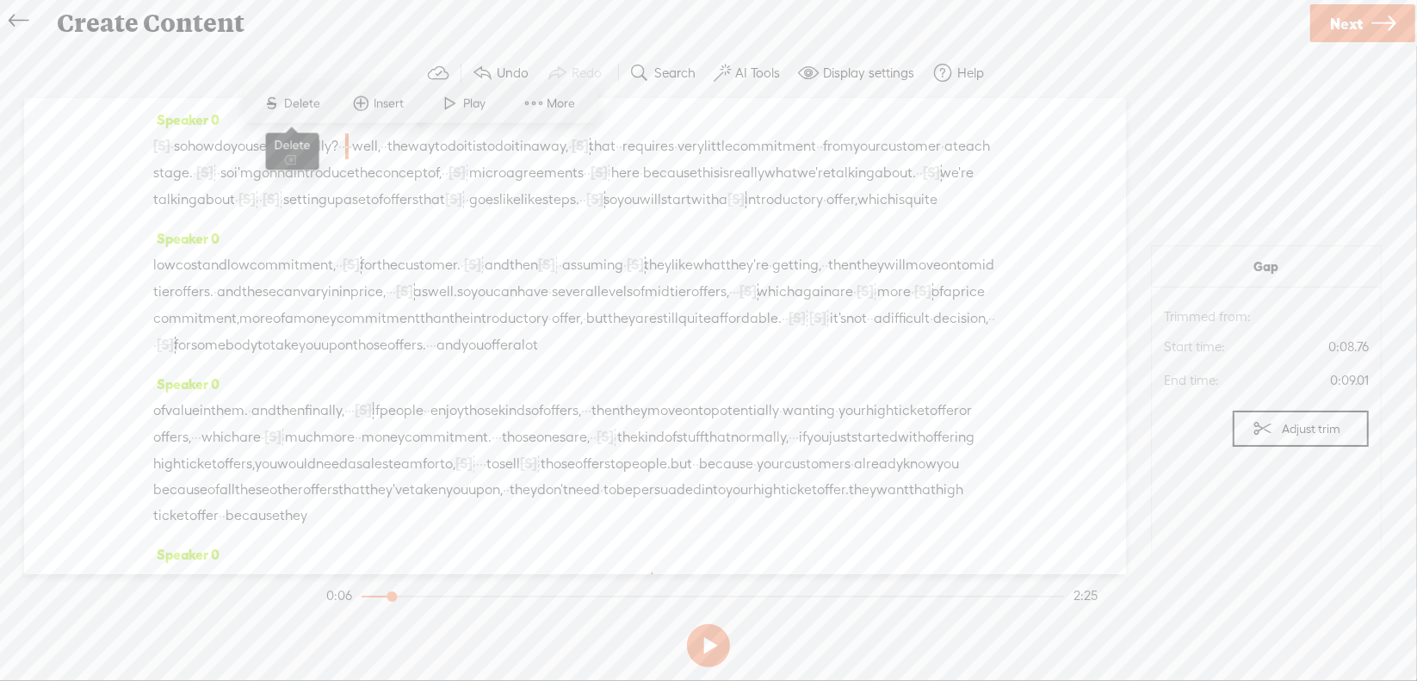
click at [297, 102] on span "Delete" at bounding box center [305, 103] width 40 height 17
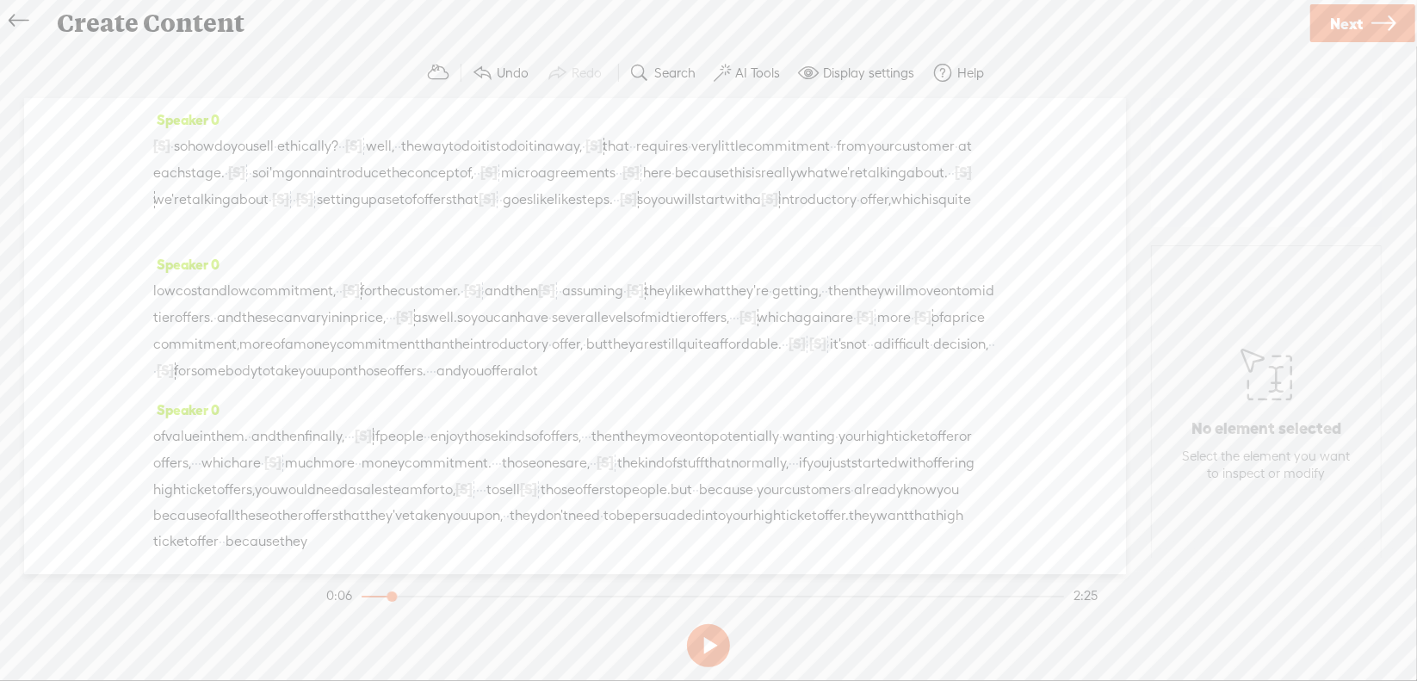
click at [174, 139] on span "·" at bounding box center [171, 146] width 3 height 26
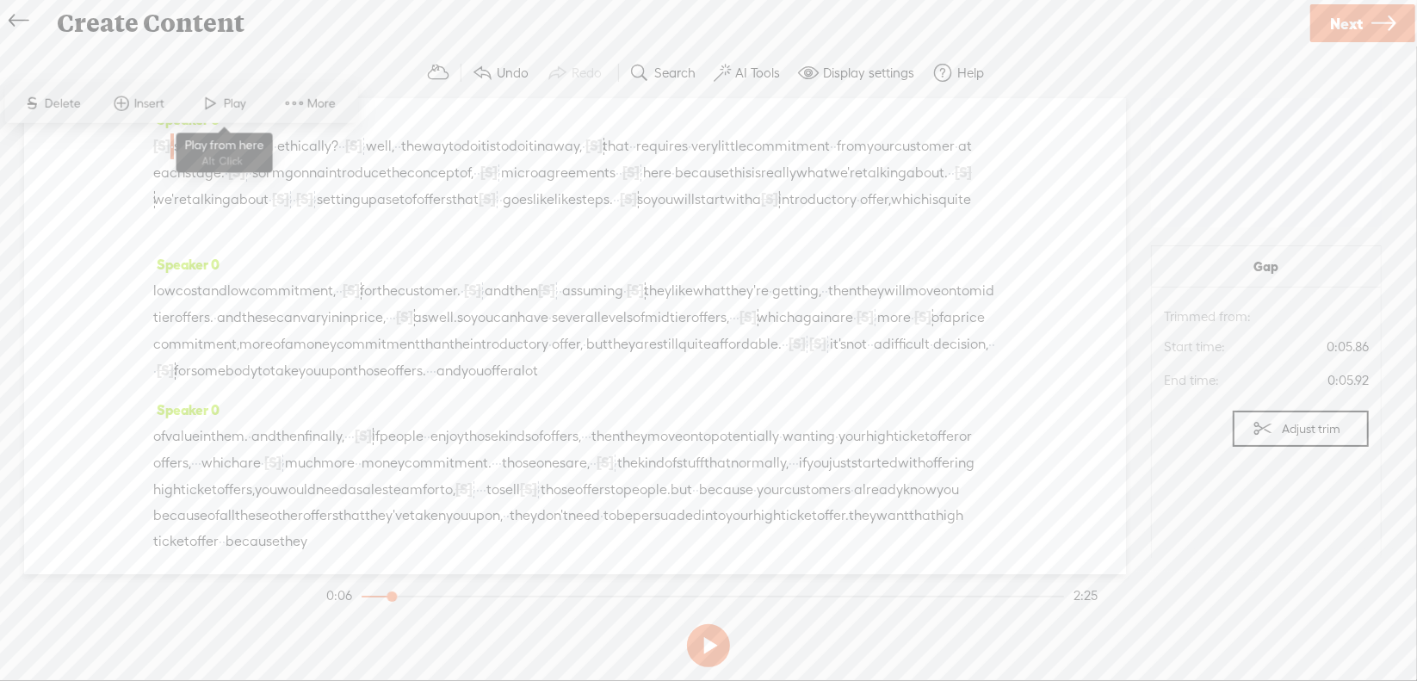
click at [212, 102] on span at bounding box center [211, 103] width 26 height 31
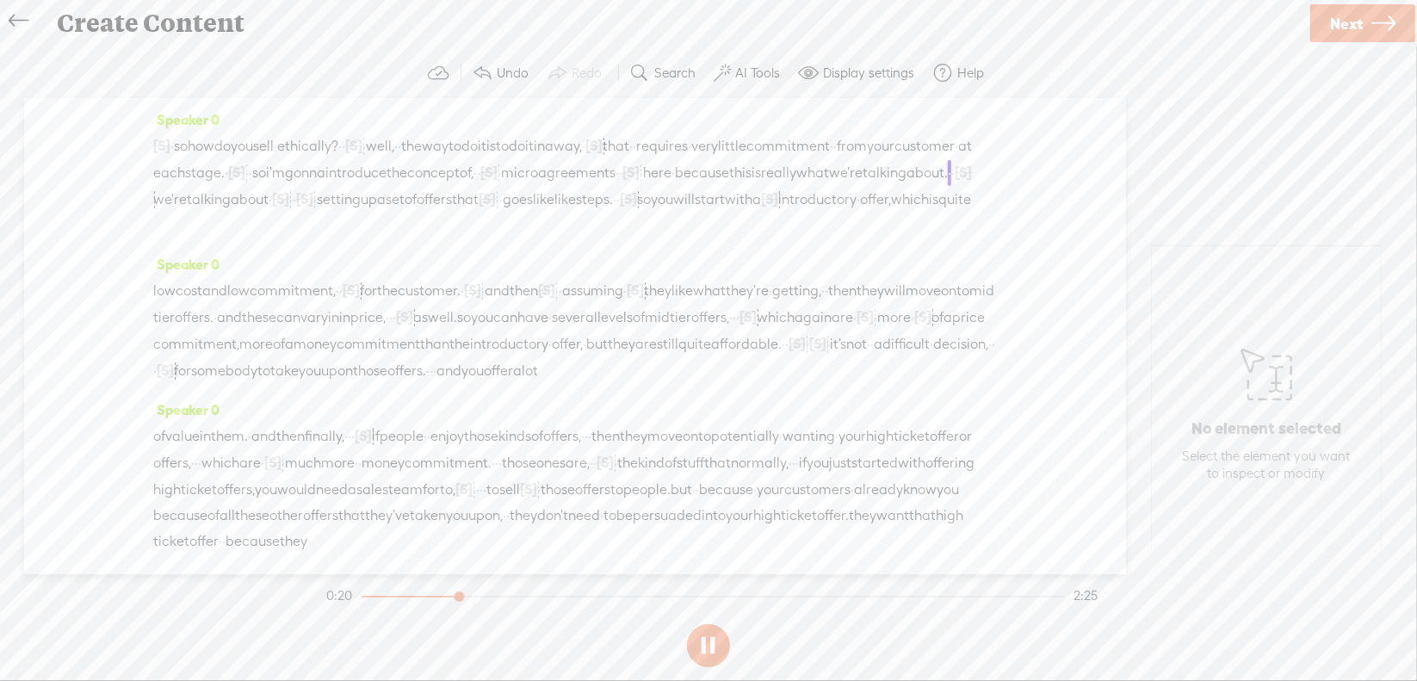
click at [706, 641] on section at bounding box center [708, 645] width 771 height 57
click at [705, 641] on button at bounding box center [708, 645] width 43 height 43
click at [622, 180] on span "[S]" at bounding box center [630, 171] width 17 height 15
click at [282, 161] on span at bounding box center [279, 154] width 39 height 35
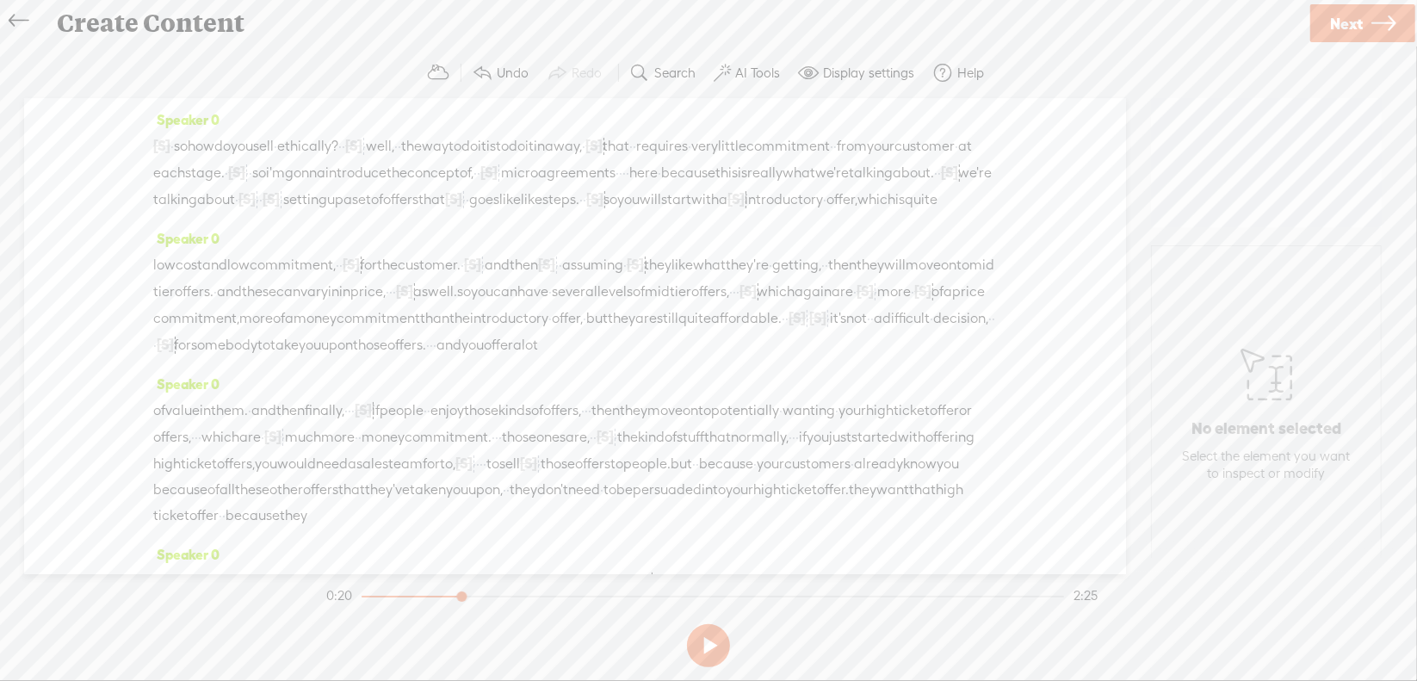
click at [501, 186] on span "microagreements" at bounding box center [558, 173] width 115 height 26
click at [242, 155] on span at bounding box center [242, 154] width 26 height 31
click at [715, 645] on button at bounding box center [708, 645] width 43 height 43
click at [745, 207] on span "[S]" at bounding box center [736, 198] width 17 height 15
click at [749, 182] on span "Restore" at bounding box center [765, 180] width 46 height 17
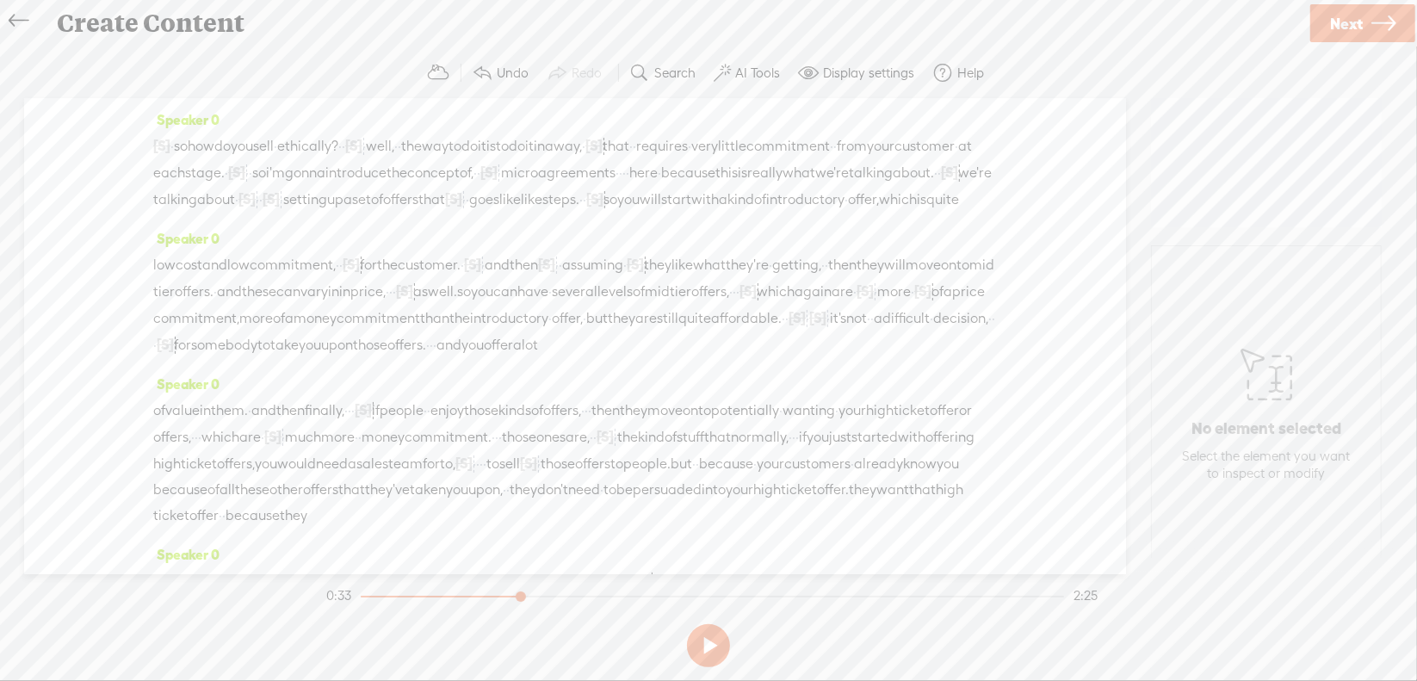
click at [445, 207] on span "[S]" at bounding box center [453, 198] width 17 height 15
click at [383, 191] on span "Restore" at bounding box center [371, 180] width 86 height 31
click at [283, 213] on span "setting" at bounding box center [305, 200] width 44 height 26
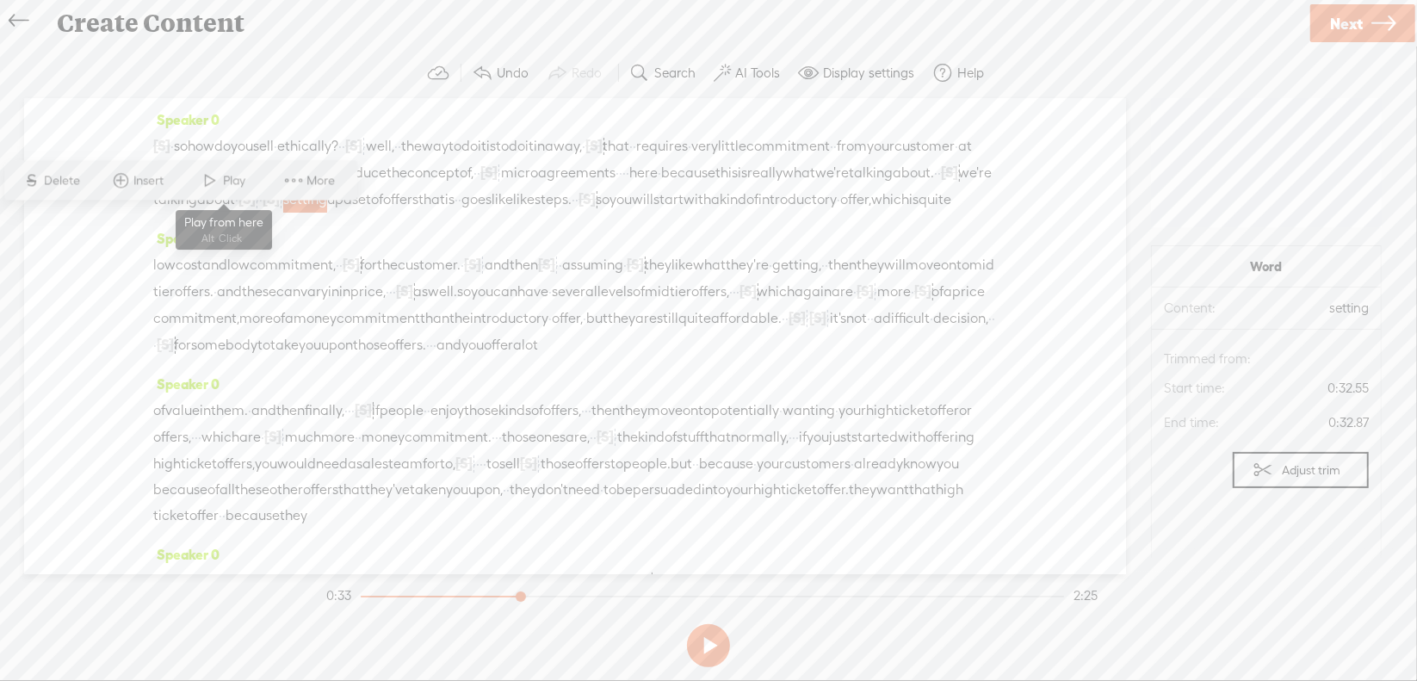
click at [222, 180] on span at bounding box center [211, 180] width 26 height 31
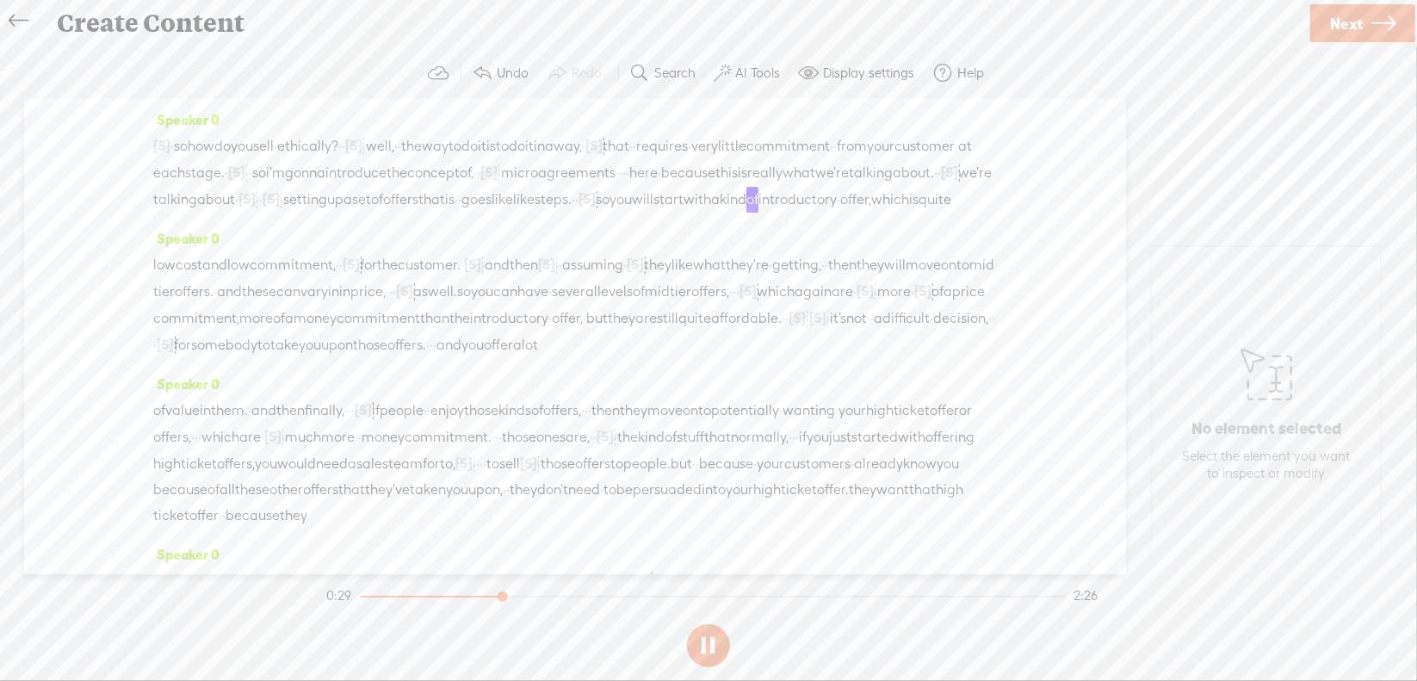
click at [703, 645] on button at bounding box center [708, 645] width 43 height 43
click at [579, 207] on span "[S]" at bounding box center [587, 198] width 17 height 15
click at [574, 178] on span "Restore" at bounding box center [574, 180] width 46 height 17
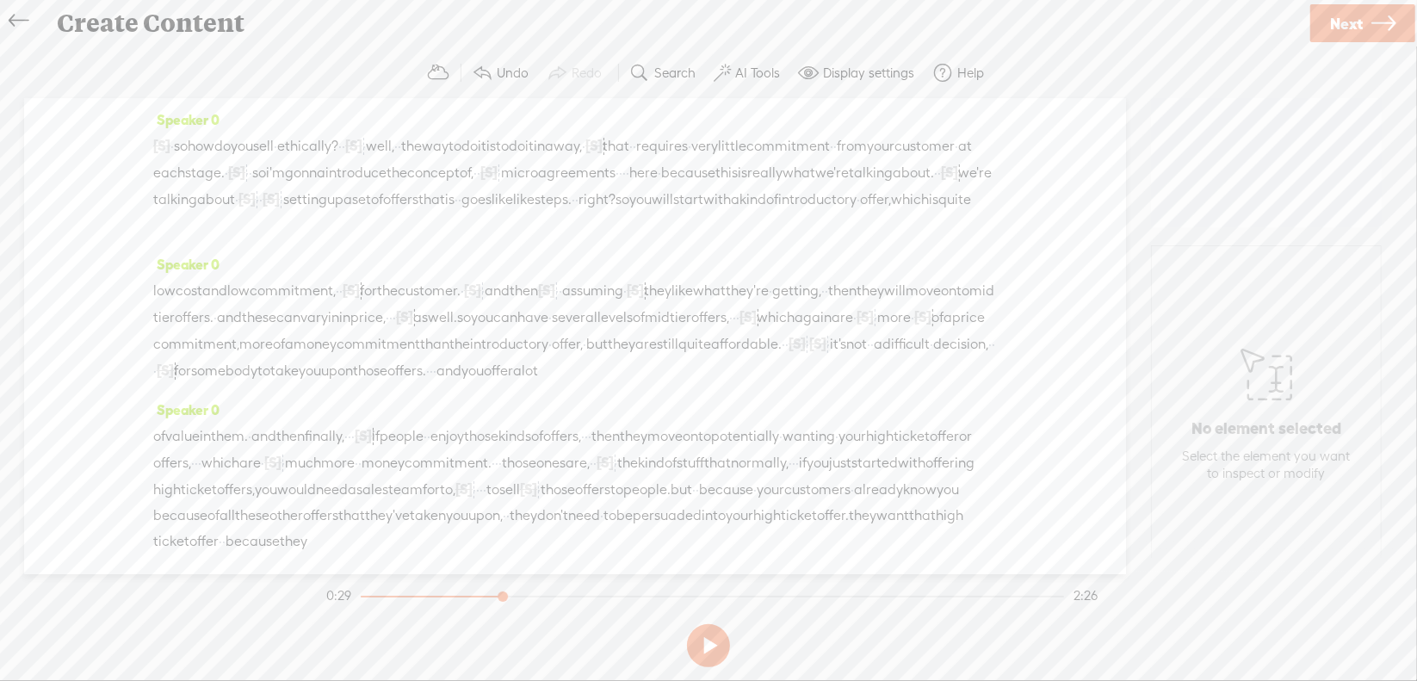
click at [283, 213] on span "setting" at bounding box center [305, 200] width 44 height 26
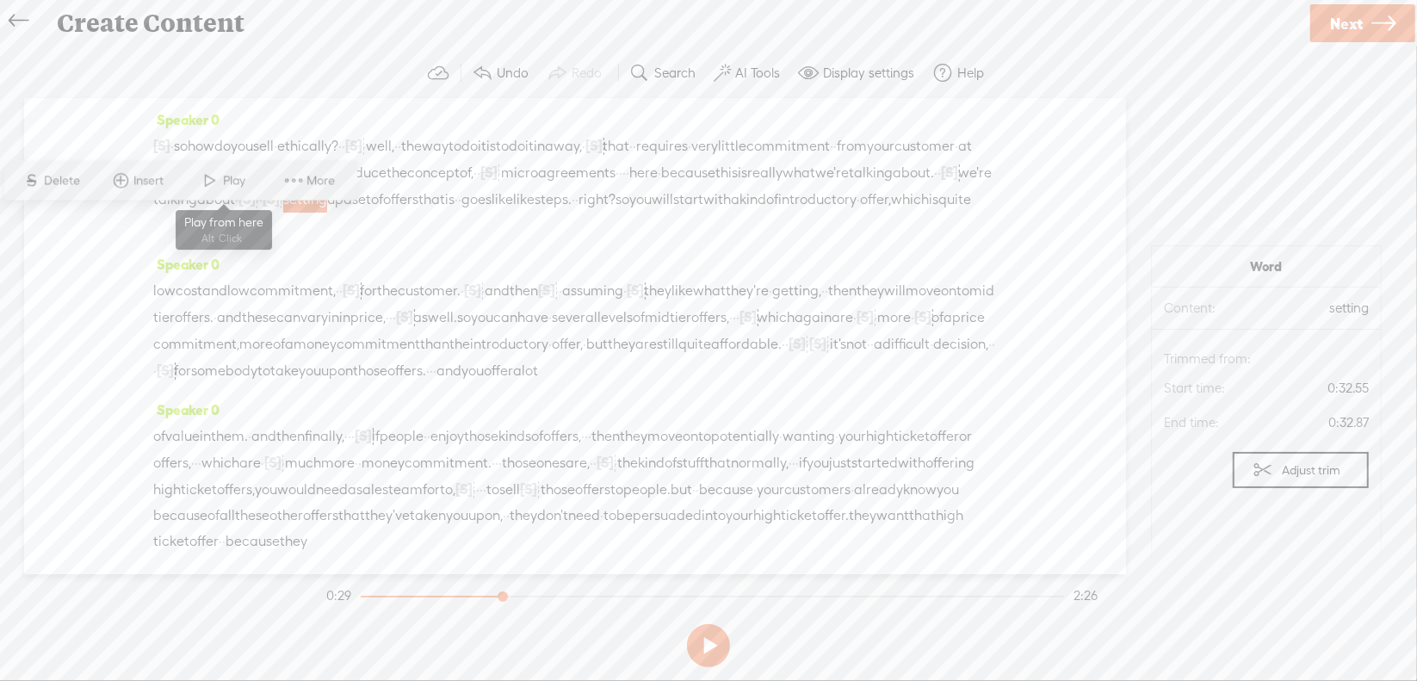
click at [245, 183] on span "Play" at bounding box center [237, 180] width 27 height 17
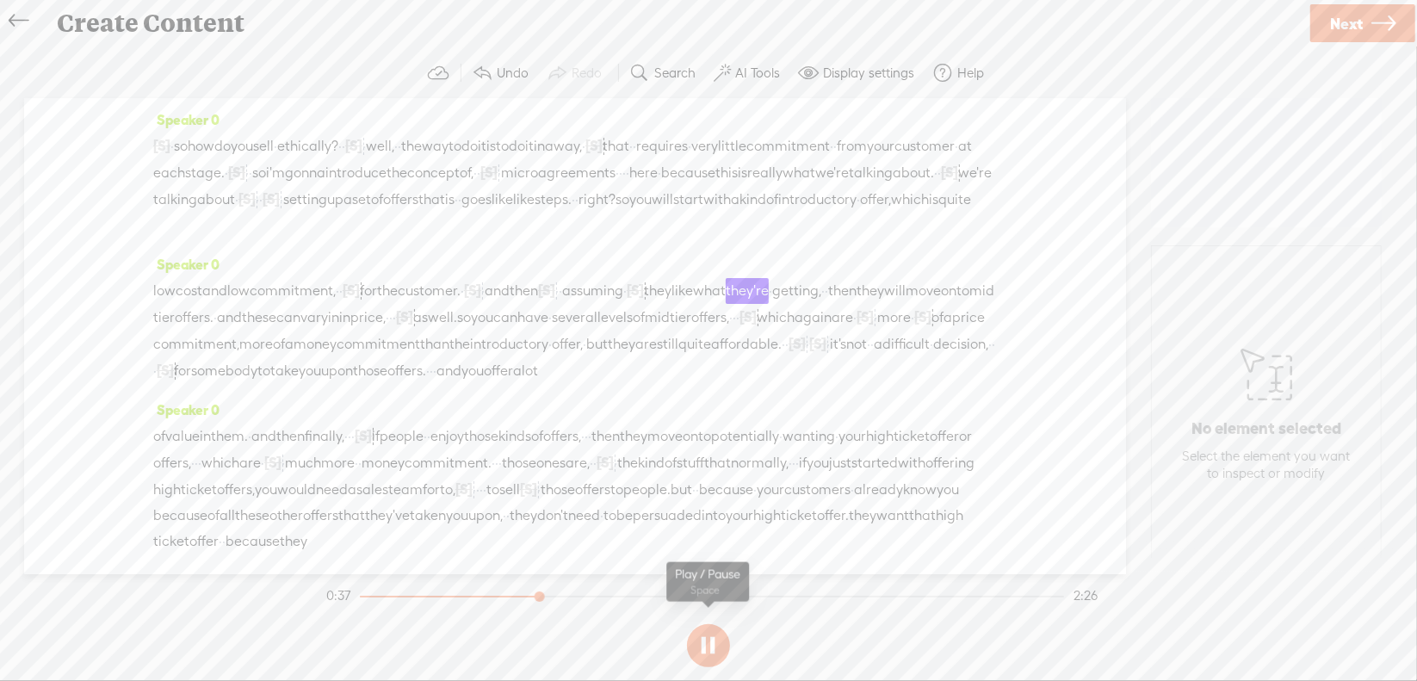
click at [709, 642] on button at bounding box center [708, 645] width 43 height 43
click at [555, 298] on span "[S]" at bounding box center [546, 289] width 17 height 15
click at [651, 266] on span "Restore" at bounding box center [661, 271] width 46 height 17
drag, startPoint x: 658, startPoint y: 310, endPoint x: 810, endPoint y: 319, distance: 152.6
click at [811, 318] on div "low cost and low commitment, · · [S] · uh, for the customer. · [S] · · · and th…" at bounding box center [575, 330] width 844 height 107
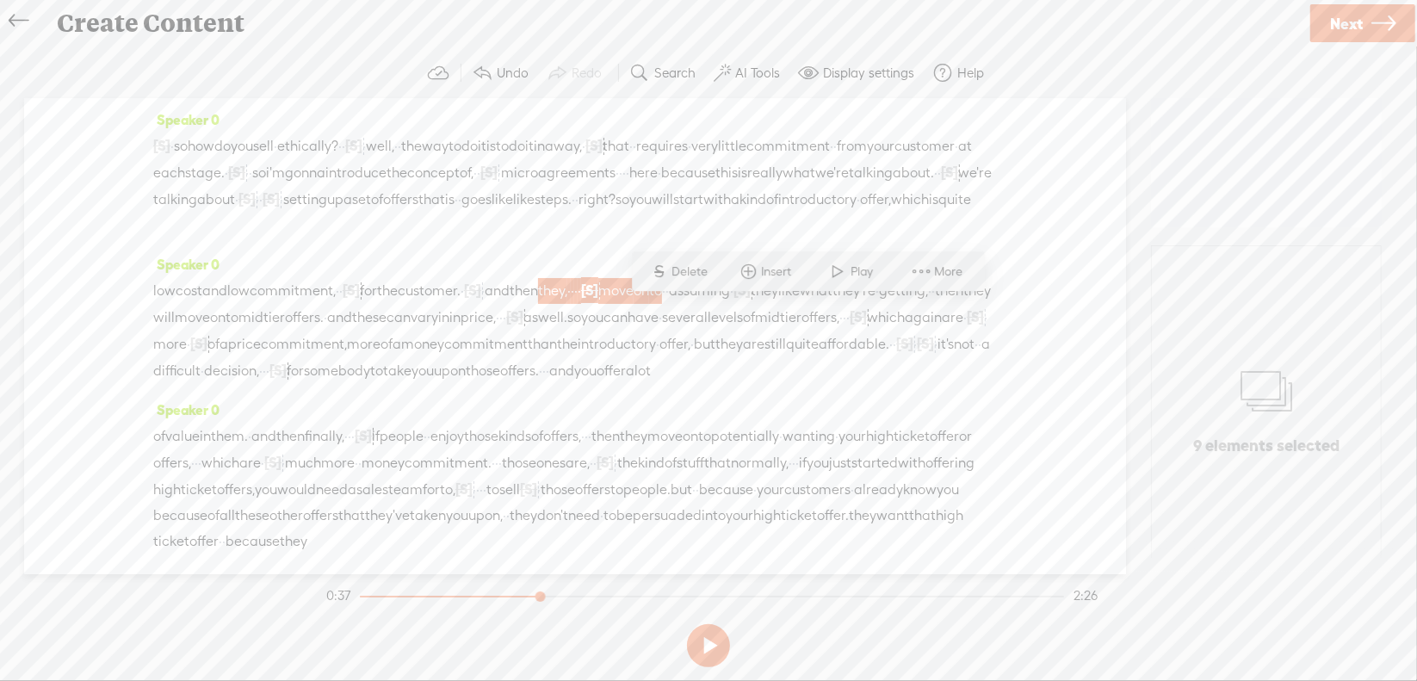
click at [704, 273] on span "Delete" at bounding box center [692, 271] width 40 height 17
click at [377, 304] on span "for" at bounding box center [368, 291] width 17 height 26
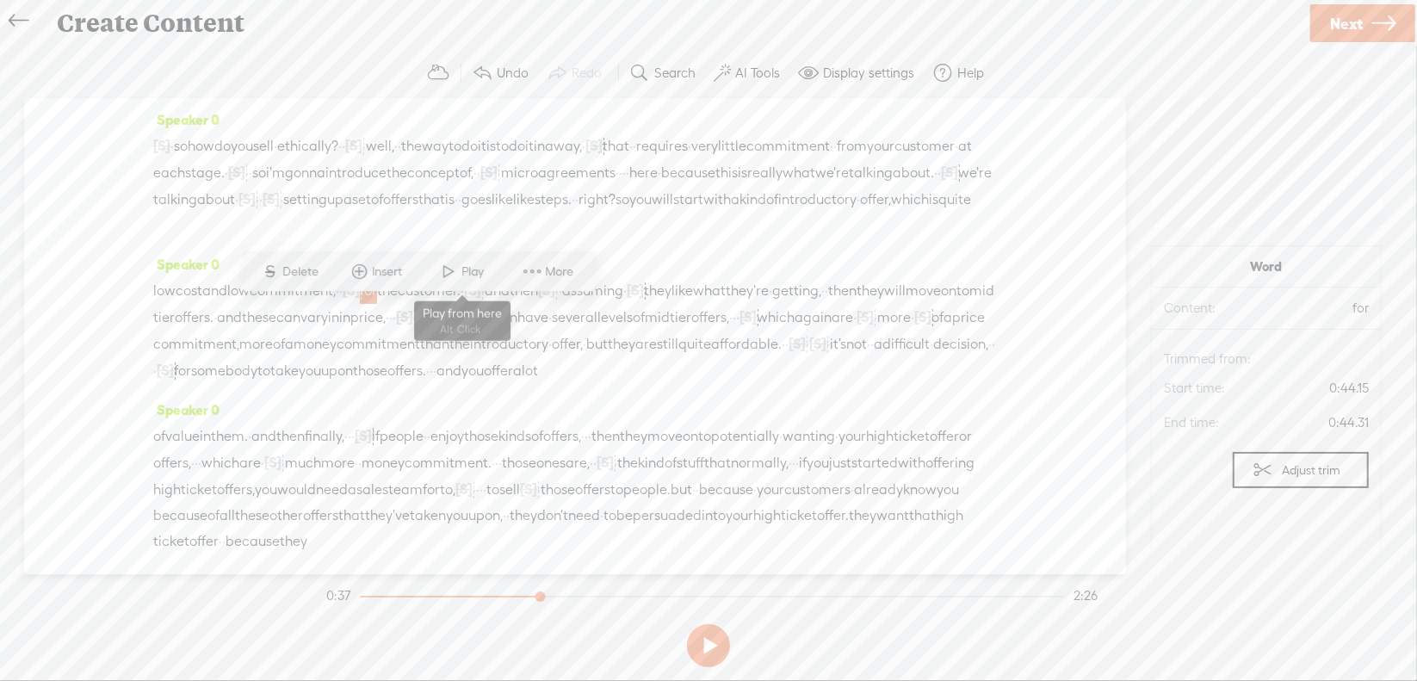
click at [461, 263] on span "Play" at bounding box center [462, 272] width 86 height 31
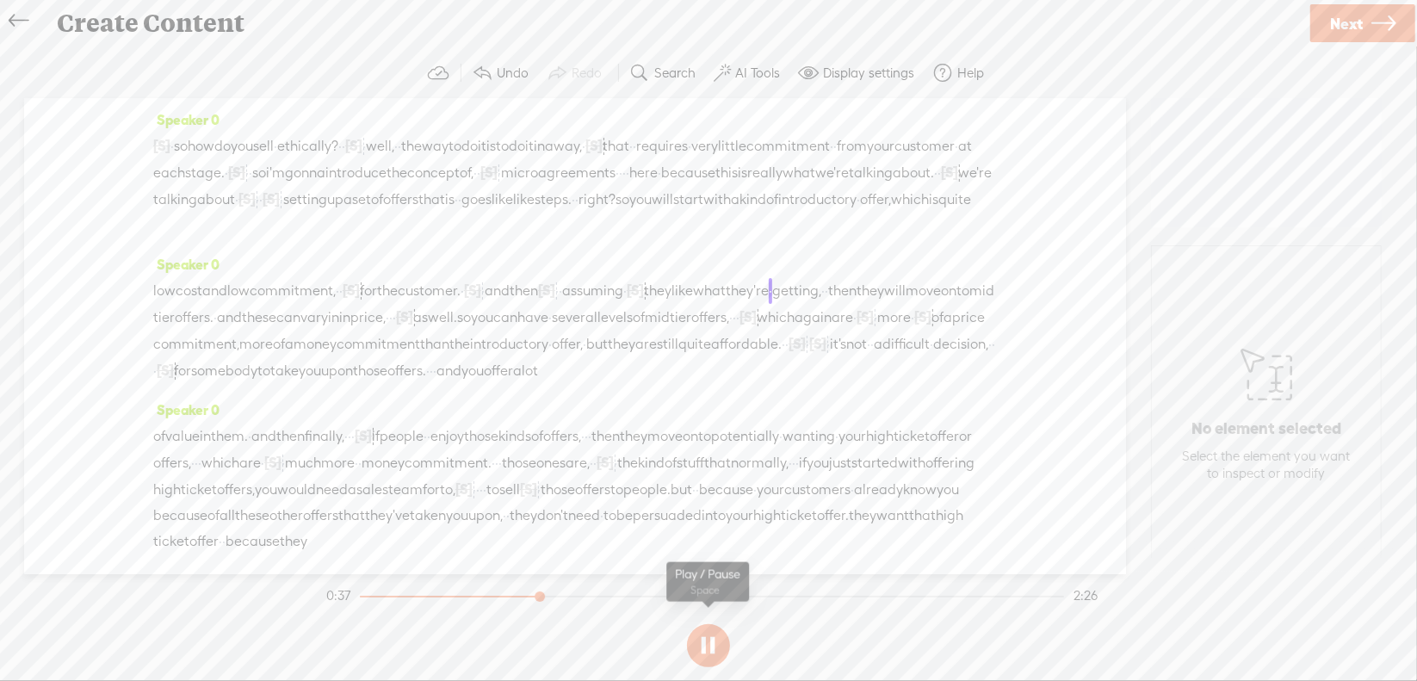
click at [711, 644] on button at bounding box center [708, 645] width 43 height 43
click at [555, 298] on span "[S]" at bounding box center [546, 289] width 17 height 15
click at [652, 277] on span "Restore" at bounding box center [661, 271] width 46 height 17
click at [598, 298] on span "[S]" at bounding box center [589, 289] width 17 height 15
click at [735, 276] on span "Restore" at bounding box center [737, 271] width 46 height 17
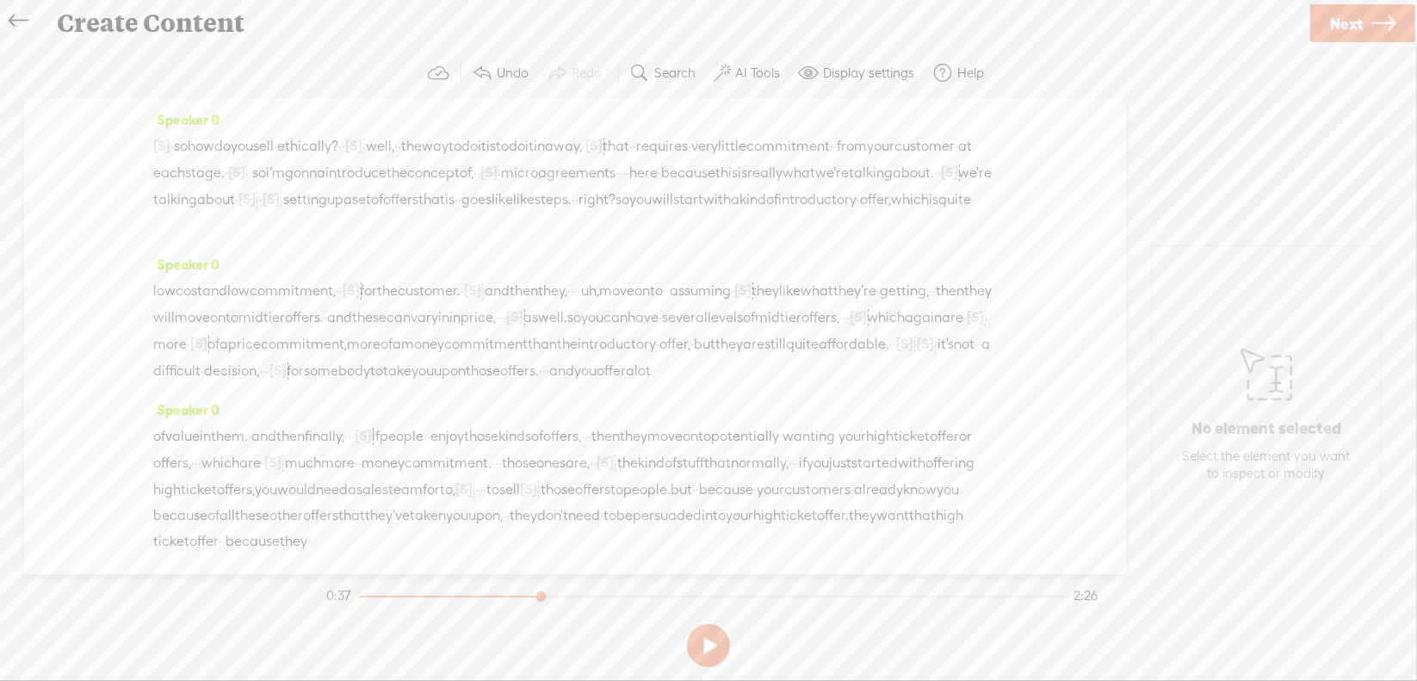
click at [377, 304] on span "for" at bounding box center [368, 291] width 17 height 26
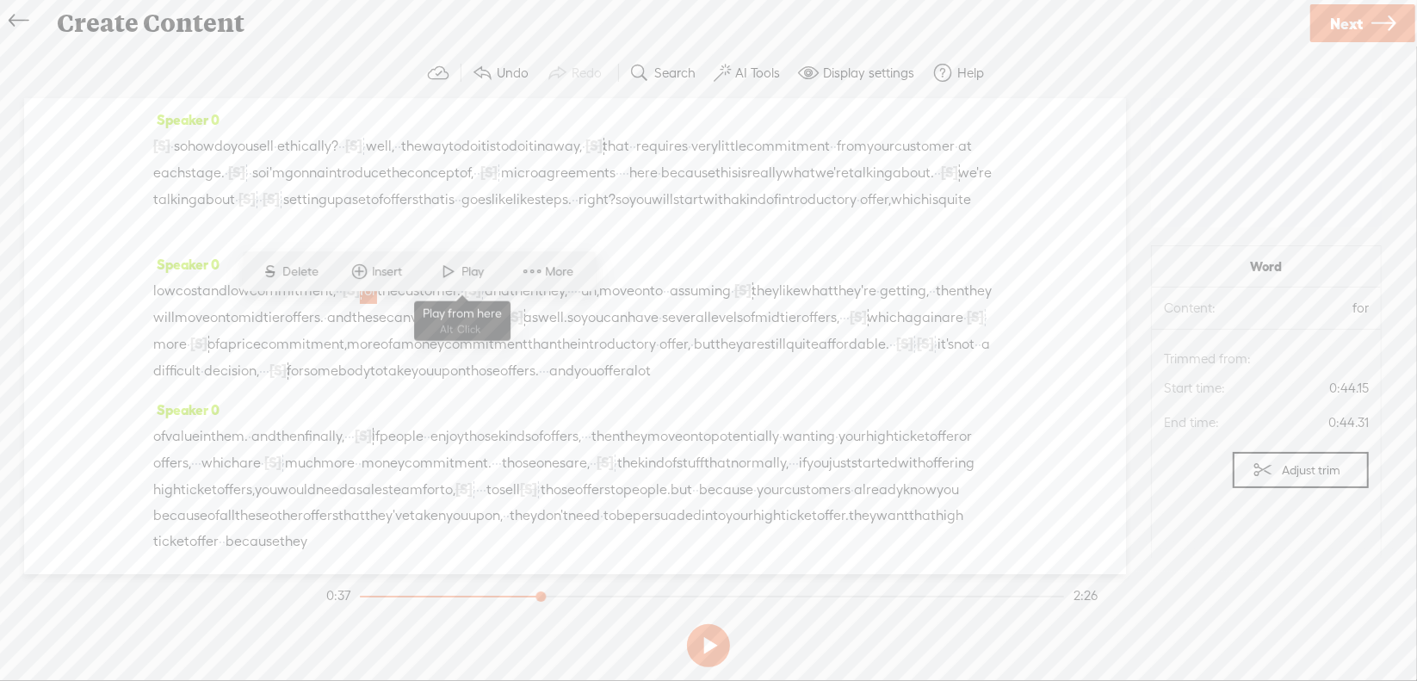
click at [475, 273] on span "Play" at bounding box center [475, 271] width 27 height 17
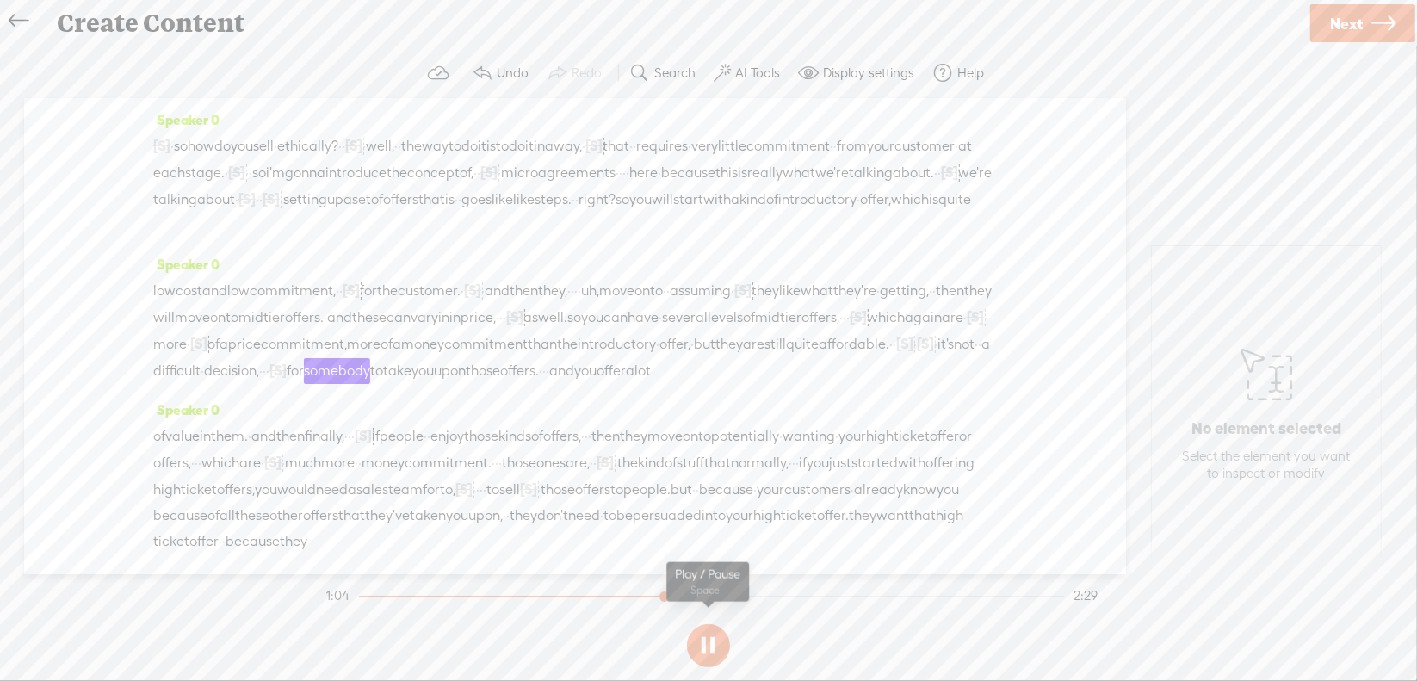
click at [709, 646] on button at bounding box center [708, 645] width 43 height 43
click at [914, 357] on span "·" at bounding box center [915, 344] width 3 height 26
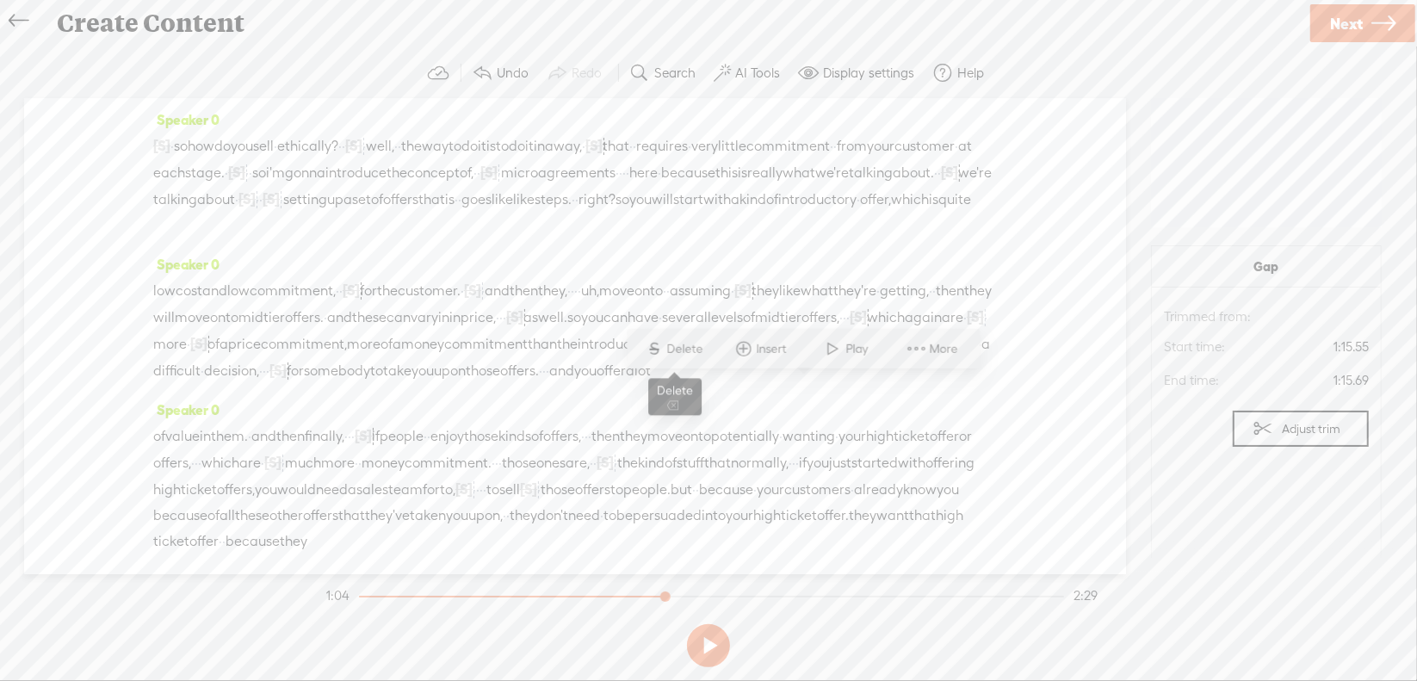
click at [679, 338] on span "S Delete" at bounding box center [675, 348] width 86 height 31
click at [694, 357] on span "but" at bounding box center [705, 344] width 22 height 26
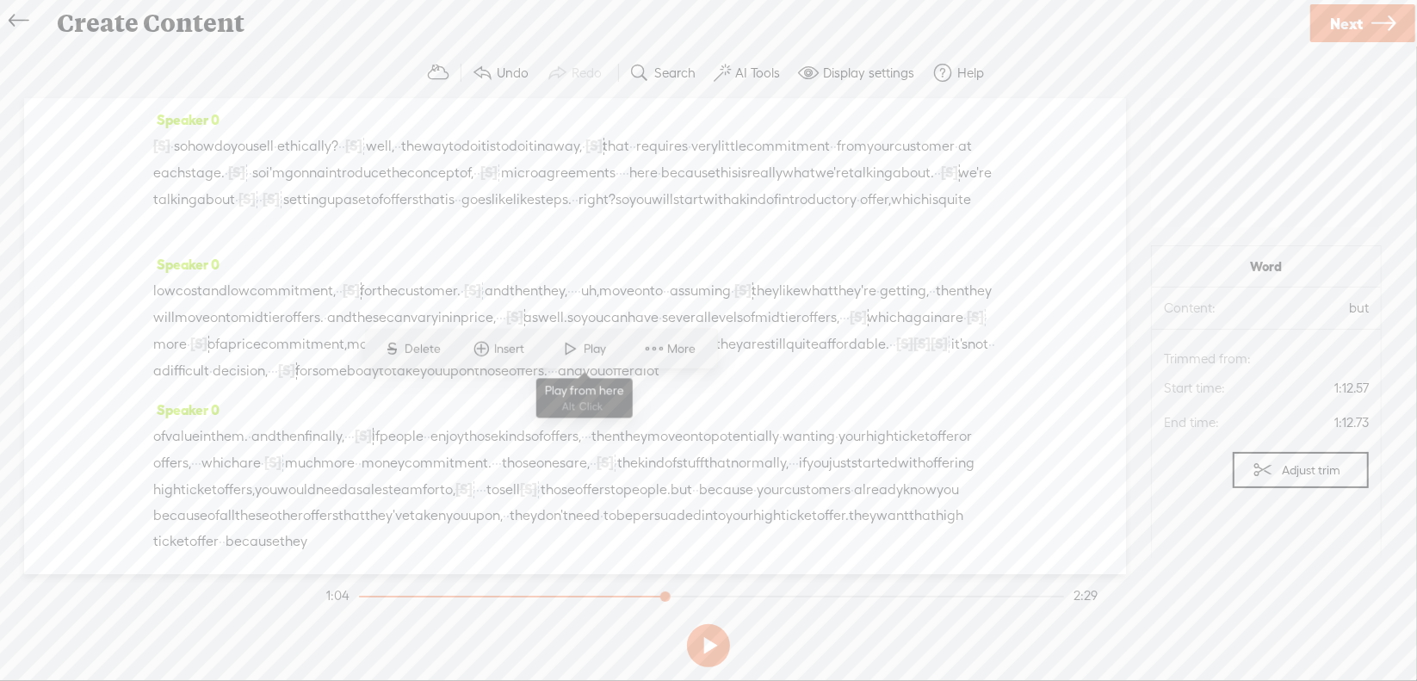
click at [582, 343] on span at bounding box center [572, 348] width 26 height 31
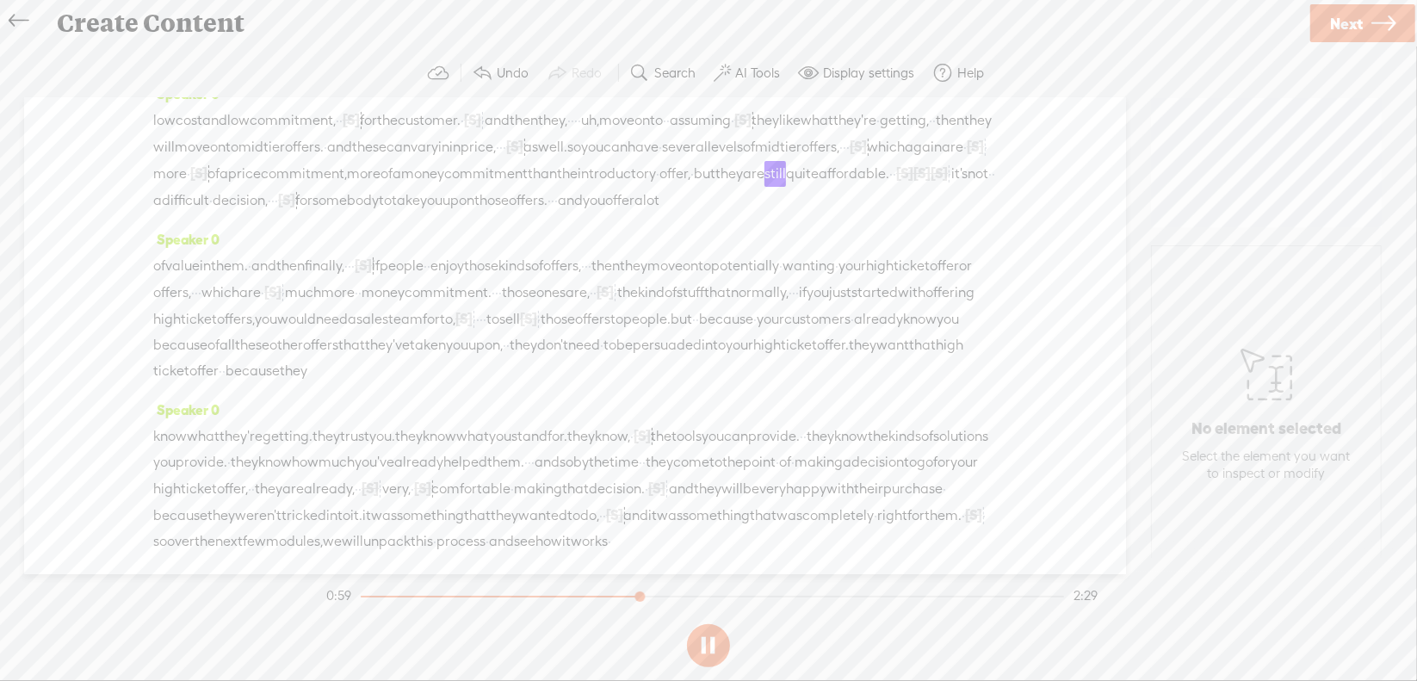
scroll to position [172, 0]
click at [709, 647] on section at bounding box center [708, 645] width 771 height 57
click at [706, 646] on button at bounding box center [708, 645] width 43 height 43
click at [948, 185] on span "·" at bounding box center [949, 172] width 3 height 26
click at [732, 178] on span "Delete" at bounding box center [734, 176] width 40 height 17
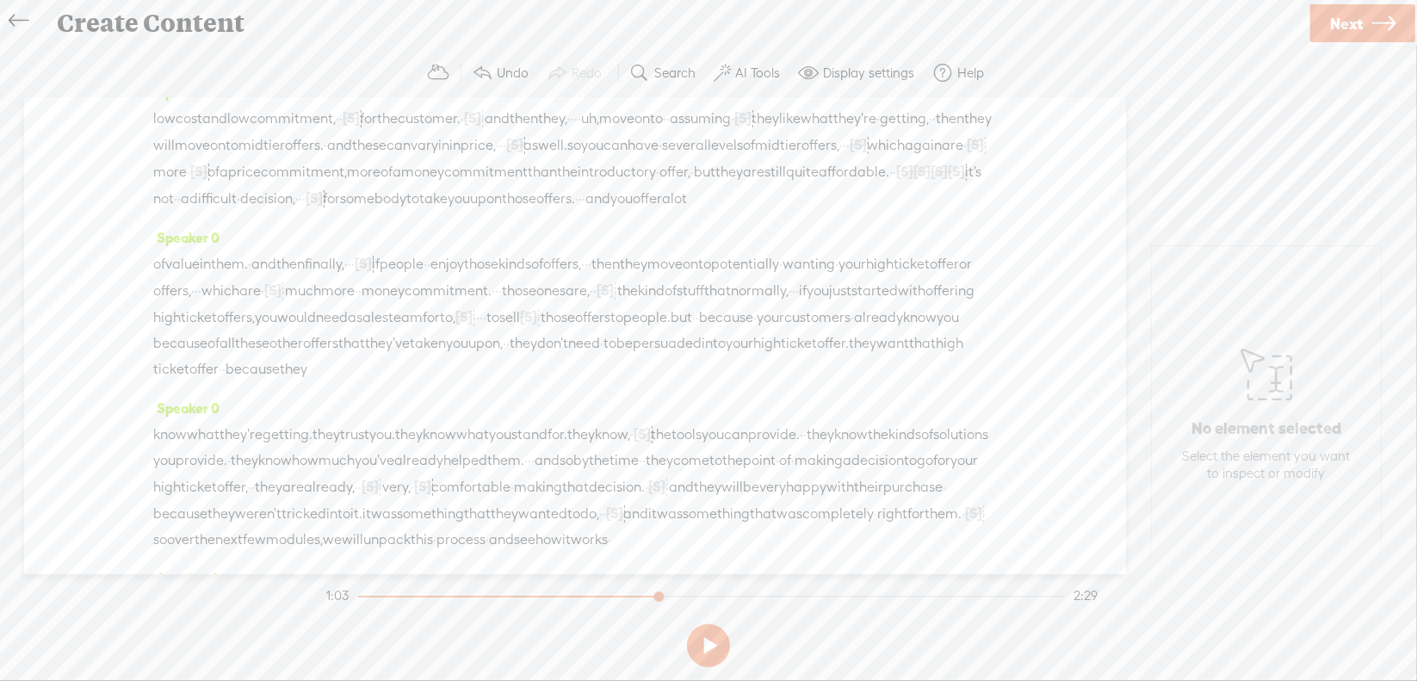
click at [786, 185] on span "quite" at bounding box center [802, 172] width 33 height 26
click at [691, 180] on span at bounding box center [692, 176] width 26 height 31
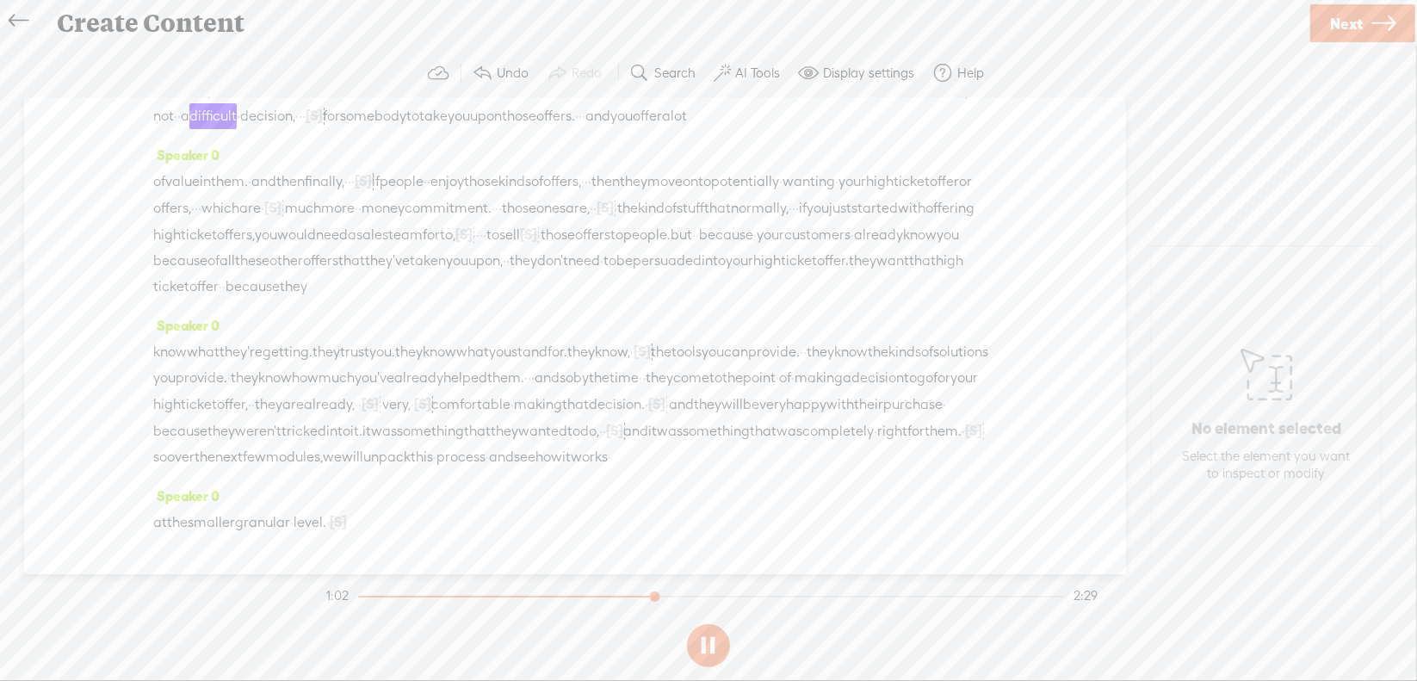
scroll to position [258, 0]
click at [703, 640] on section at bounding box center [708, 645] width 771 height 57
click at [706, 635] on button at bounding box center [708, 645] width 43 height 43
click at [440, 245] on span "to," at bounding box center [447, 232] width 15 height 26
click at [73, 257] on span "Delete" at bounding box center [72, 259] width 40 height 17
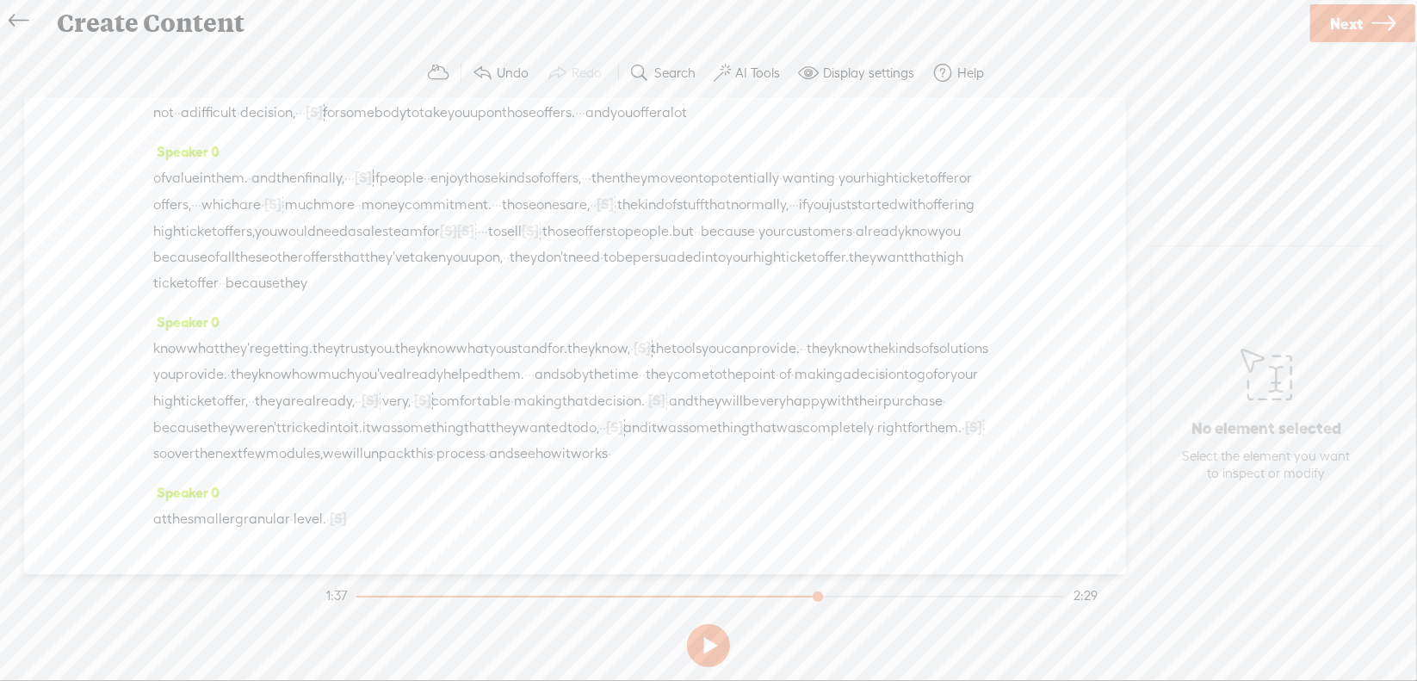
click at [423, 245] on span "for" at bounding box center [431, 232] width 17 height 26
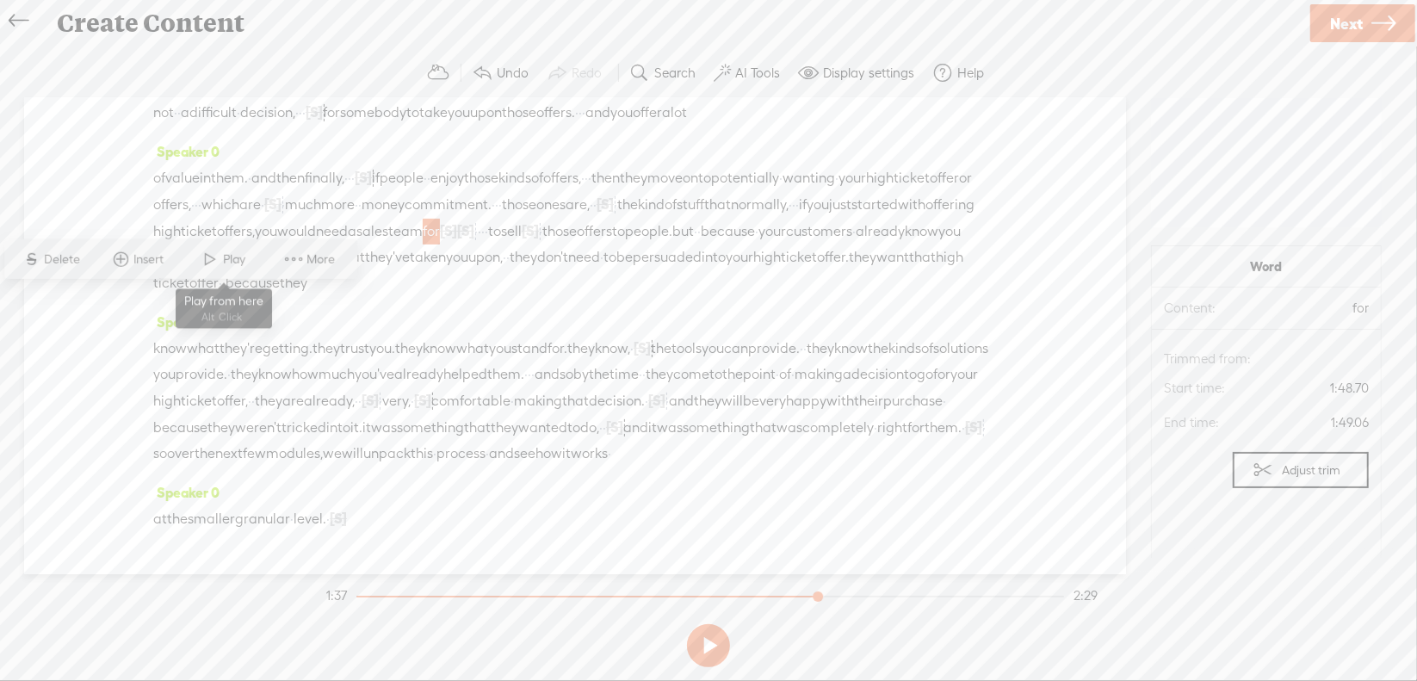
click at [221, 263] on span at bounding box center [211, 259] width 26 height 31
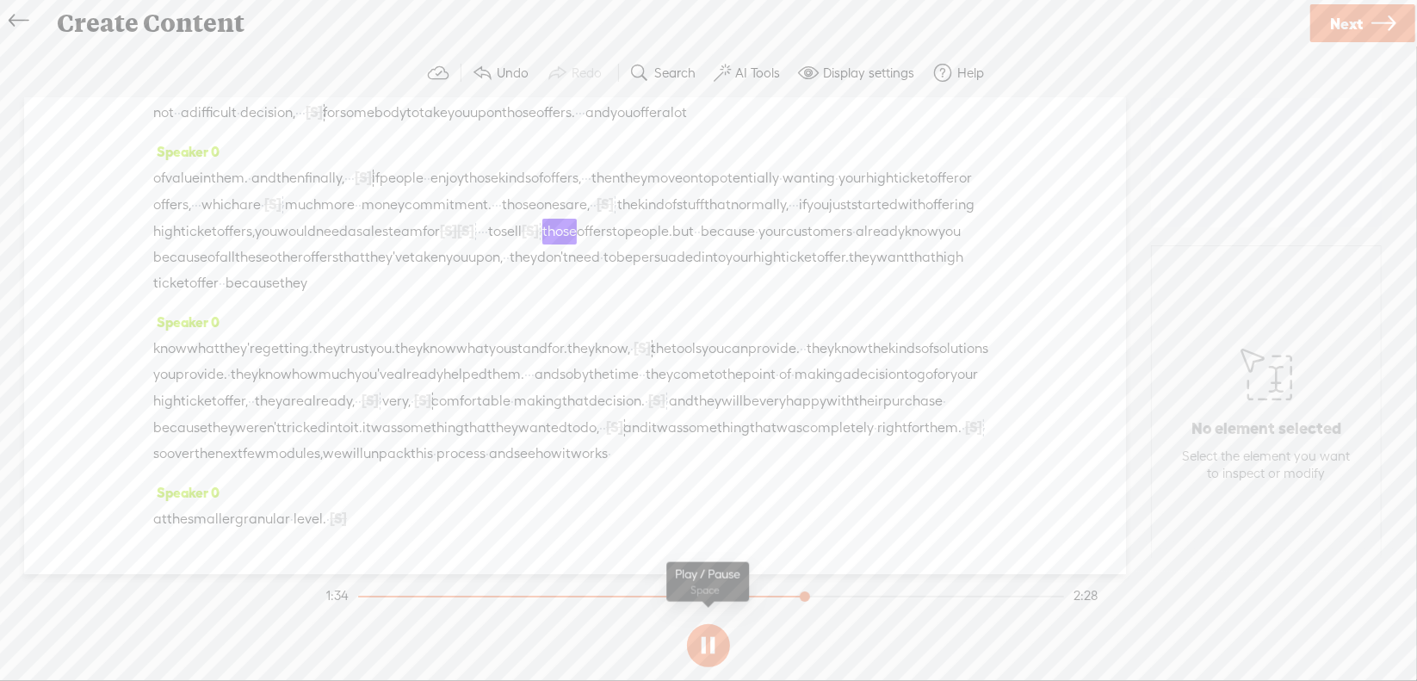
click at [709, 646] on button at bounding box center [708, 645] width 43 height 43
click at [474, 245] on span "·" at bounding box center [475, 232] width 3 height 26
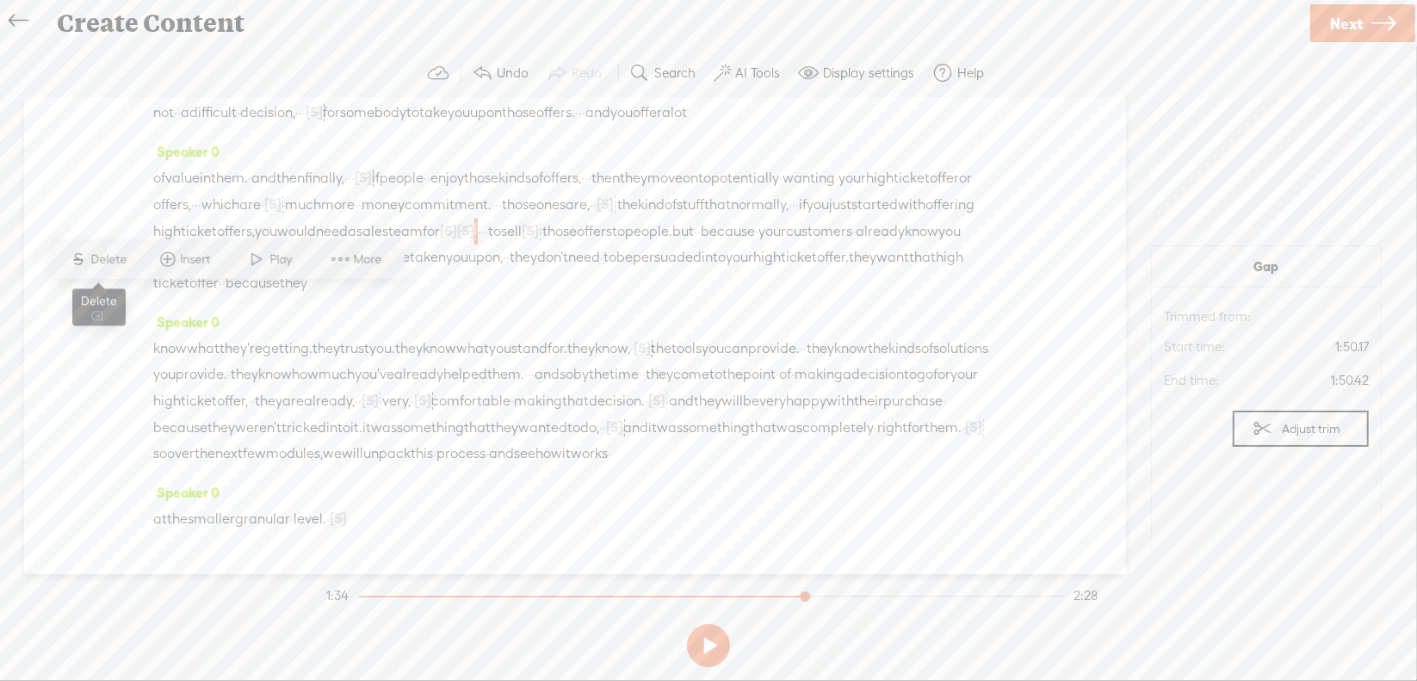
click at [120, 263] on span "Delete" at bounding box center [111, 259] width 40 height 17
click at [492, 245] on span "·" at bounding box center [493, 232] width 3 height 26
click at [137, 272] on span "S Delete" at bounding box center [121, 259] width 86 height 31
click at [423, 245] on span "for" at bounding box center [431, 232] width 17 height 26
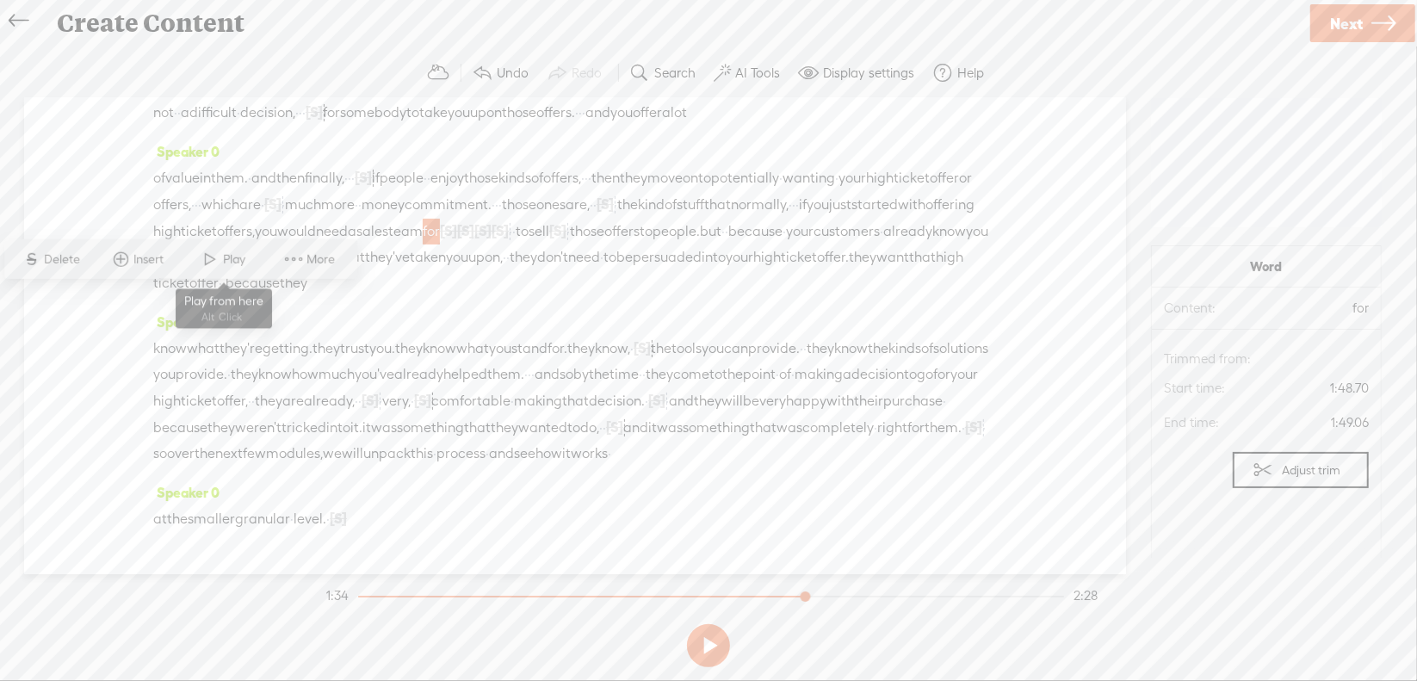
click at [217, 260] on span at bounding box center [211, 259] width 26 height 31
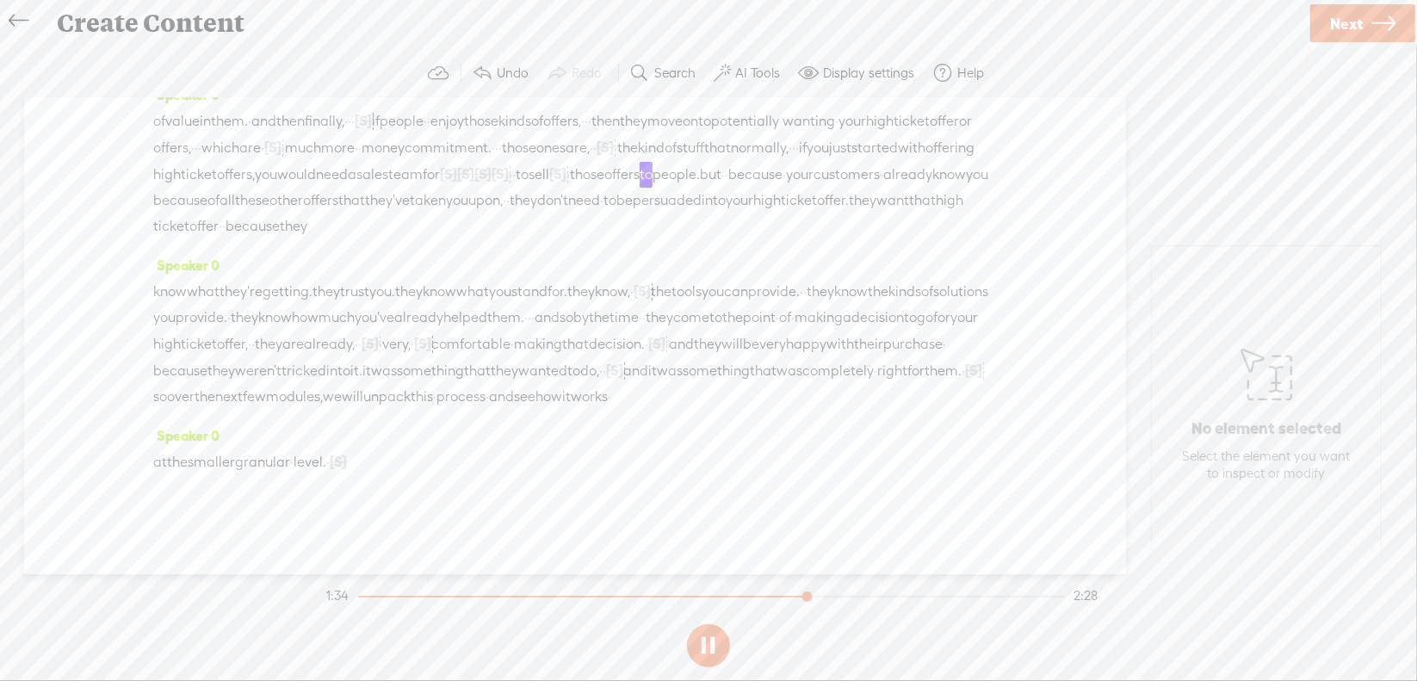
scroll to position [344, 0]
click at [1343, 14] on span "Next" at bounding box center [1346, 24] width 33 height 44
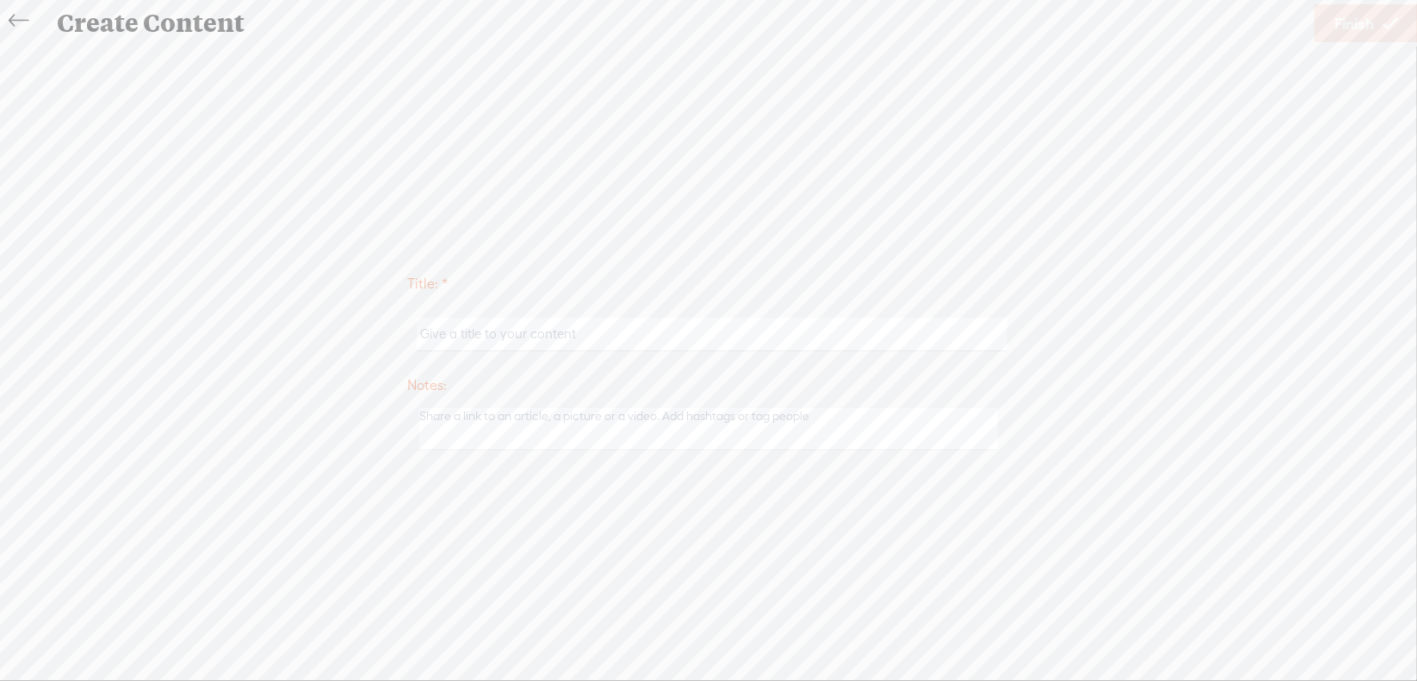
click at [553, 329] on input "text" at bounding box center [712, 335] width 590 height 34
type input "Sales1Mod1"
click at [1354, 17] on span "Finish" at bounding box center [1355, 24] width 40 height 44
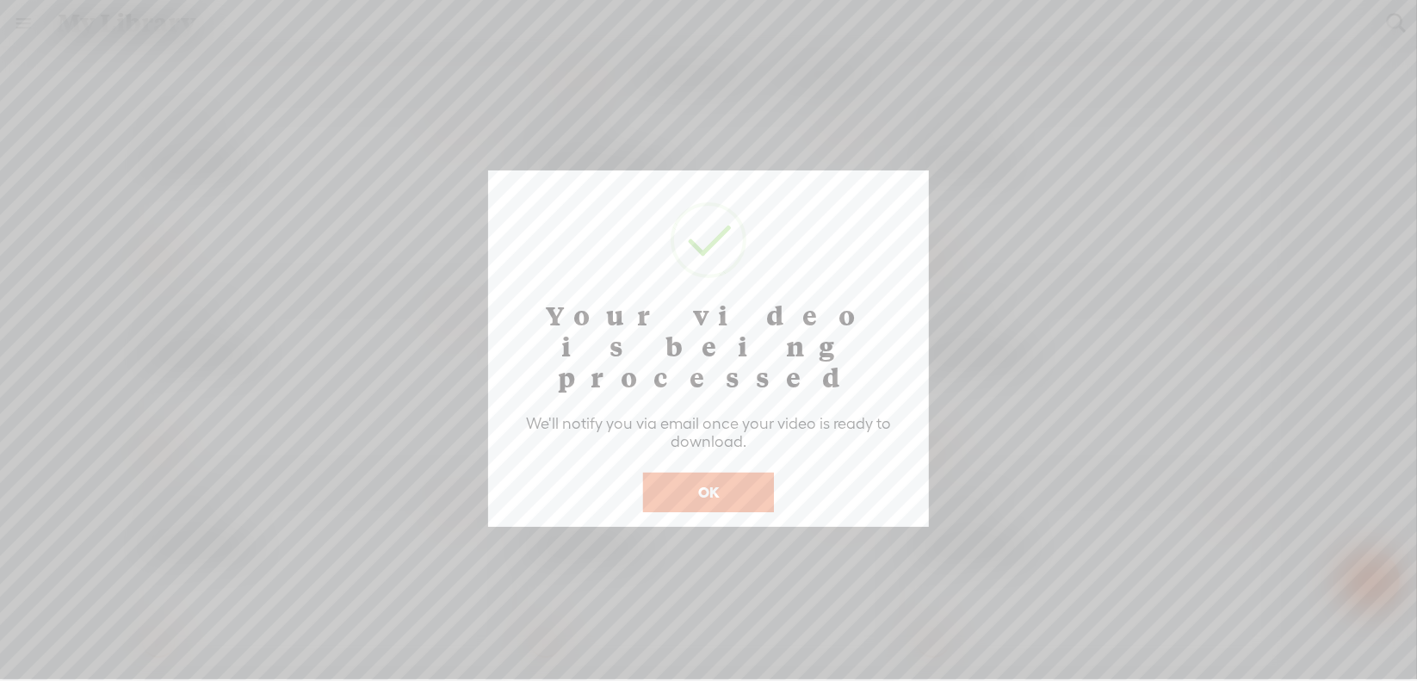
click at [716, 473] on button "OK" at bounding box center [708, 493] width 131 height 40
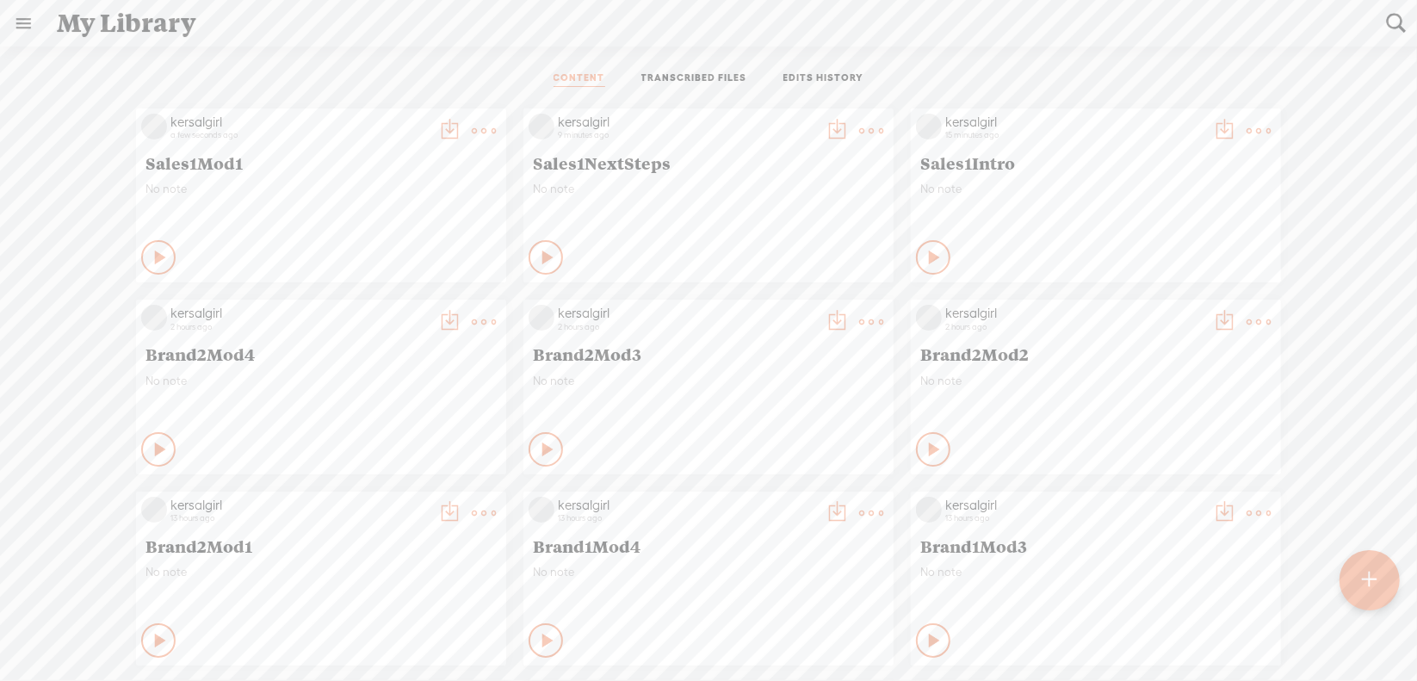
click at [496, 130] on t at bounding box center [484, 131] width 24 height 24
click at [790, 296] on link "Download as..." at bounding box center [777, 307] width 172 height 40
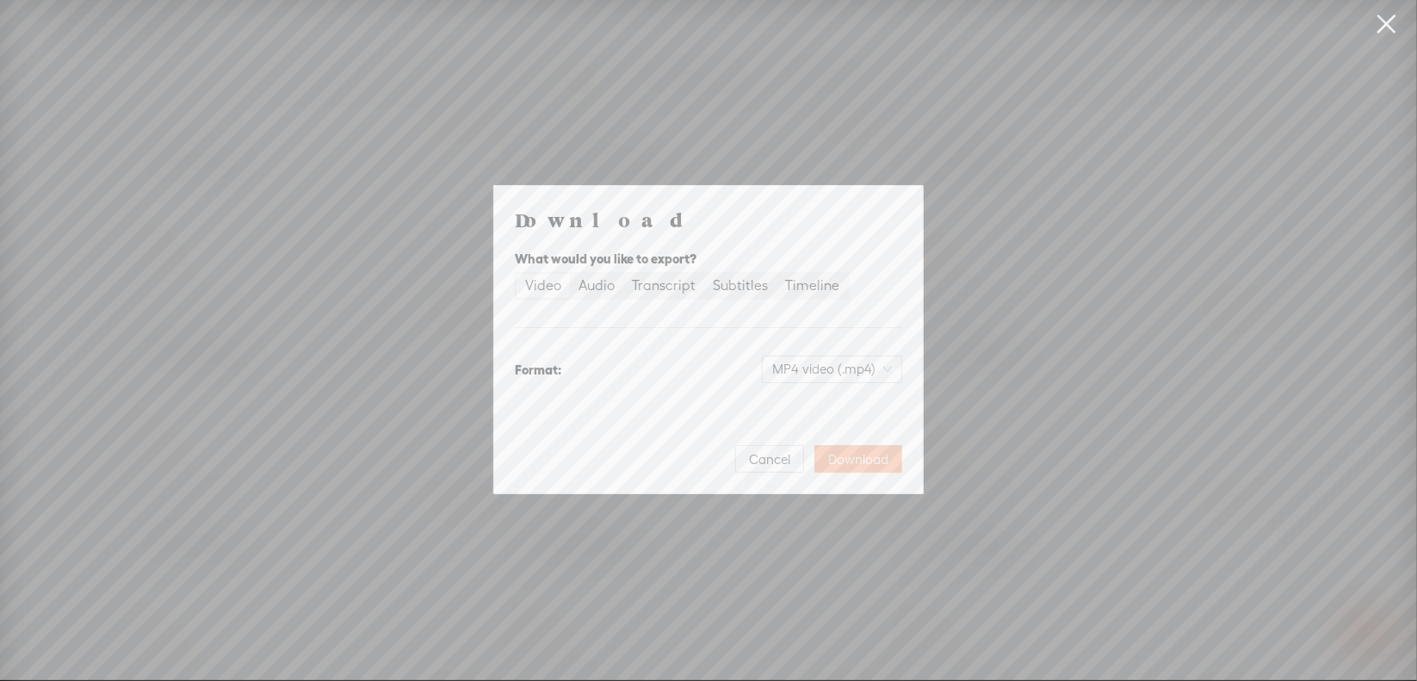
click at [852, 459] on span "Download" at bounding box center [858, 459] width 60 height 17
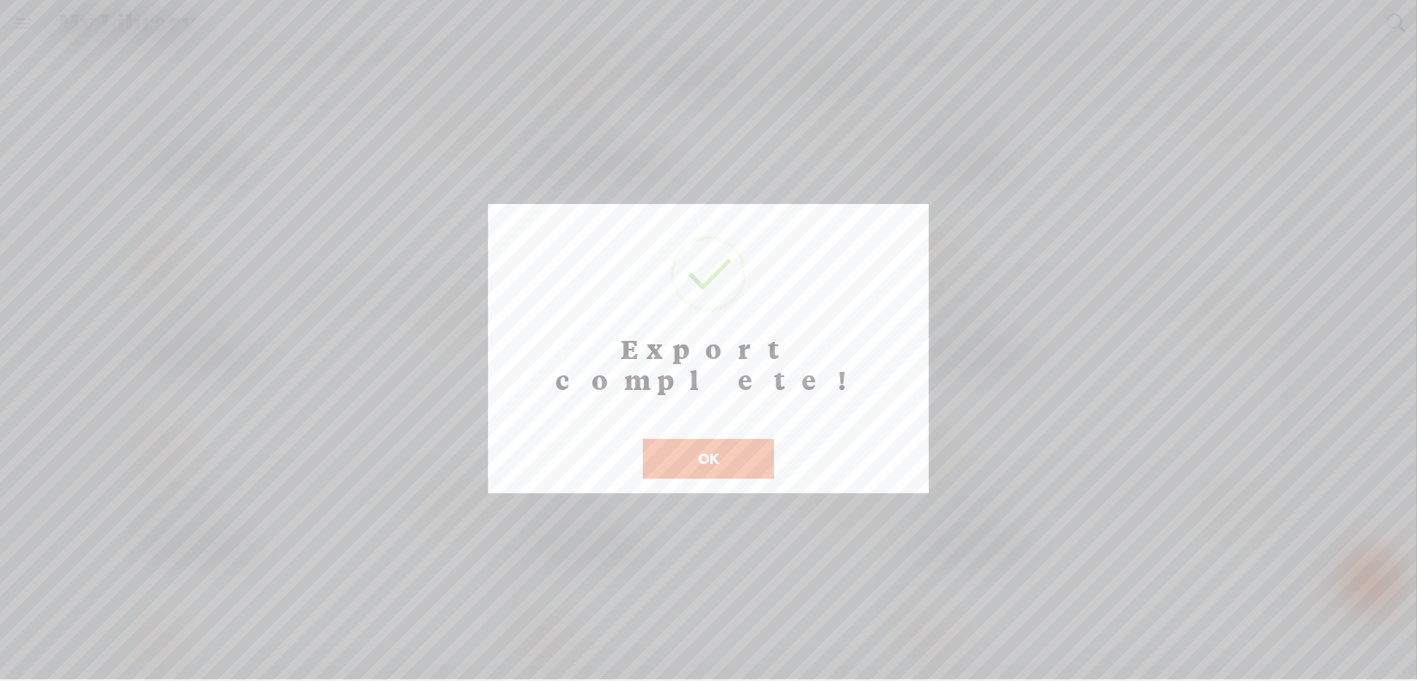
drag, startPoint x: 678, startPoint y: 418, endPoint x: 666, endPoint y: 412, distance: 13.9
click at [678, 439] on button "OK" at bounding box center [708, 459] width 131 height 40
